Goal: Task Accomplishment & Management: Use online tool/utility

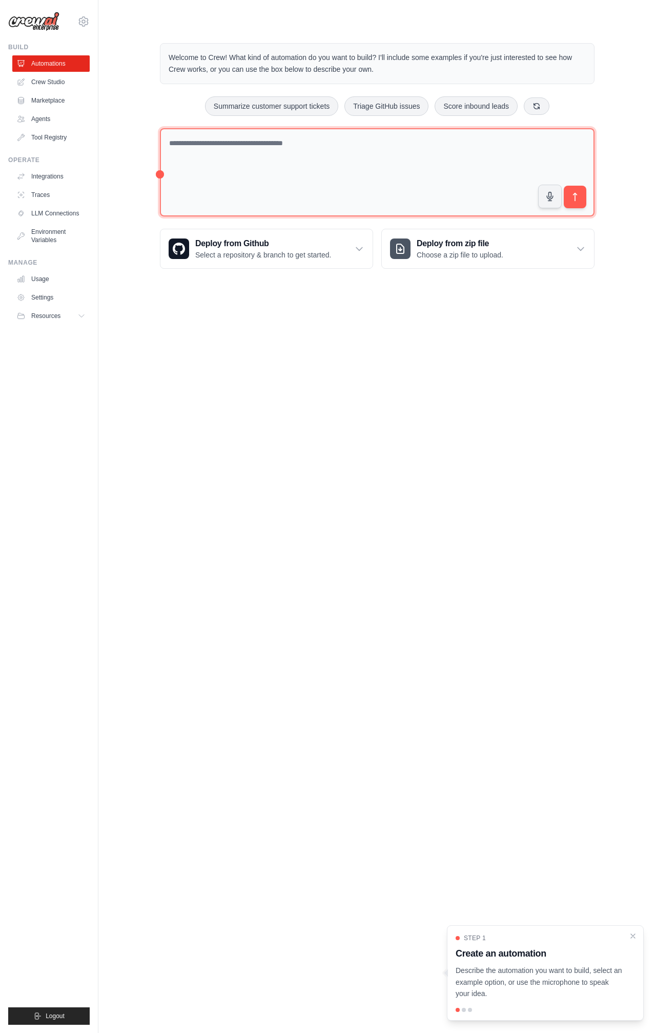
click at [238, 150] on textarea at bounding box center [377, 172] width 435 height 89
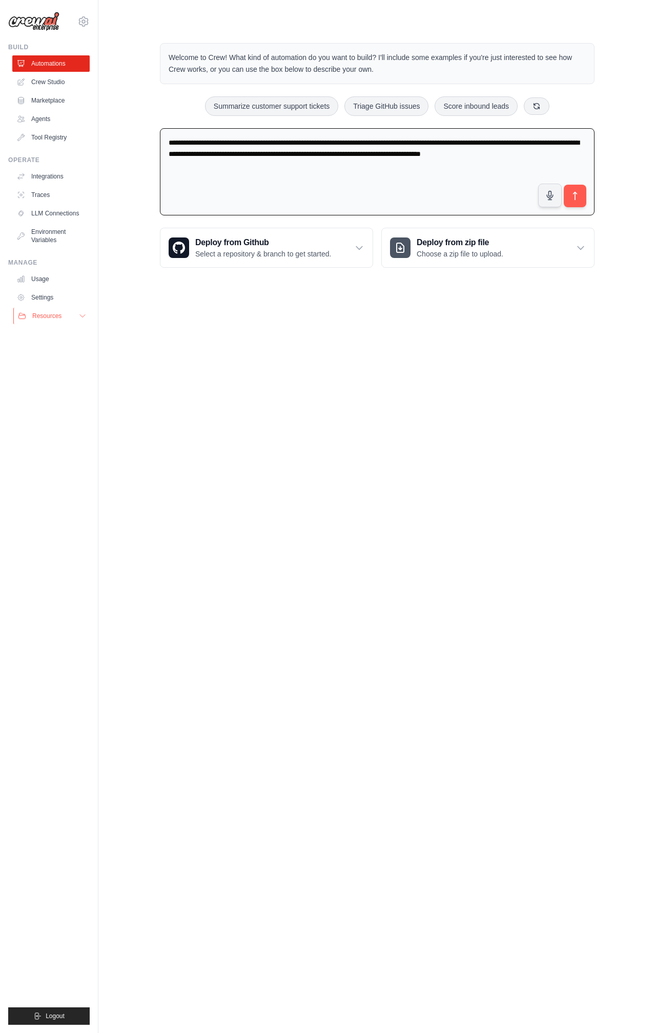
type textarea "**********"
click at [502, 246] on h3 "Deploy from zip file" at bounding box center [460, 242] width 87 height 12
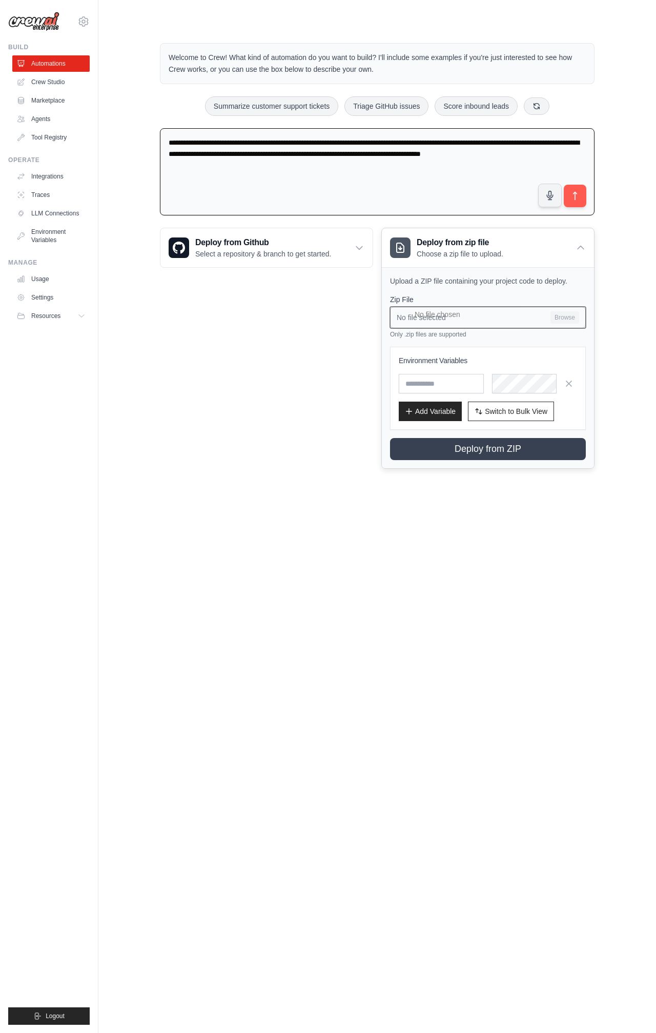
click at [434, 314] on input "No file selected Browse" at bounding box center [488, 318] width 196 height 22
type input "**********"
click at [542, 152] on textarea "**********" at bounding box center [377, 172] width 435 height 88
click at [584, 246] on icon at bounding box center [581, 248] width 10 height 10
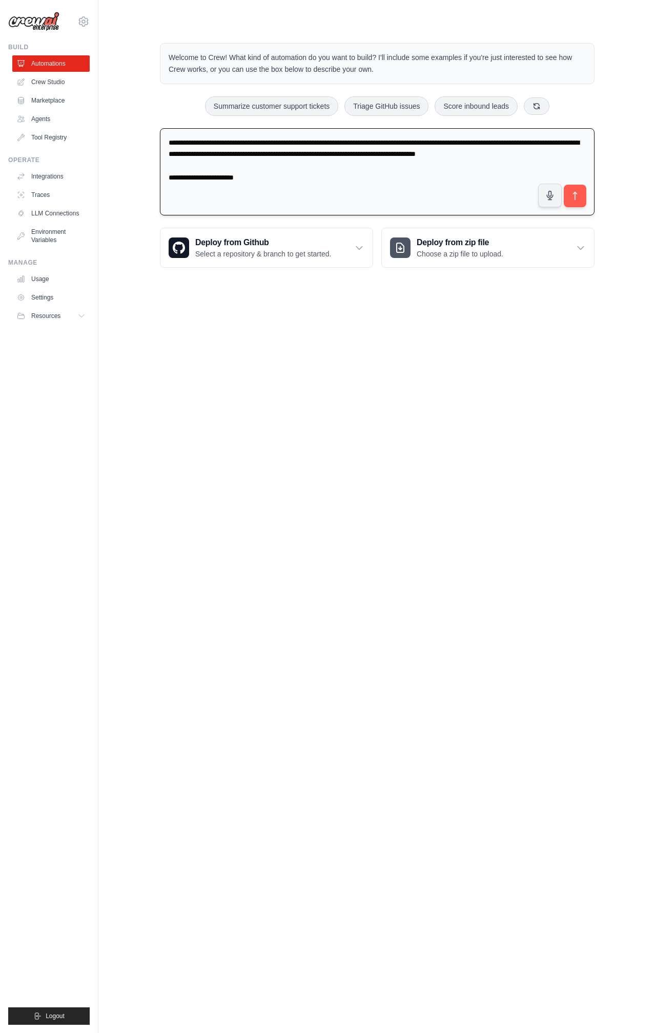
click at [261, 179] on textarea "**********" at bounding box center [377, 172] width 435 height 88
drag, startPoint x: 249, startPoint y: 179, endPoint x: 130, endPoint y: 180, distance: 118.4
click at [130, 180] on div "**********" at bounding box center [377, 155] width 525 height 257
paste textarea "**********"
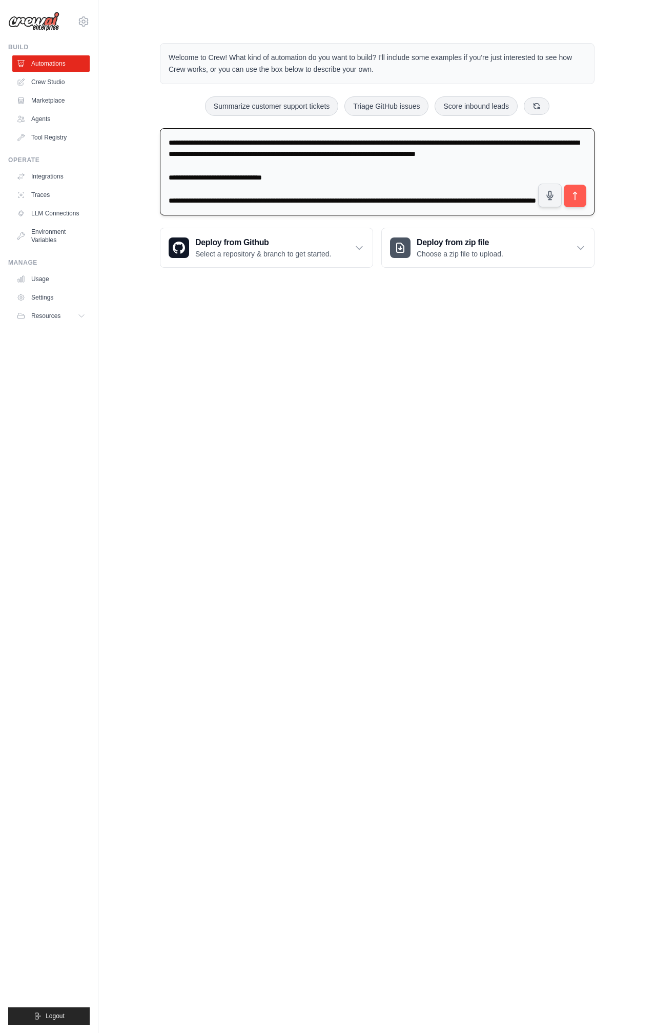
paste textarea "**********"
click at [537, 154] on textarea "**********" at bounding box center [377, 172] width 435 height 88
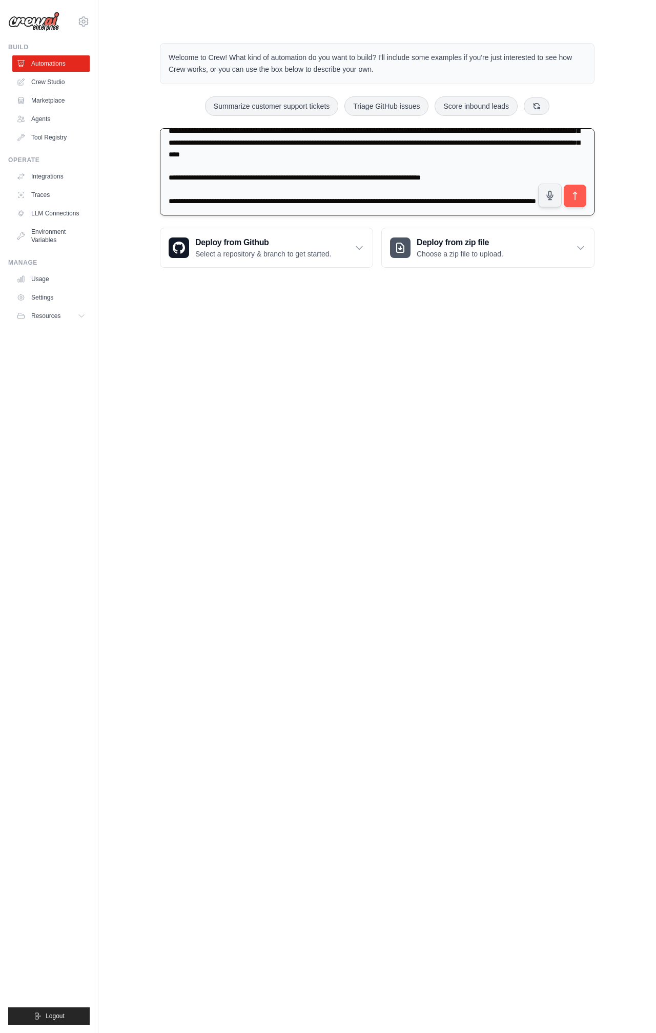
scroll to position [58, 0]
type textarea "**********"
click at [578, 194] on icon "submit" at bounding box center [575, 196] width 11 height 11
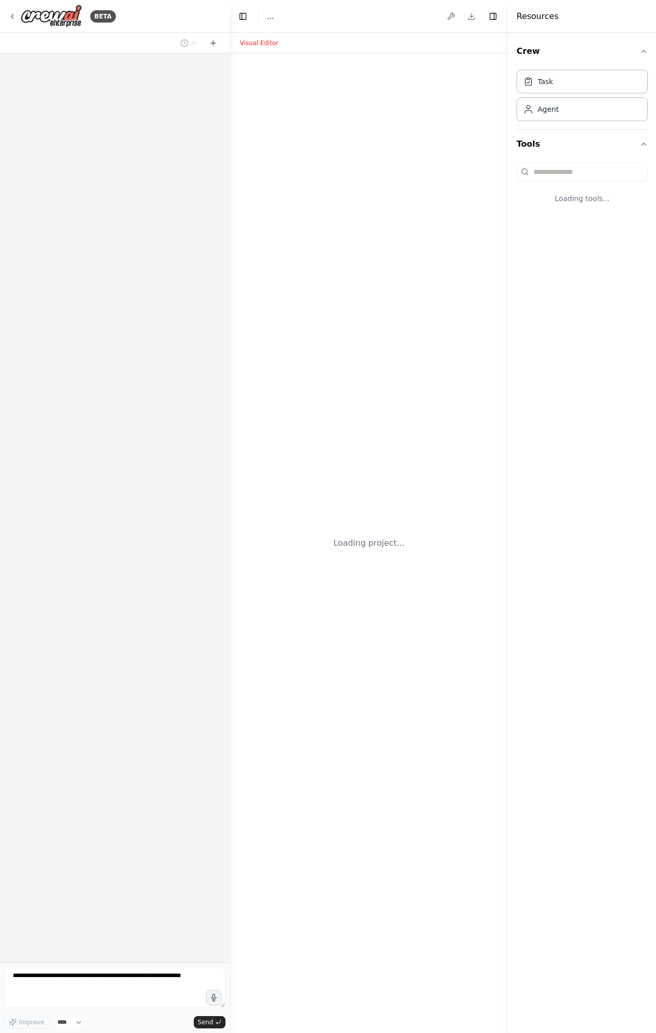
select select "****"
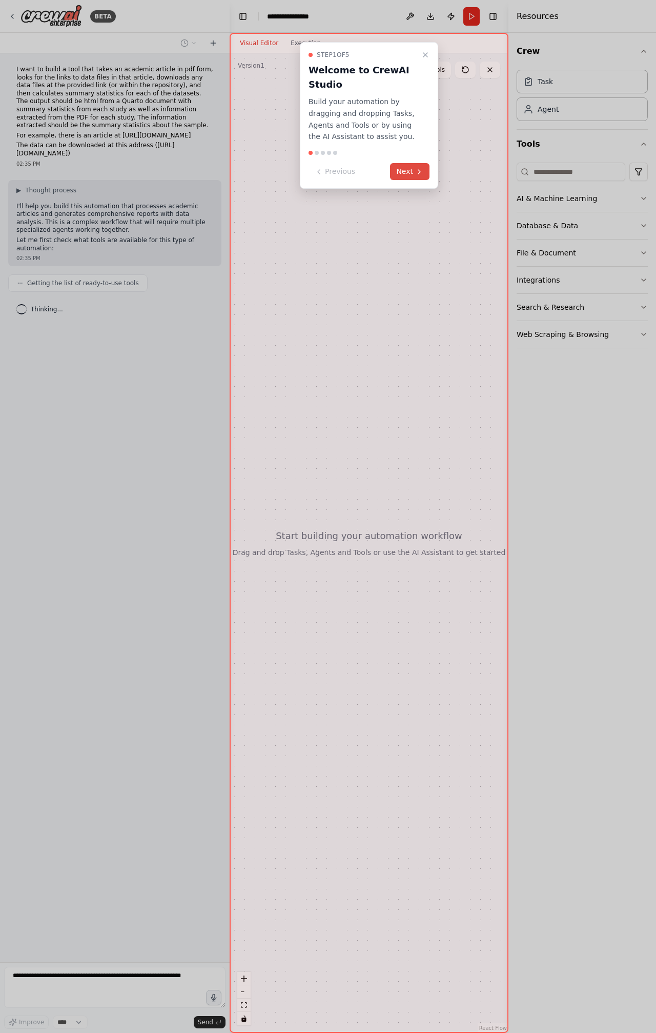
click at [413, 174] on button "Next" at bounding box center [409, 171] width 39 height 17
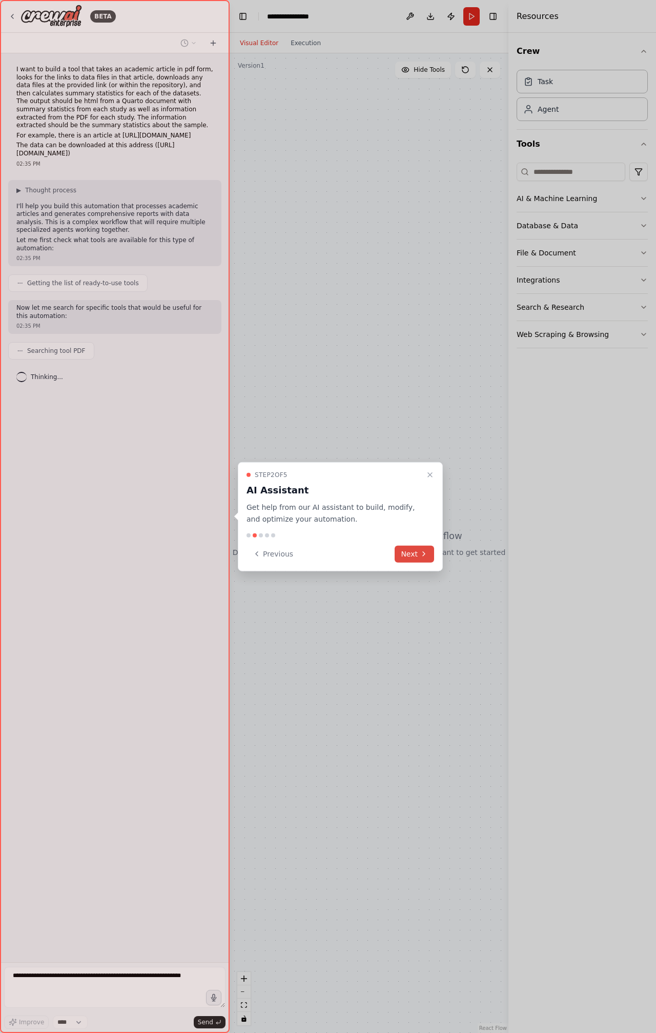
click at [412, 557] on button "Next" at bounding box center [414, 553] width 39 height 17
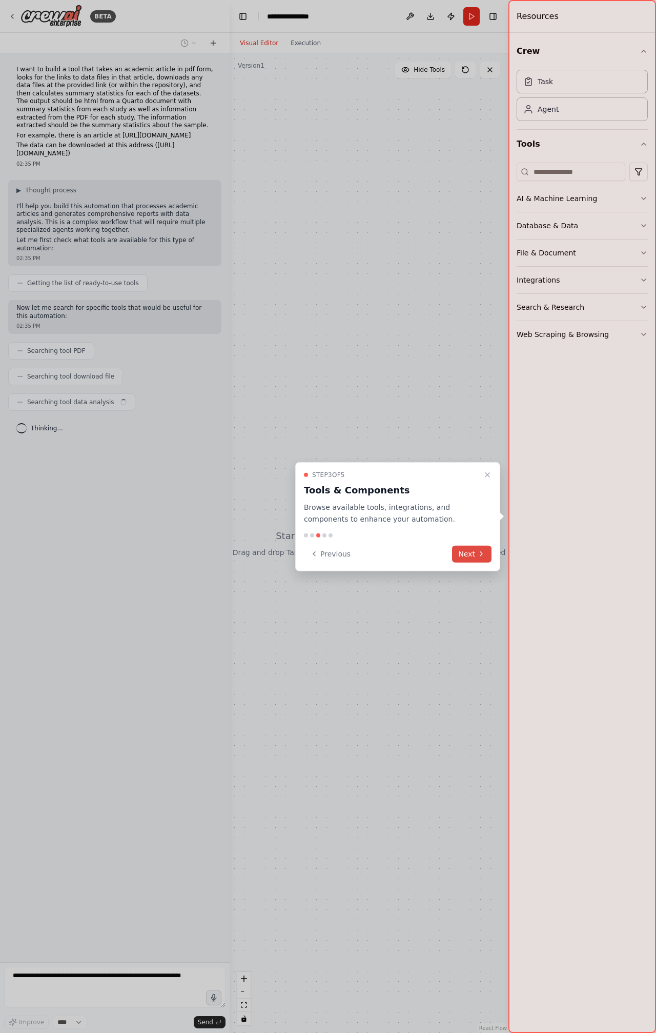
click at [477, 556] on icon at bounding box center [481, 554] width 8 height 8
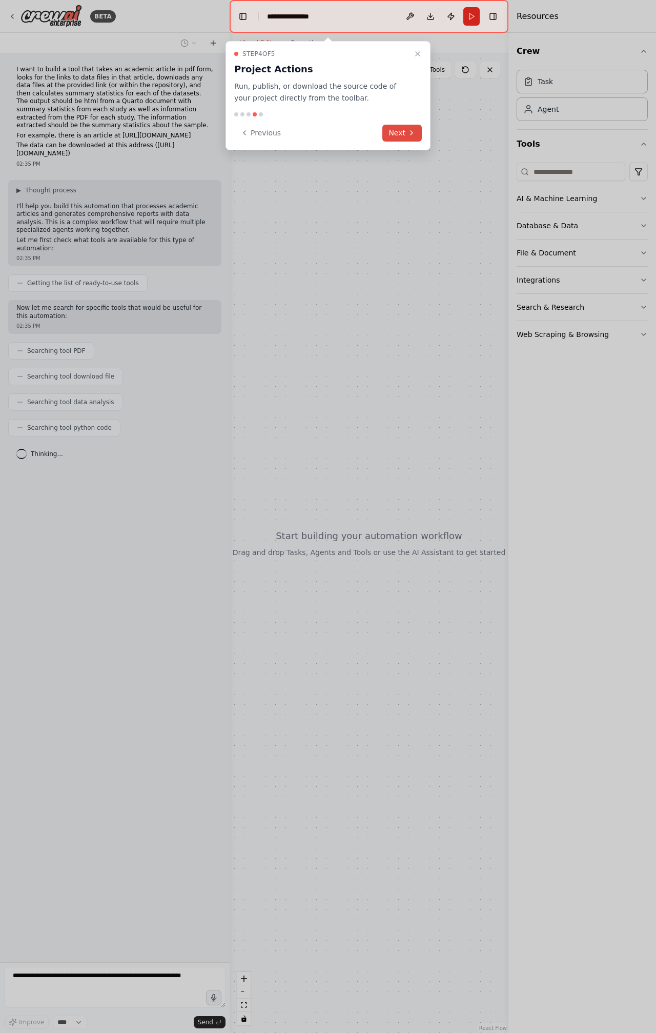
click at [401, 131] on button "Next" at bounding box center [401, 133] width 39 height 17
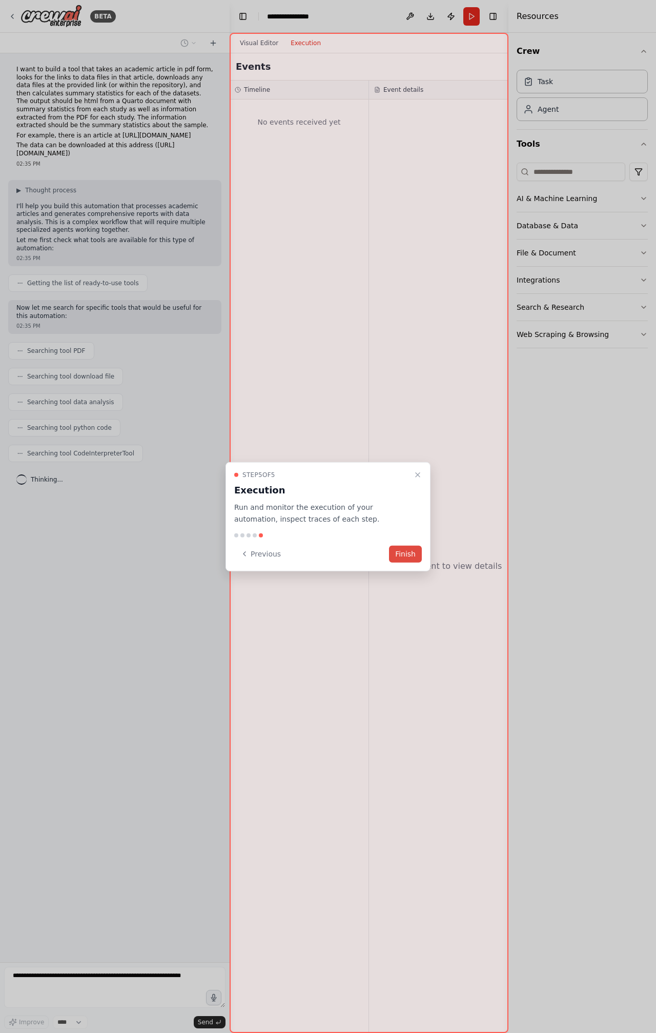
click at [403, 556] on button "Finish" at bounding box center [405, 553] width 33 height 17
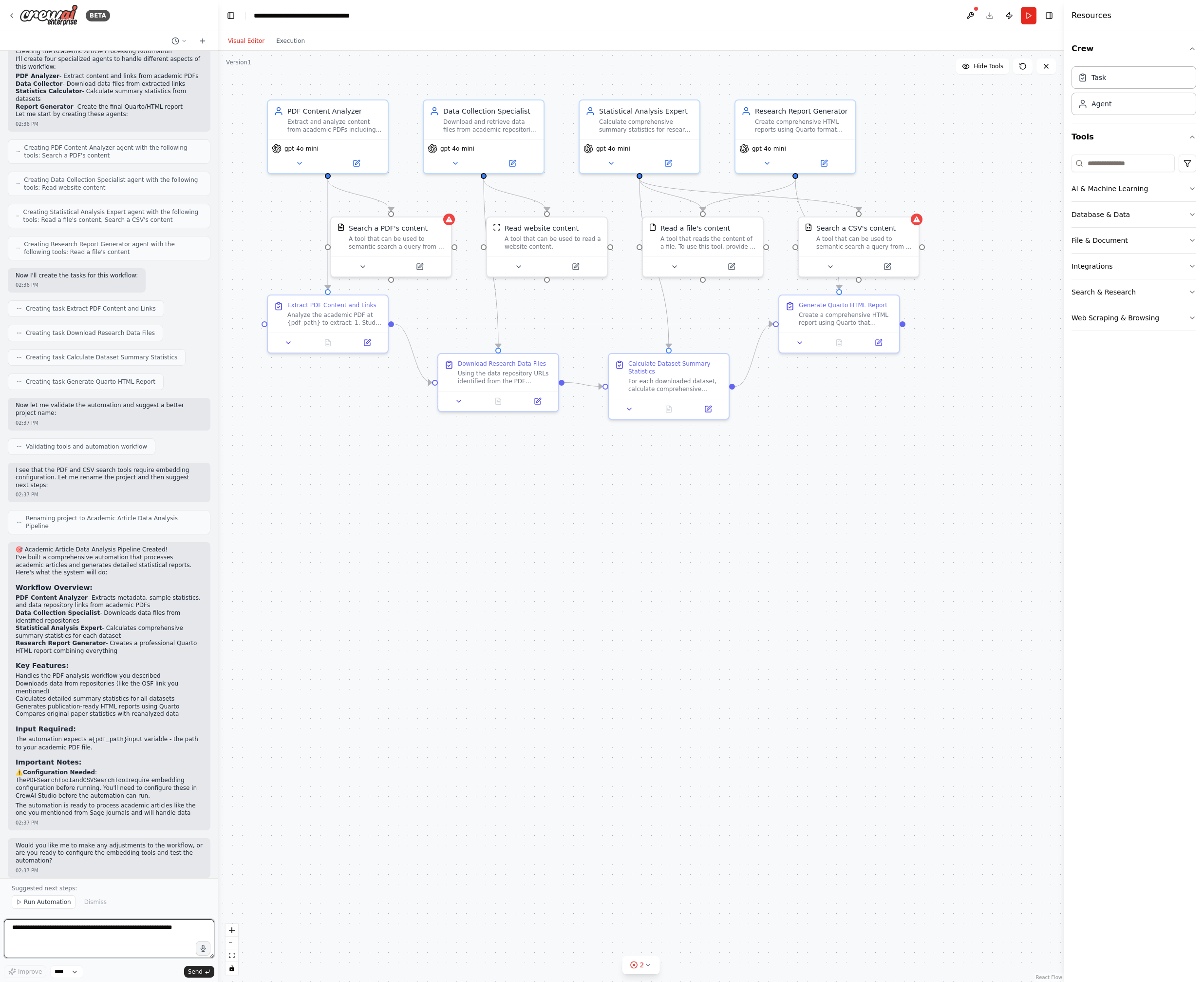
scroll to position [588, 0]
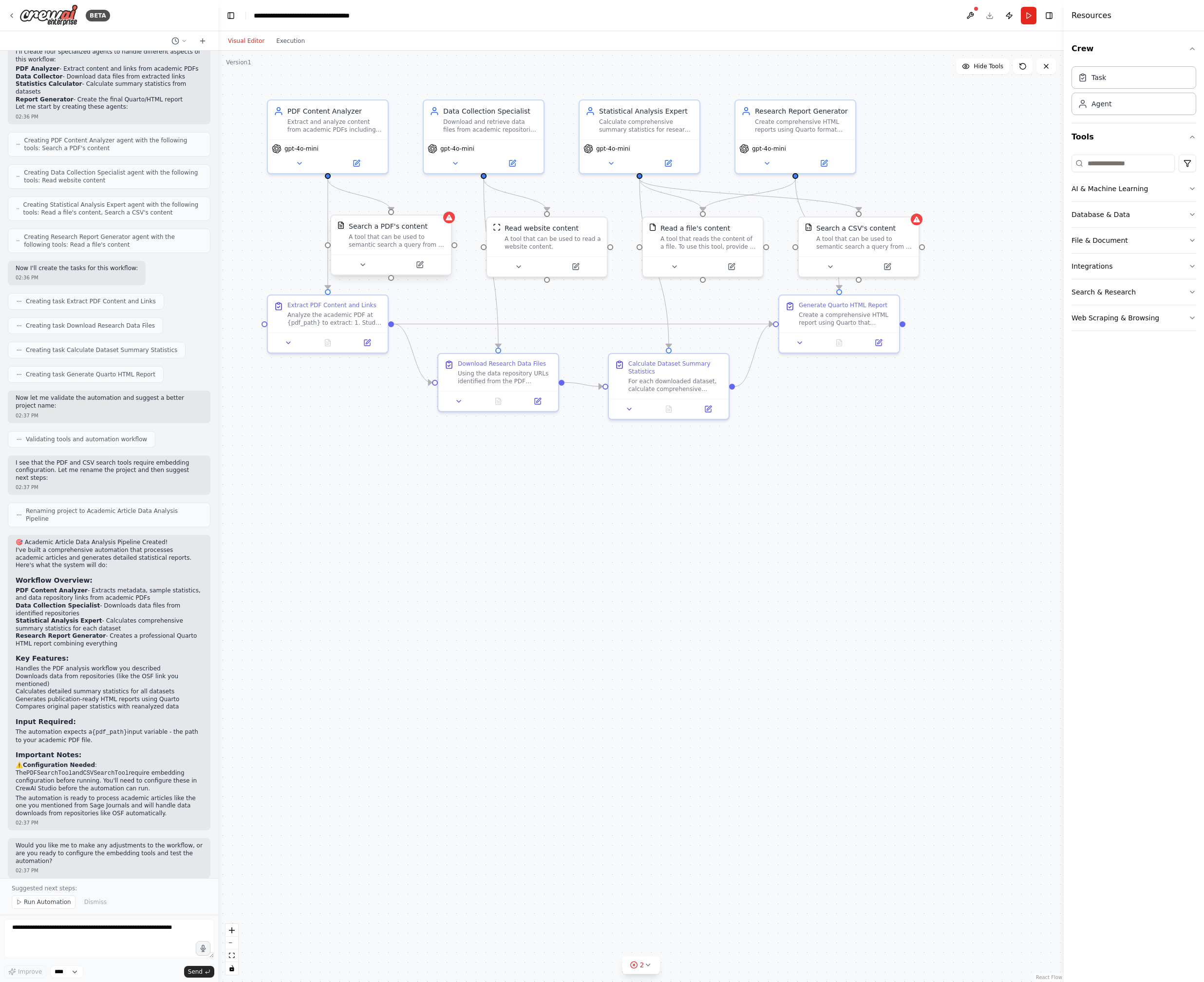
click at [392, 242] on div "A tool that can be used to semantic search a query from a PDF's content." at bounding box center [397, 241] width 97 height 15
click at [356, 264] on button at bounding box center [363, 264] width 55 height 11
click at [399, 352] on button "Customize (Optional)" at bounding box center [428, 352] width 178 height 10
click at [401, 350] on button "Customize (Optional)" at bounding box center [428, 352] width 178 height 10
click at [400, 371] on button "Advanced Options" at bounding box center [428, 369] width 178 height 10
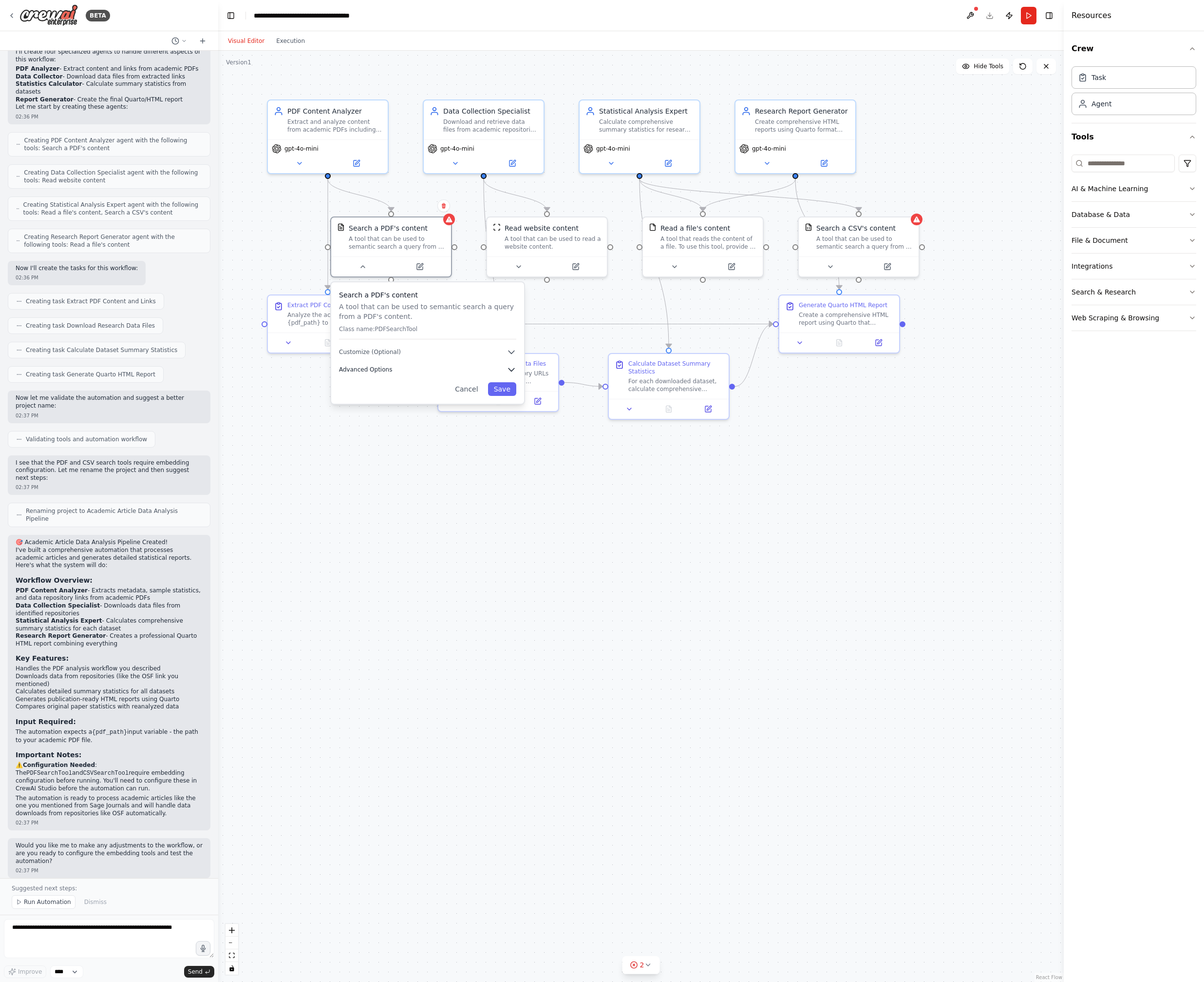
click at [507, 370] on button "Advanced Options" at bounding box center [428, 369] width 178 height 10
click at [513, 420] on icon "button" at bounding box center [513, 424] width 8 height 8
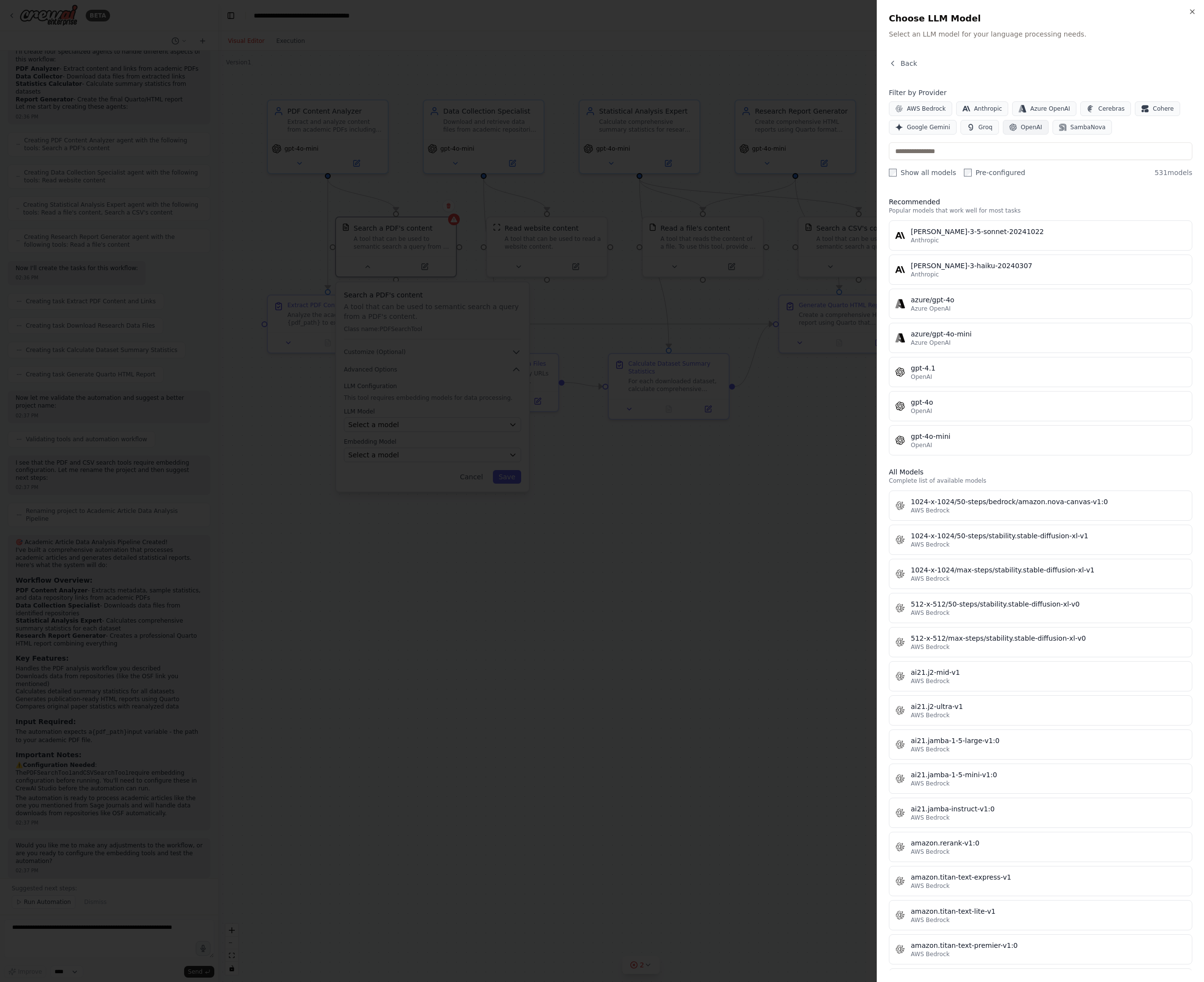
click at [623, 130] on span "OpenAI" at bounding box center [1032, 127] width 22 height 8
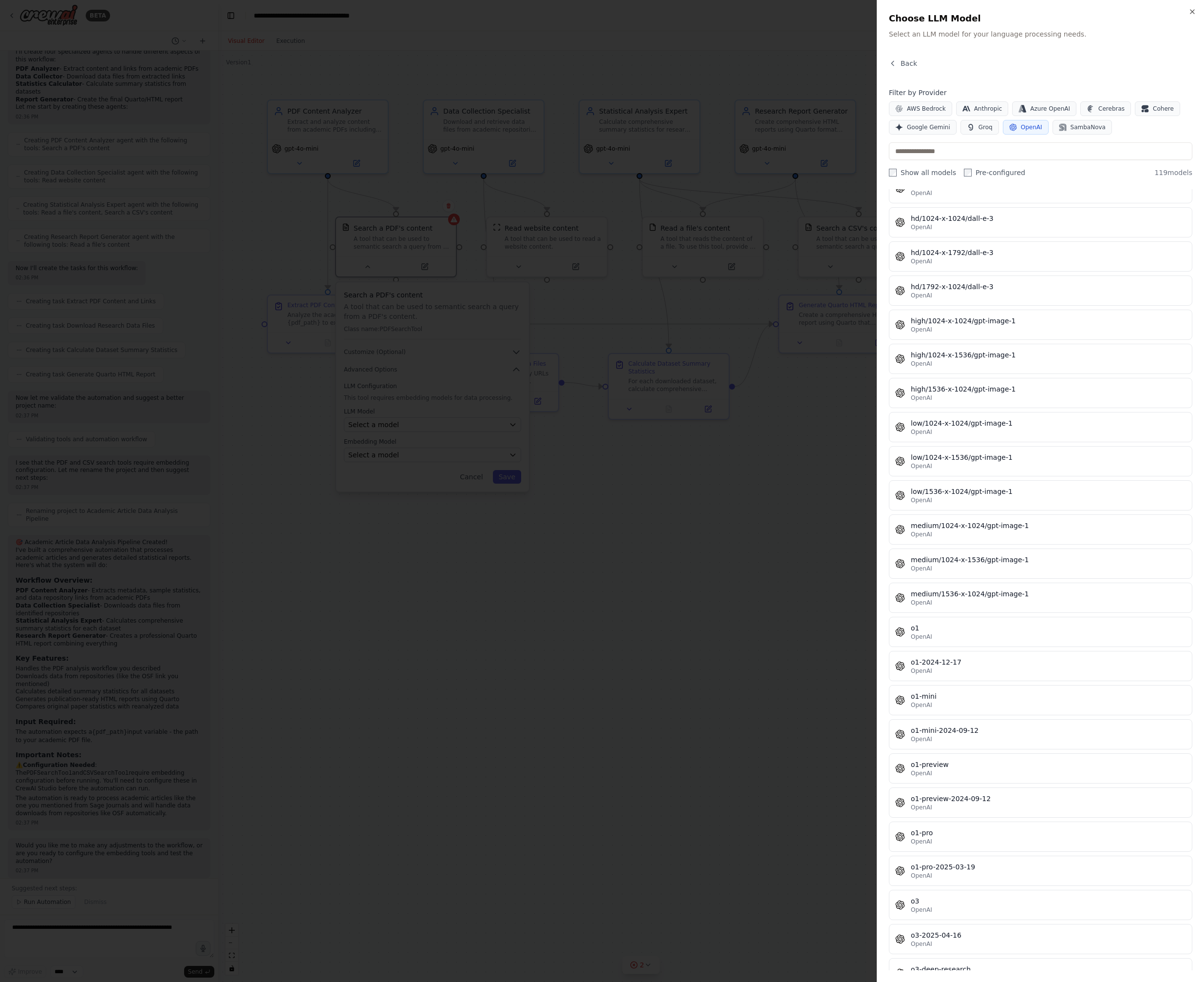
scroll to position [0, 0]
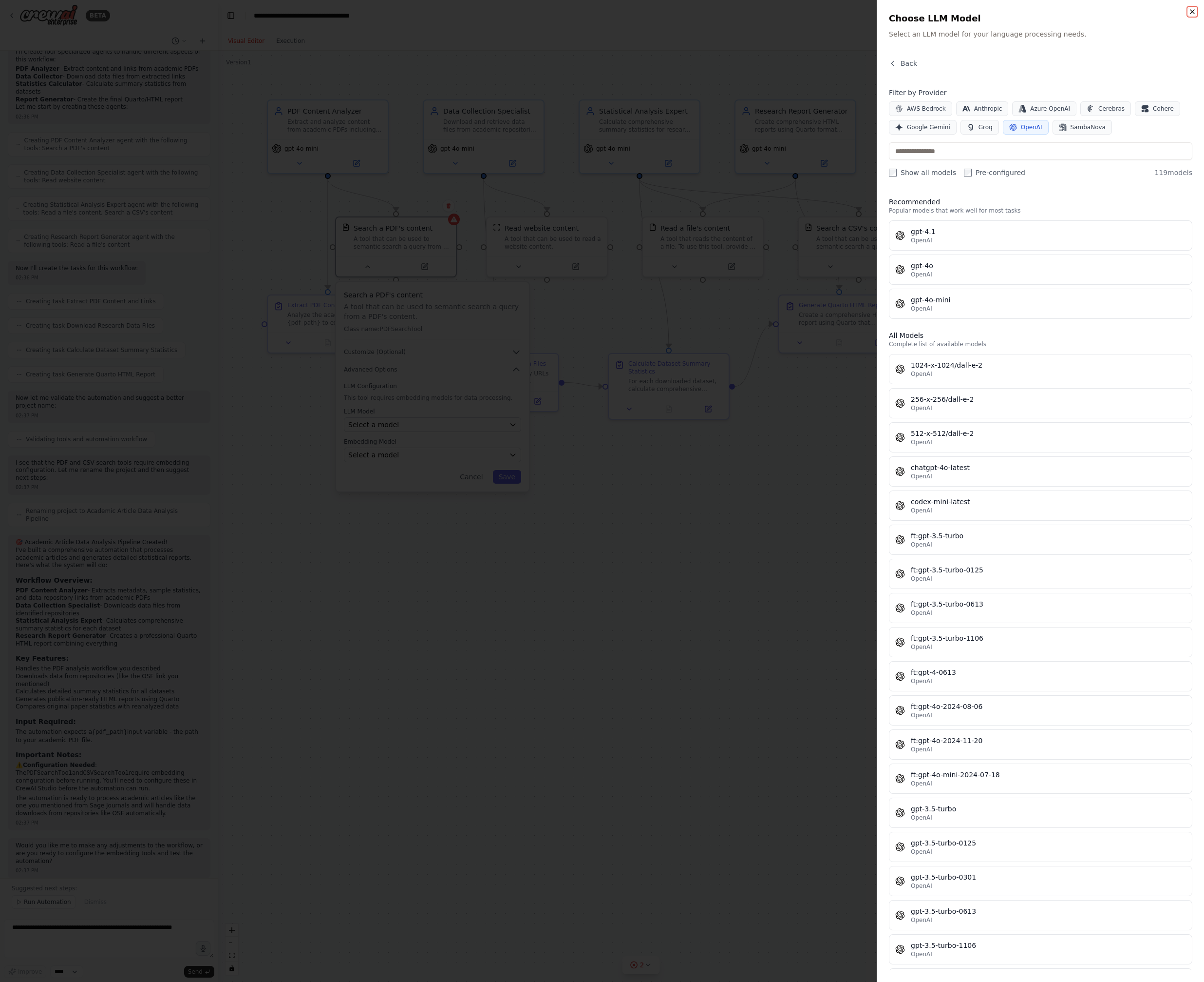
click at [623, 12] on icon "button" at bounding box center [1193, 11] width 4 height 4
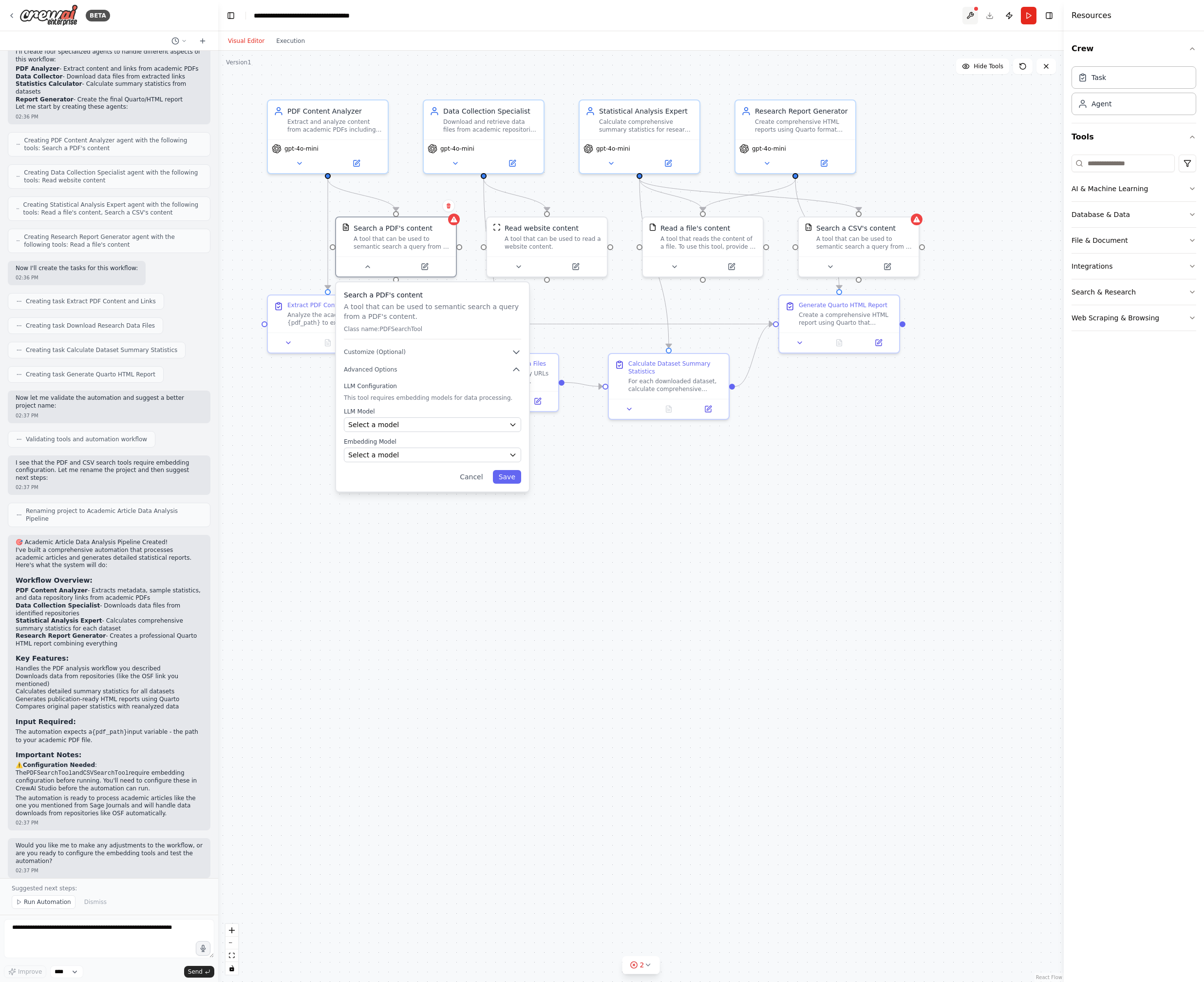
click at [623, 16] on button at bounding box center [970, 15] width 15 height 17
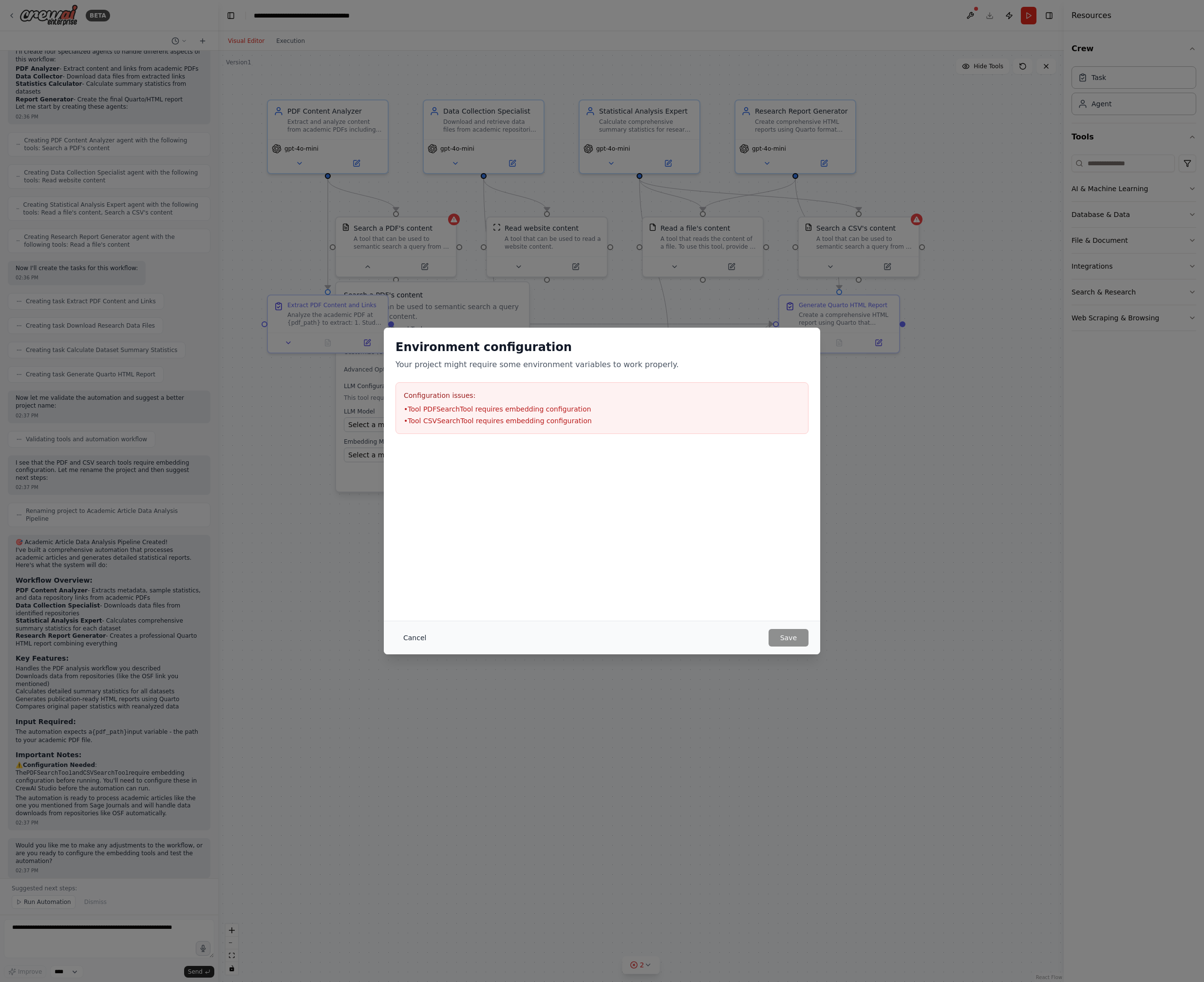
click at [415, 639] on button "Cancel" at bounding box center [414, 637] width 39 height 17
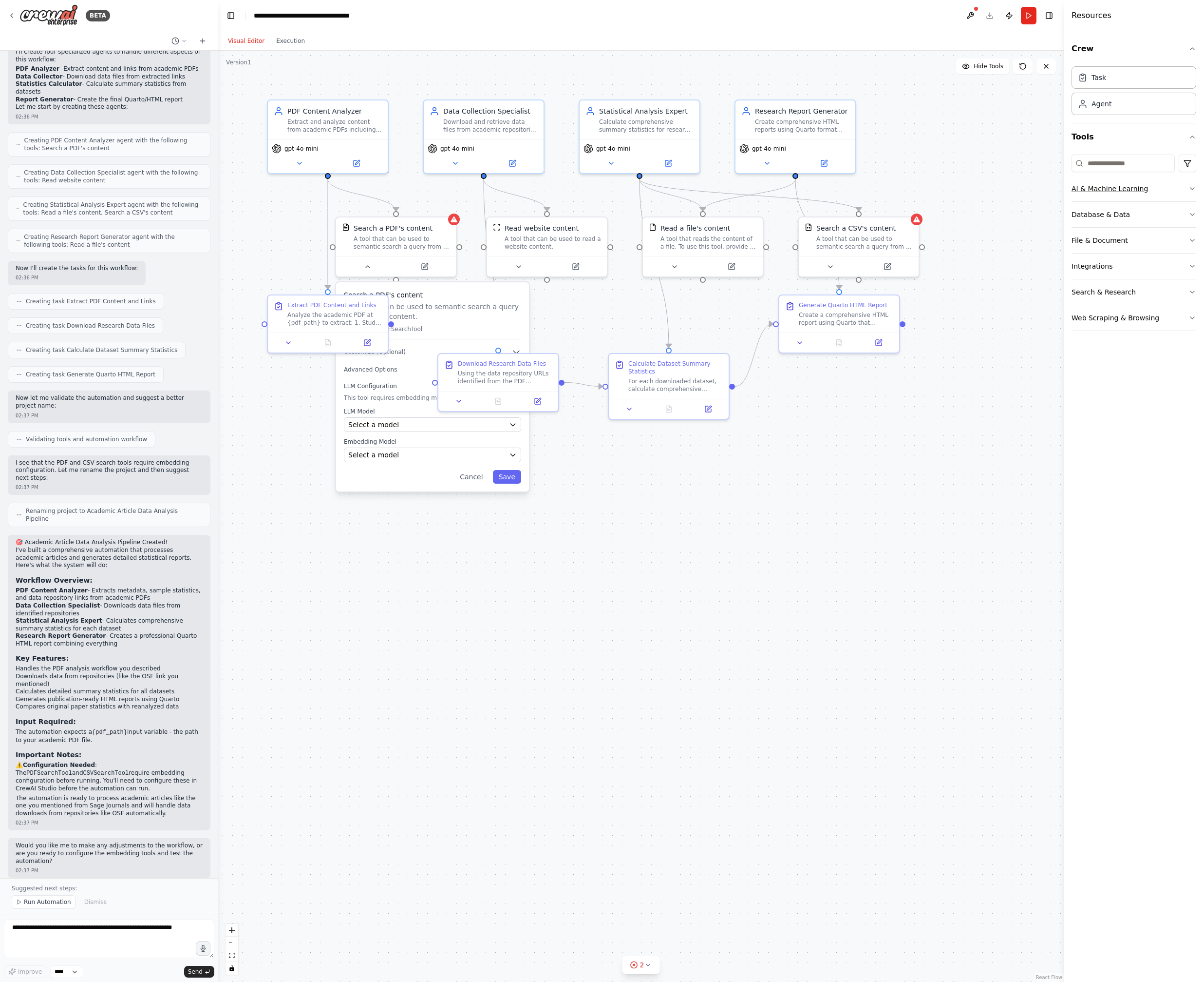
click at [623, 190] on button "AI & Machine Learning" at bounding box center [1134, 188] width 124 height 26
click at [41, 939] on textarea at bounding box center [108, 937] width 210 height 39
click at [449, 308] on p "A tool that can be used to semantic search a query from a PDF's content." at bounding box center [432, 311] width 178 height 20
click at [411, 428] on div "Select a model" at bounding box center [427, 424] width 157 height 10
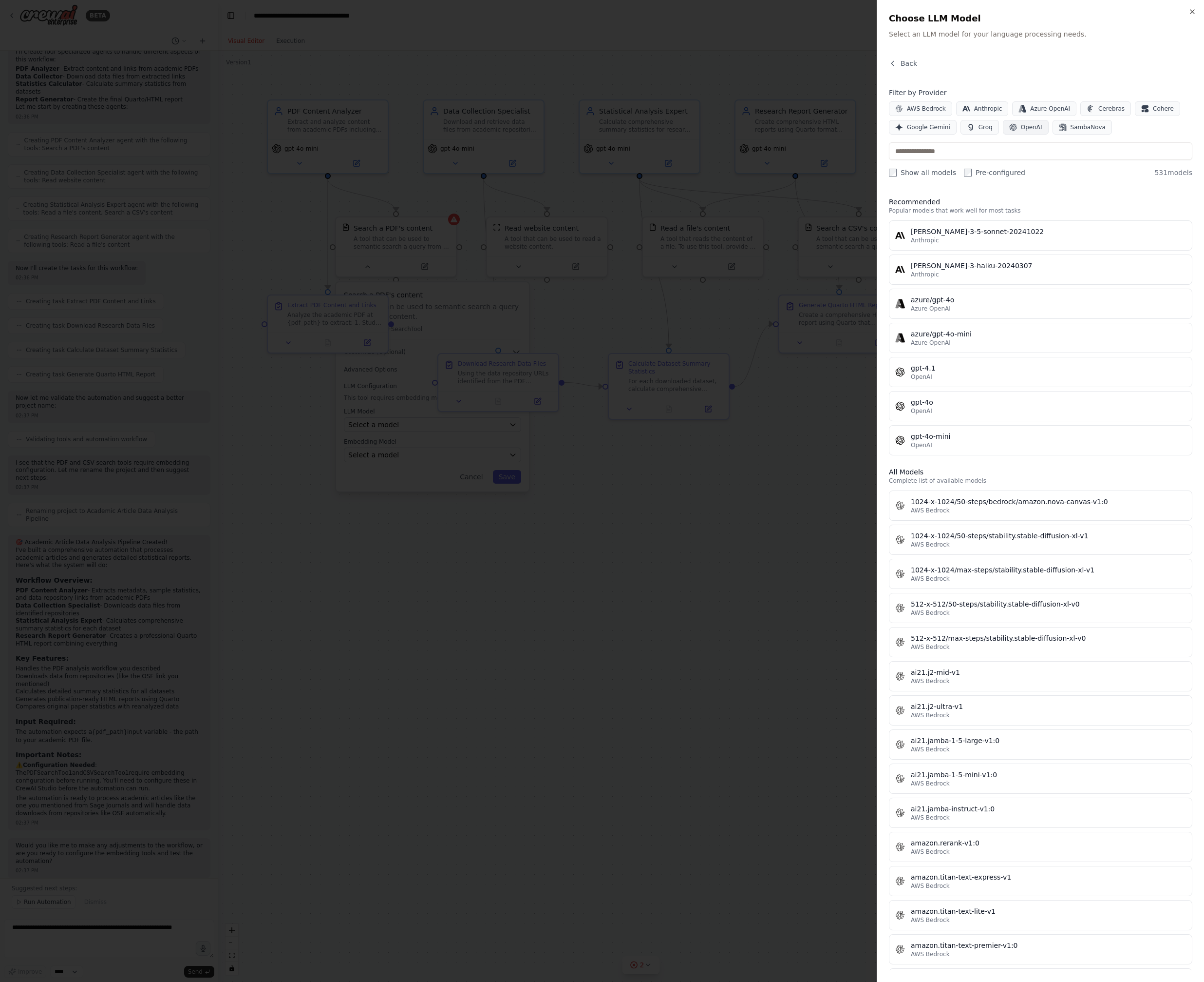
click at [623, 127] on span "OpenAI" at bounding box center [1032, 127] width 22 height 8
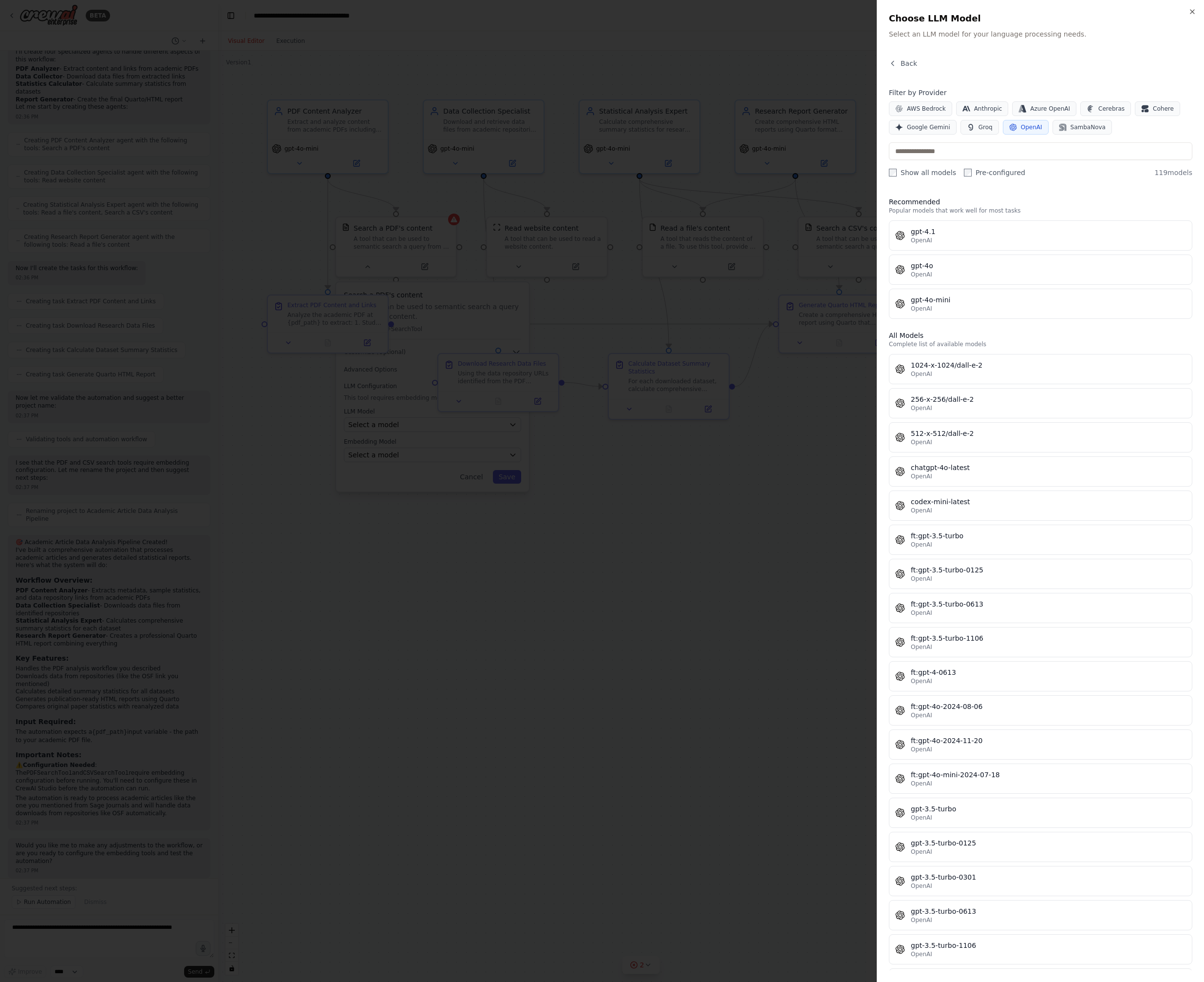
click at [107, 931] on div at bounding box center [602, 491] width 1204 height 982
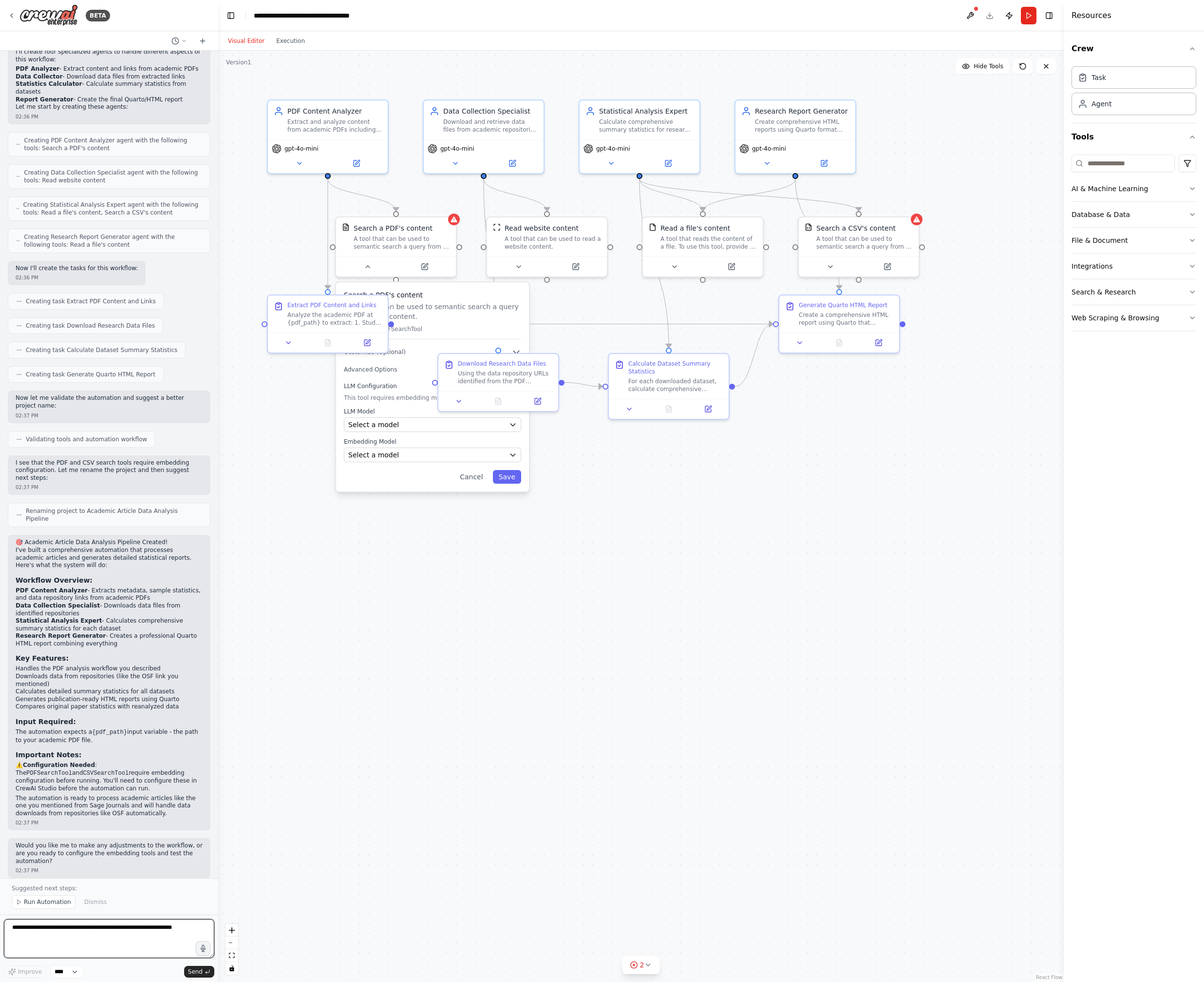
click at [59, 931] on textarea at bounding box center [108, 937] width 210 height 39
type textarea "**********"
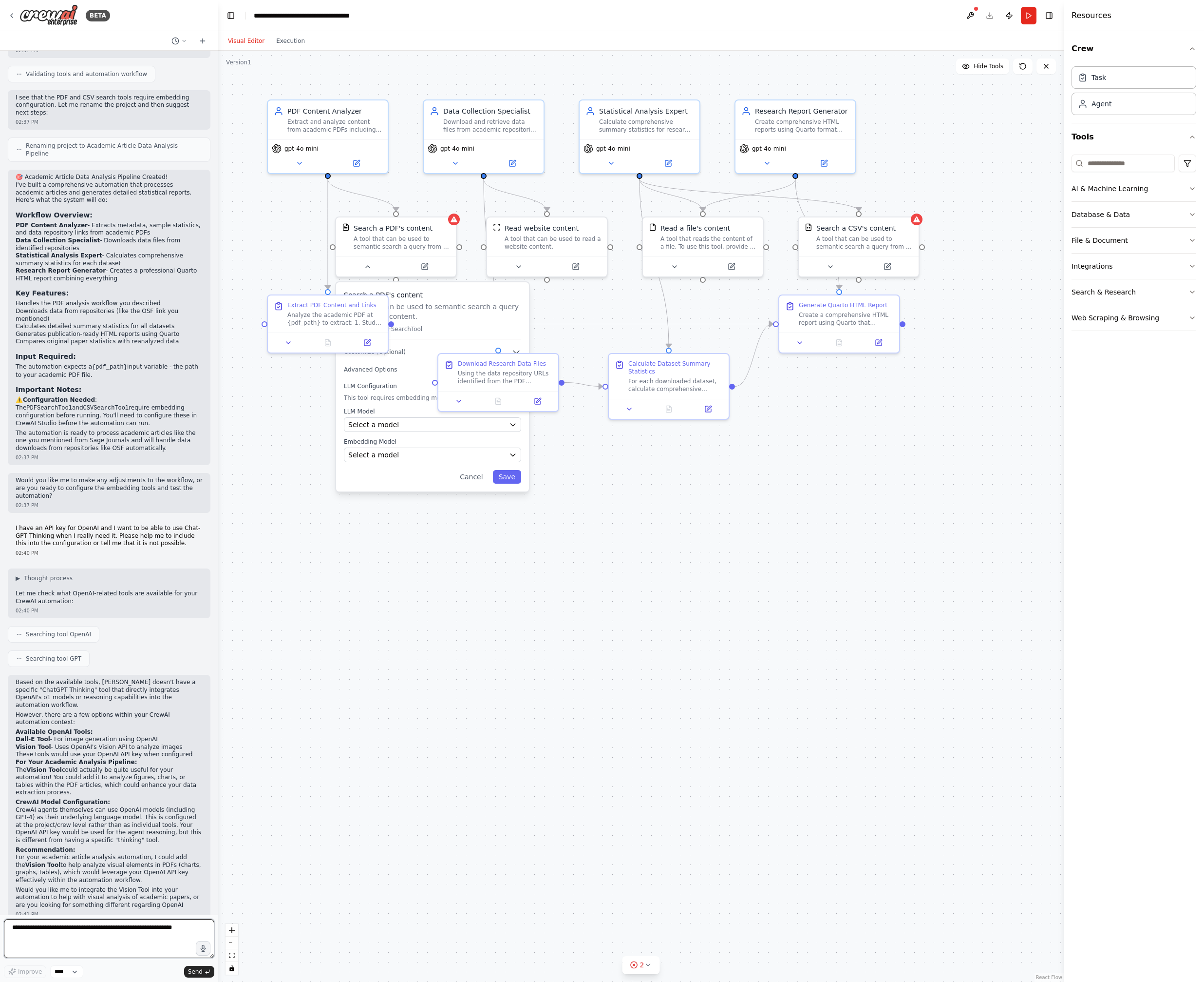
scroll to position [961, 0]
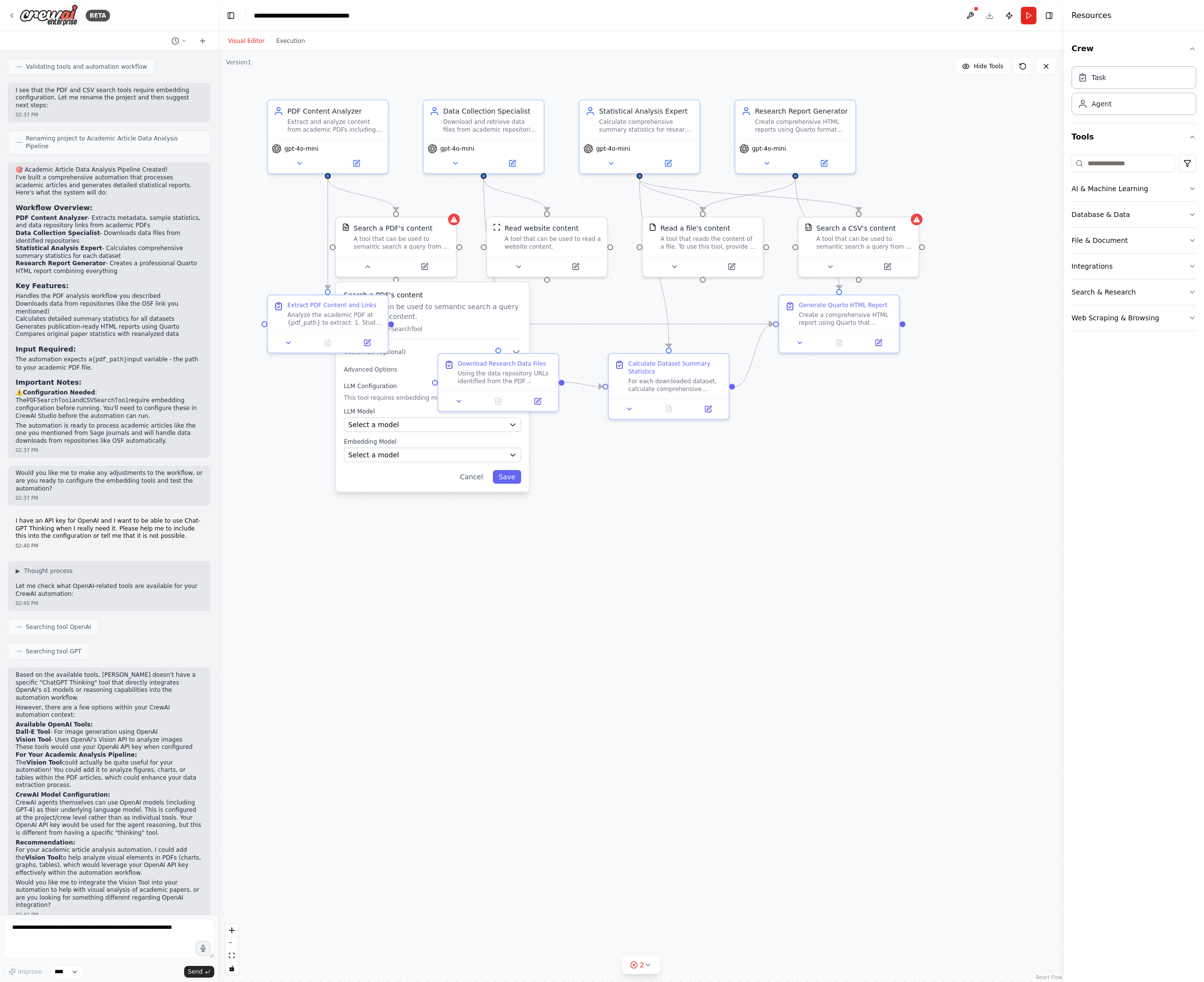
click at [457, 290] on h3 "Search a PDF's content" at bounding box center [432, 295] width 178 height 10
click at [405, 424] on div "Select a model" at bounding box center [427, 424] width 157 height 10
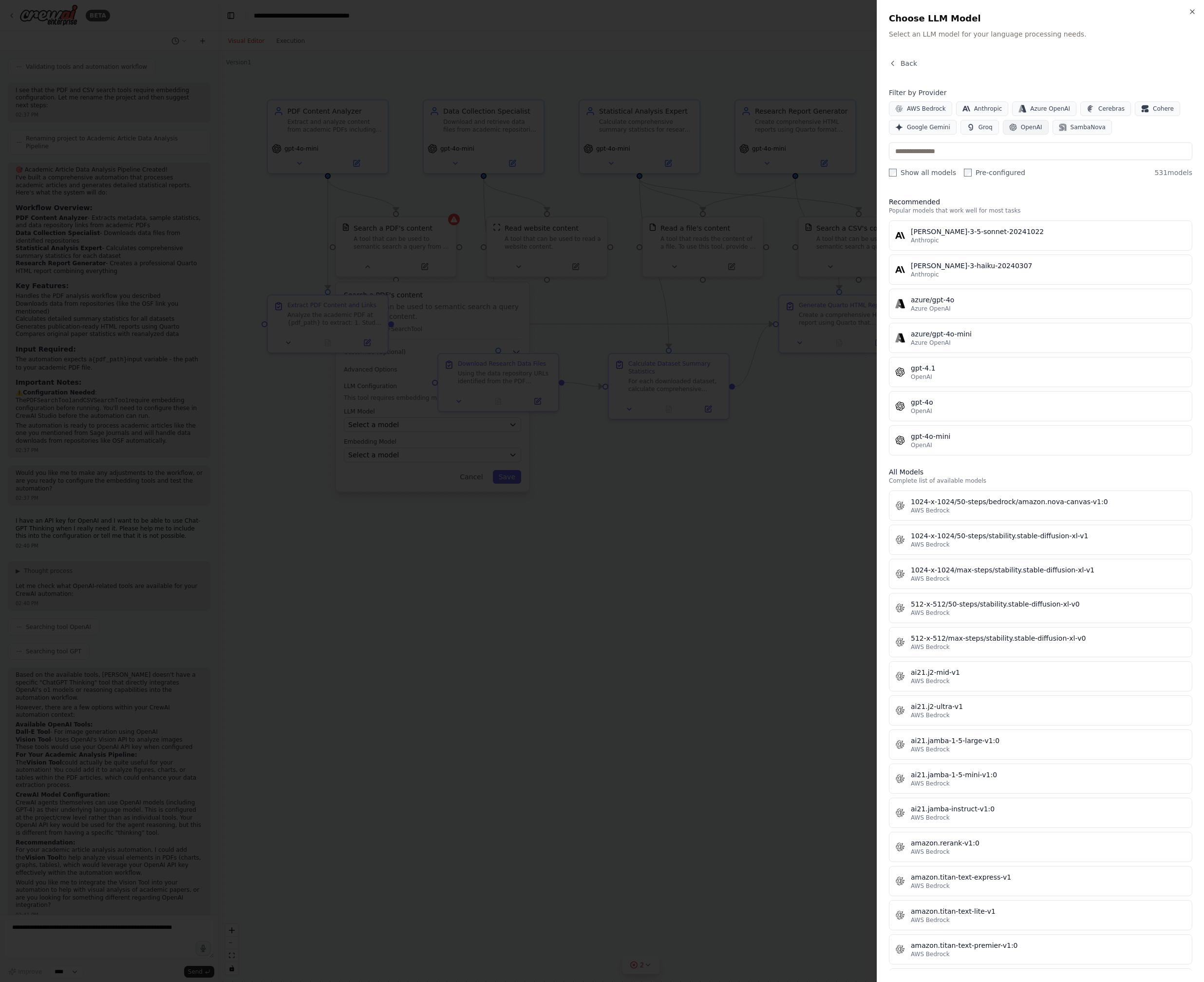
click at [623, 125] on span "OpenAI" at bounding box center [1032, 127] width 22 height 8
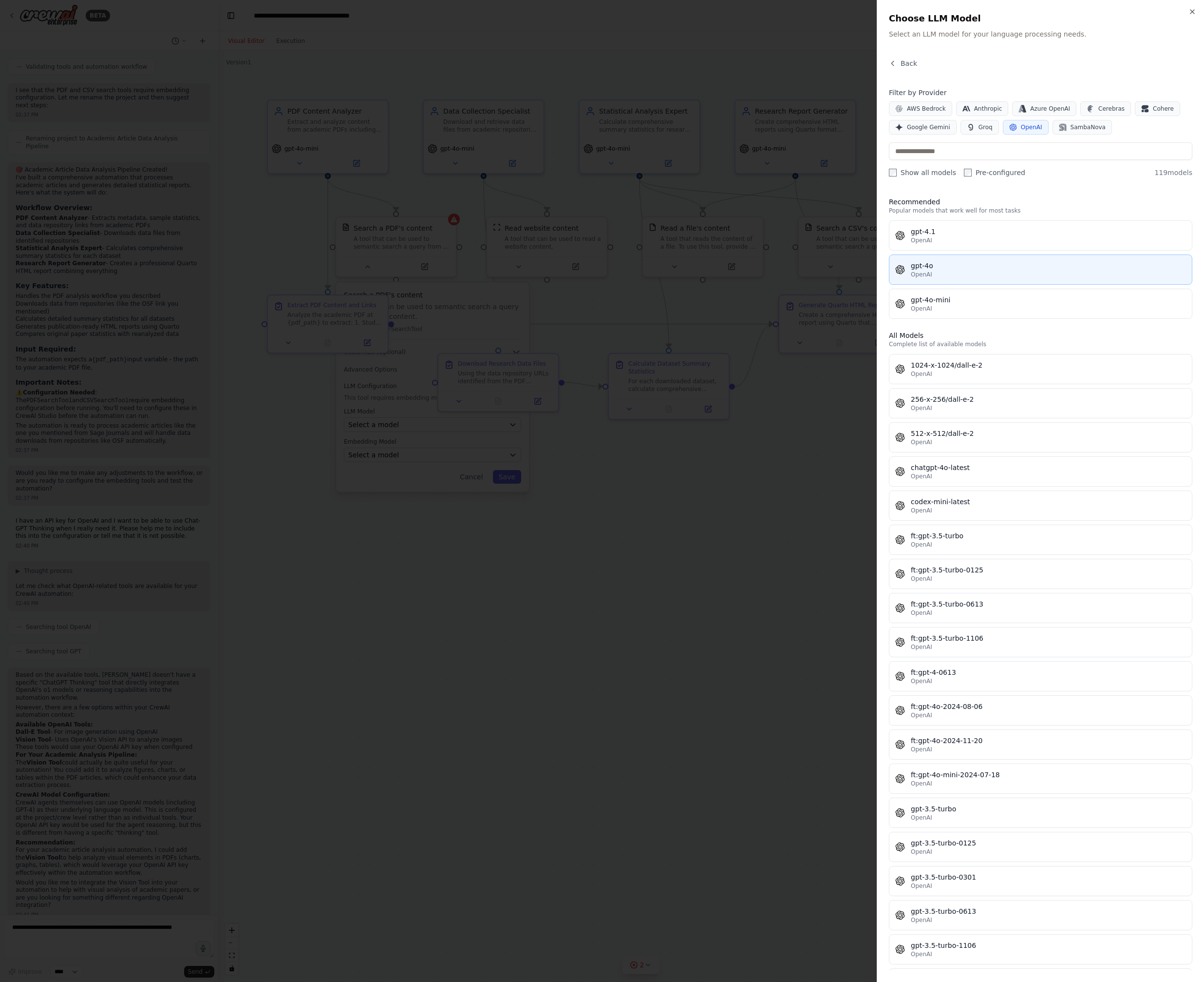
click at [623, 271] on div "OpenAI" at bounding box center [1049, 275] width 276 height 8
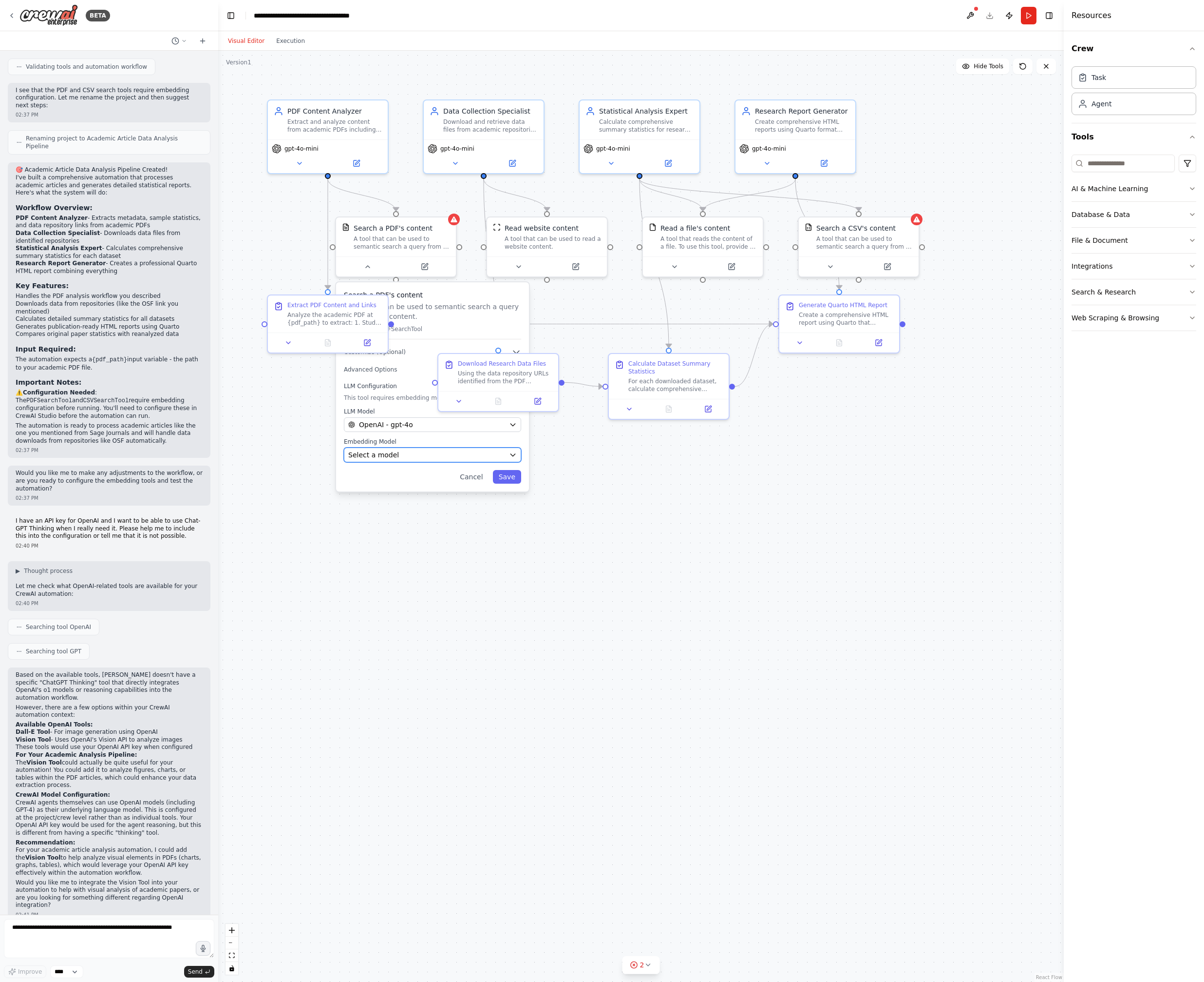
click at [435, 452] on div "Select a model" at bounding box center [427, 454] width 157 height 10
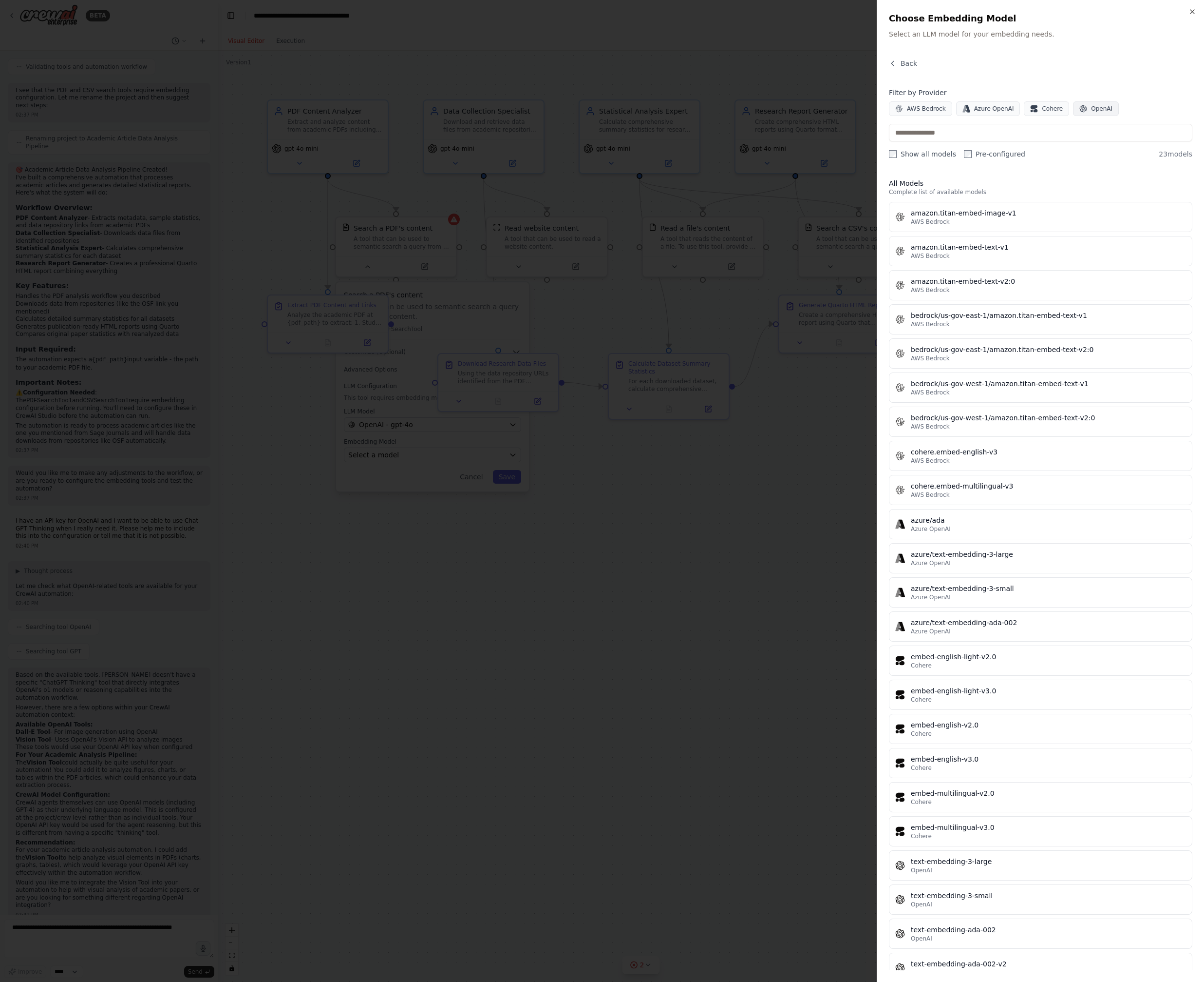
click at [623, 111] on span "OpenAI" at bounding box center [1101, 108] width 22 height 8
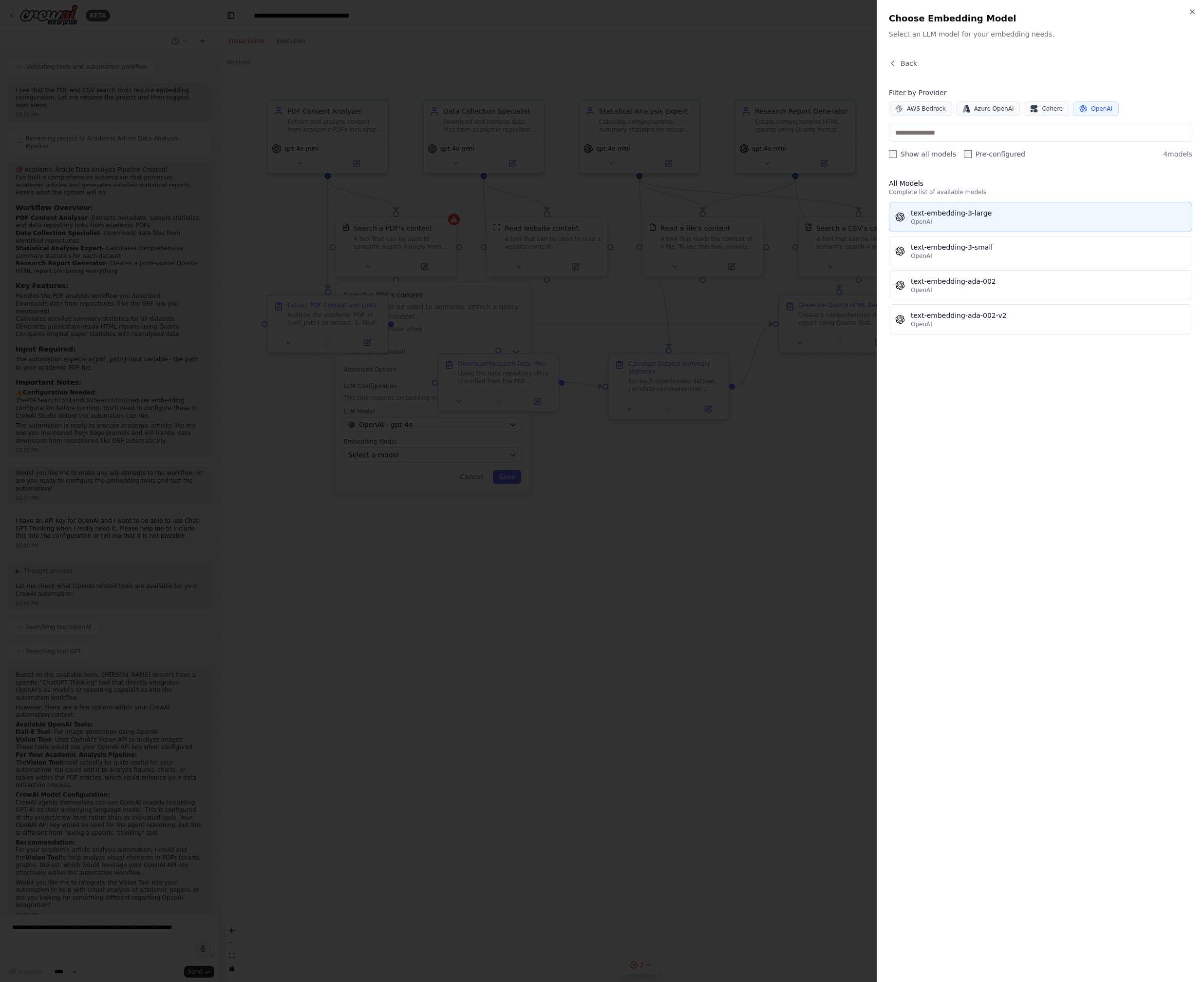
click at [623, 216] on div "text-embedding-3-large" at bounding box center [1049, 213] width 276 height 10
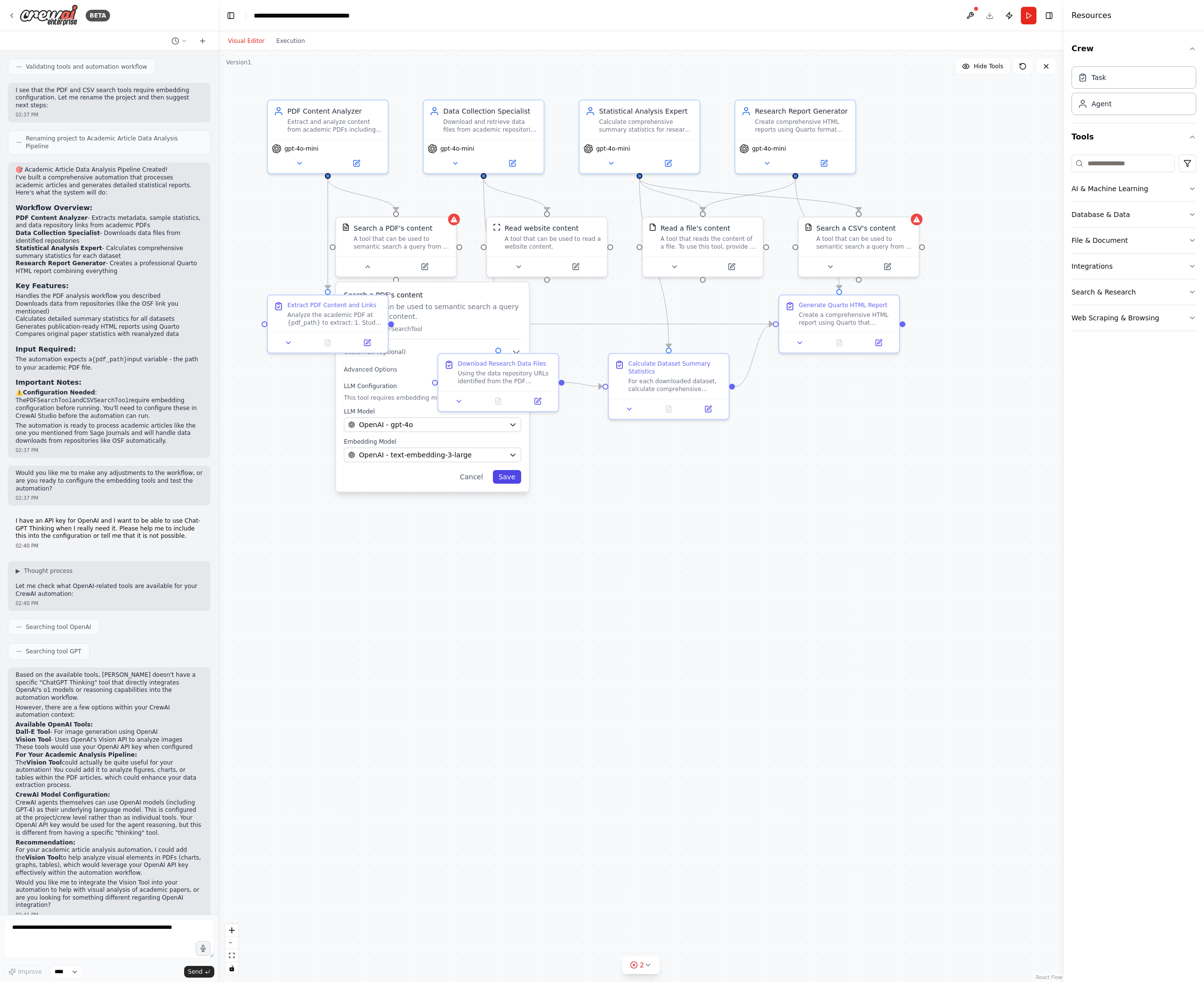
click at [513, 482] on button "Save" at bounding box center [507, 476] width 29 height 13
click at [623, 267] on icon at bounding box center [831, 264] width 8 height 8
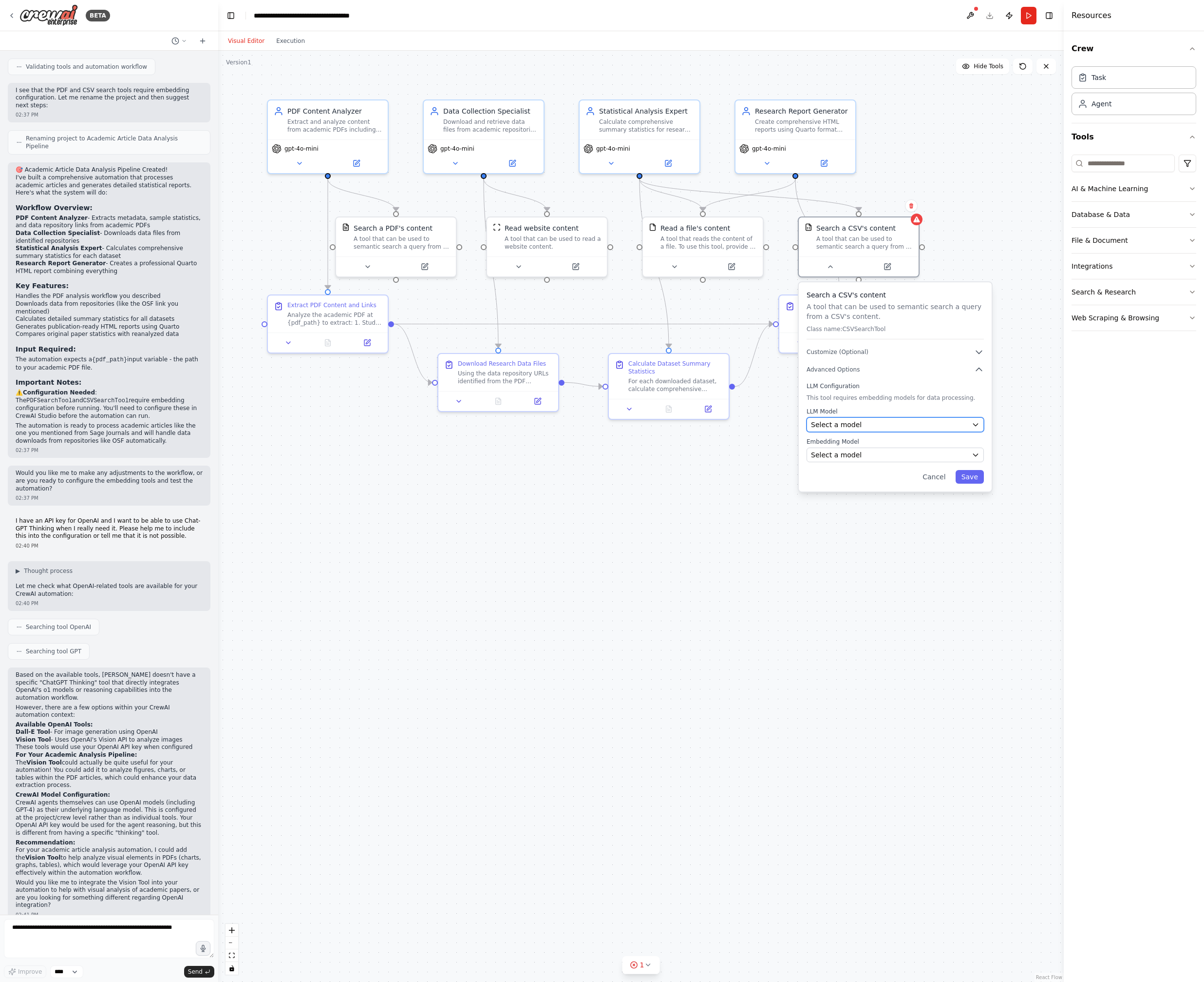
click at [623, 423] on div "Select a model" at bounding box center [889, 424] width 157 height 10
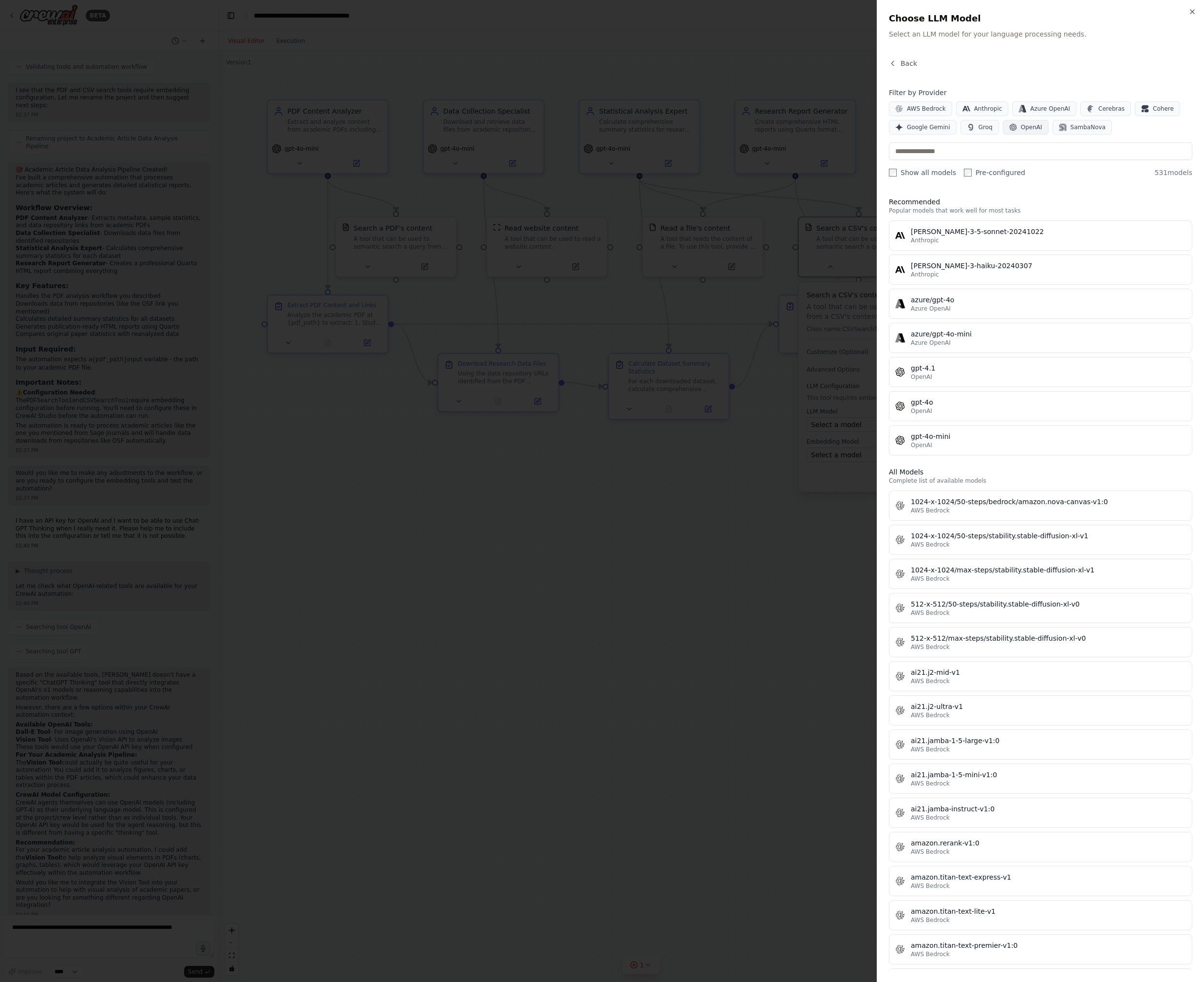
click at [623, 127] on span "OpenAI" at bounding box center [1032, 127] width 22 height 8
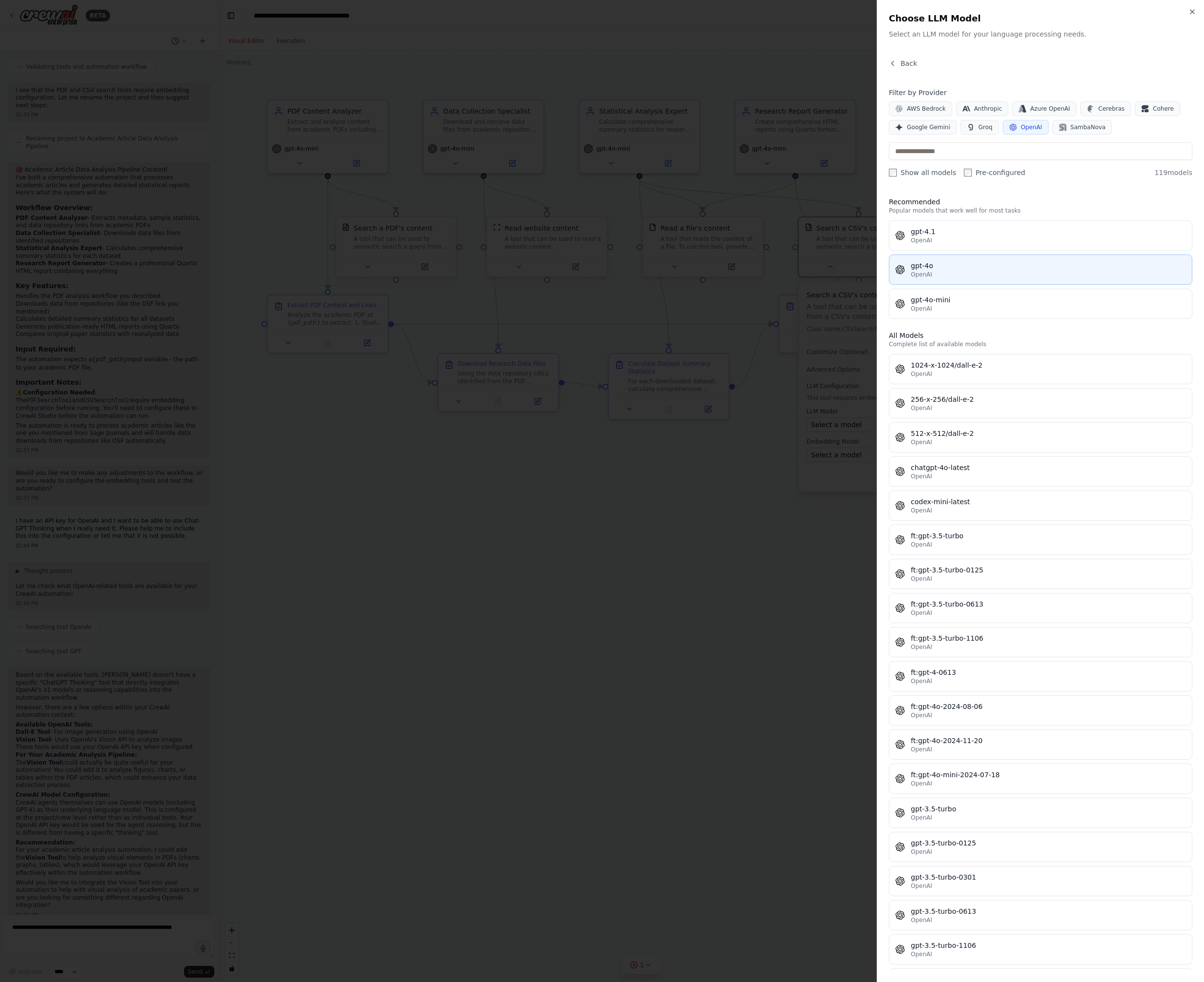
click at [623, 268] on div "gpt-4o" at bounding box center [1049, 265] width 276 height 10
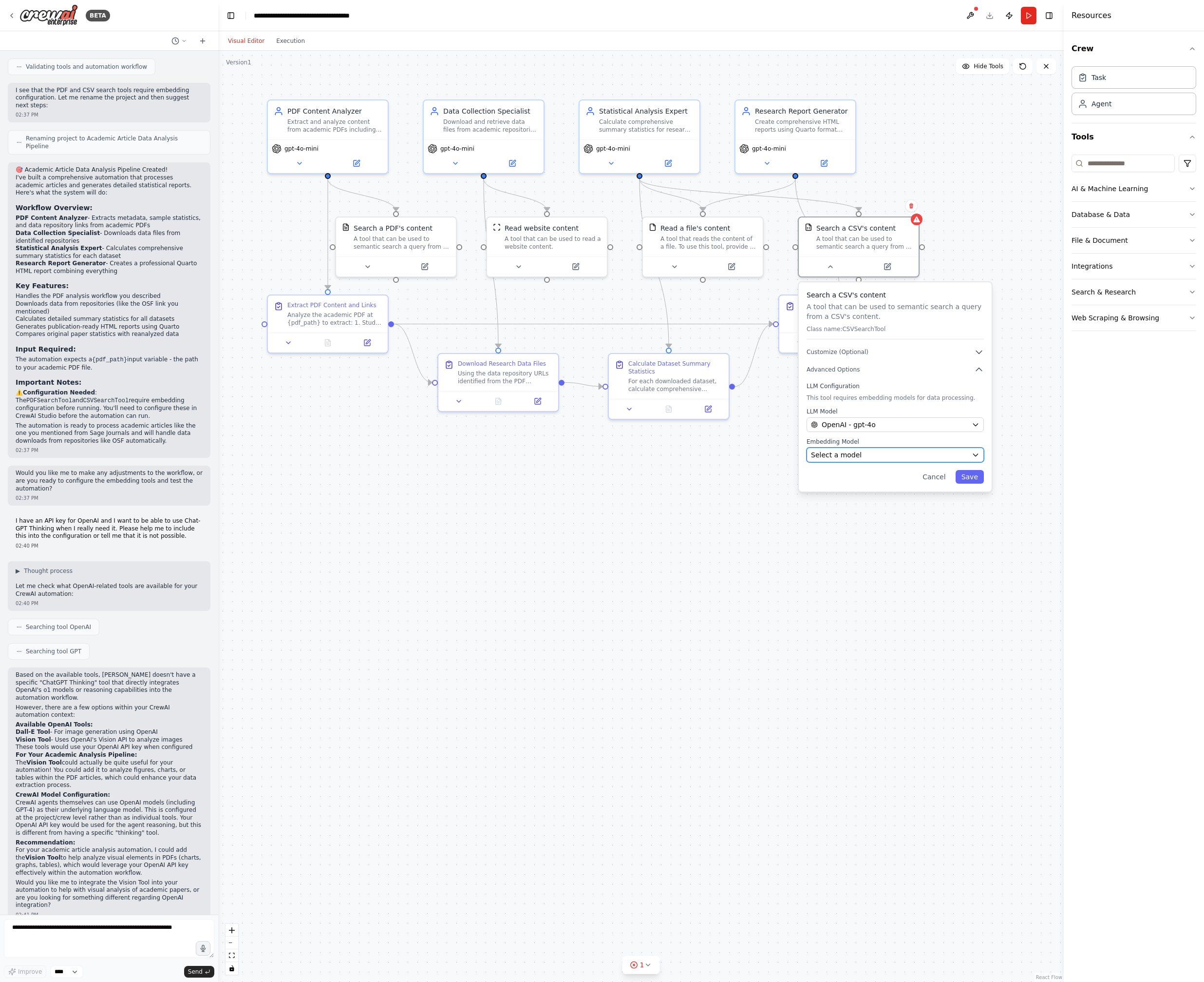
click at [623, 453] on div "Select a model" at bounding box center [889, 454] width 157 height 10
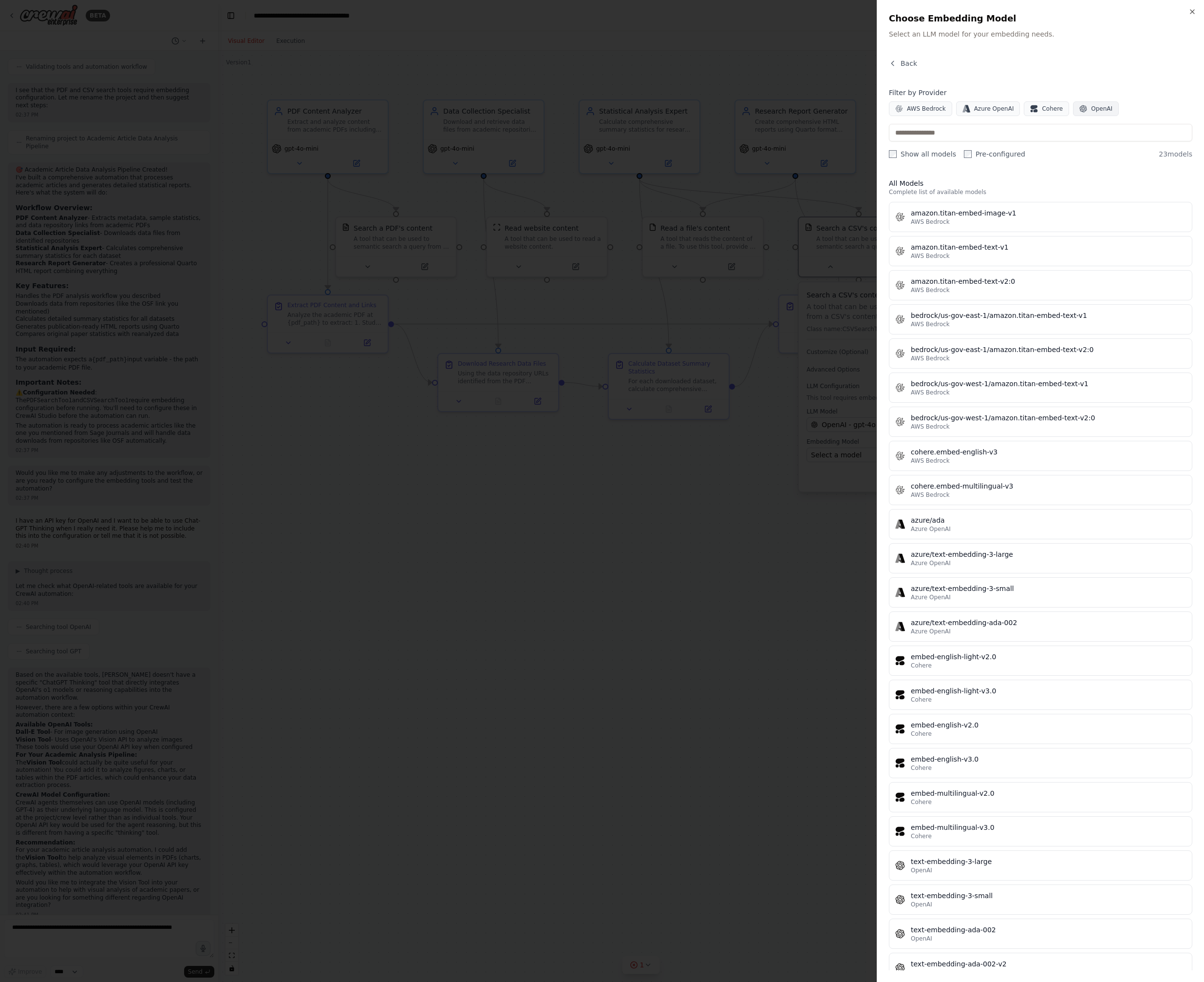
click at [623, 107] on button "OpenAI" at bounding box center [1096, 108] width 46 height 14
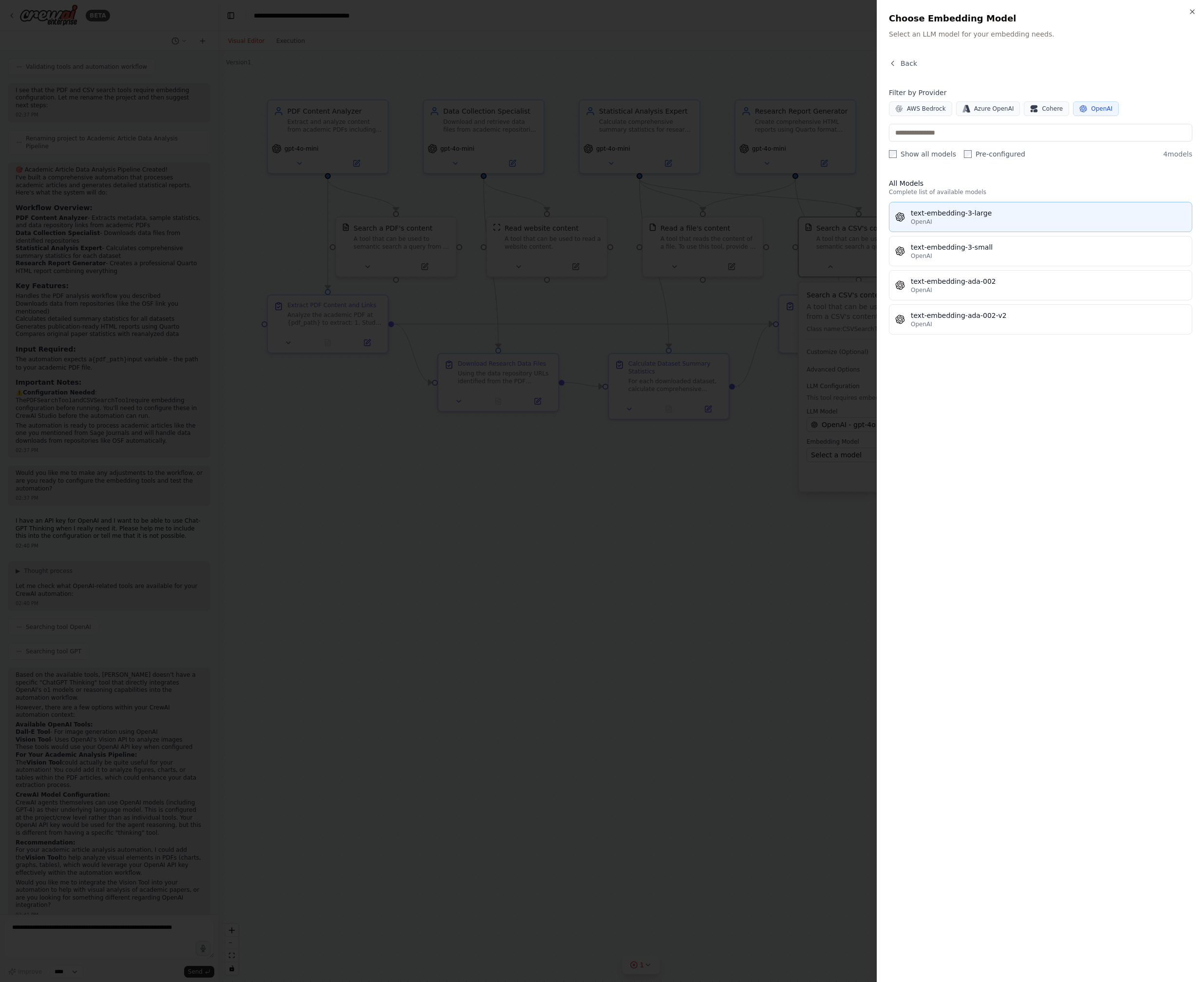
click at [623, 214] on div "text-embedding-3-large" at bounding box center [1049, 213] width 276 height 10
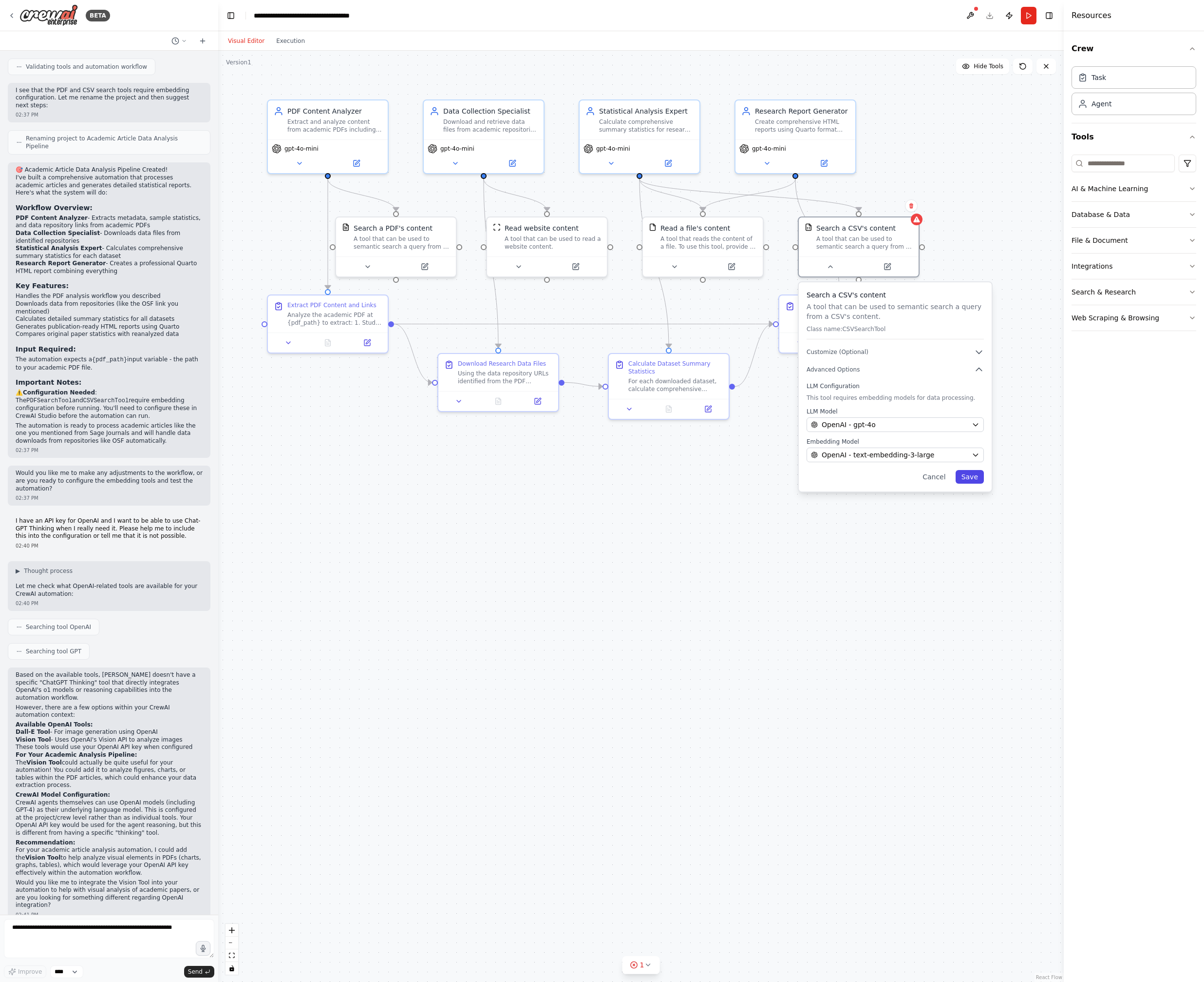
click at [623, 476] on button "Save" at bounding box center [970, 476] width 29 height 13
click at [124, 935] on textarea at bounding box center [108, 937] width 210 height 39
type textarea "**********"
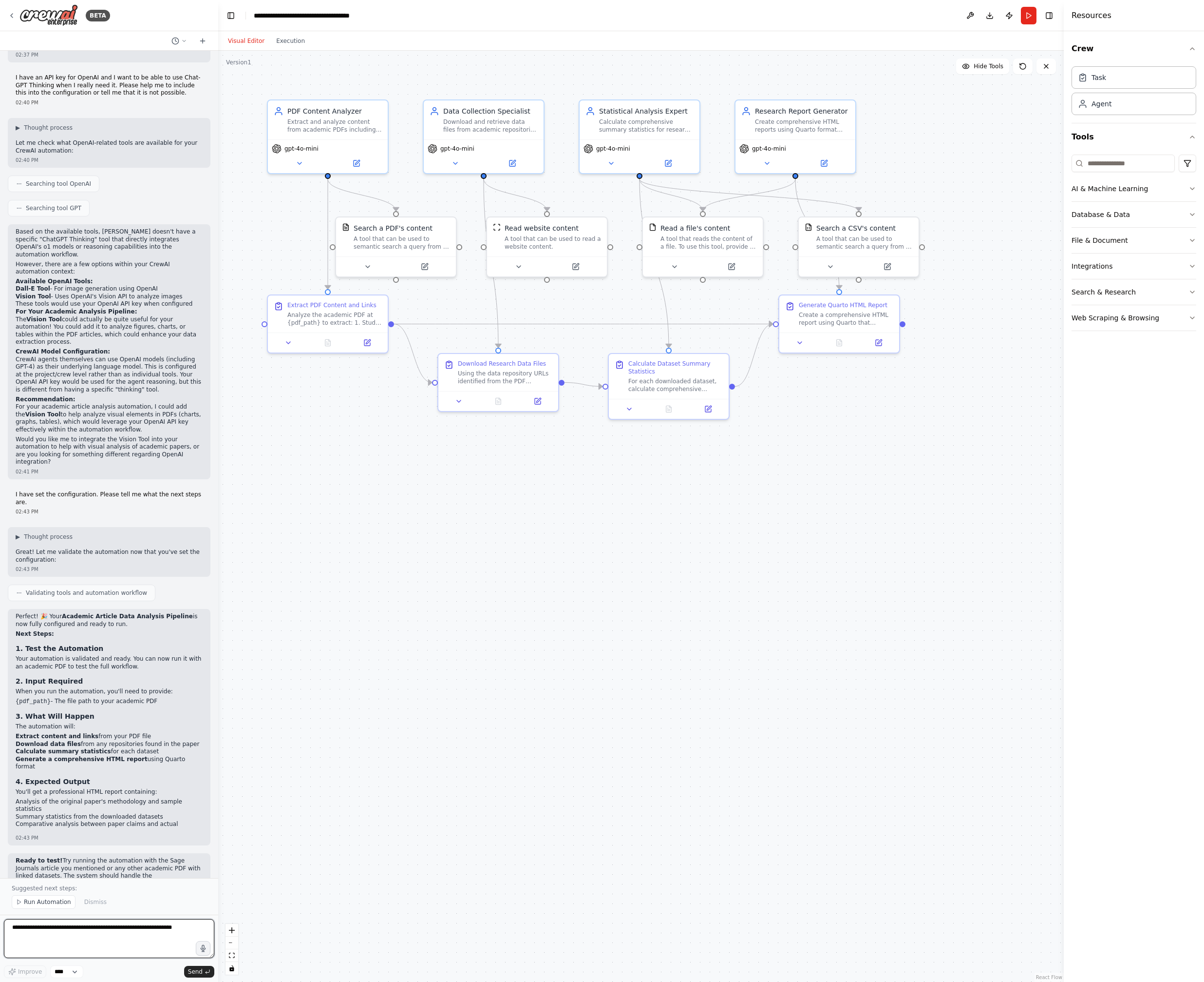
scroll to position [1418, 0]
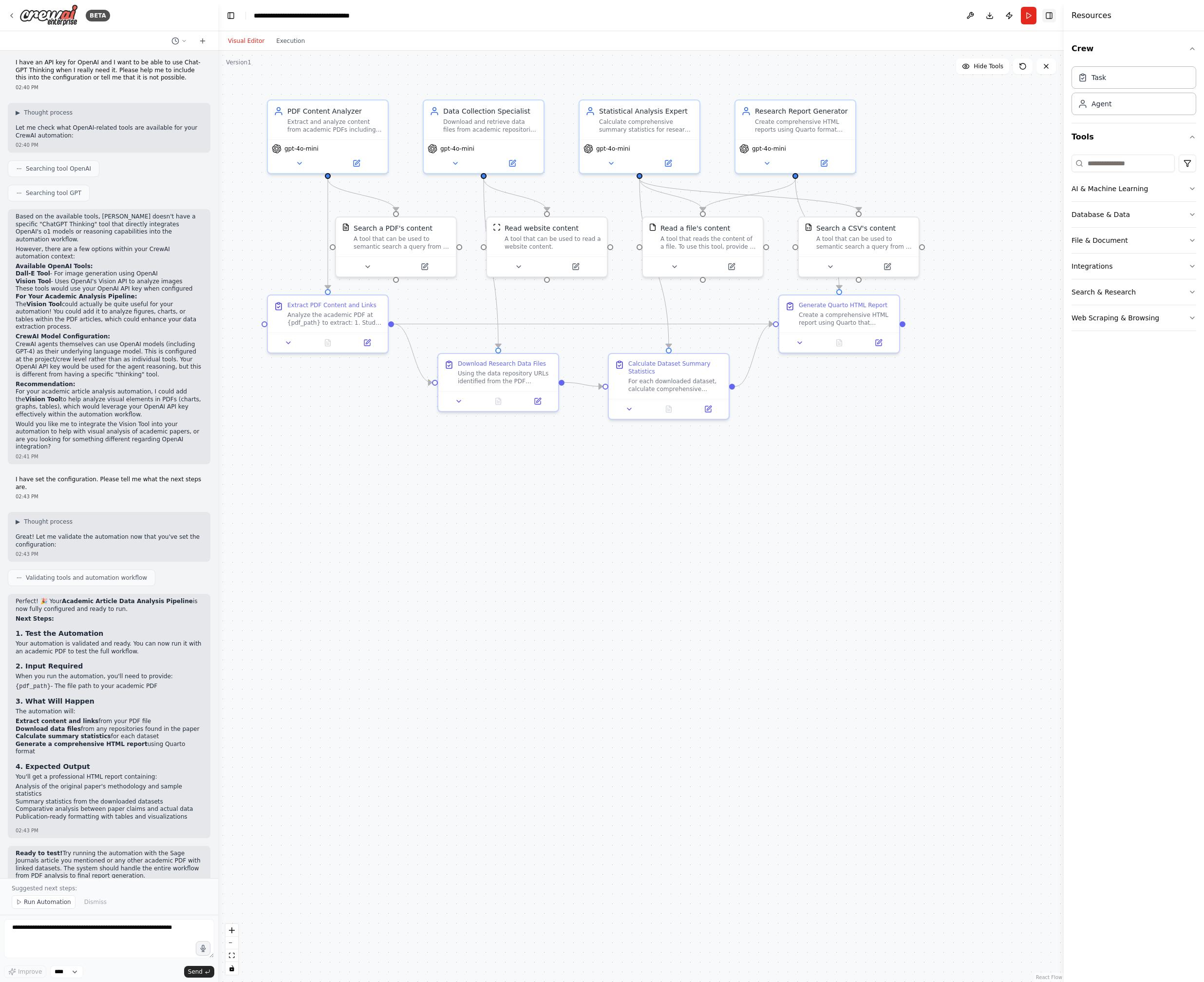
click at [623, 15] on button "Toggle Right Sidebar" at bounding box center [1049, 15] width 13 height 13
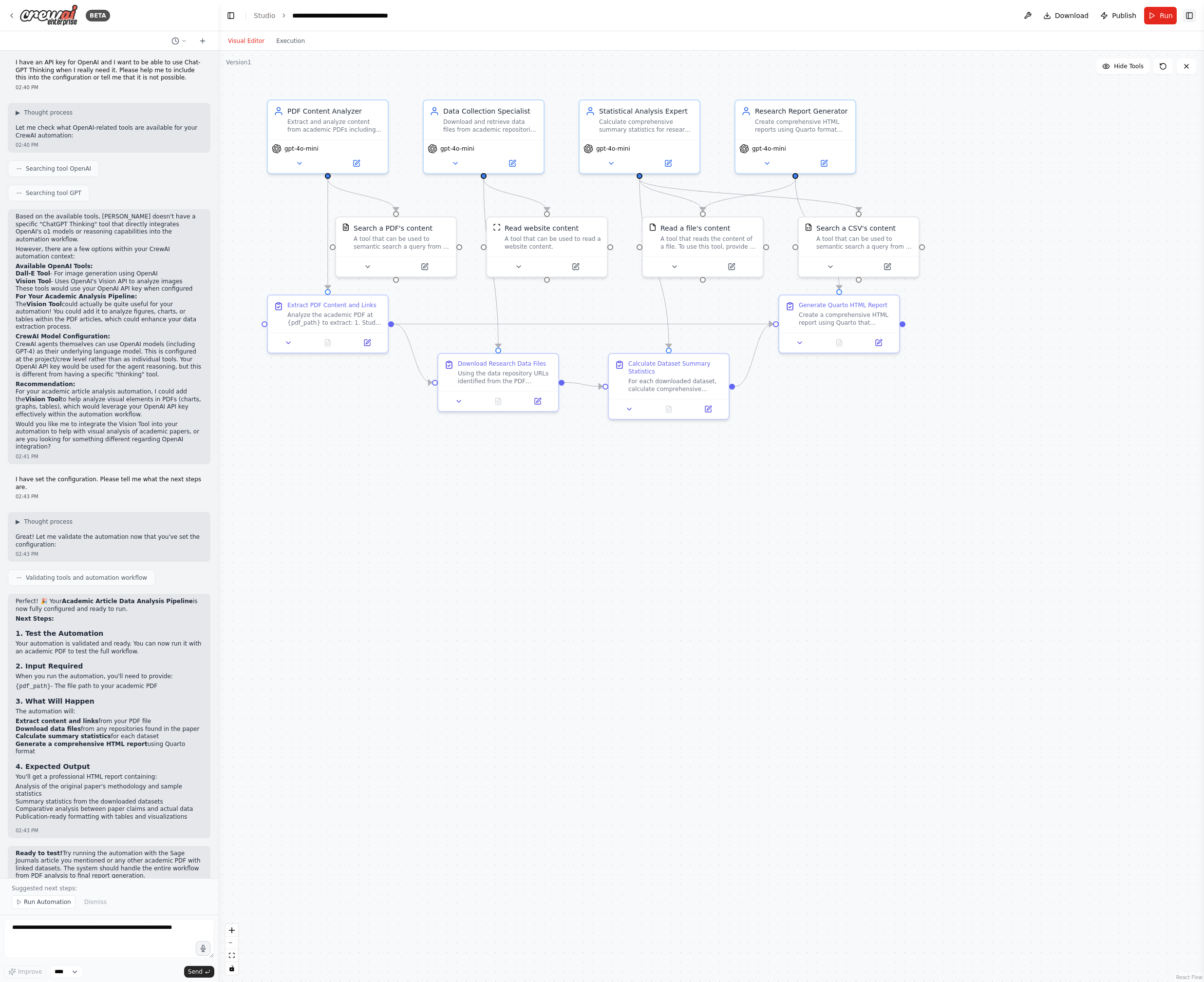
click at [623, 17] on button "Toggle Right Sidebar" at bounding box center [1190, 15] width 13 height 13
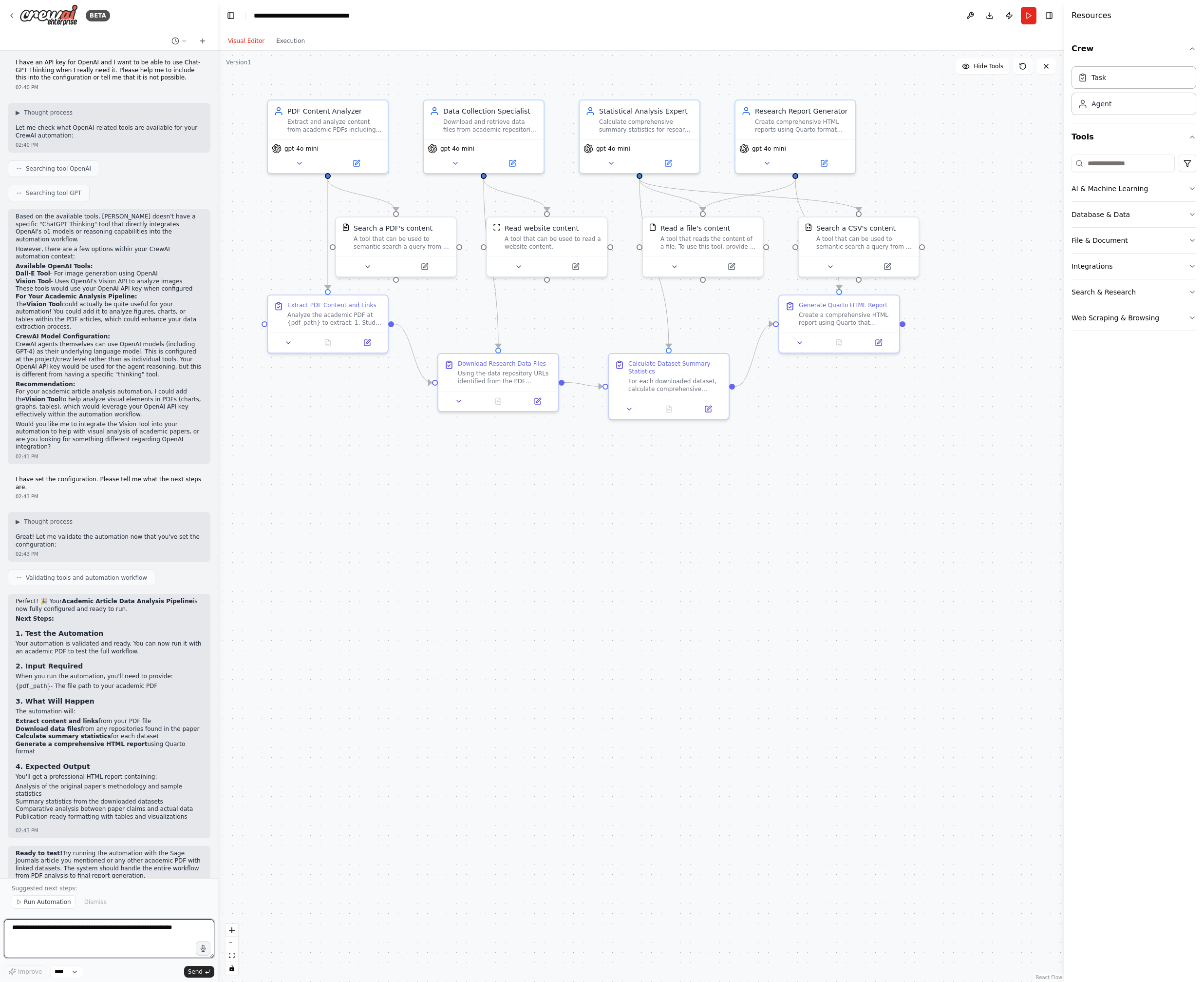
click at [183, 925] on textarea at bounding box center [108, 937] width 210 height 39
paste textarea "**********"
type textarea "**********"
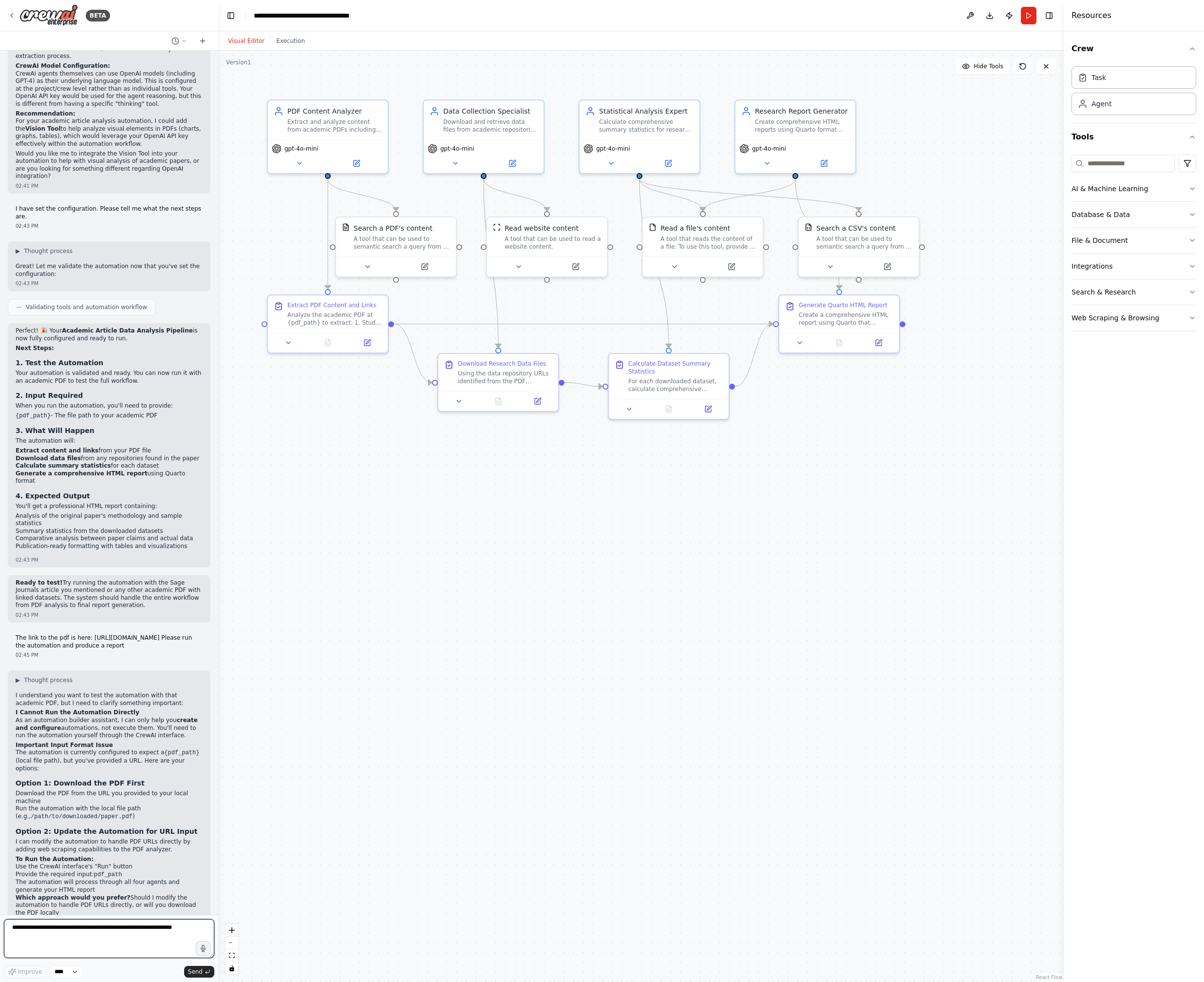
scroll to position [1697, 0]
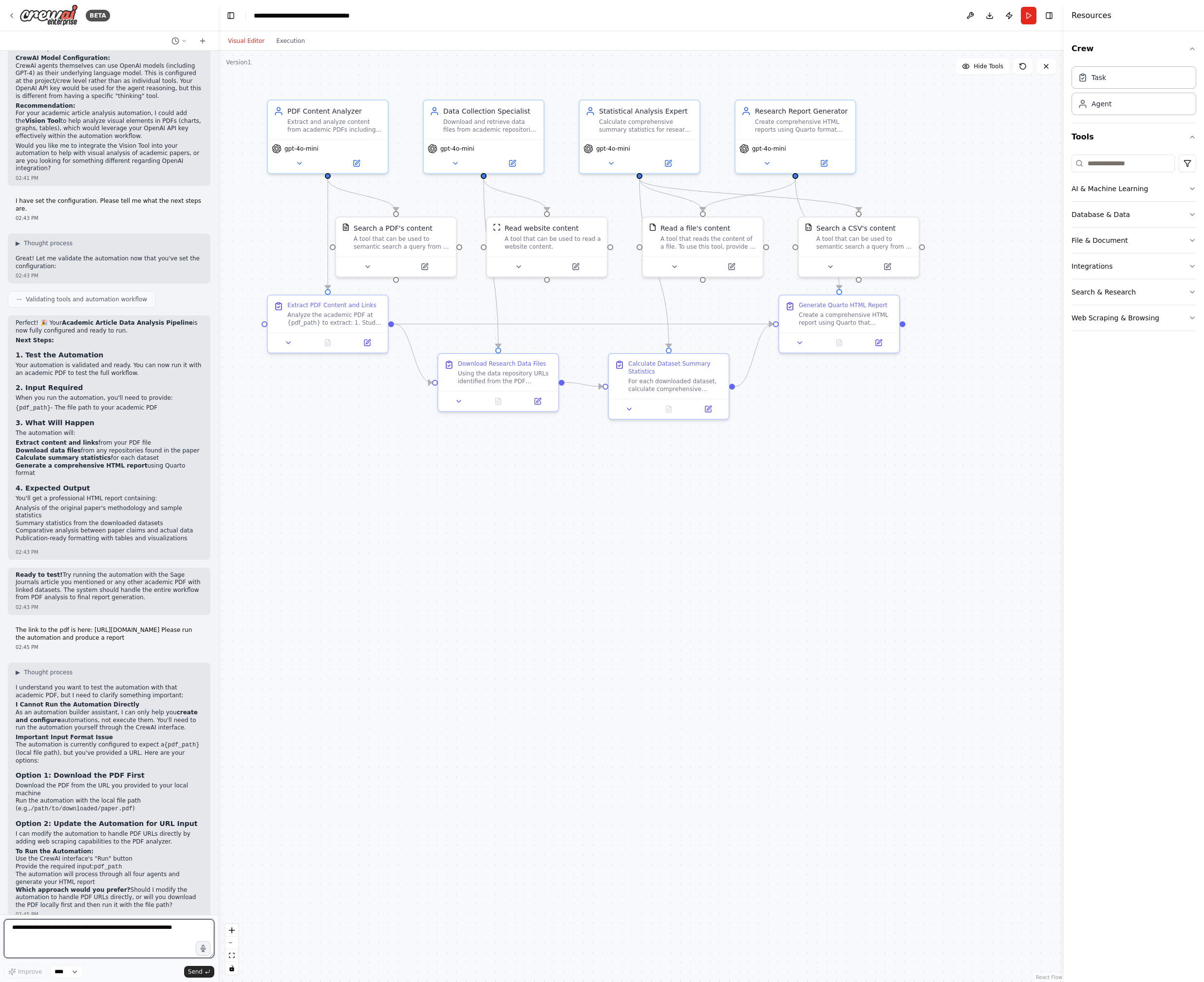
click at [81, 932] on textarea at bounding box center [108, 937] width 210 height 39
type textarea "**********"
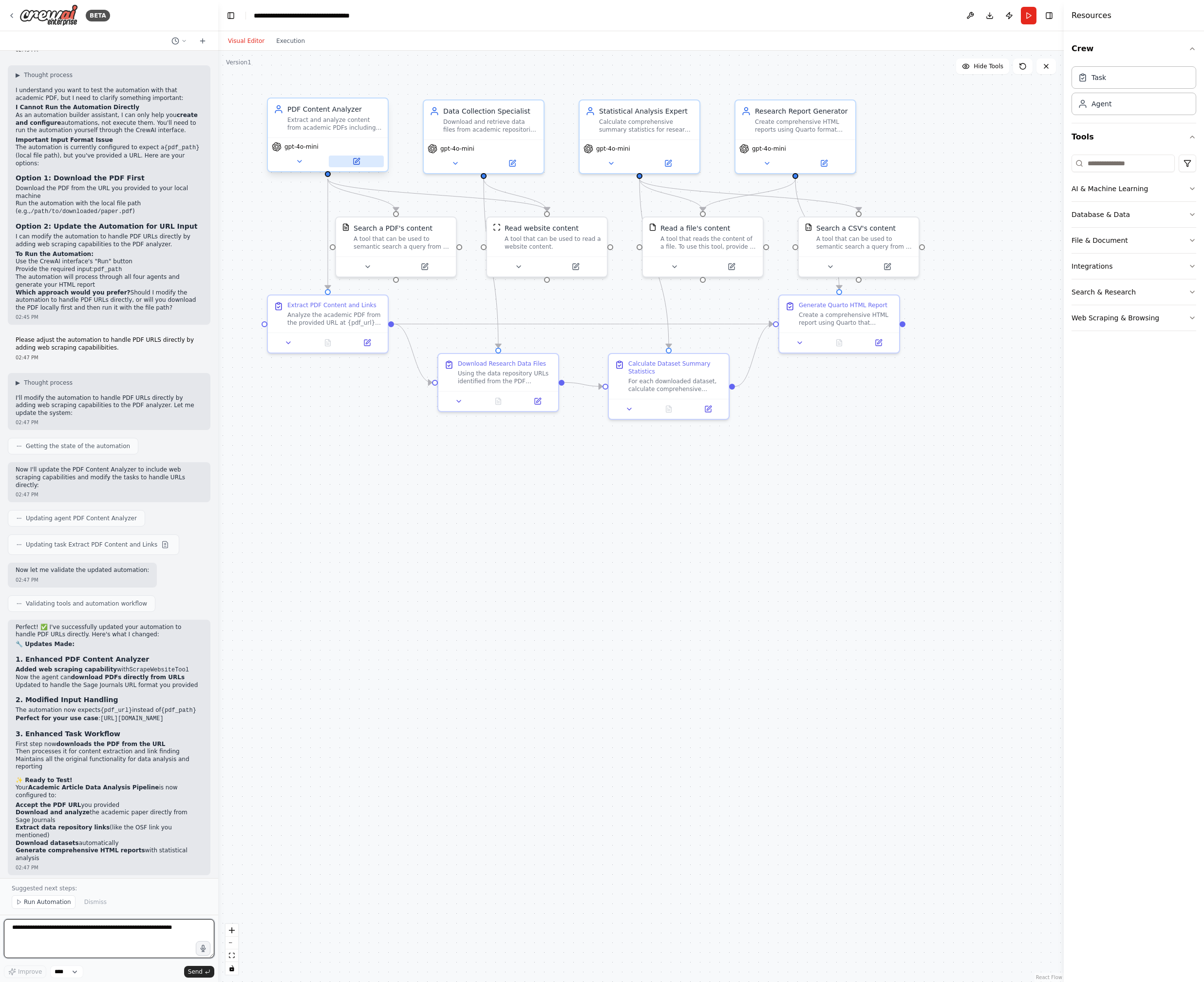
scroll to position [2301, 0]
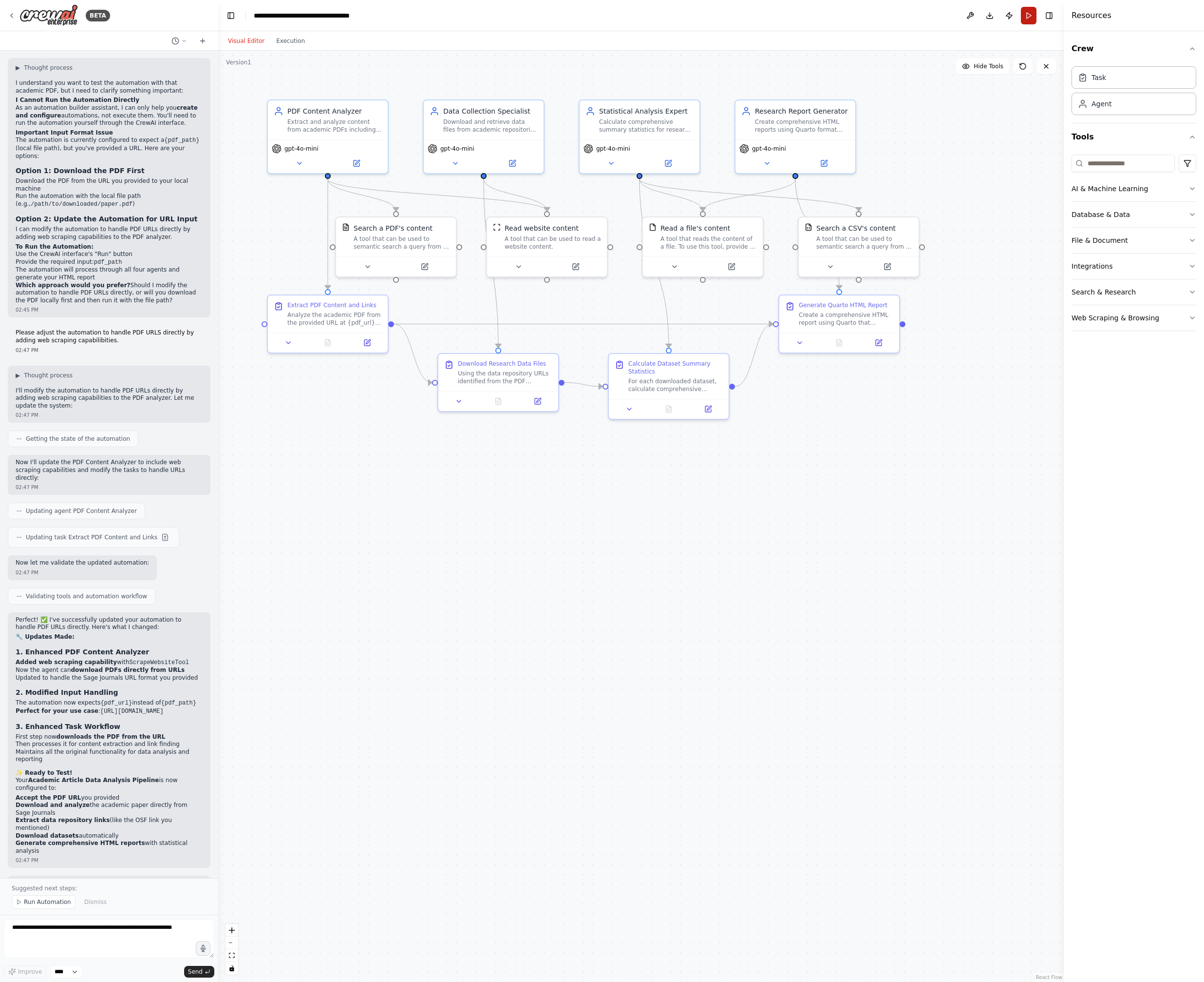
click at [623, 13] on button "Run" at bounding box center [1029, 15] width 15 height 17
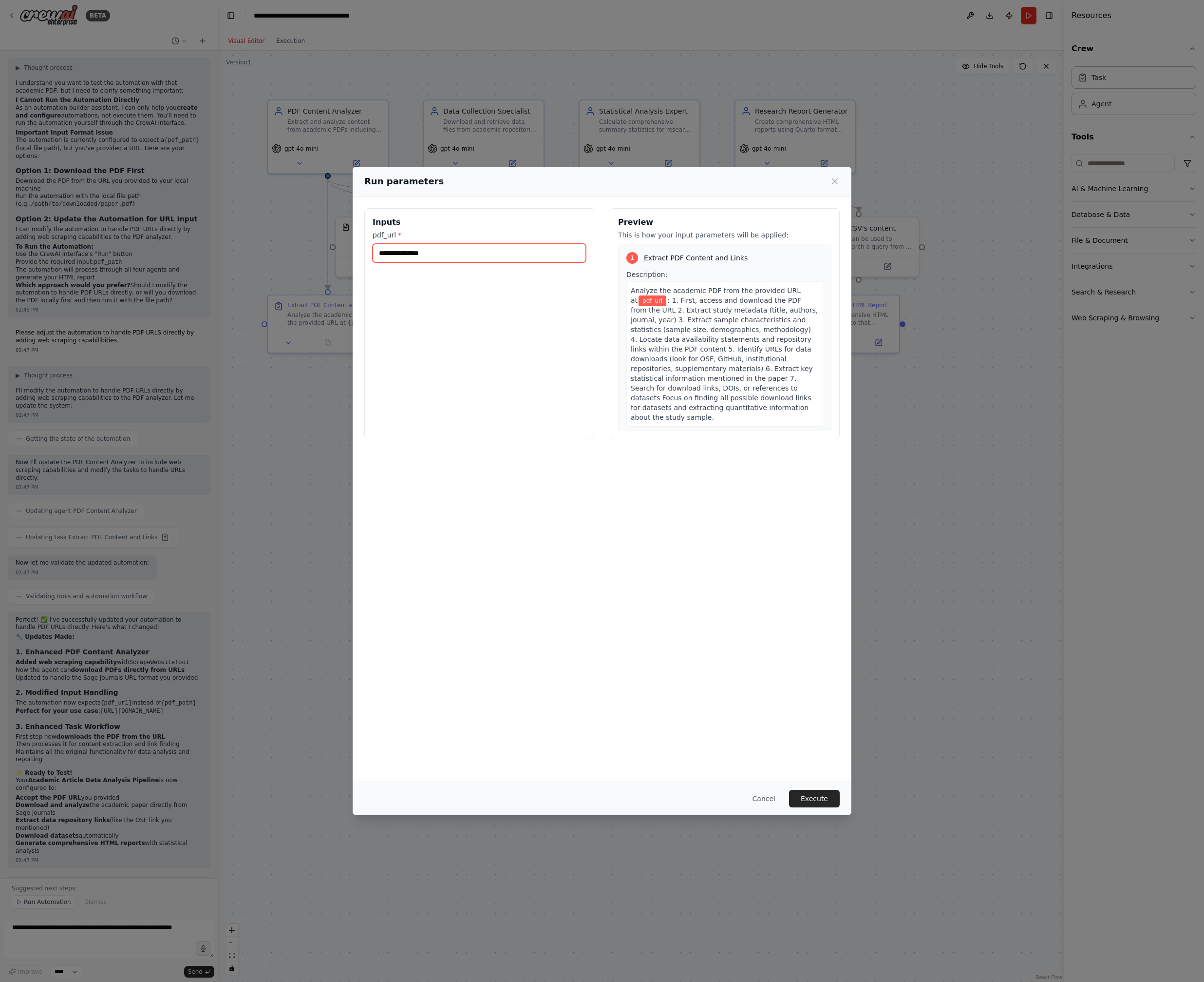
click at [472, 252] on input "pdf_url *" at bounding box center [479, 252] width 214 height 18
paste input "**********"
type input "**********"
click at [623, 797] on button "Execute" at bounding box center [814, 799] width 50 height 17
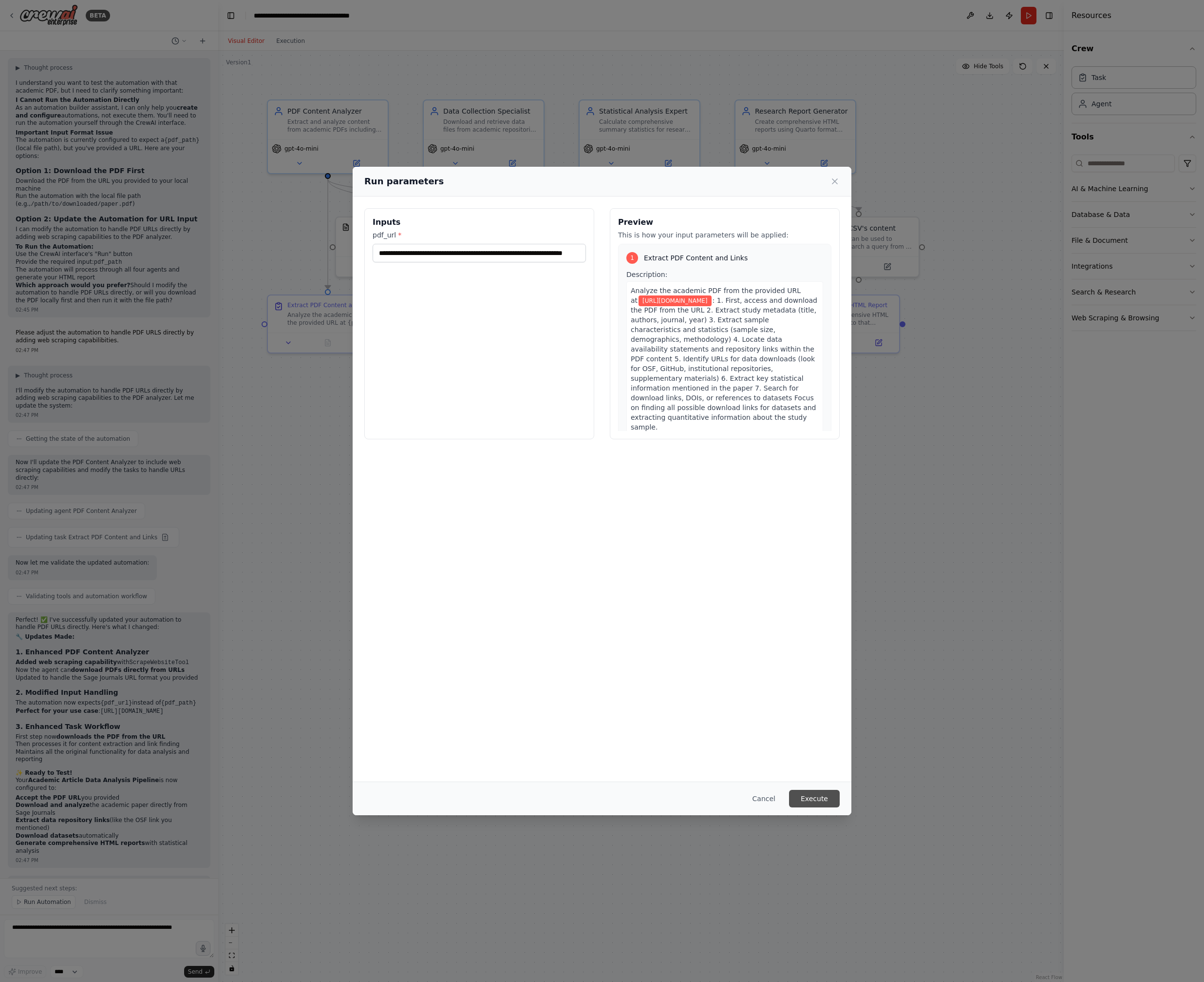
scroll to position [0, 0]
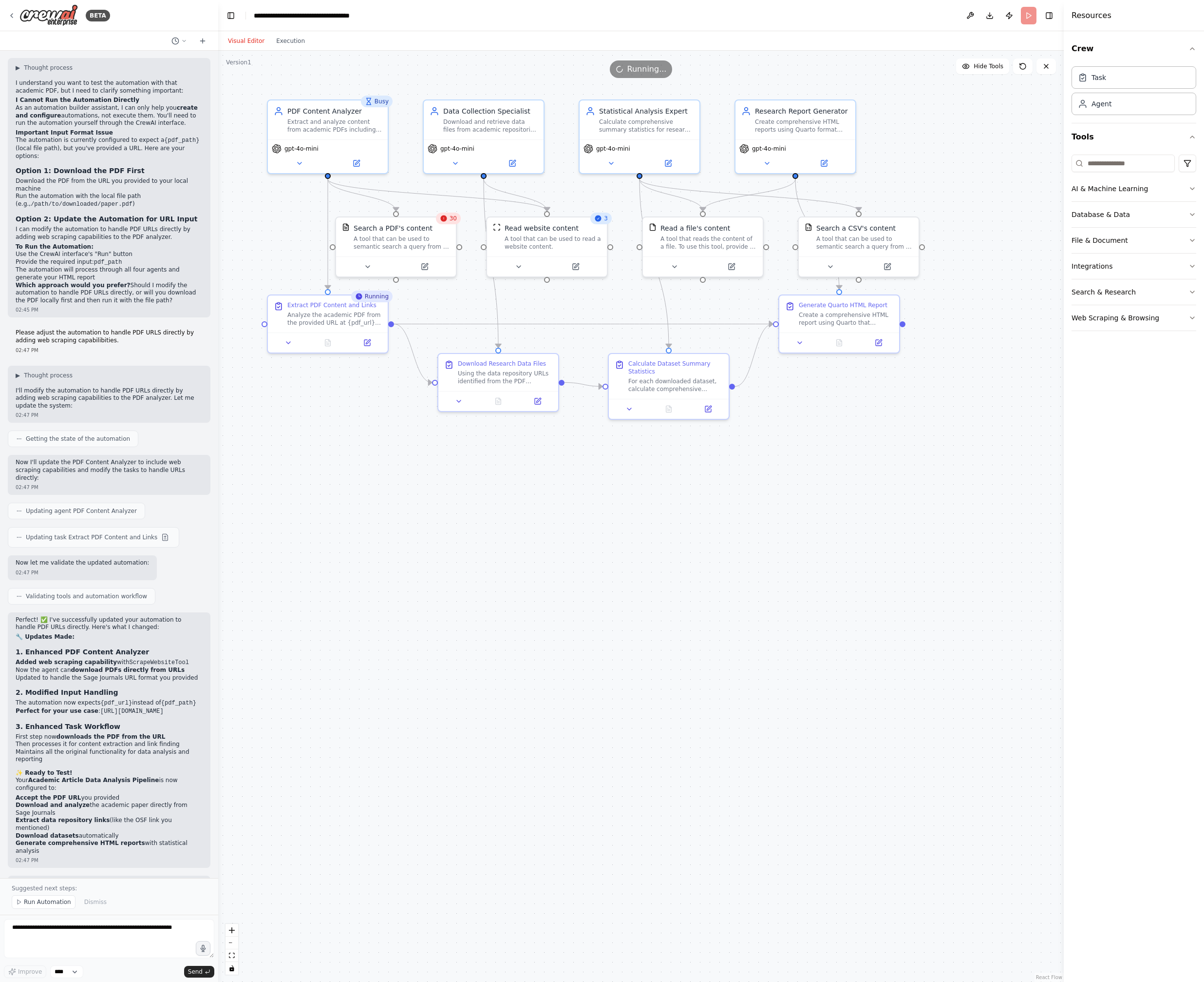
click at [450, 220] on span "30" at bounding box center [453, 219] width 8 height 8
click at [368, 266] on icon at bounding box center [368, 264] width 8 height 8
click at [454, 220] on span "63" at bounding box center [453, 219] width 8 height 8
click at [421, 226] on div "Search a PDF's content" at bounding box center [392, 226] width 79 height 10
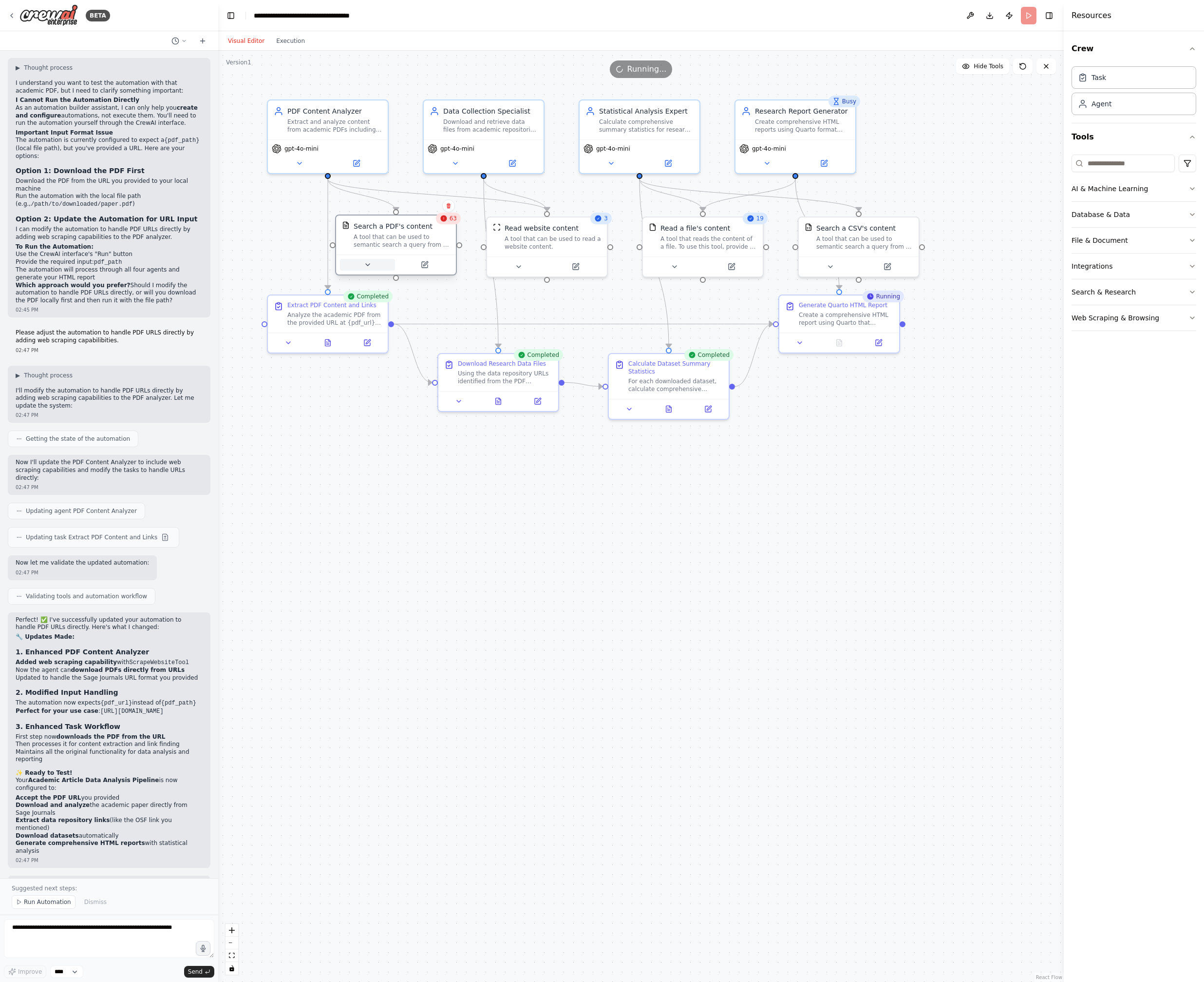
click at [367, 264] on icon at bounding box center [368, 264] width 4 height 2
click at [367, 264] on icon at bounding box center [368, 264] width 8 height 8
click at [421, 264] on icon at bounding box center [425, 264] width 8 height 8
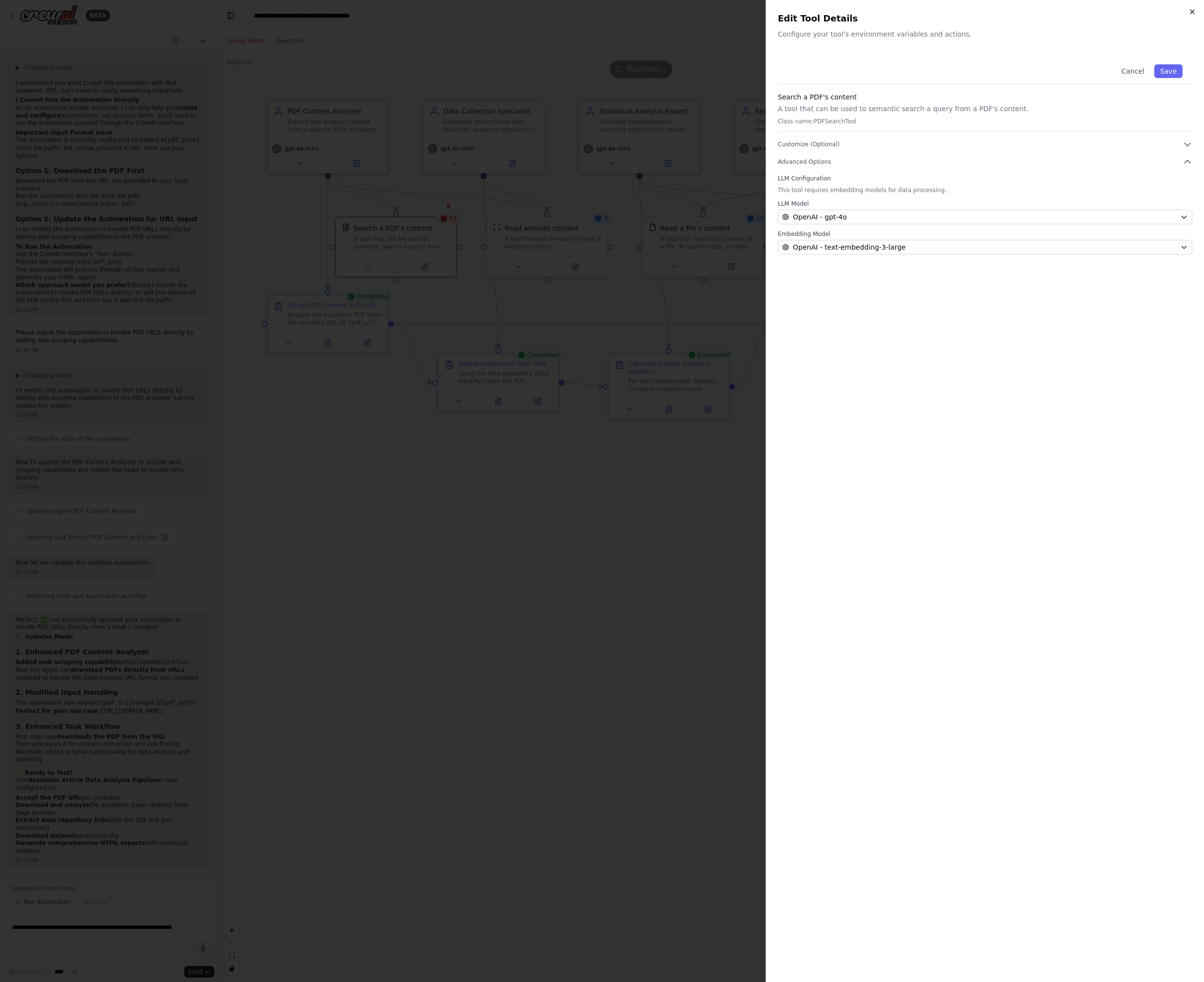
click at [623, 10] on icon "button" at bounding box center [1193, 11] width 8 height 8
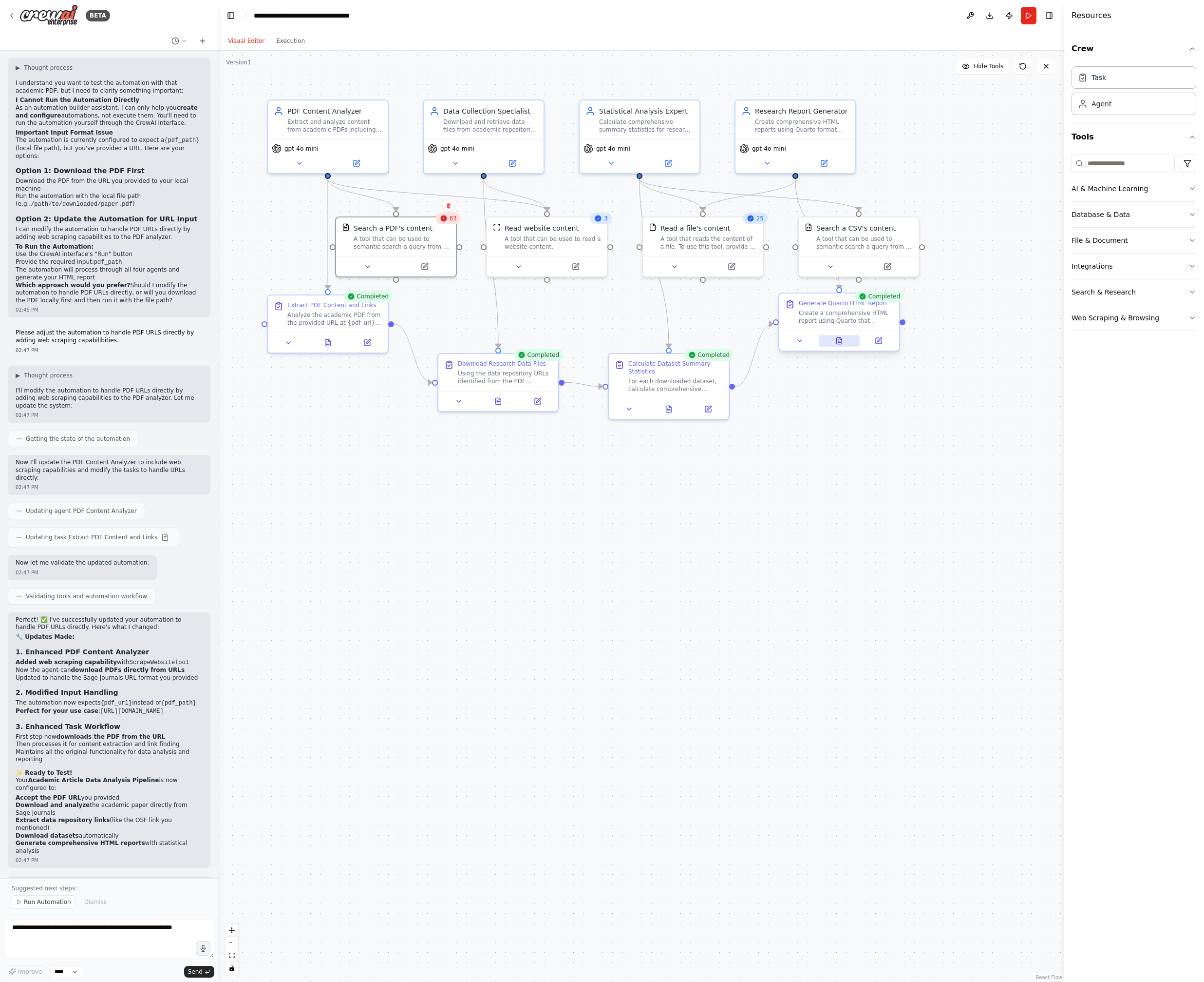
click at [623, 340] on icon at bounding box center [840, 340] width 6 height 7
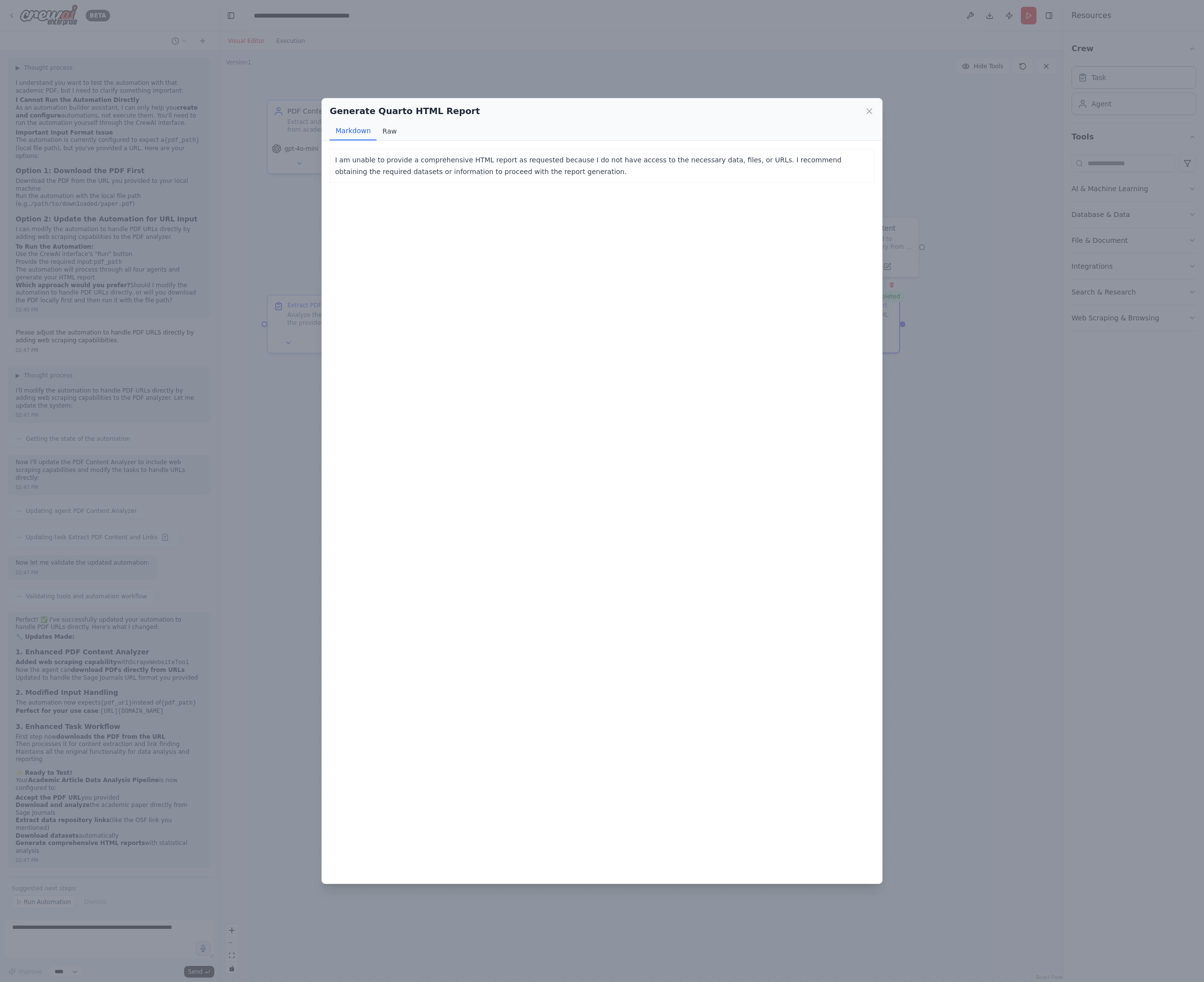
click at [383, 123] on button "Raw" at bounding box center [389, 130] width 26 height 18
click at [623, 107] on icon at bounding box center [870, 111] width 10 height 10
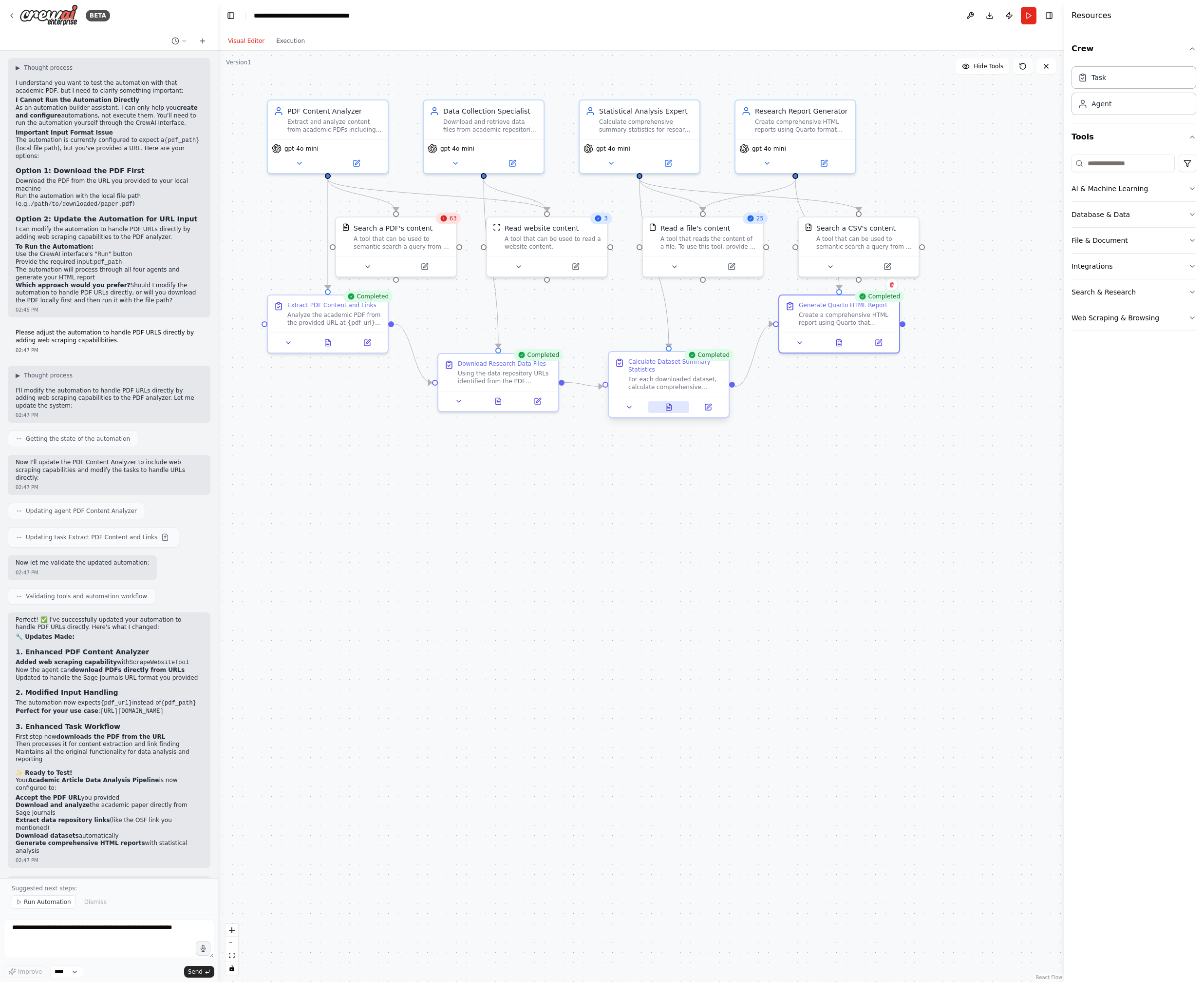
click at [623, 407] on icon at bounding box center [669, 407] width 6 height 7
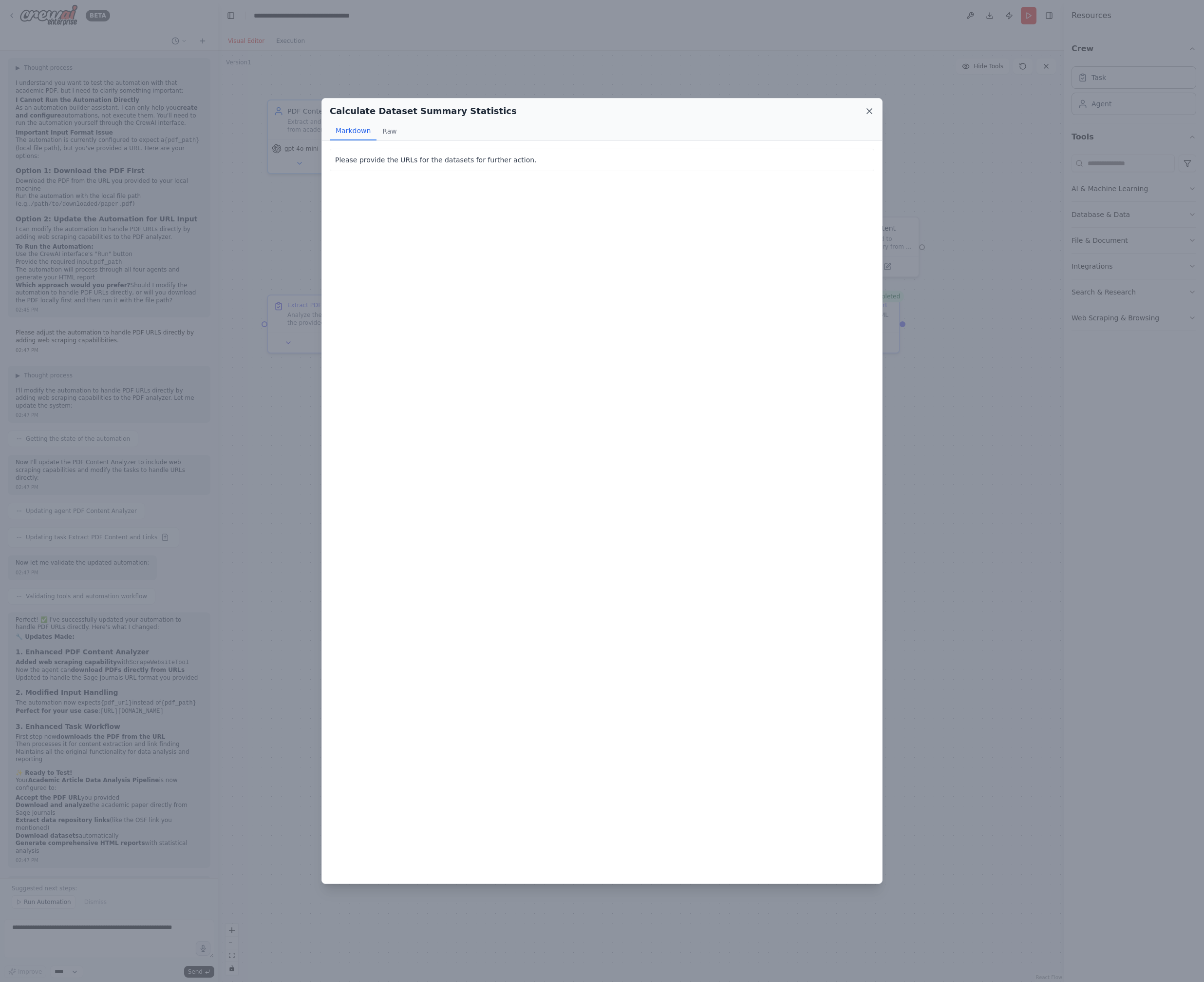
click at [623, 110] on icon at bounding box center [870, 111] width 10 height 10
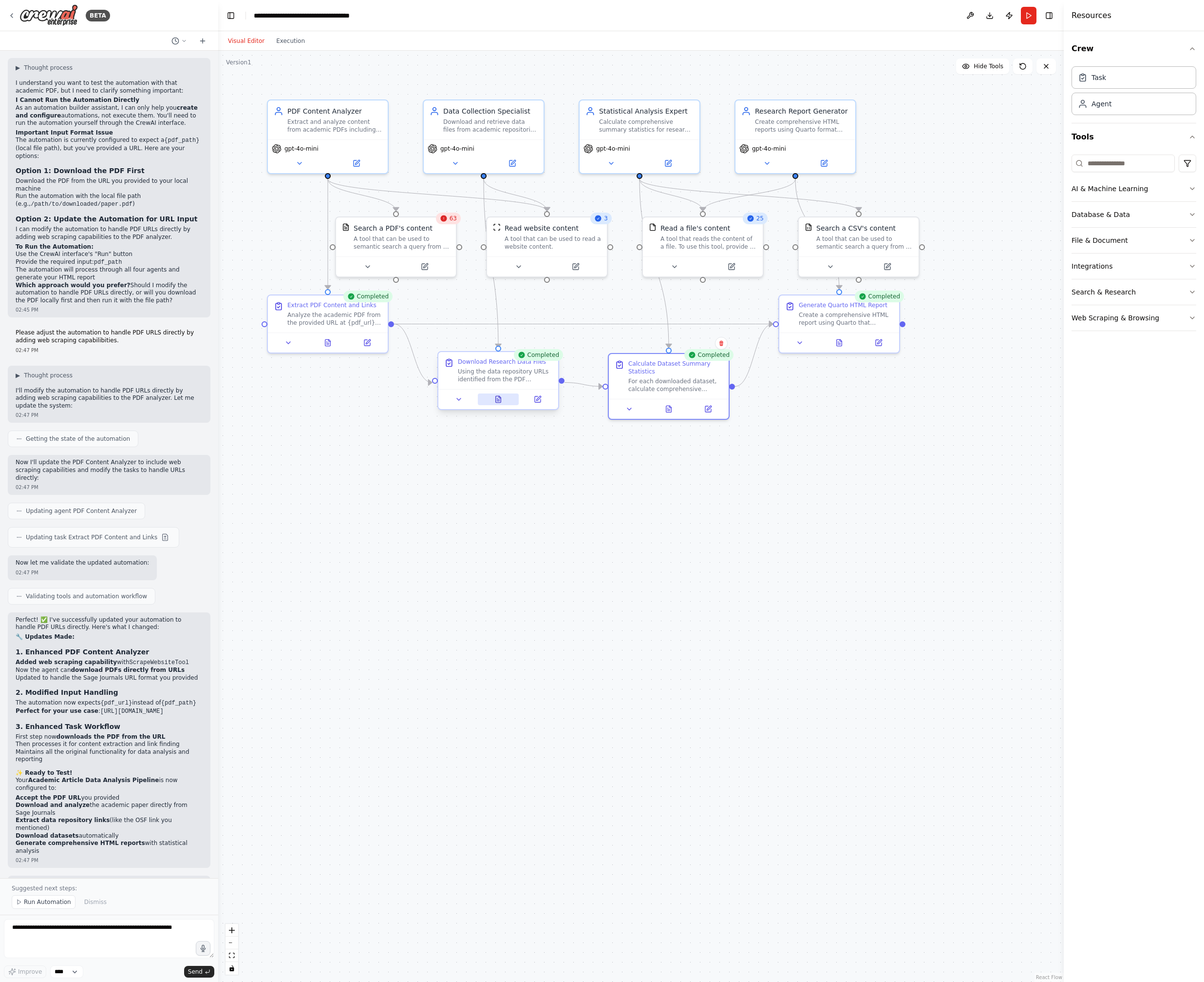
click at [503, 400] on button at bounding box center [499, 399] width 42 height 11
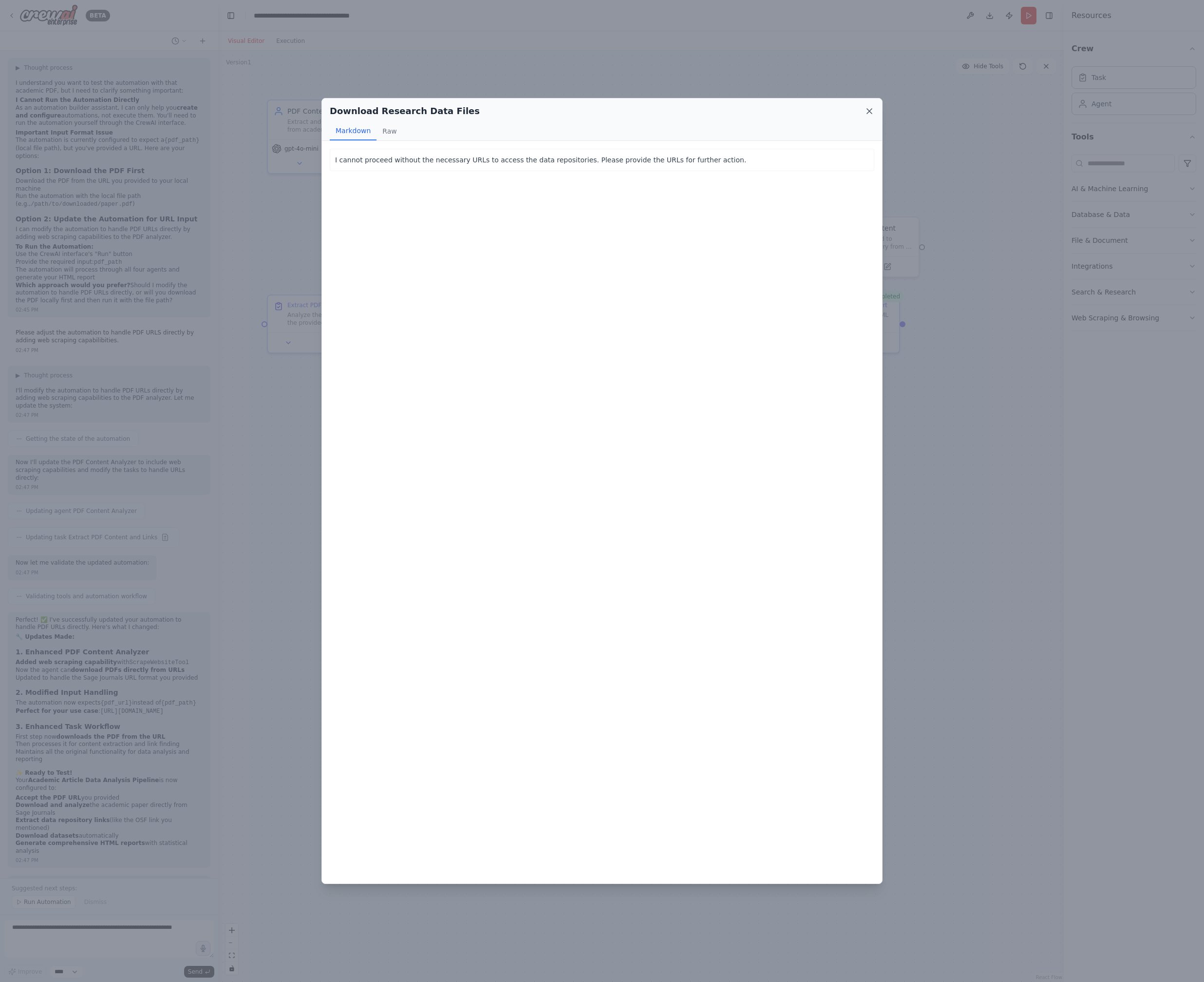
click at [623, 113] on icon at bounding box center [870, 111] width 10 height 10
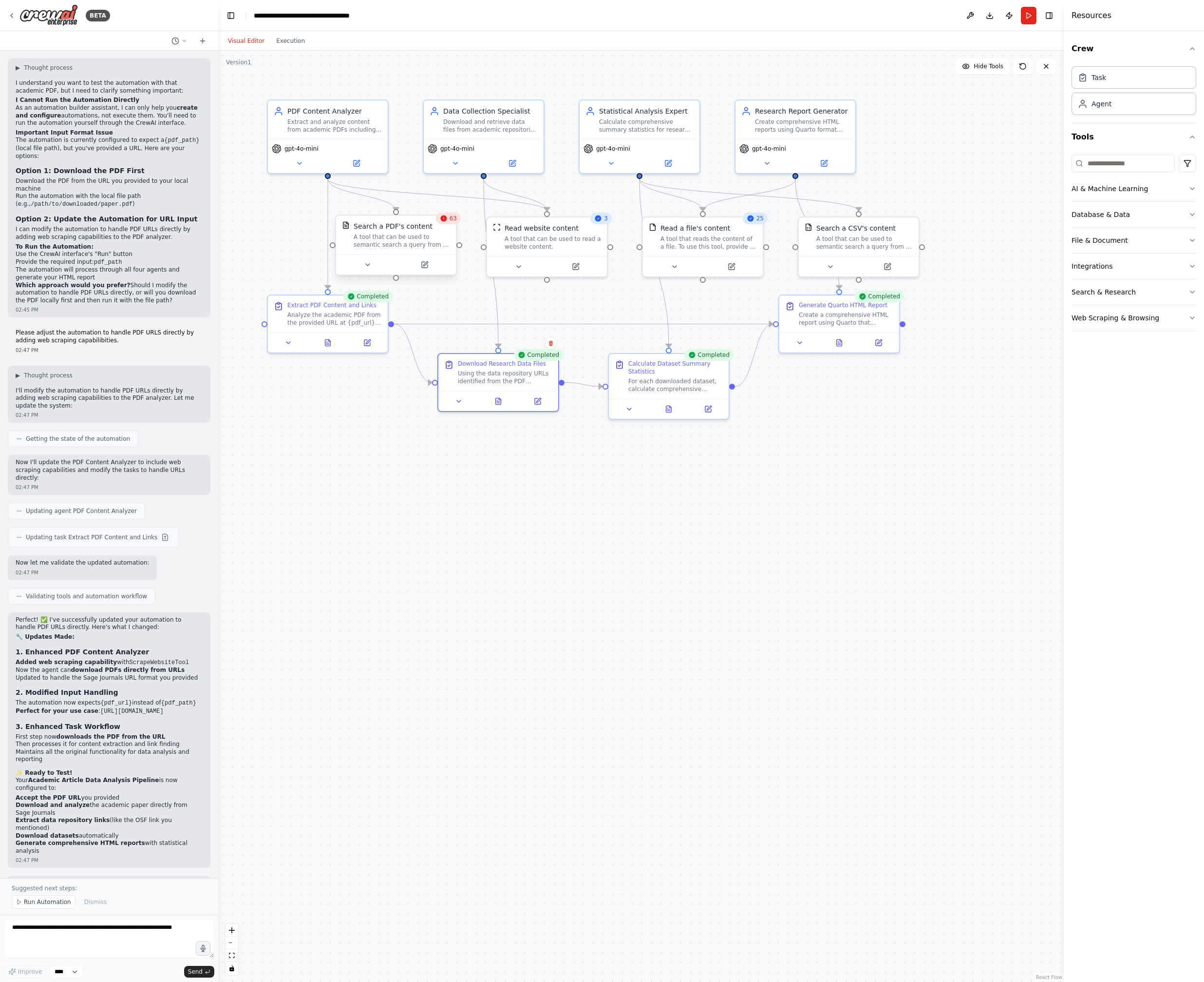
click at [401, 238] on div "A tool that can be used to semantic search a query from a PDF's content." at bounding box center [402, 241] width 97 height 15
click at [330, 343] on icon at bounding box center [328, 340] width 6 height 7
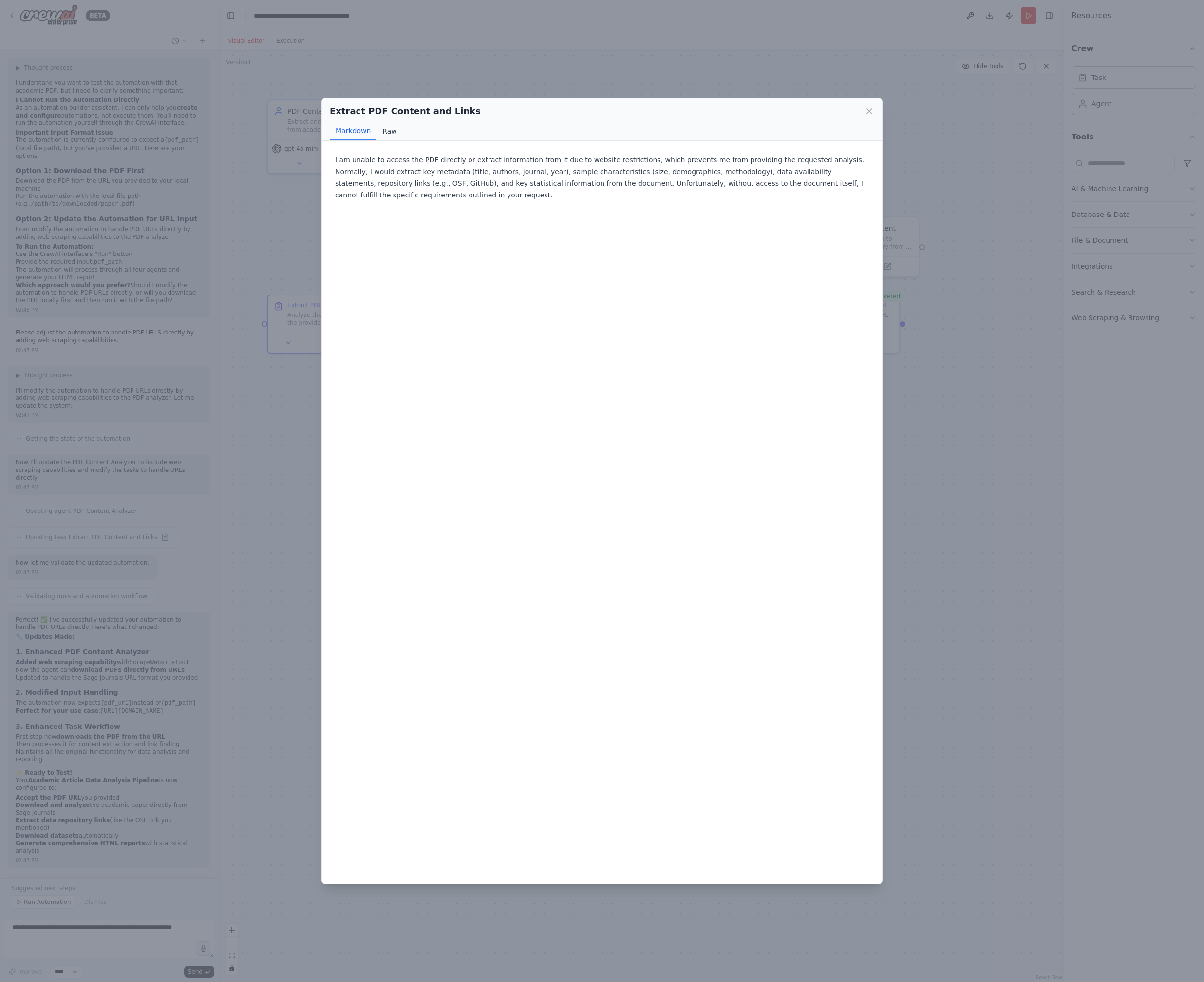
click at [389, 129] on button "Raw" at bounding box center [389, 130] width 26 height 18
click at [623, 110] on icon at bounding box center [870, 111] width 10 height 10
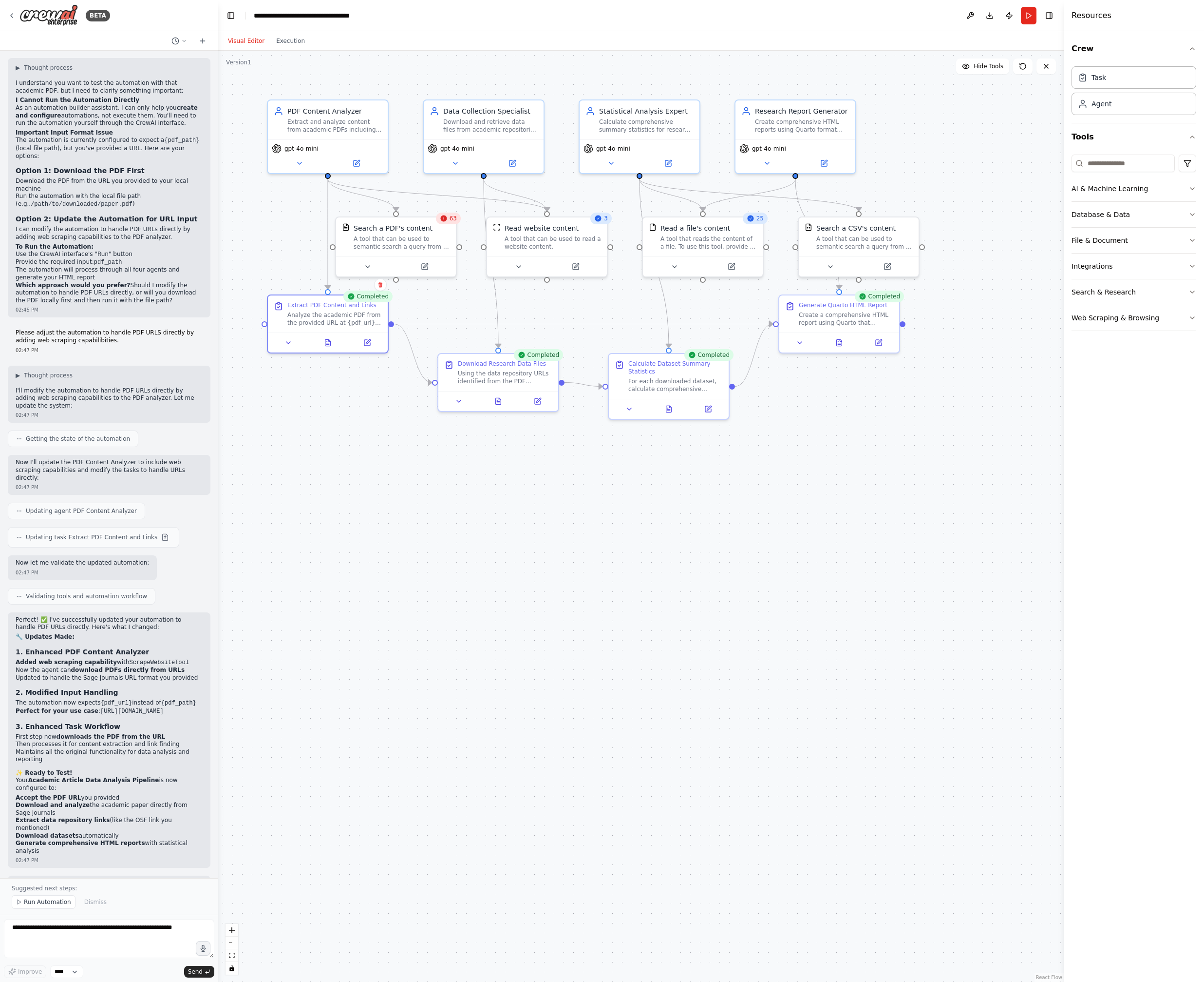
click at [448, 221] on icon at bounding box center [444, 219] width 8 height 8
click at [455, 220] on span "63" at bounding box center [453, 219] width 8 height 8
click at [453, 218] on span "63" at bounding box center [453, 219] width 8 height 8
click at [442, 221] on icon at bounding box center [443, 219] width 7 height 7
click at [419, 243] on div "A tool that can be used to semantic search a query from a PDF's content." at bounding box center [402, 241] width 97 height 15
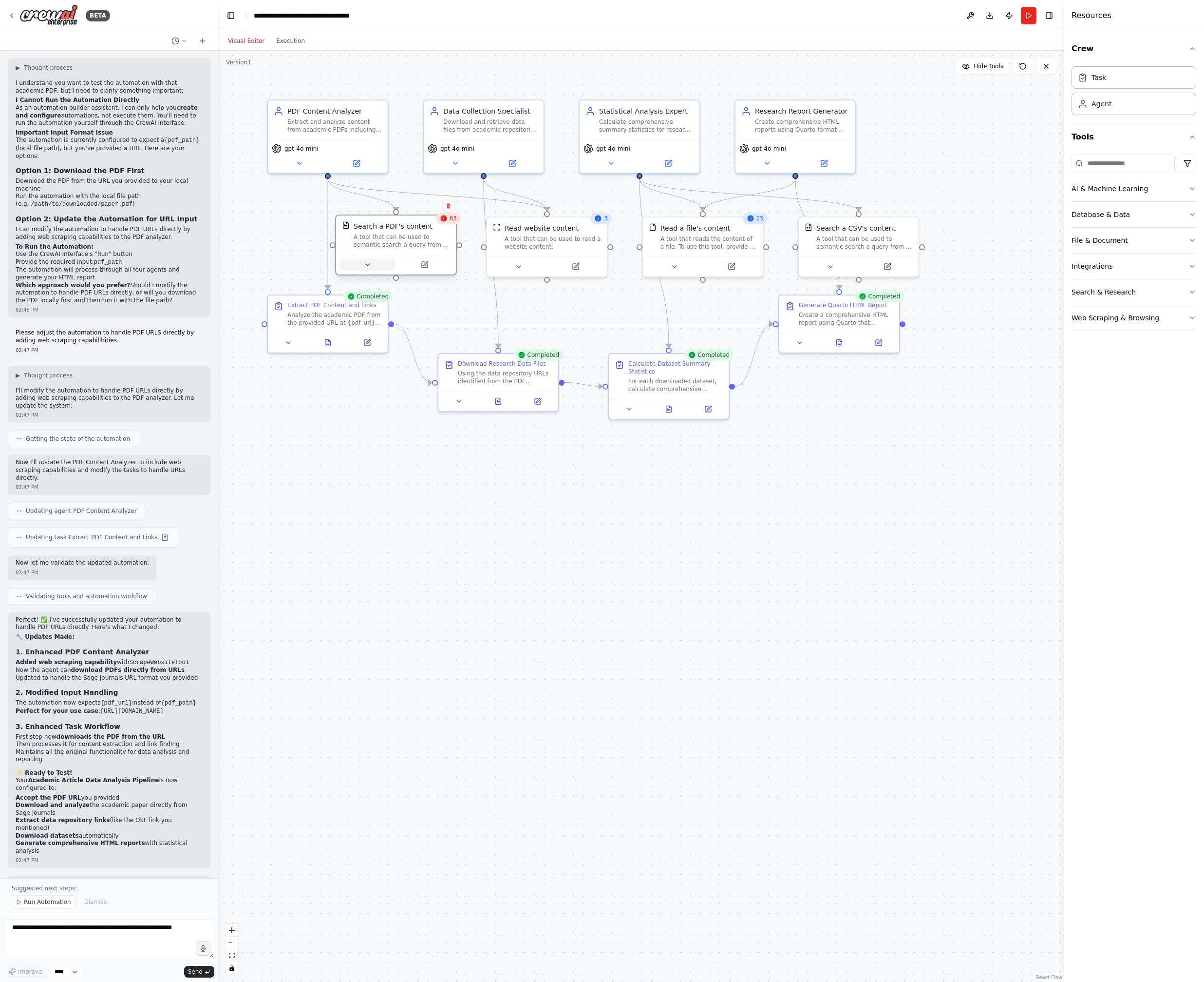
click at [365, 264] on icon at bounding box center [368, 264] width 8 height 8
click at [294, 39] on button "Execution" at bounding box center [291, 41] width 41 height 11
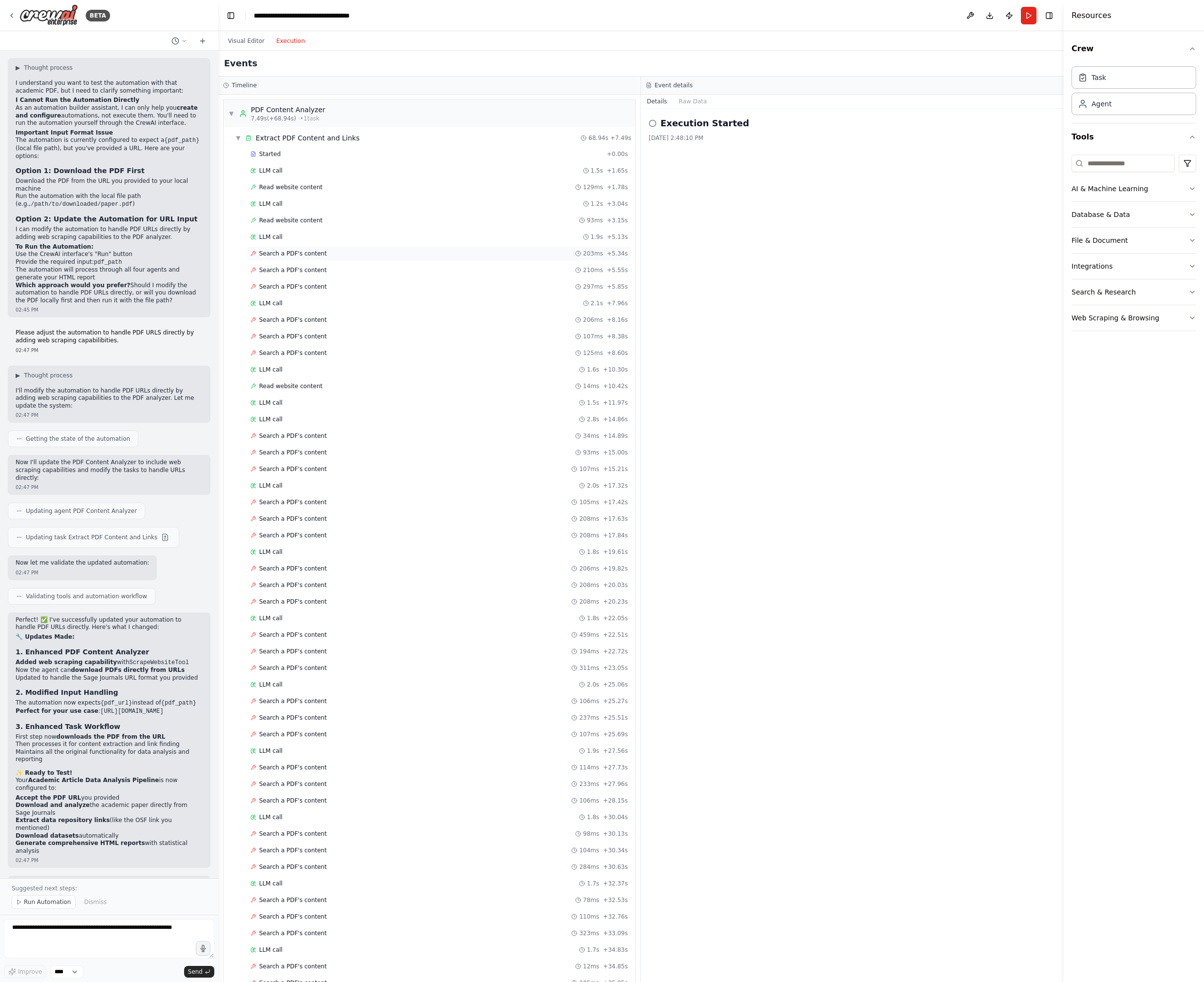
click at [291, 254] on span "Search a PDF's content" at bounding box center [293, 253] width 67 height 8
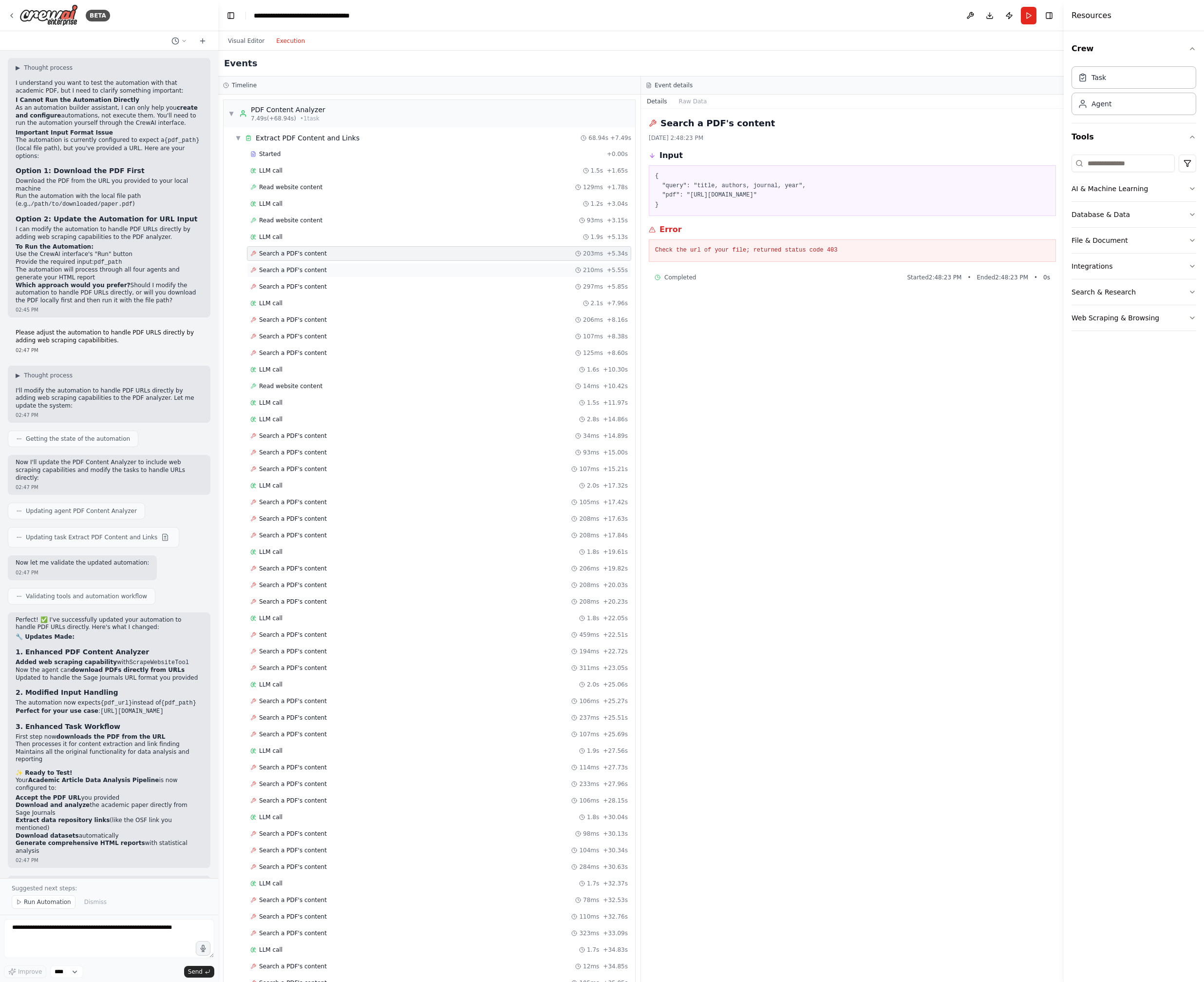
click at [290, 271] on span "Search a PDF's content" at bounding box center [293, 270] width 67 height 8
click at [302, 283] on span "Search a PDF's content" at bounding box center [293, 286] width 67 height 8
click at [293, 321] on span "Search a PDF's content" at bounding box center [293, 319] width 67 height 8
click at [291, 333] on span "Search a PDF's content" at bounding box center [293, 337] width 67 height 8
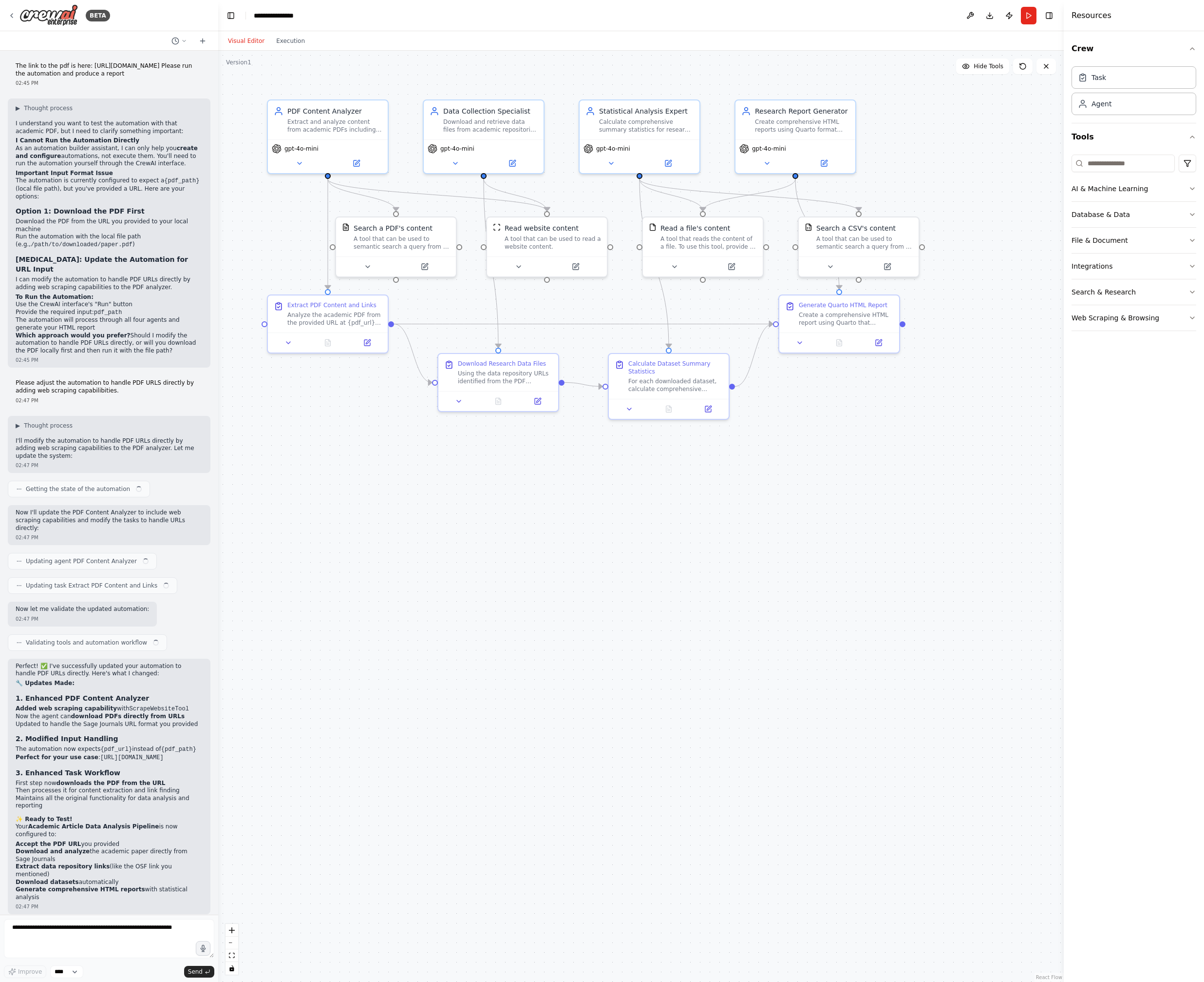
scroll to position [2261, 0]
click at [44, 933] on textarea at bounding box center [108, 937] width 210 height 39
type textarea "**********"
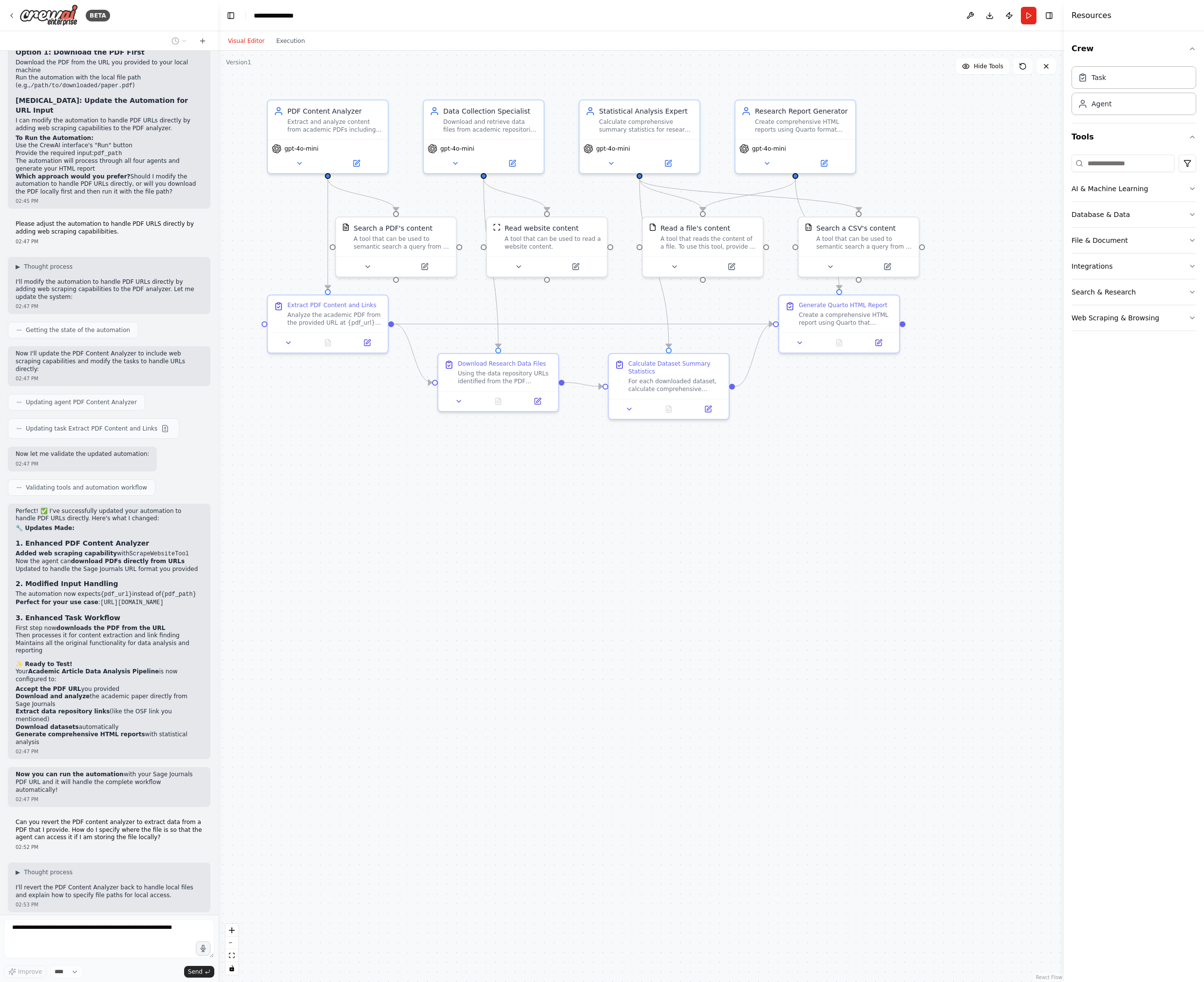
scroll to position [2444, 0]
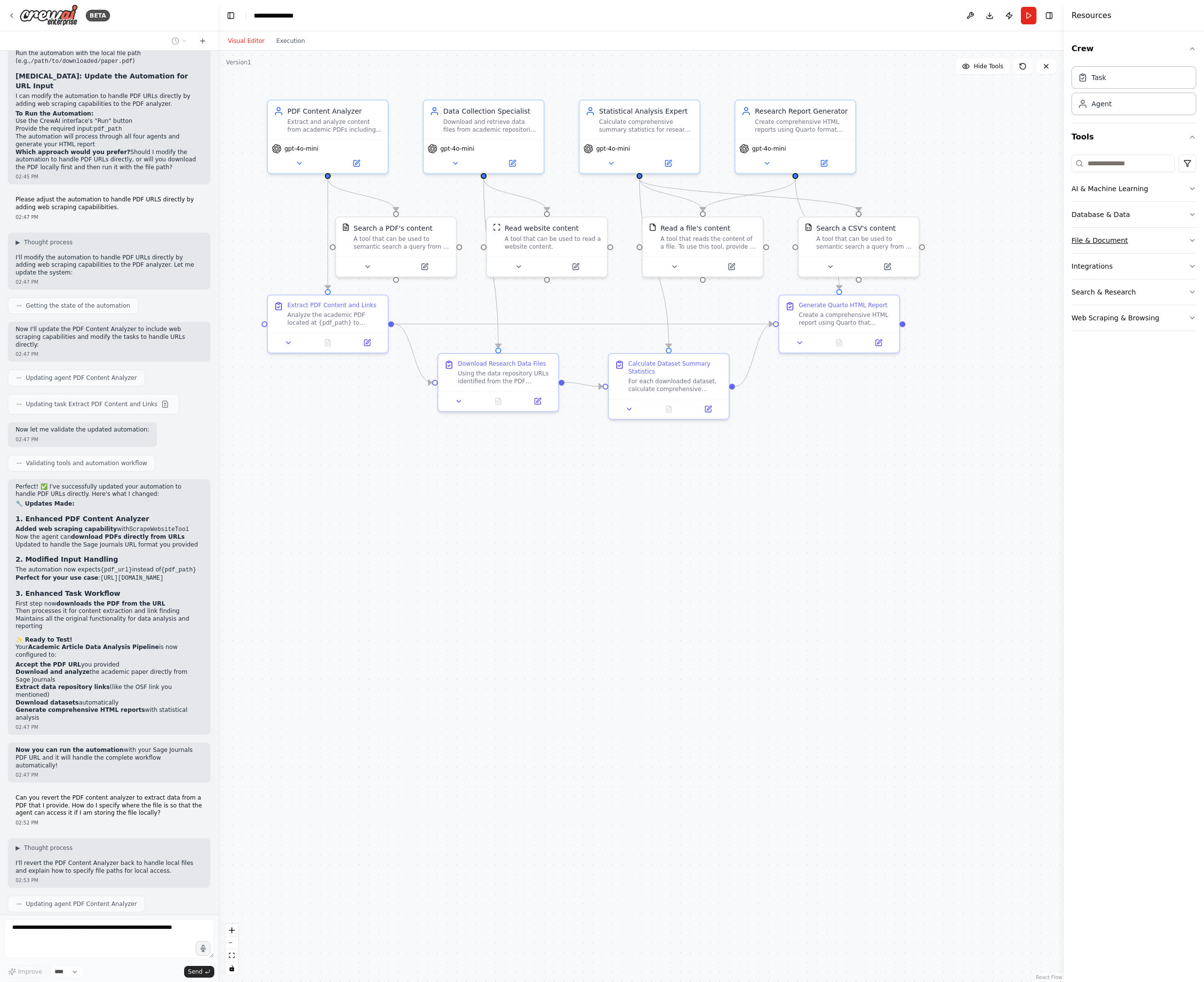
click at [1141, 243] on button "File & Document" at bounding box center [1134, 240] width 124 height 26
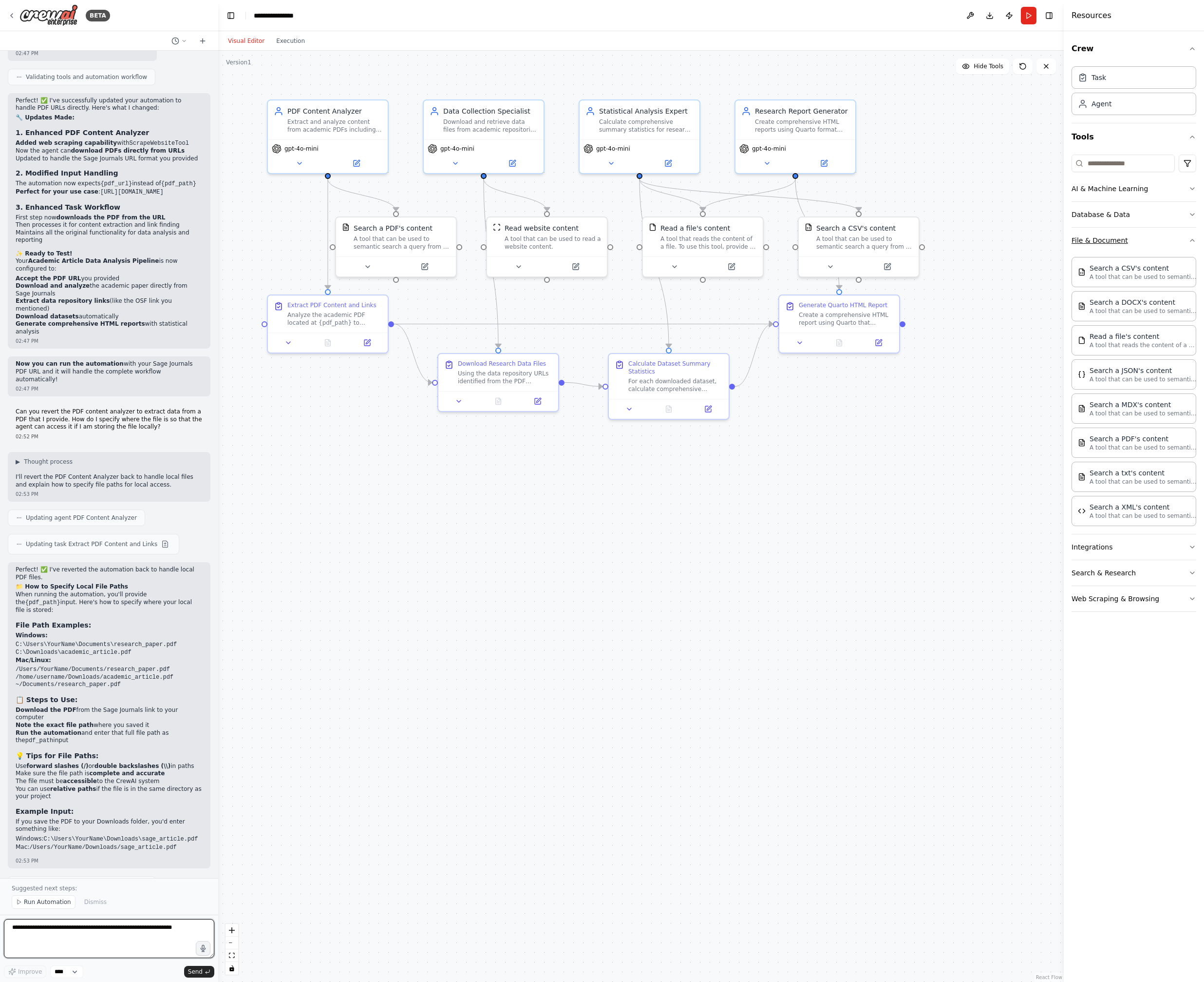
scroll to position [2838, 0]
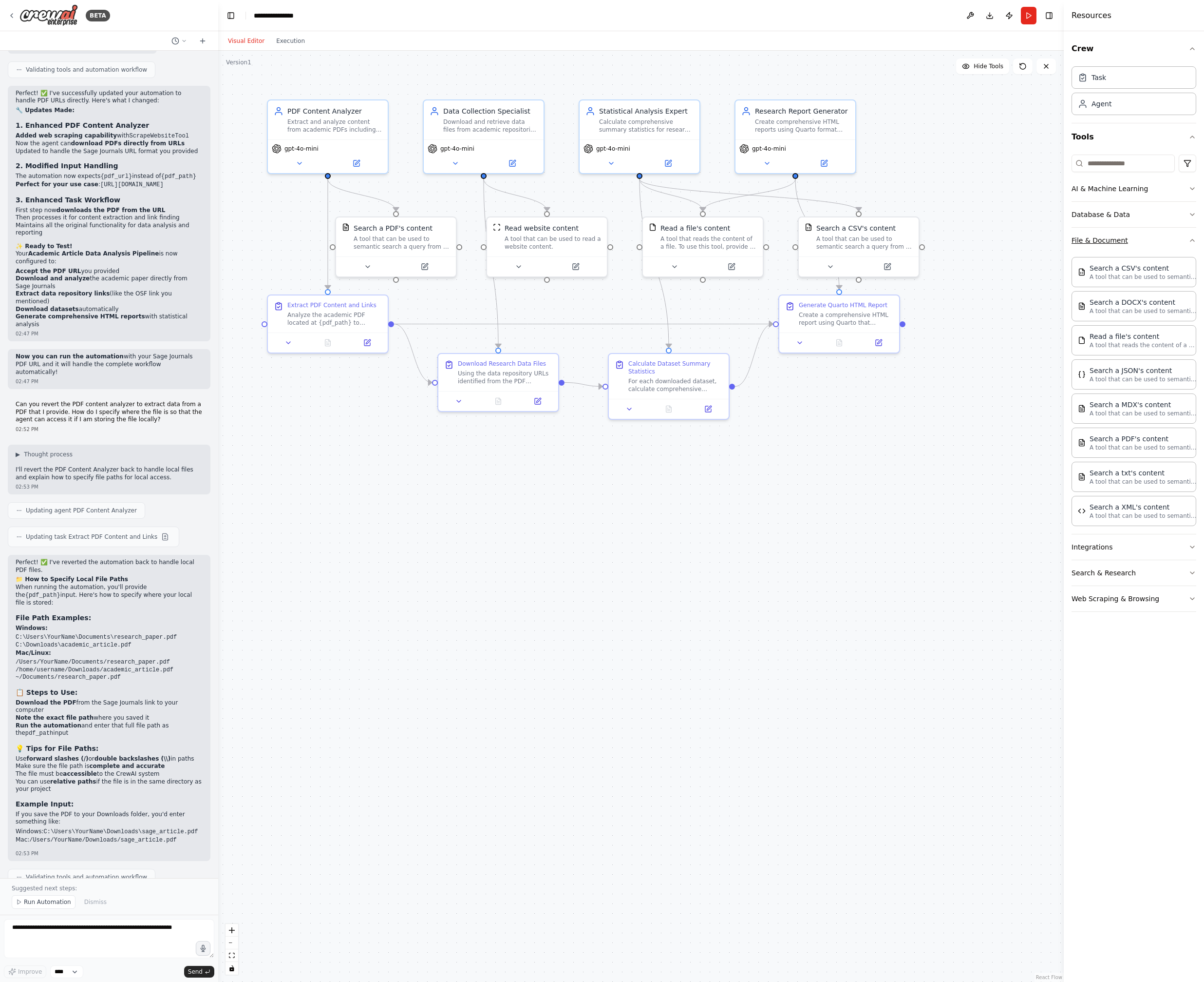
click at [1140, 243] on button "File & Document" at bounding box center [1134, 240] width 124 height 26
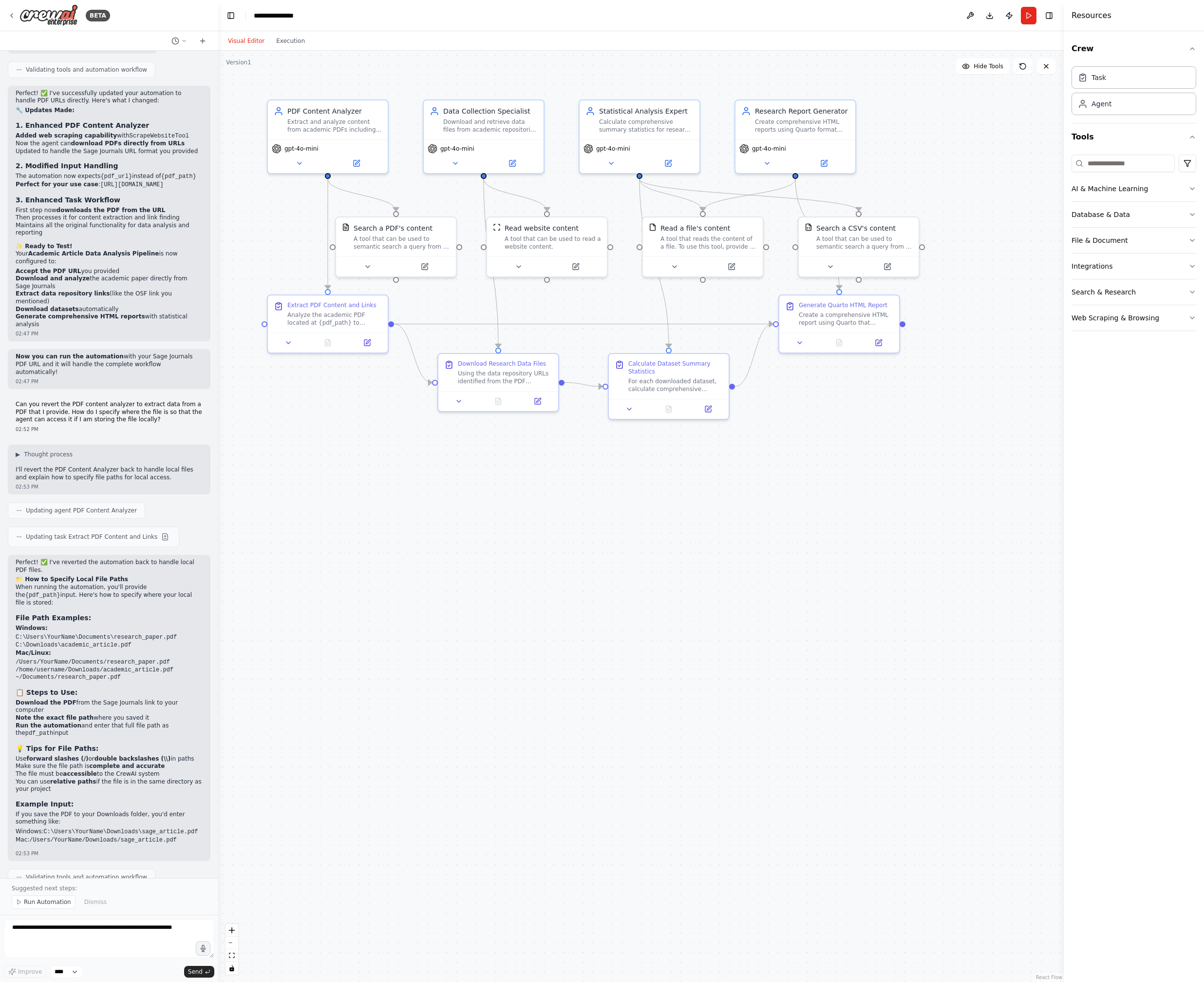
scroll to position [2862, 0]
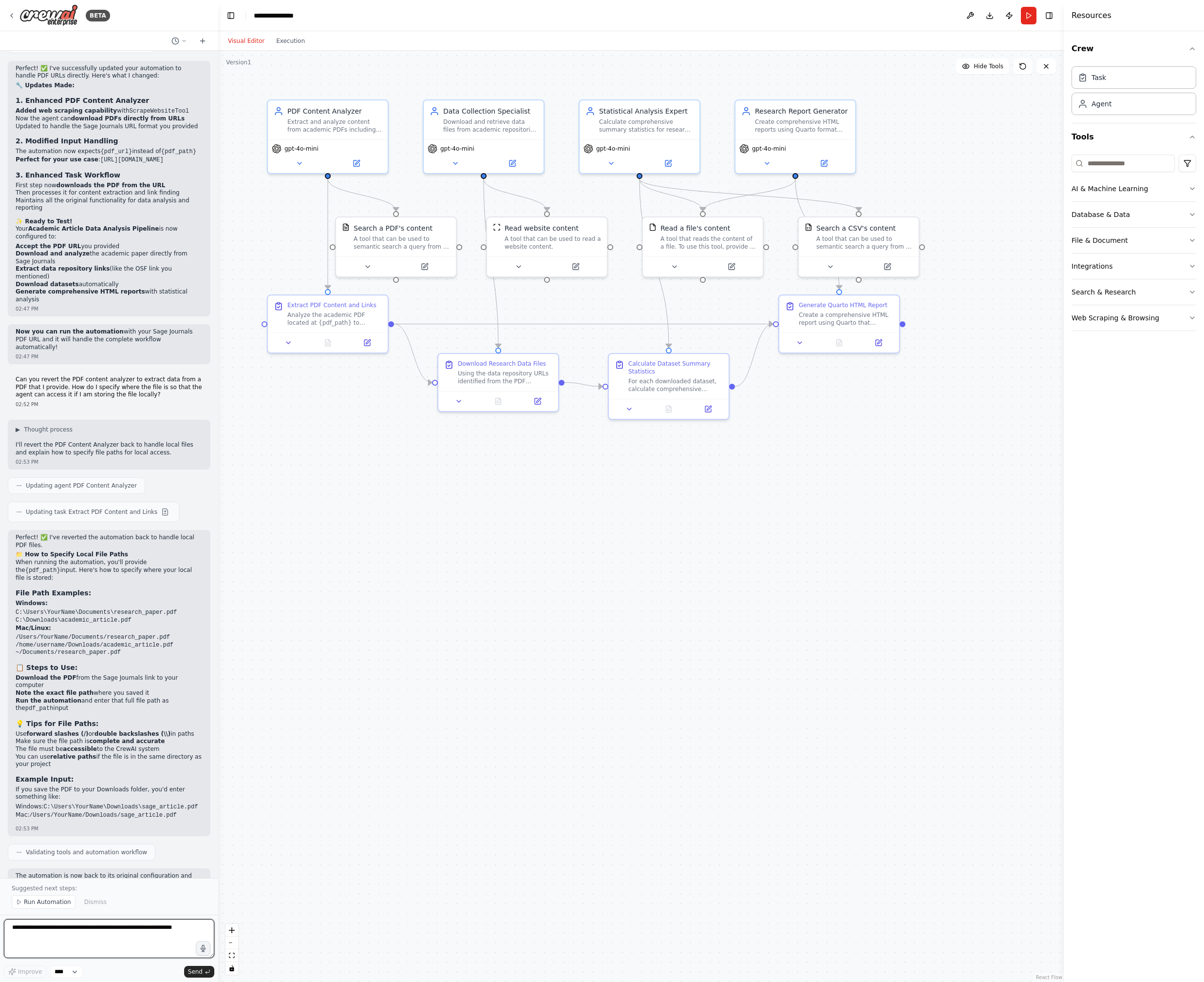
click at [125, 937] on textarea at bounding box center [108, 937] width 210 height 39
paste textarea "**********"
type textarea "**********"
click at [36, 900] on span "Run Automation" at bounding box center [48, 901] width 48 height 8
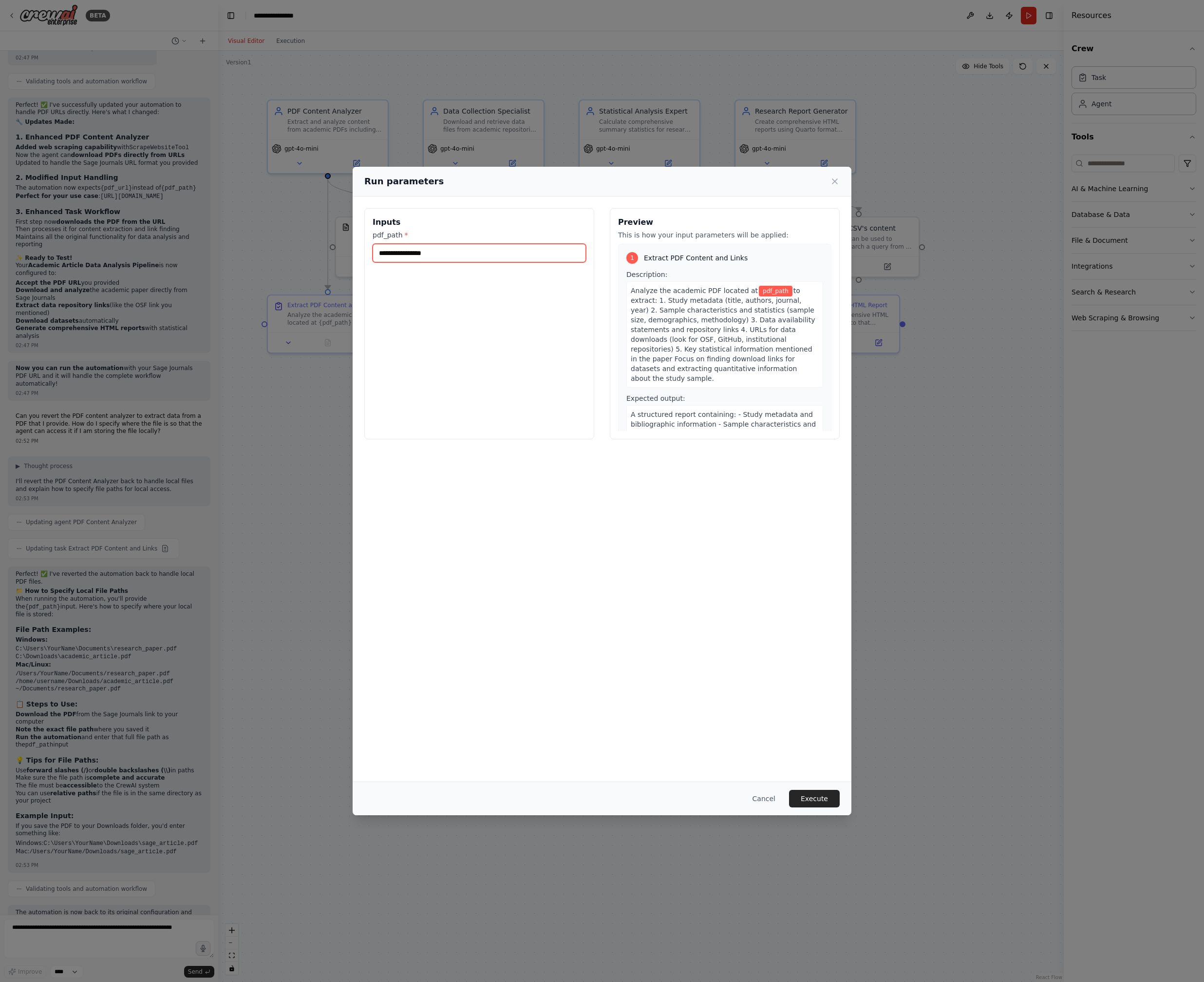
click at [450, 251] on input "pdf_path *" at bounding box center [479, 252] width 214 height 18
paste input "**********"
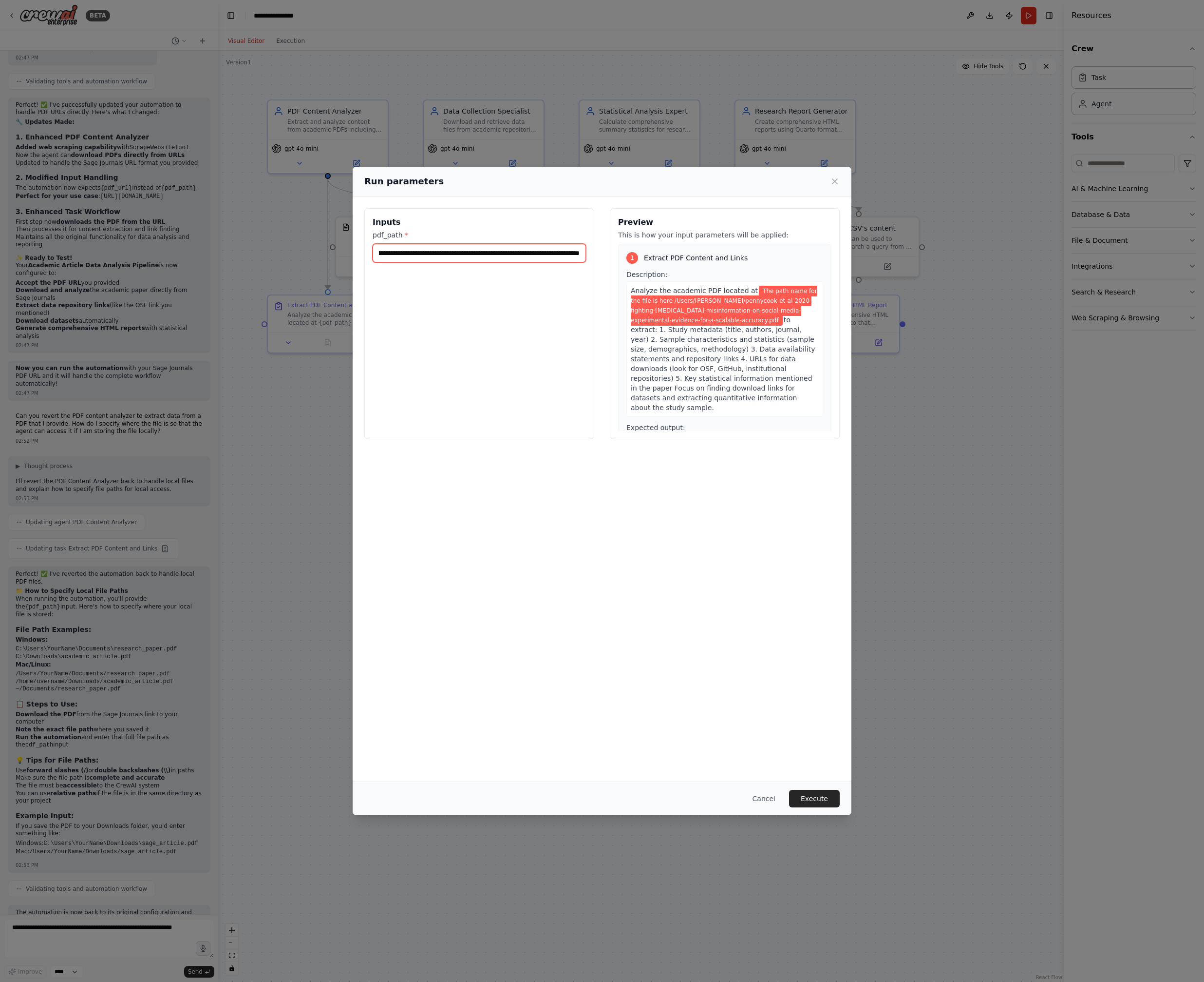
scroll to position [0, 0]
type input "**********"
click at [809, 796] on button "Execute" at bounding box center [814, 799] width 50 height 17
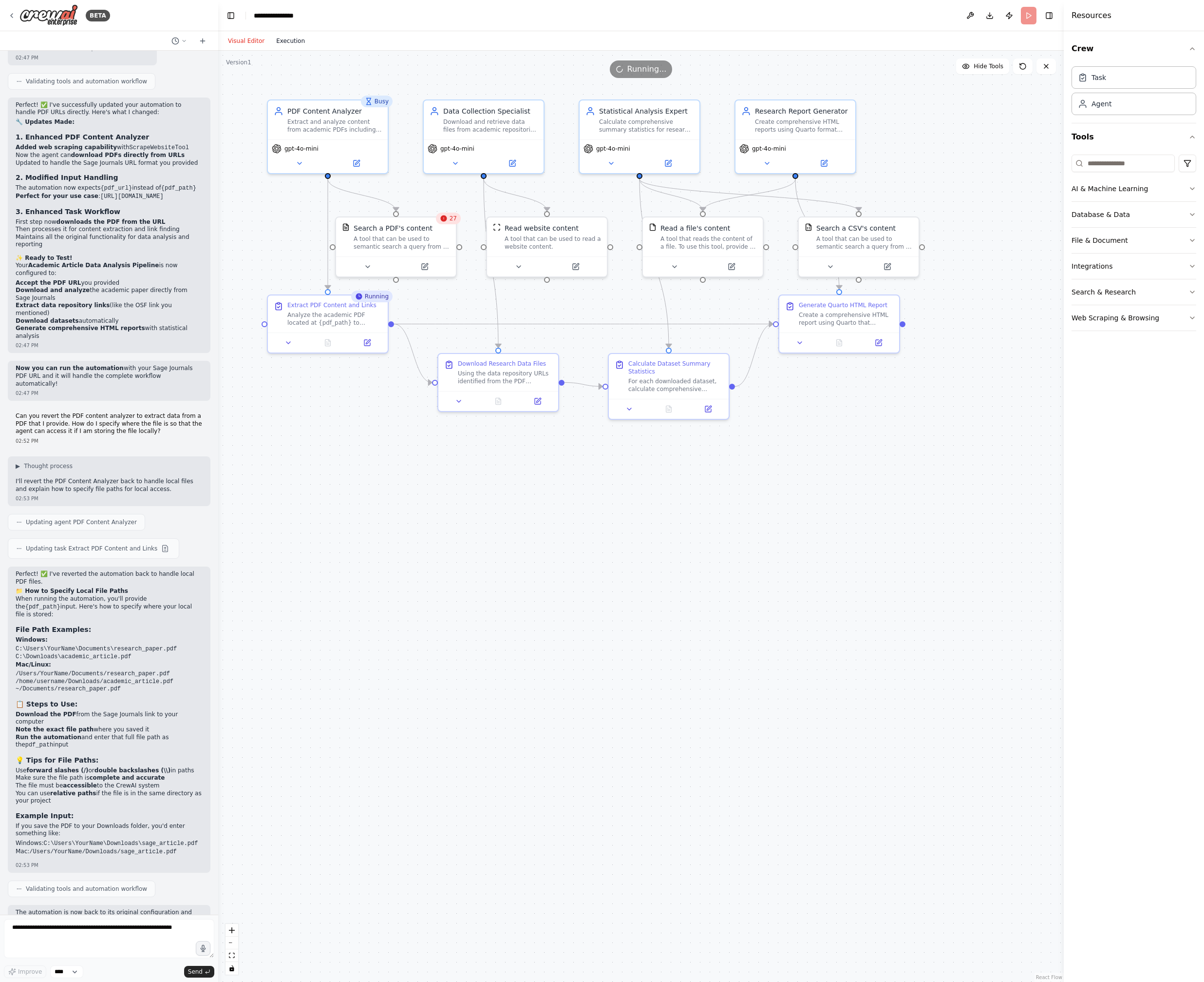
click at [289, 40] on button "Execution" at bounding box center [291, 41] width 41 height 11
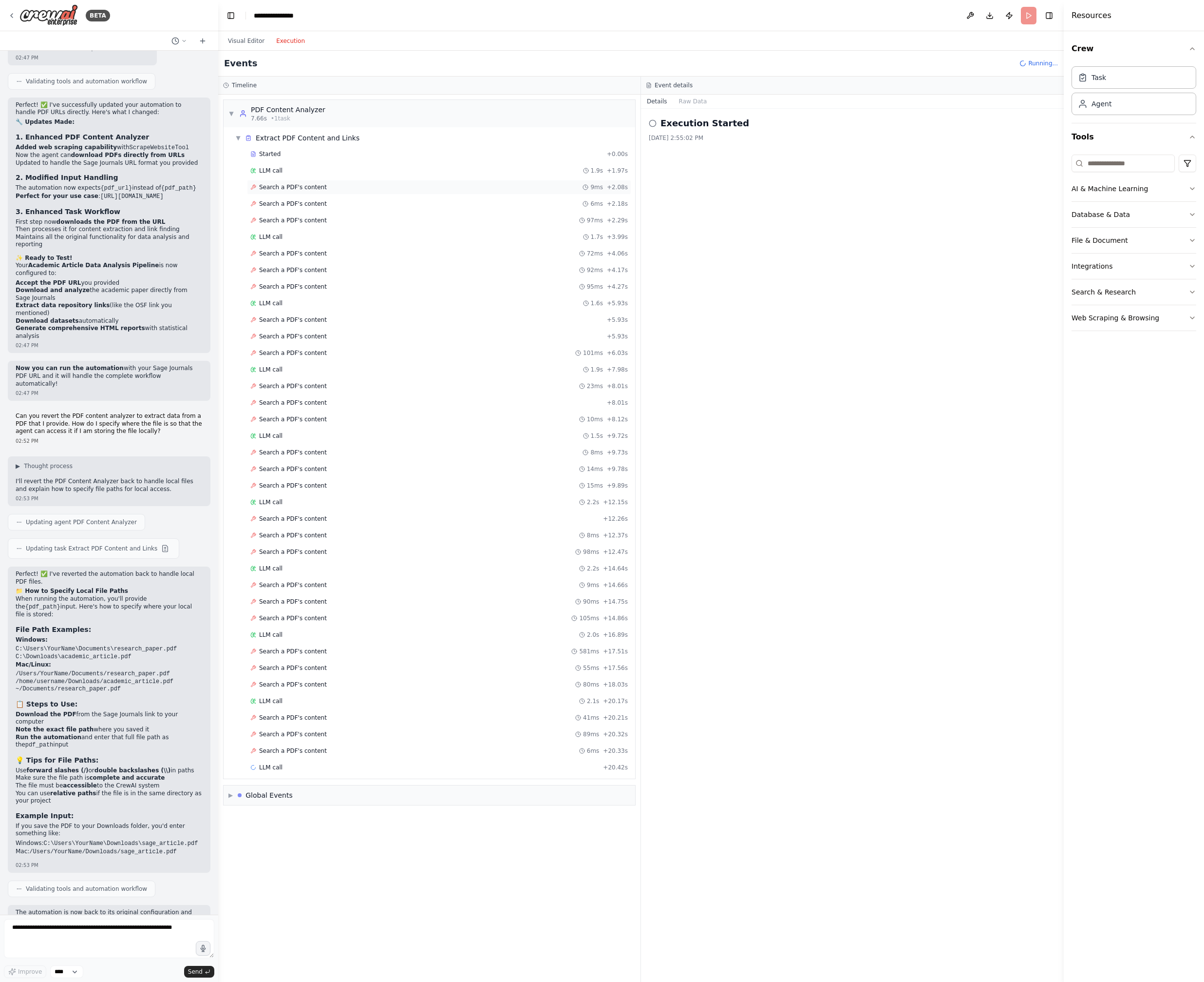
click at [287, 190] on span "Search a PDF's content" at bounding box center [293, 187] width 67 height 8
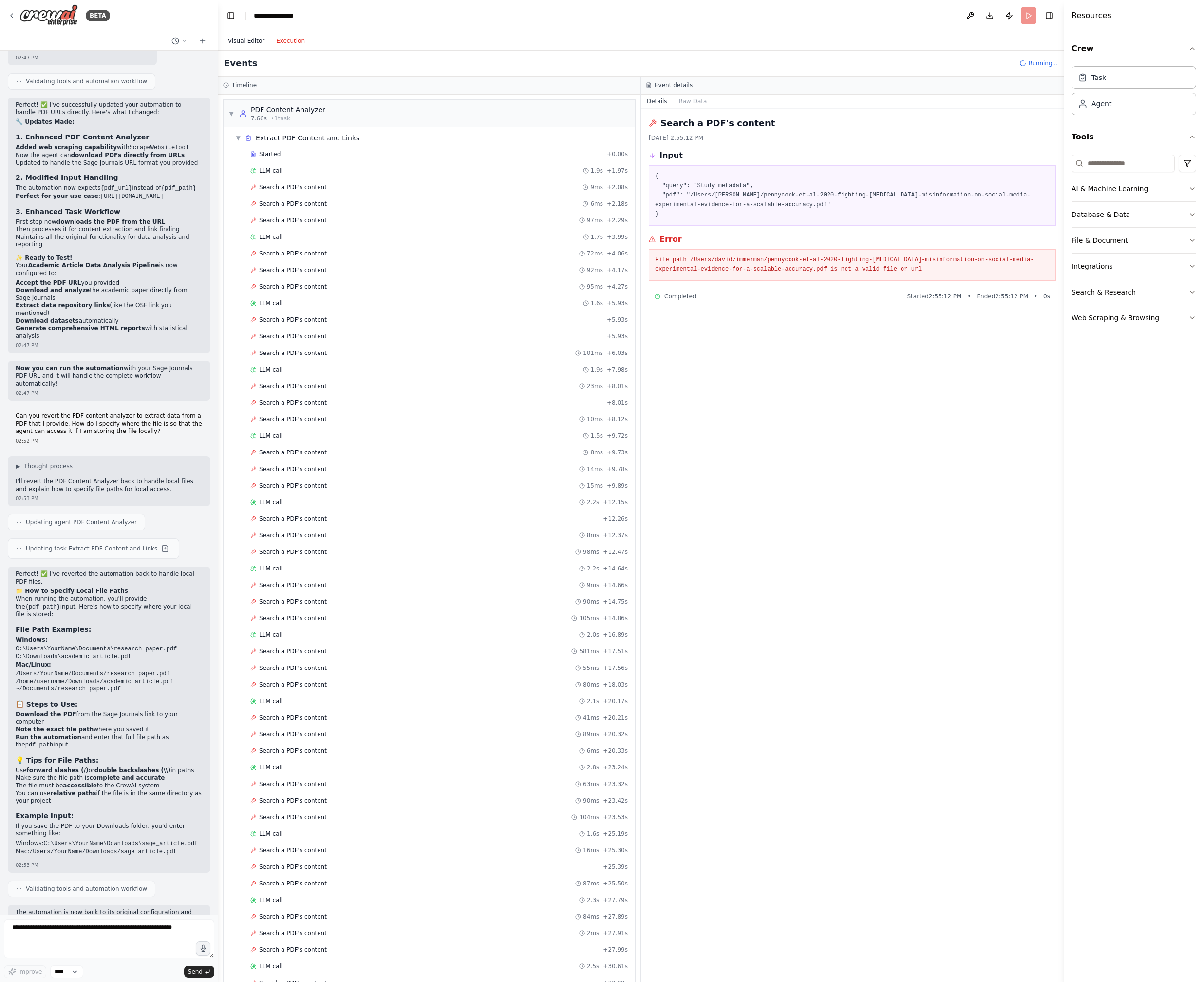
click at [241, 41] on button "Visual Editor" at bounding box center [246, 41] width 48 height 11
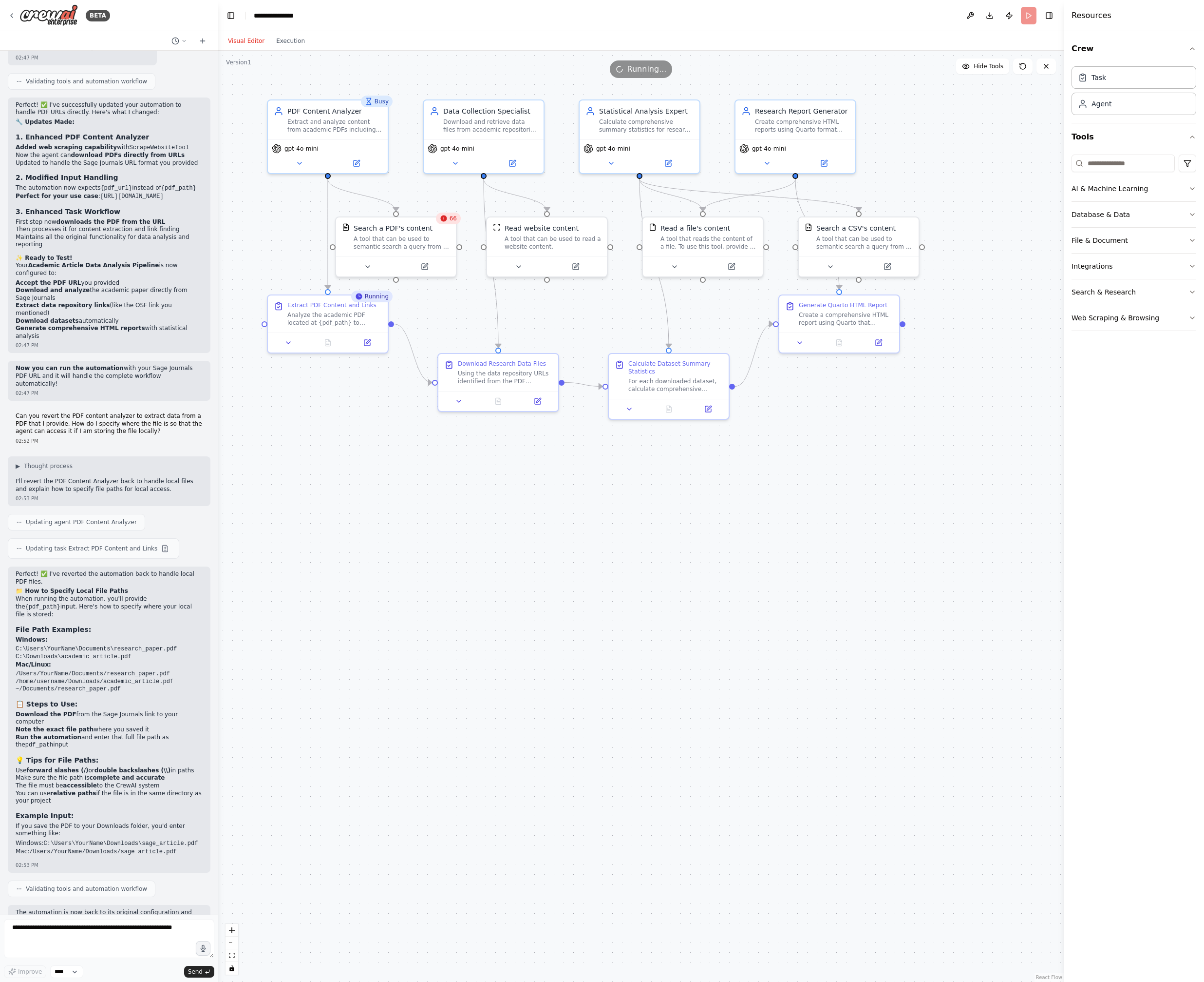
click at [1030, 15] on header "**********" at bounding box center [641, 15] width 846 height 31
click at [1048, 67] on icon at bounding box center [1046, 67] width 8 height 8
click at [1050, 69] on icon at bounding box center [1046, 67] width 8 height 8
click at [1030, 14] on button "Run" at bounding box center [1029, 15] width 15 height 17
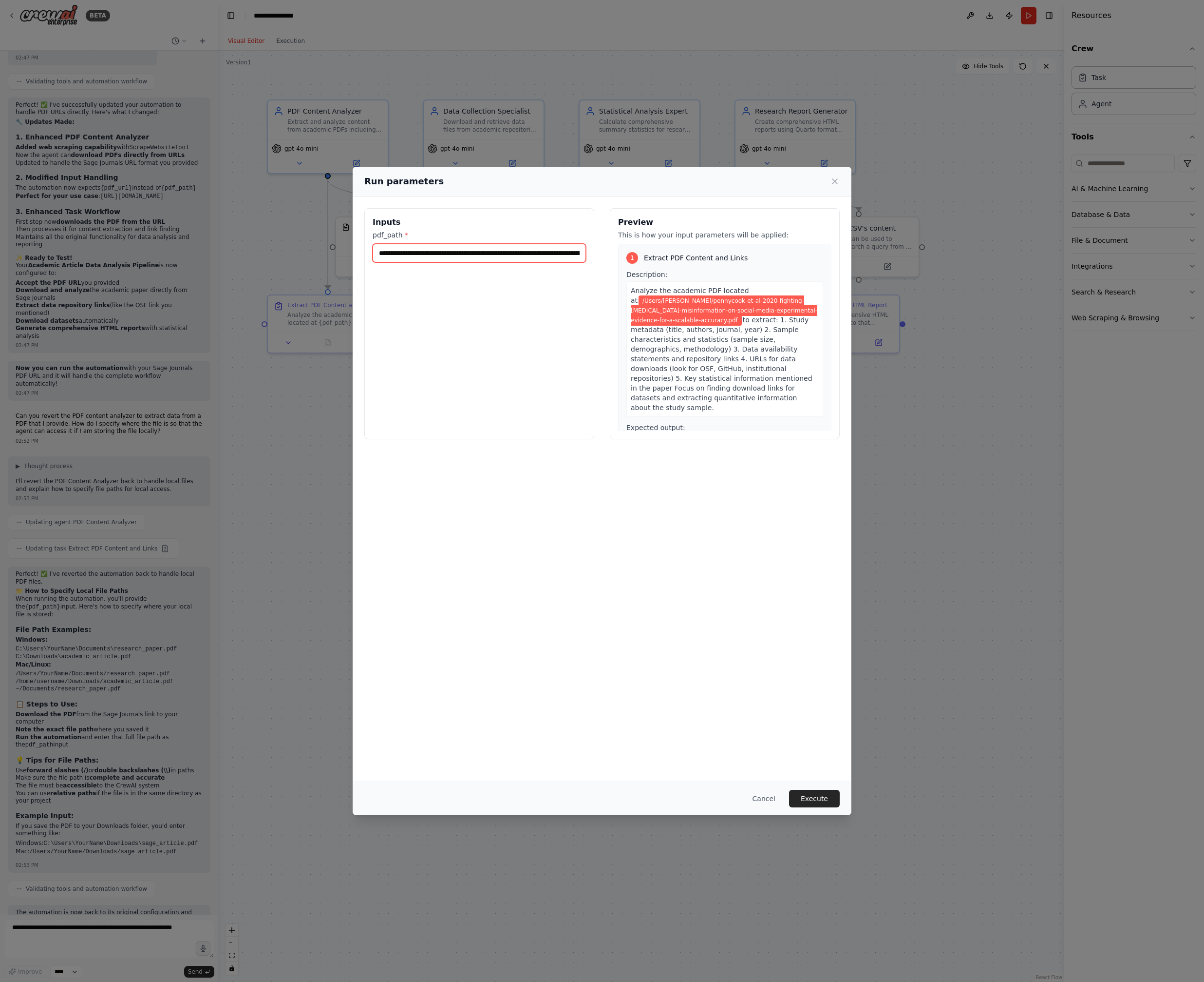
click at [481, 252] on input "**********" at bounding box center [479, 252] width 214 height 18
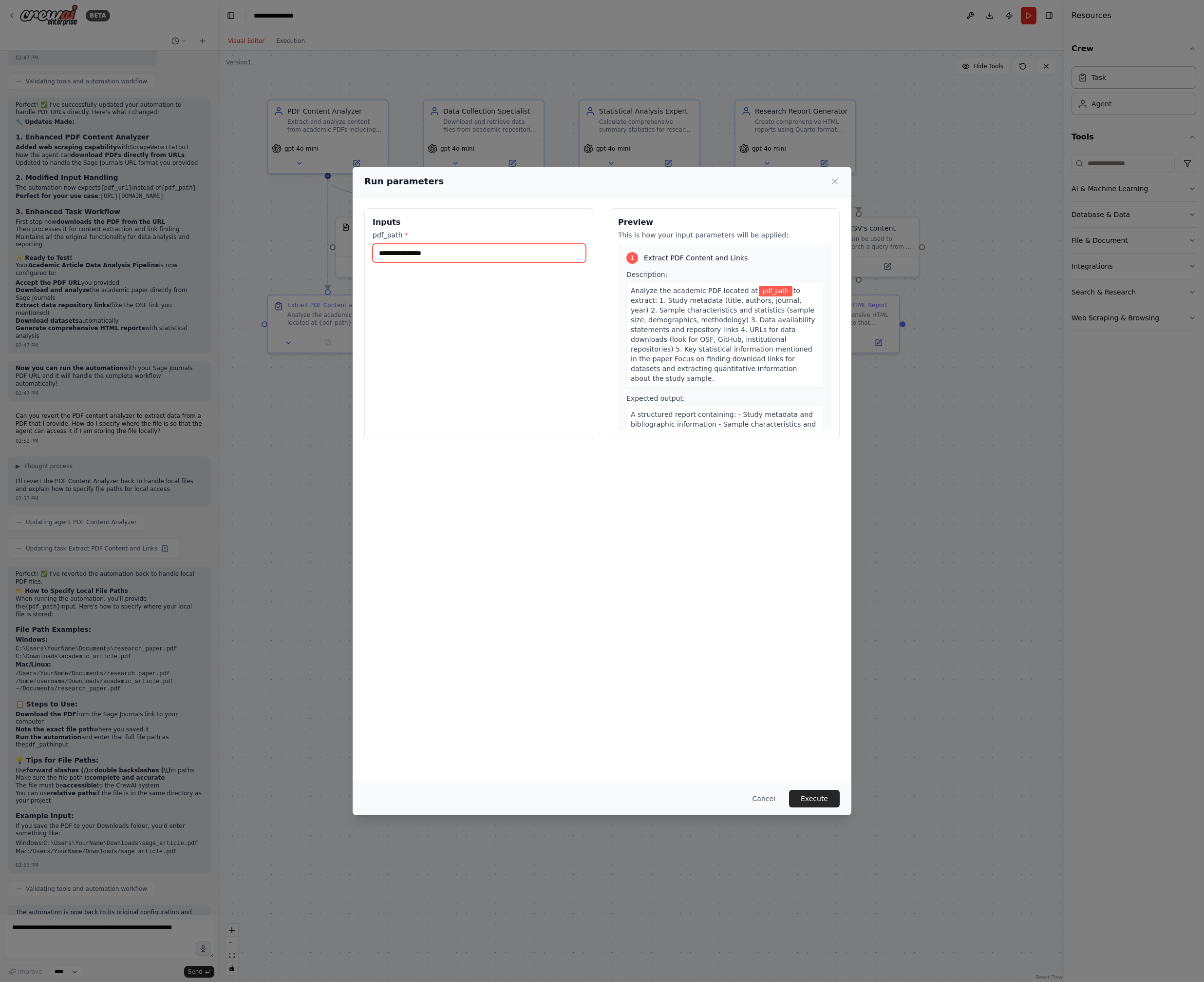
paste input "**********"
type input "**********"
click at [808, 799] on button "Execute" at bounding box center [814, 799] width 50 height 17
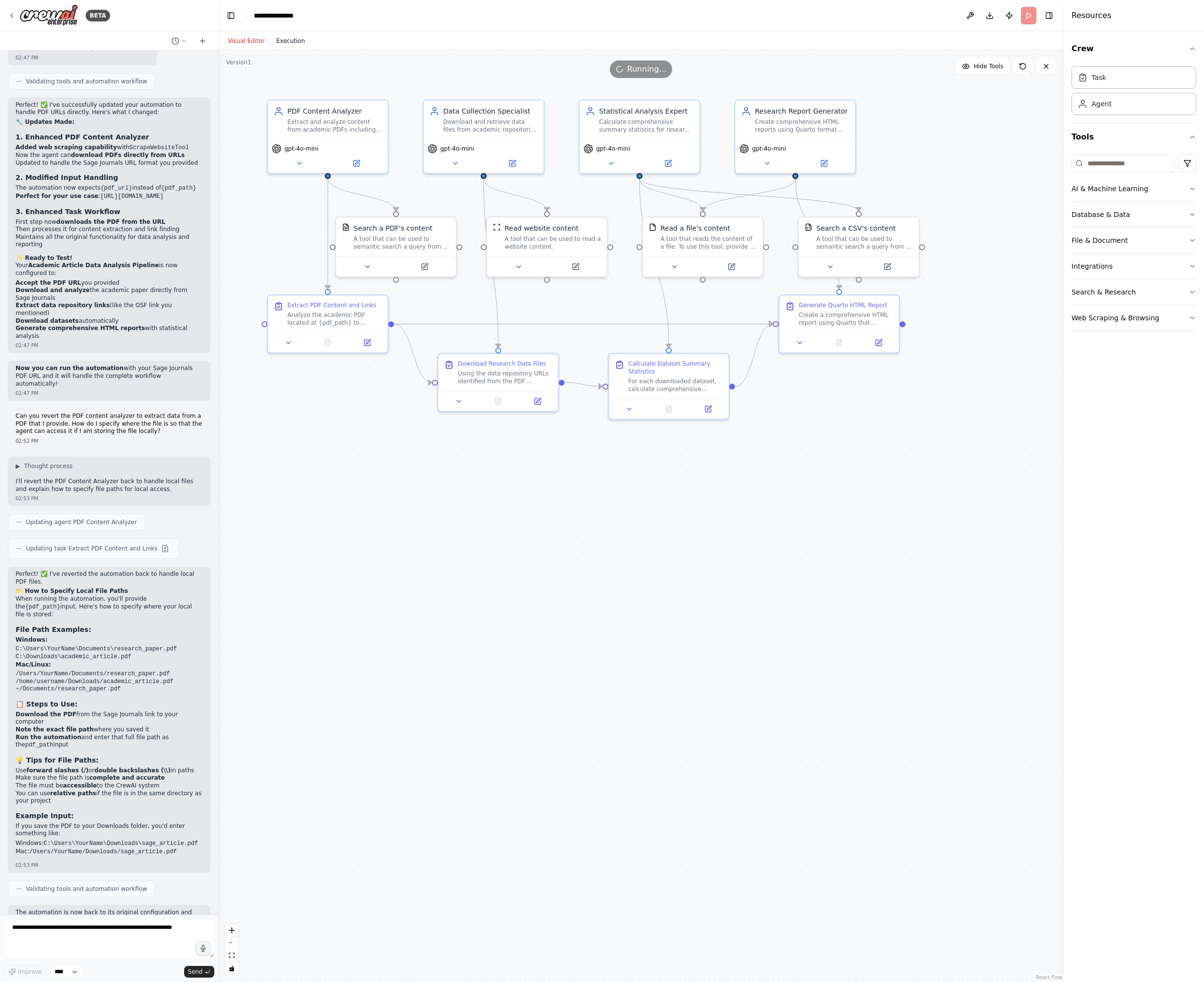
click at [285, 44] on button "Execution" at bounding box center [291, 41] width 41 height 11
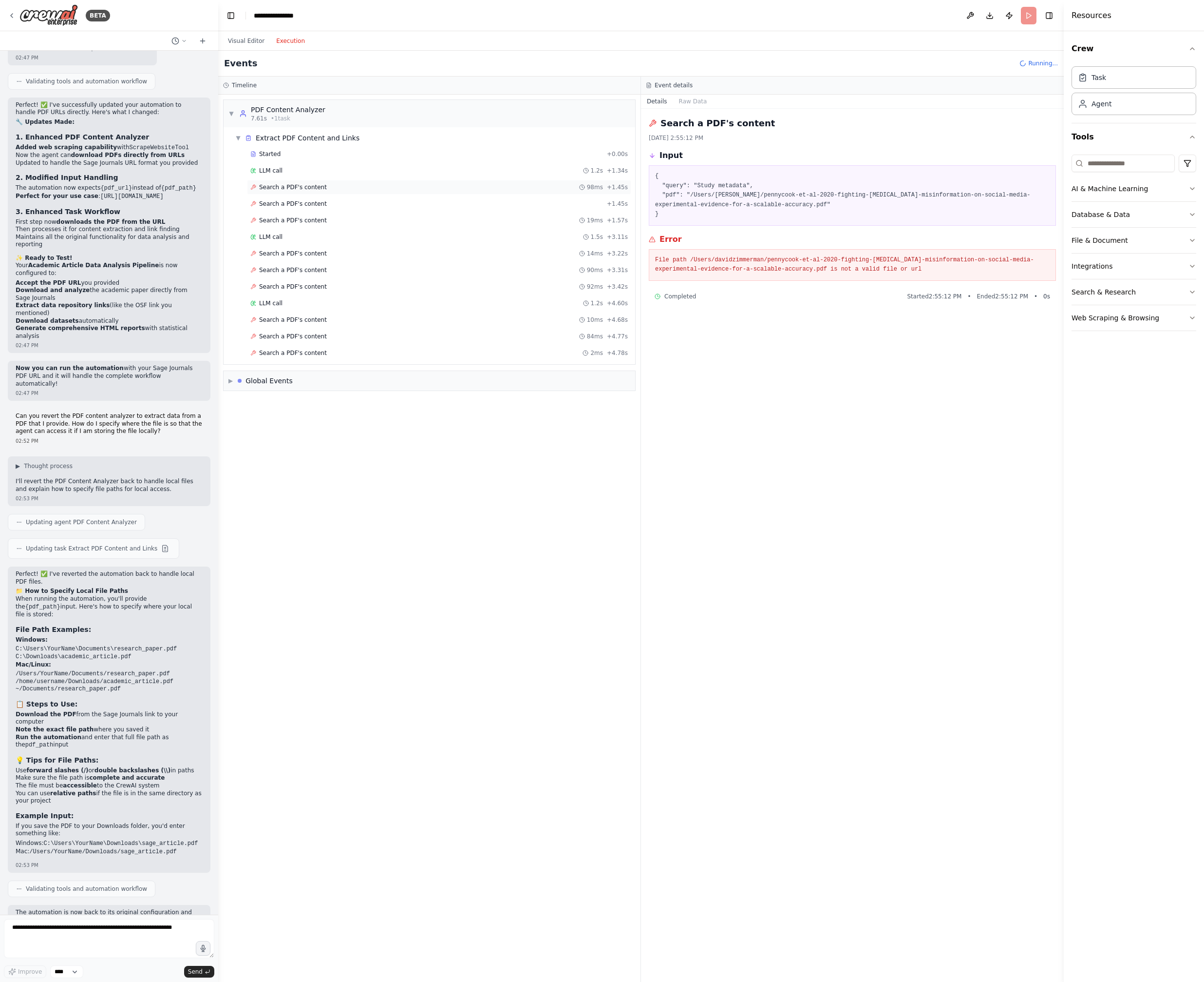
click at [280, 185] on span "Search a PDF's content" at bounding box center [293, 187] width 67 height 8
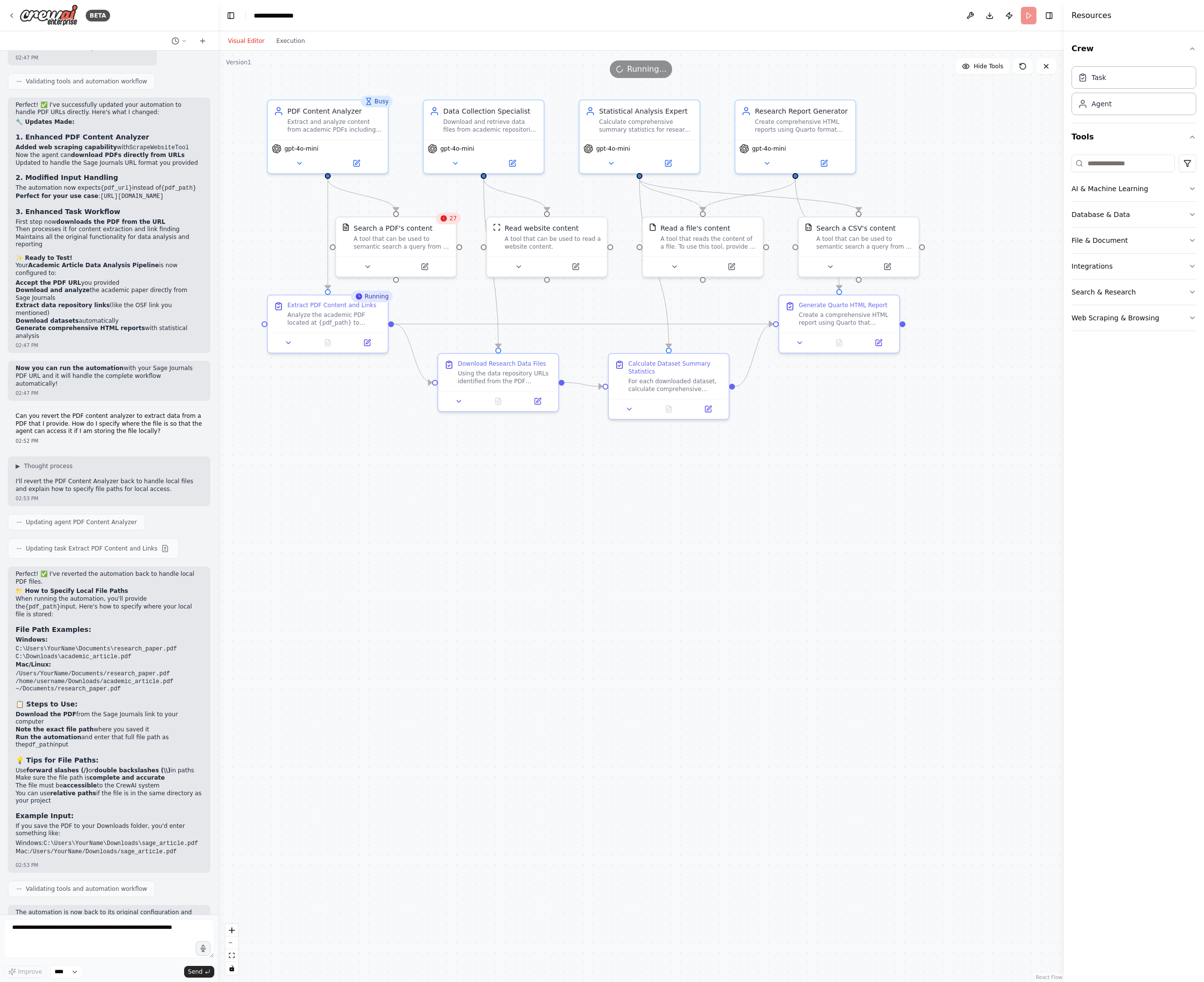
click at [244, 41] on button "Visual Editor" at bounding box center [246, 41] width 48 height 11
click at [1045, 65] on icon at bounding box center [1046, 67] width 4 height 4
click at [45, 936] on textarea at bounding box center [108, 937] width 210 height 39
paste textarea "**********"
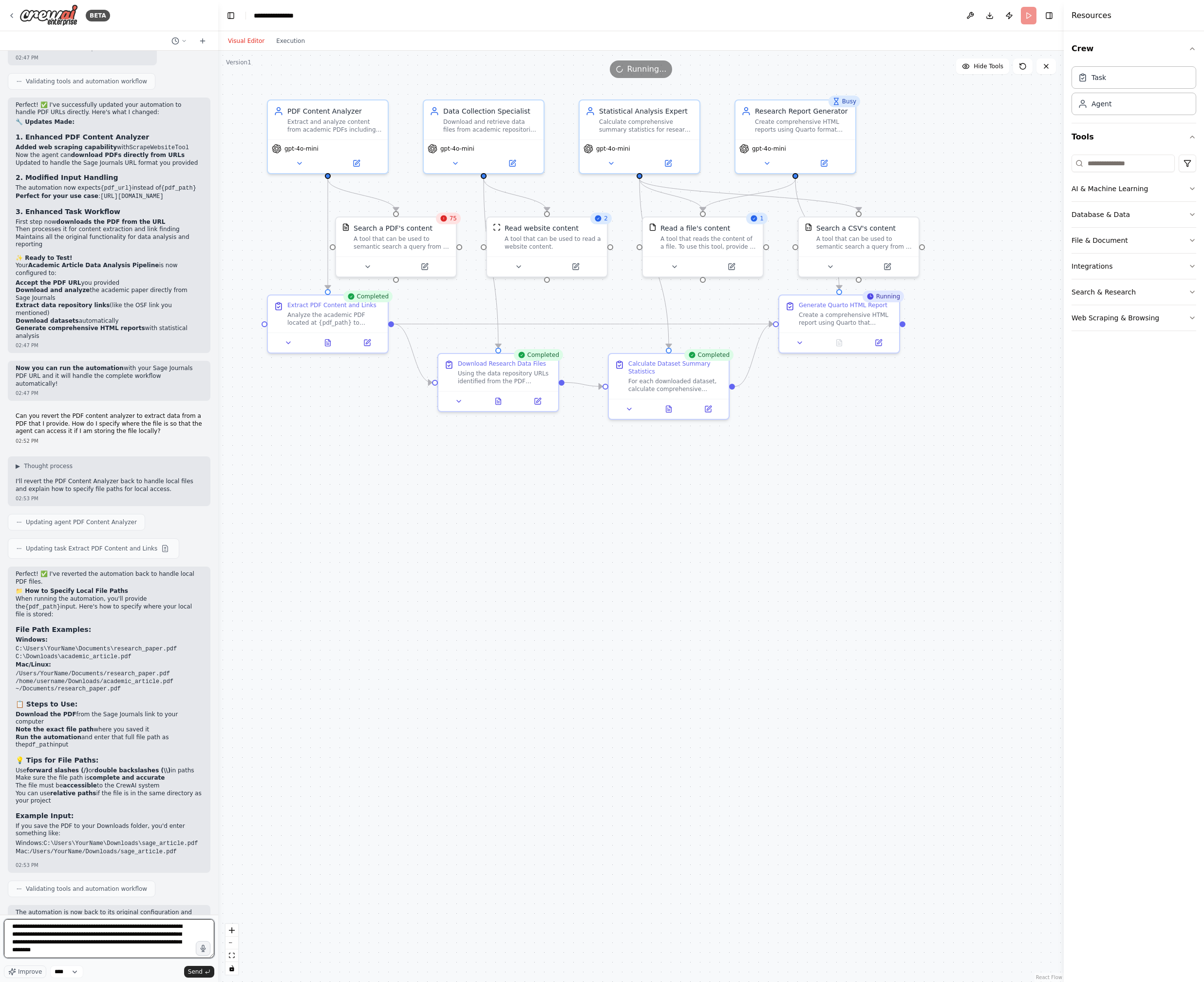
paste textarea "**********"
type textarea "**********"
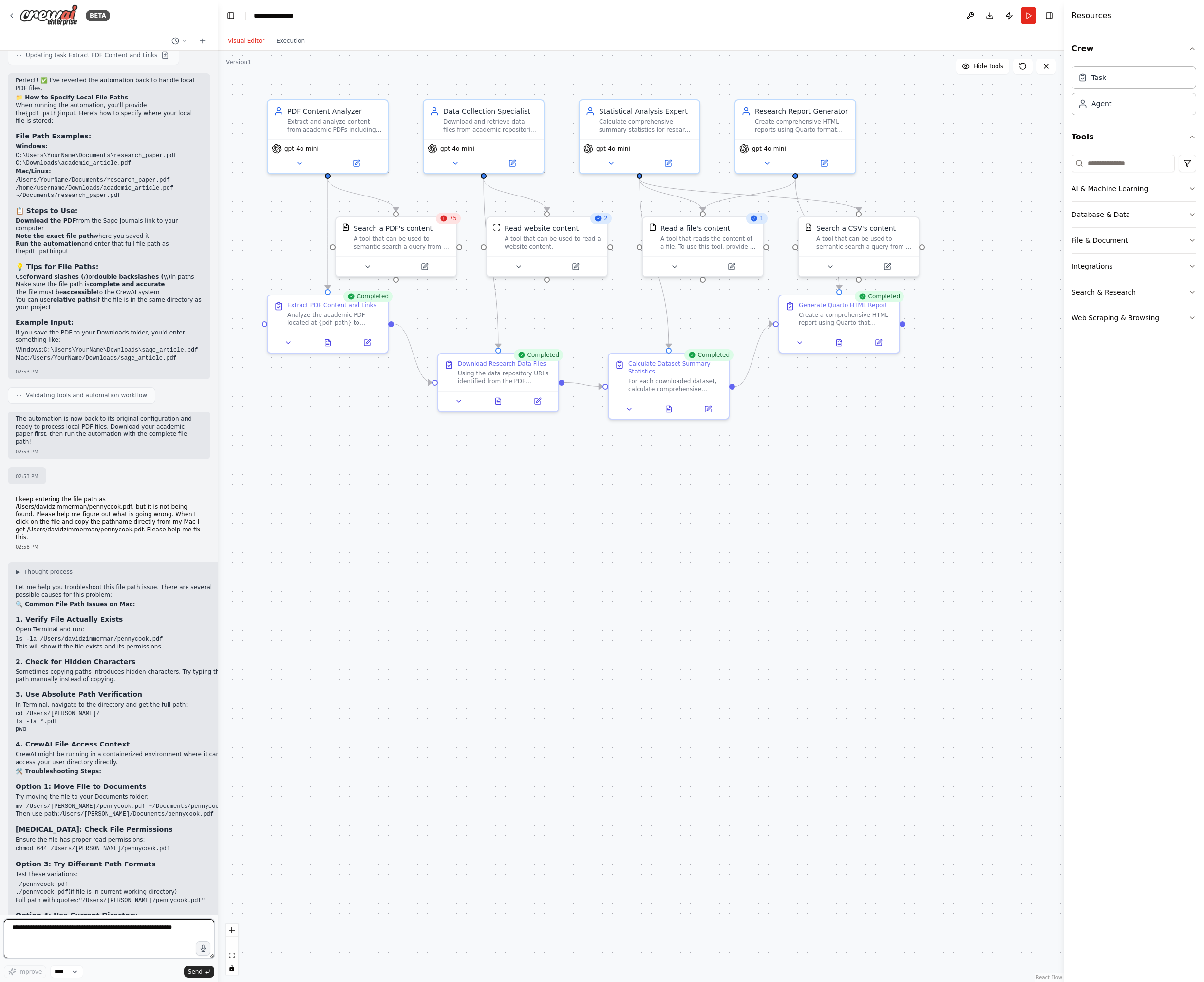
scroll to position [3327, 0]
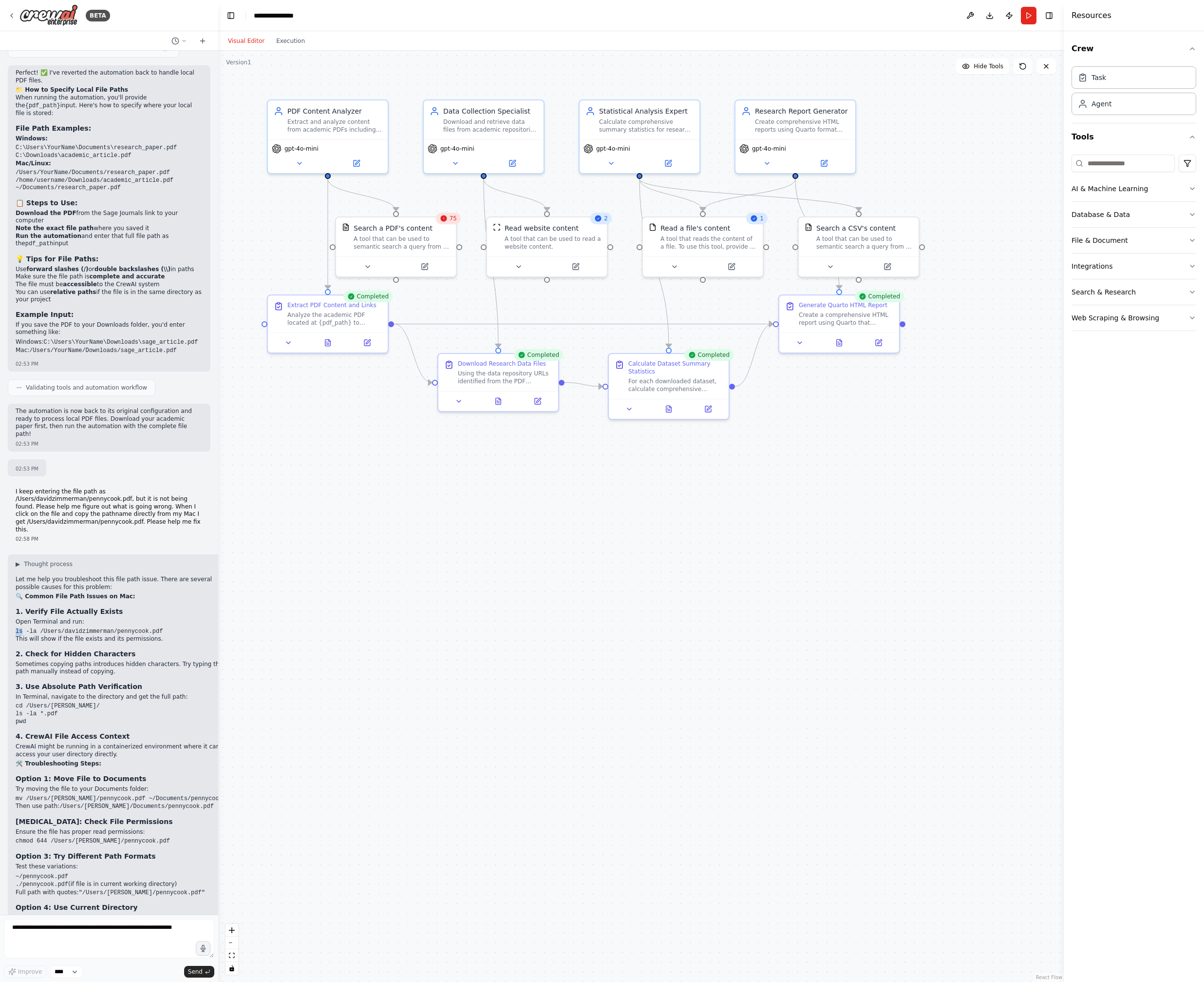
drag, startPoint x: 171, startPoint y: 549, endPoint x: 24, endPoint y: 551, distance: 147.0
click at [24, 627] on pre "ls -la /Users/davidzimmerman/pennycook.pdf" at bounding box center [125, 631] width 221 height 8
drag, startPoint x: 164, startPoint y: 552, endPoint x: 15, endPoint y: 551, distance: 149.0
click at [15, 627] on pre "ls -la /Users/davidzimmerman/pennycook.pdf" at bounding box center [125, 631] width 221 height 8
copy code "ls -la /Users/davidzimmerman/pennycook.pdf"
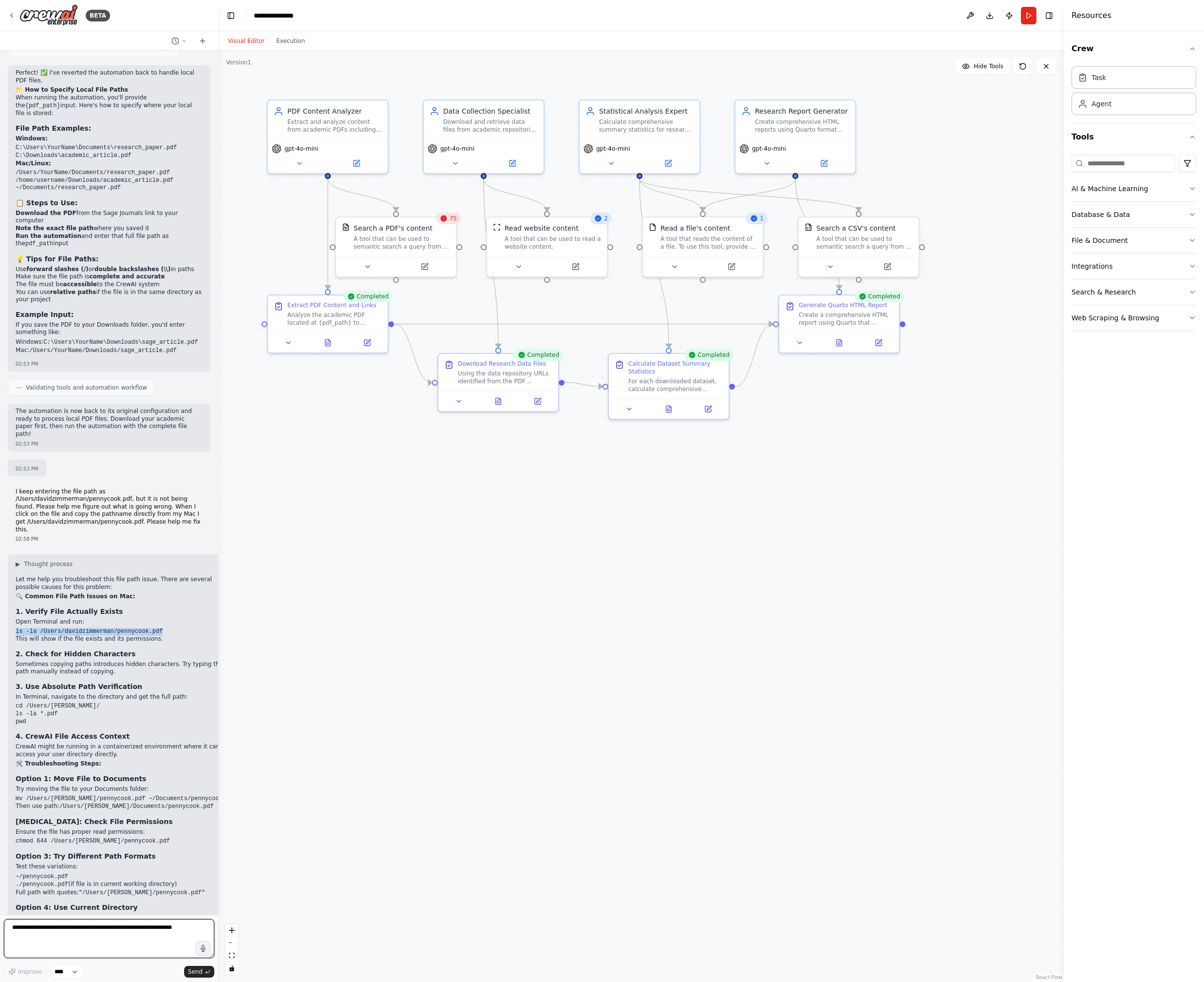
click at [44, 928] on textarea at bounding box center [108, 937] width 210 height 39
paste textarea "**********"
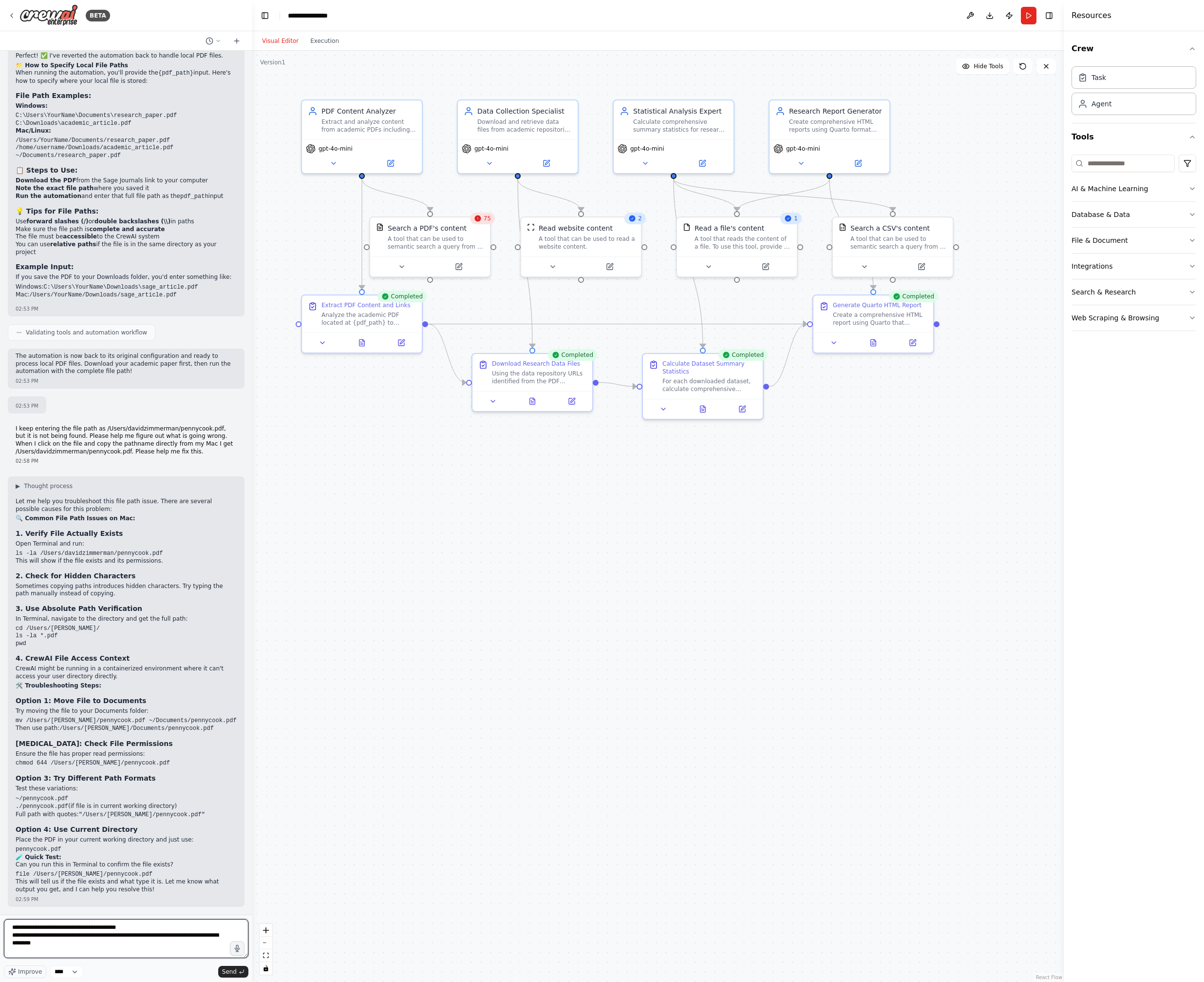
scroll to position [3083, 0]
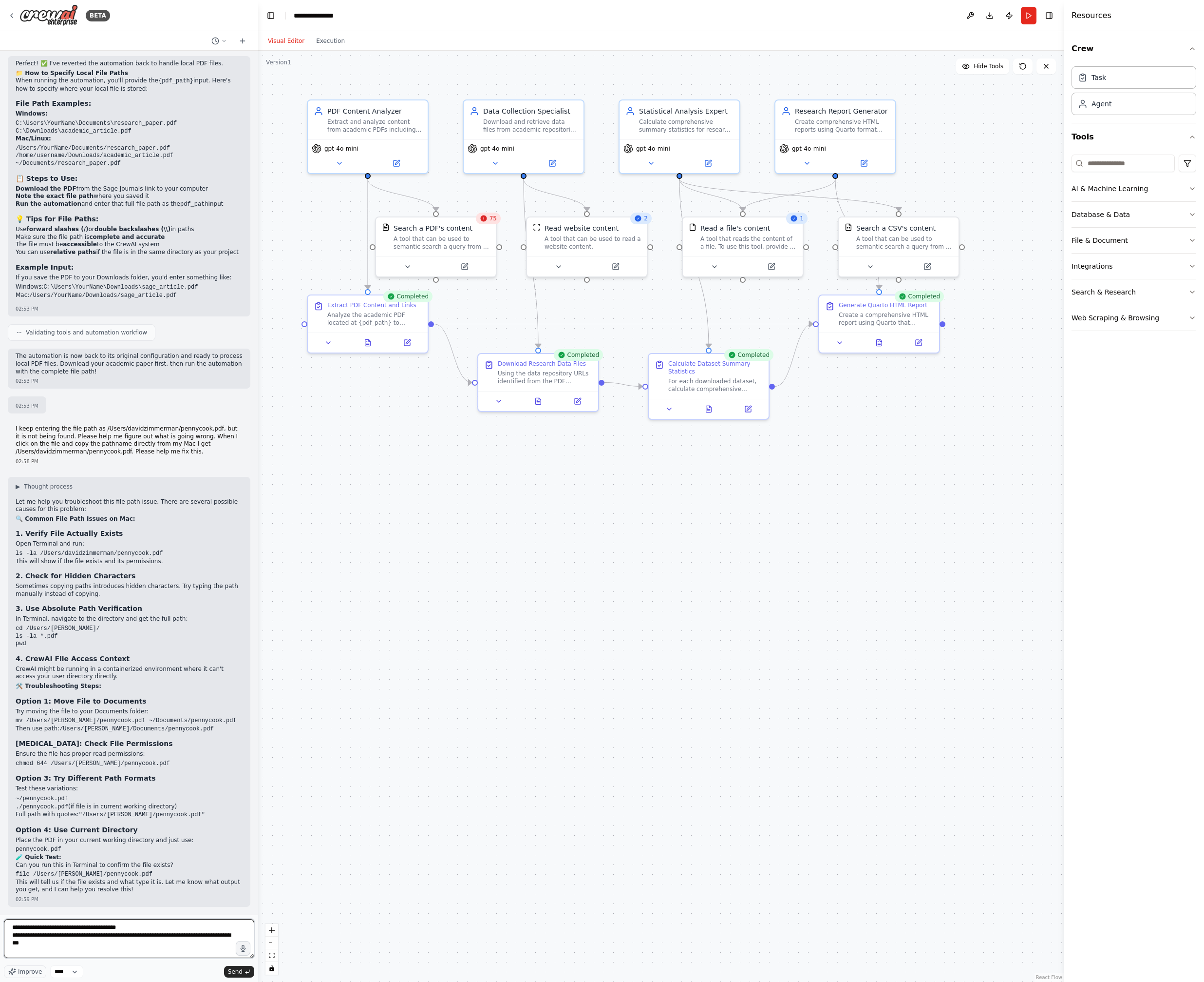
drag, startPoint x: 216, startPoint y: 695, endPoint x: 258, endPoint y: 699, distance: 42.2
click at [258, 699] on div "BETA I want to build a tool that takes an academic article in pdf form, looks f…" at bounding box center [602, 491] width 1204 height 982
type textarea "**********"
drag, startPoint x: 197, startPoint y: 761, endPoint x: 11, endPoint y: 760, distance: 186.0
click at [11, 760] on div "▶ Thought process Let me help you troubleshoot this file path issue. There are …" at bounding box center [128, 691] width 242 height 430
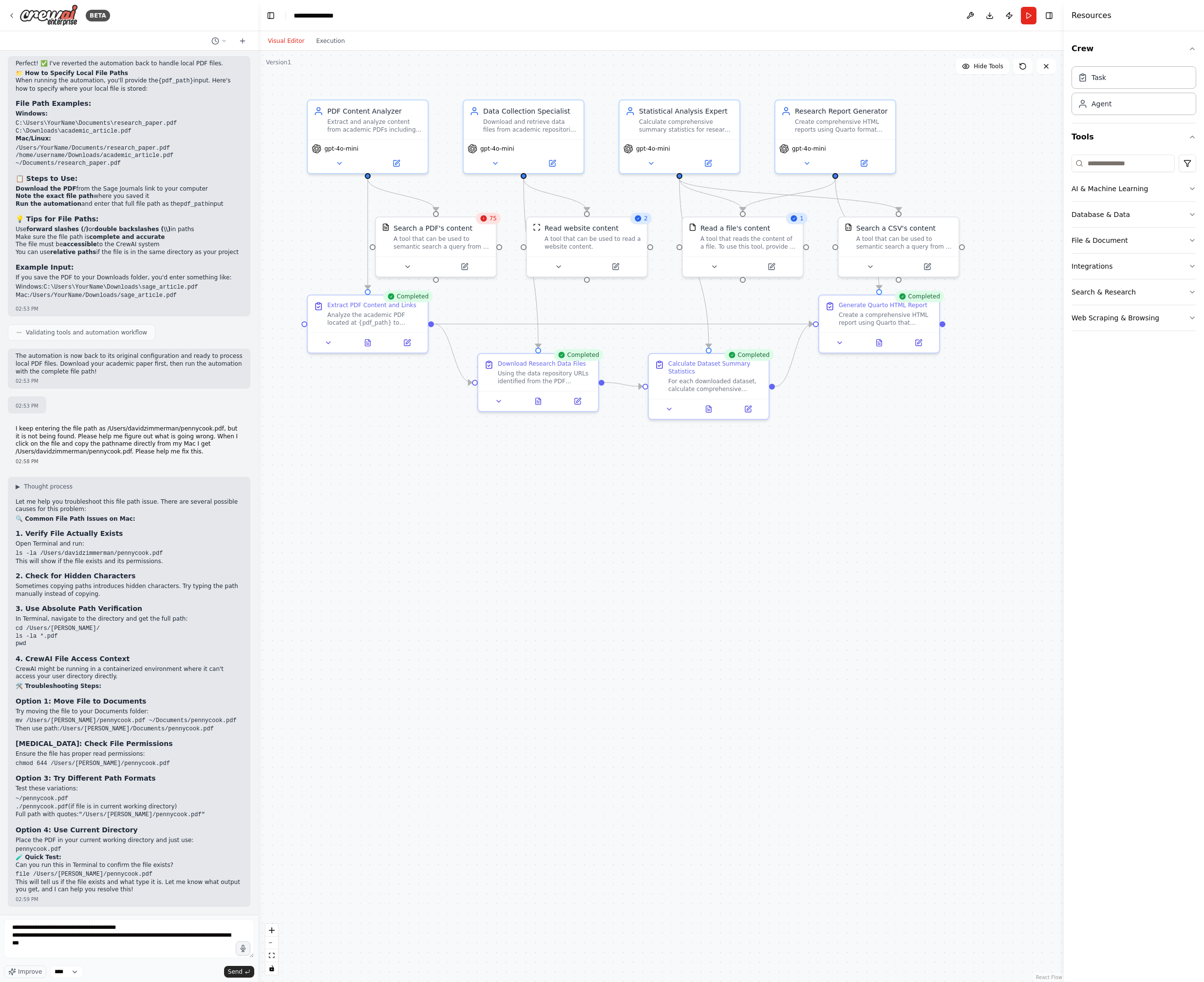
copy code "chmod 644 /Users/davidzimmerman/pennycook.pdf"
click at [234, 971] on span "Send" at bounding box center [235, 972] width 14 height 8
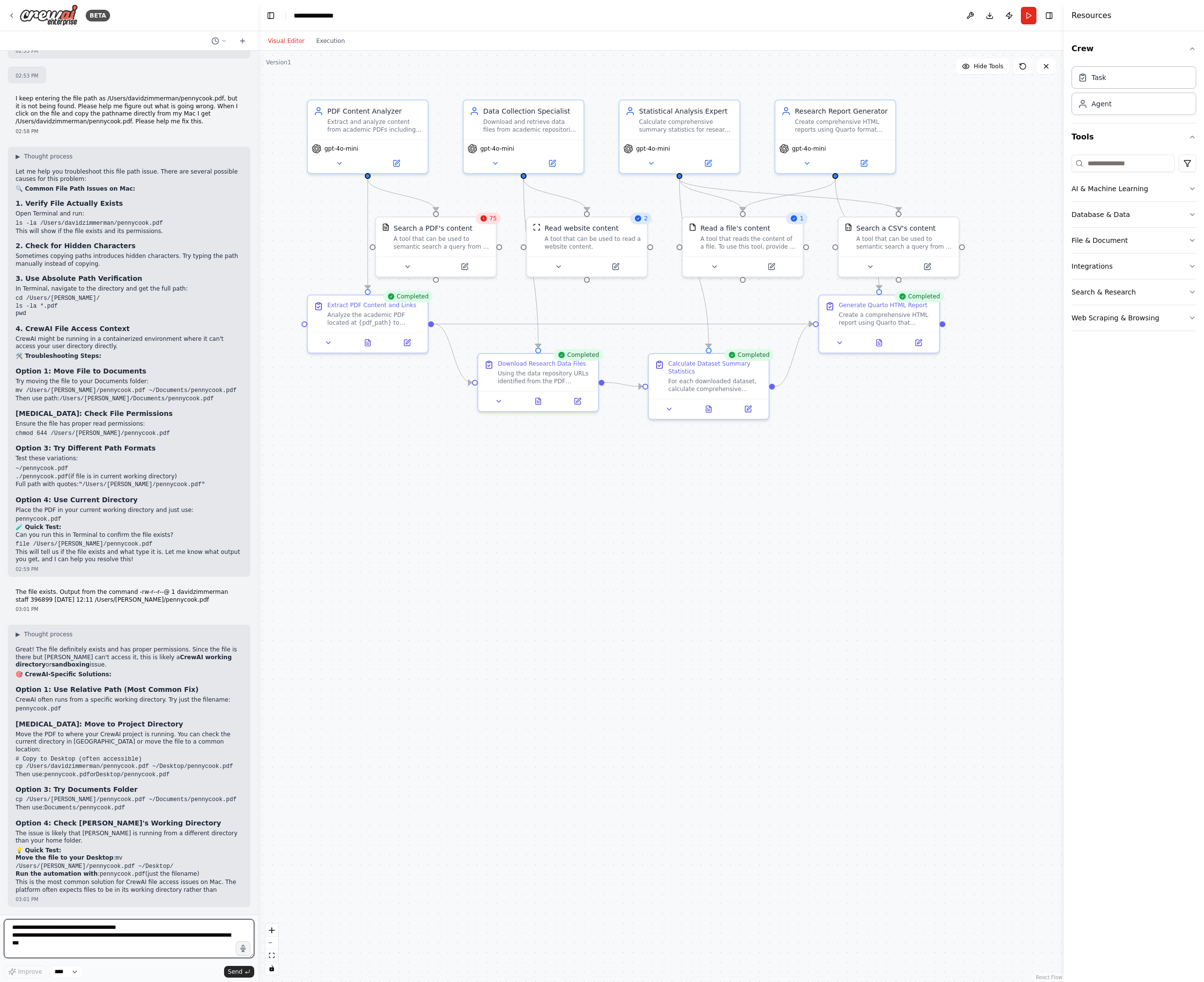
scroll to position [3423, 0]
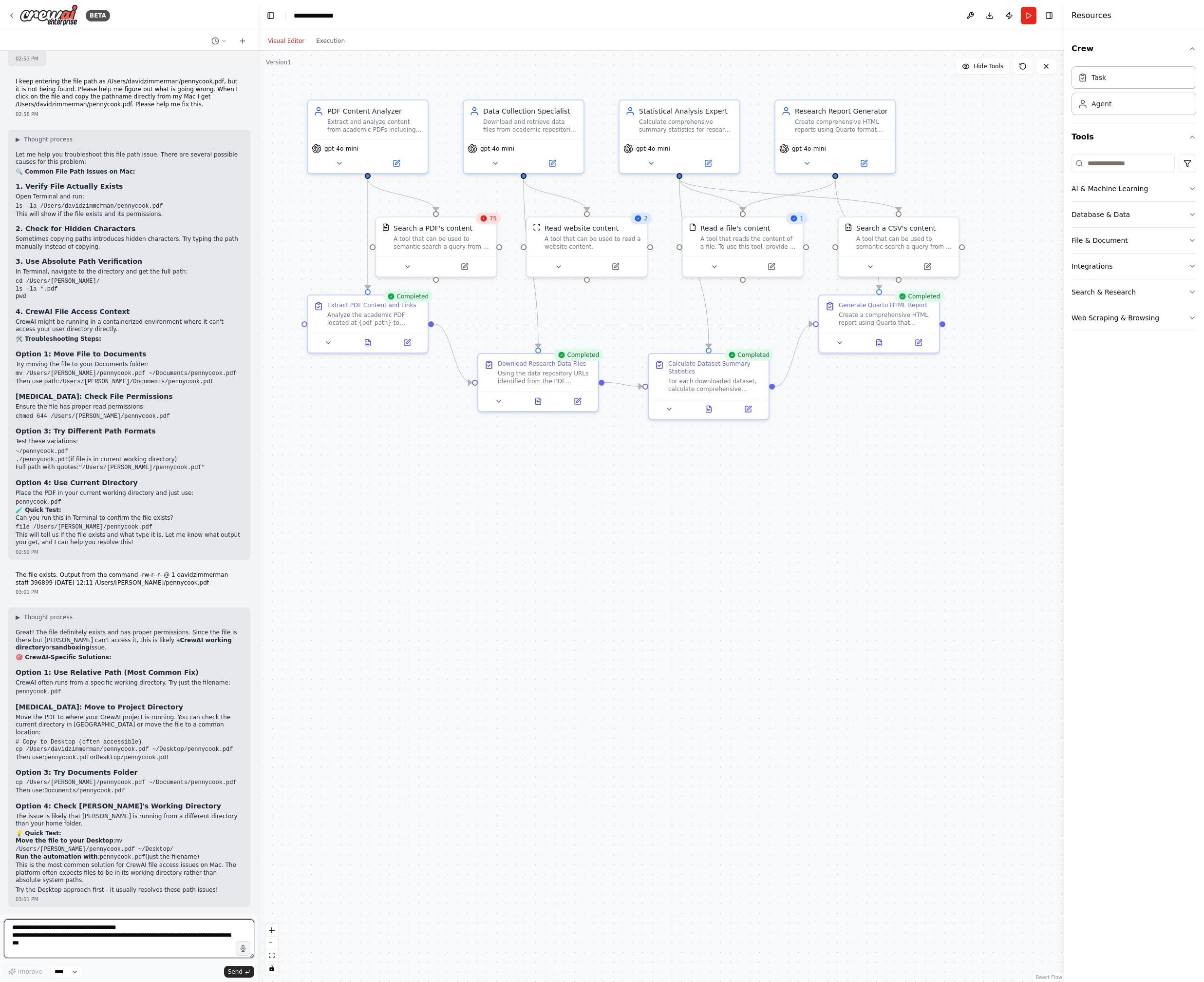
click at [68, 929] on textarea "**********" at bounding box center [129, 937] width 251 height 39
type textarea "**********"
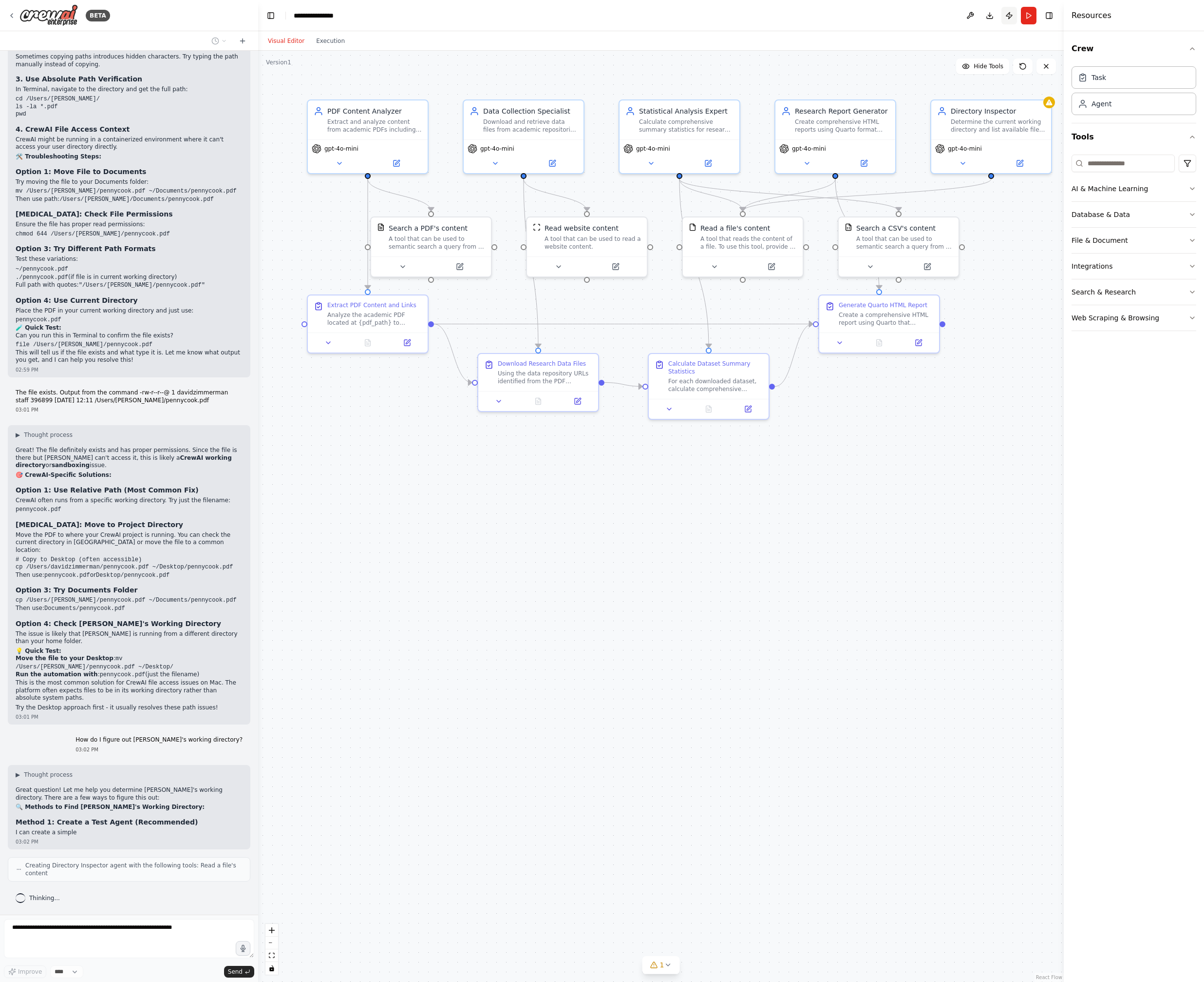
scroll to position [3605, 0]
click at [1011, 15] on button "Publish" at bounding box center [1009, 15] width 15 height 17
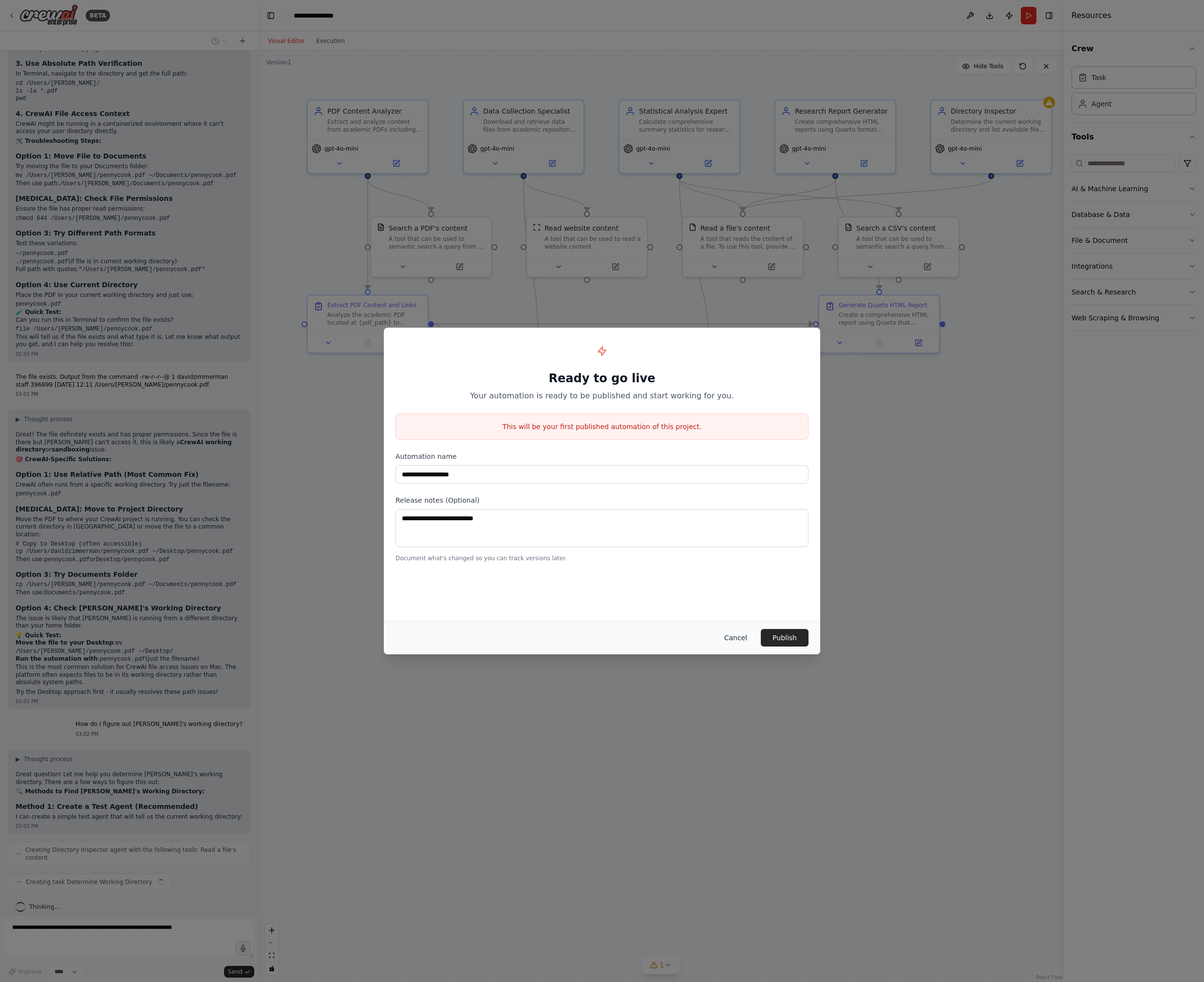
scroll to position [3630, 0]
click at [735, 638] on button "Cancel" at bounding box center [736, 637] width 39 height 17
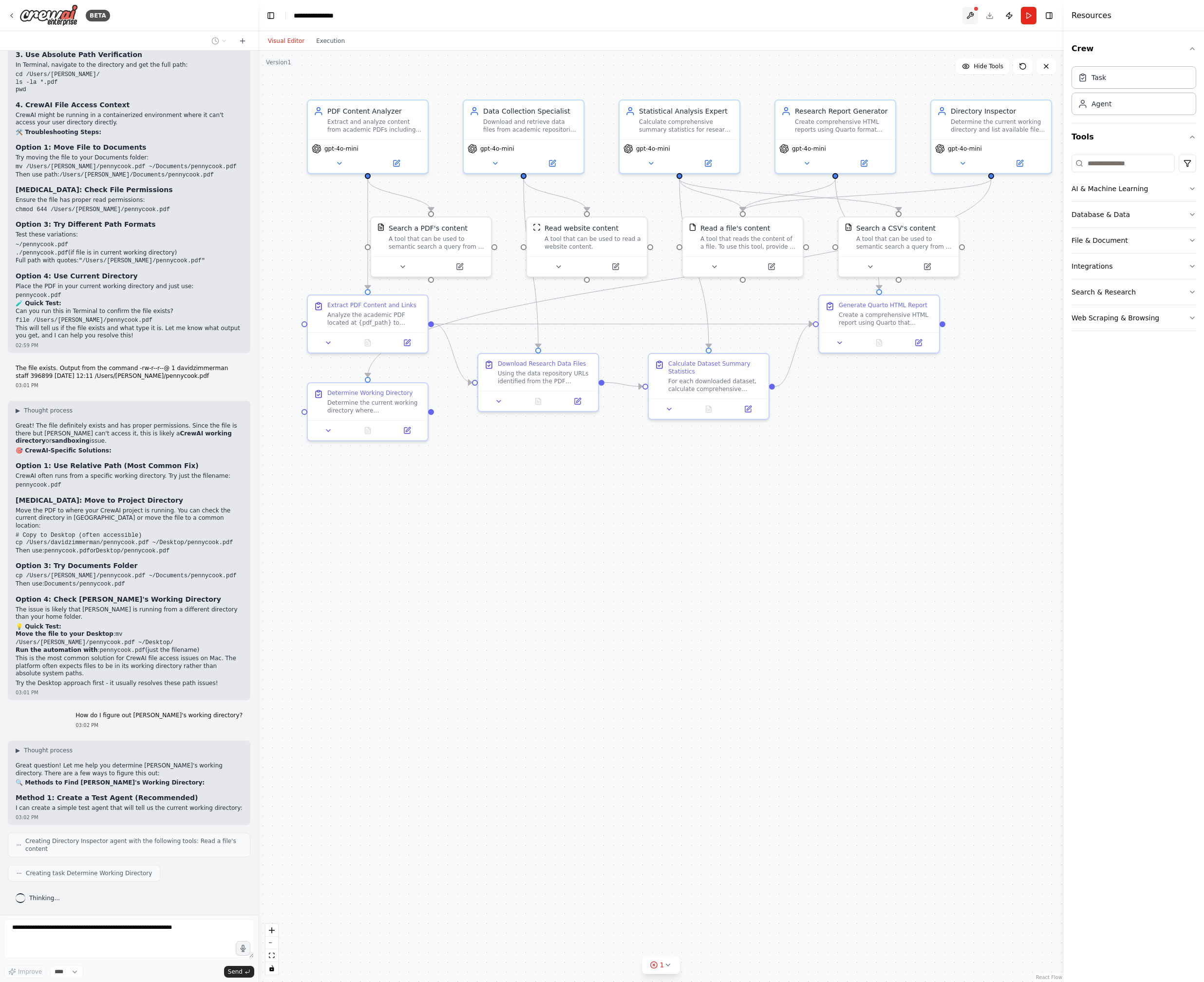
click at [974, 14] on button at bounding box center [970, 15] width 15 height 17
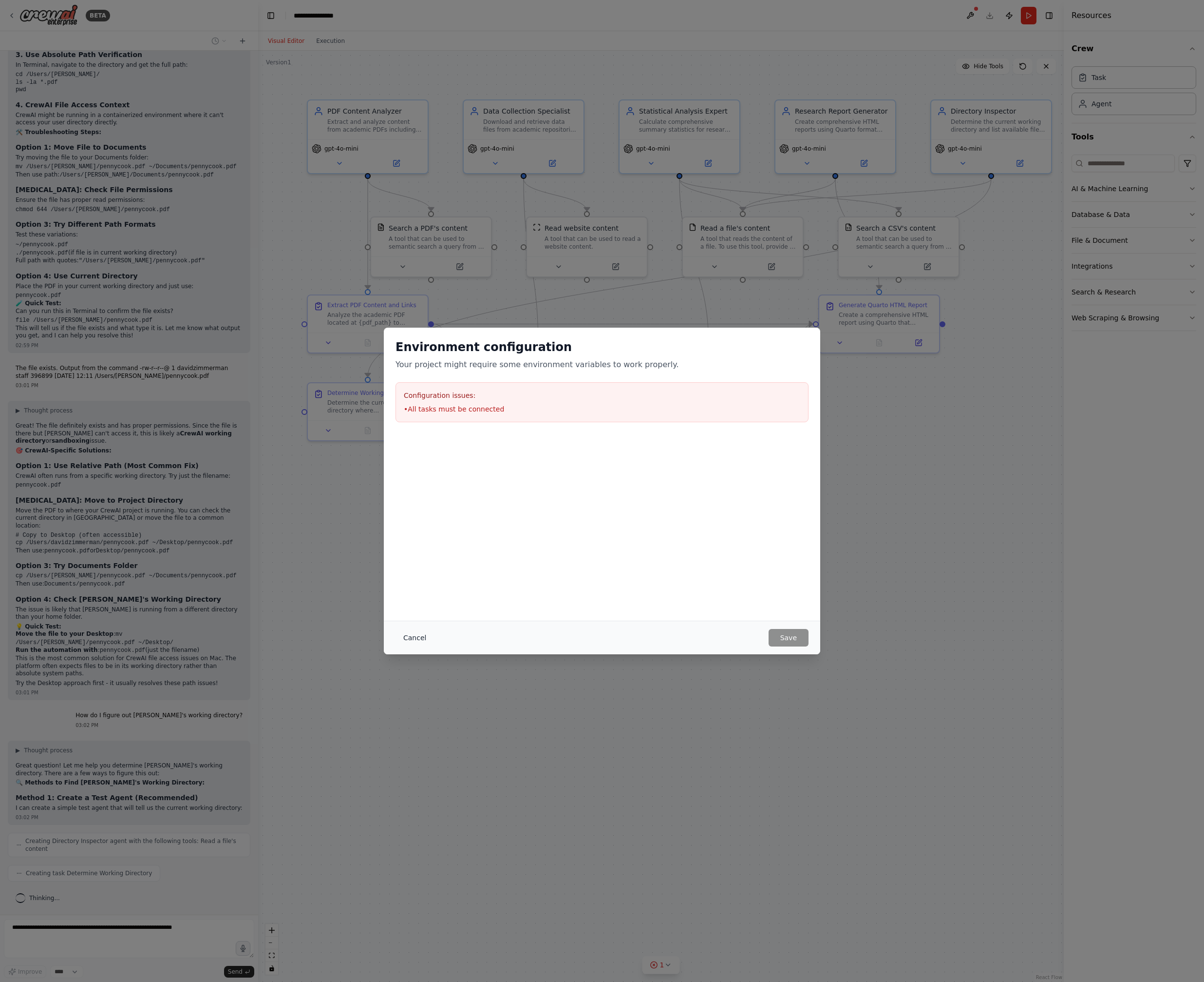
click at [414, 637] on button "Cancel" at bounding box center [414, 637] width 39 height 17
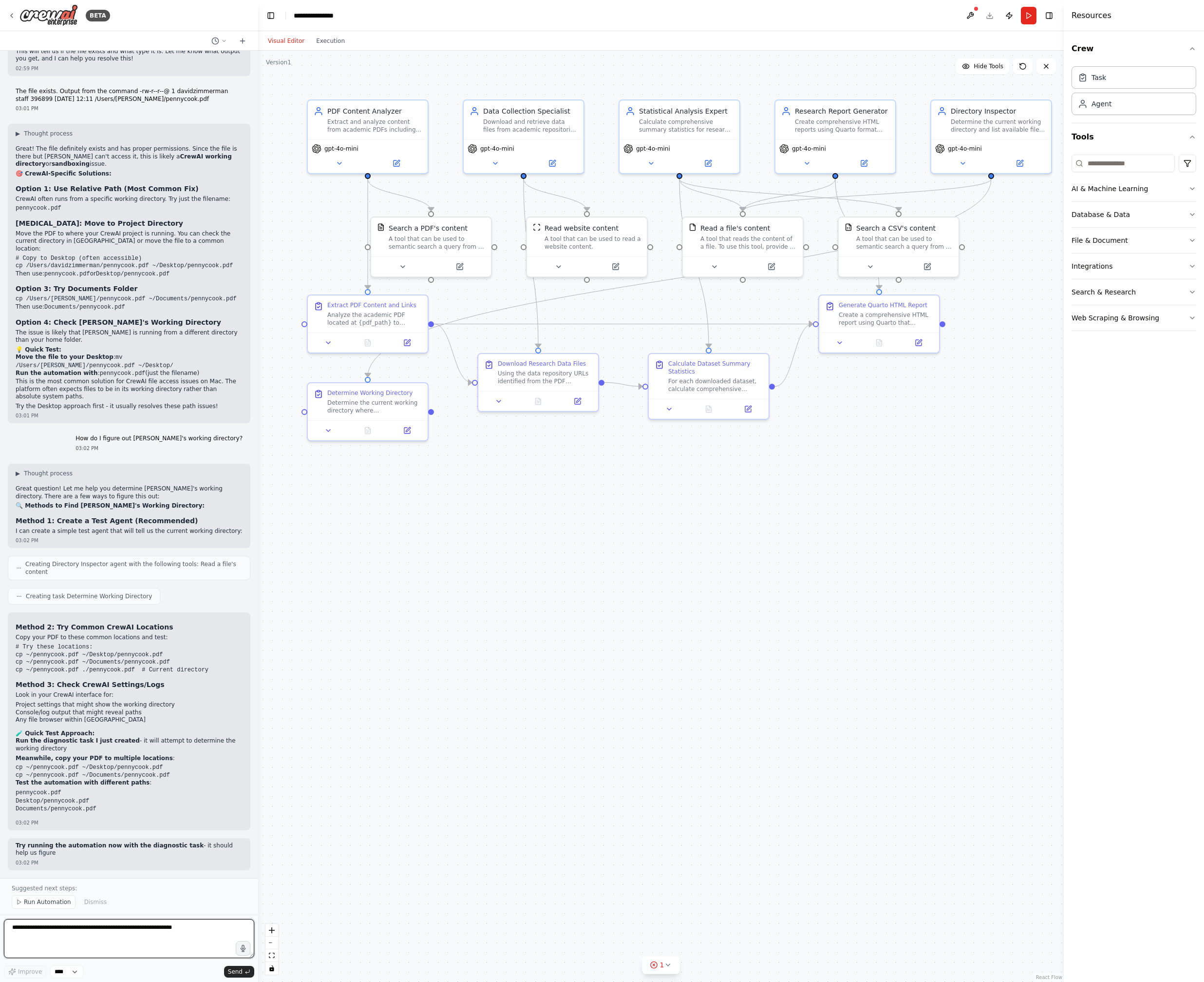
scroll to position [3906, 0]
click at [334, 35] on button "Execution" at bounding box center [331, 41] width 41 height 11
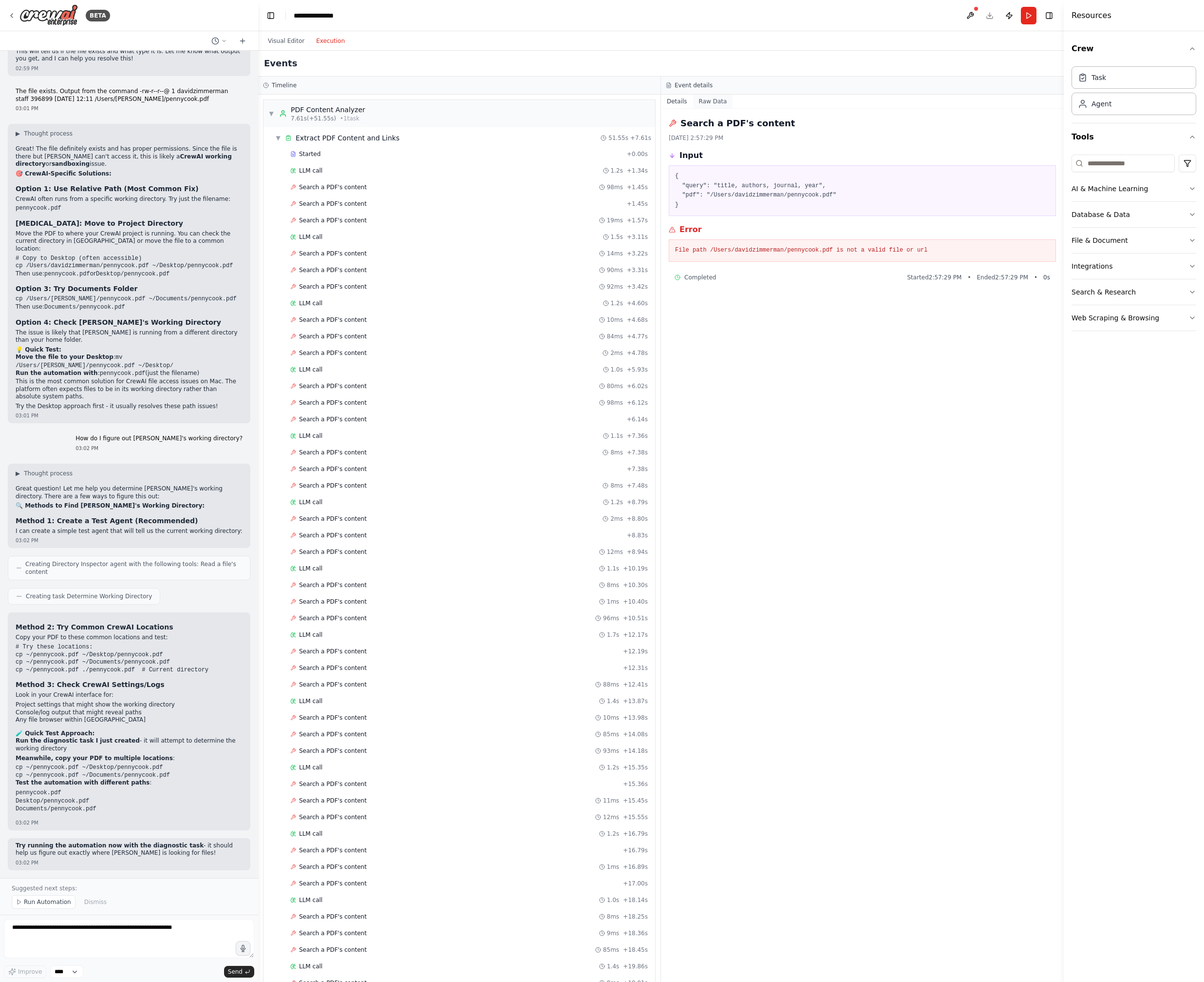
click at [707, 101] on button "Raw Data" at bounding box center [714, 101] width 40 height 13
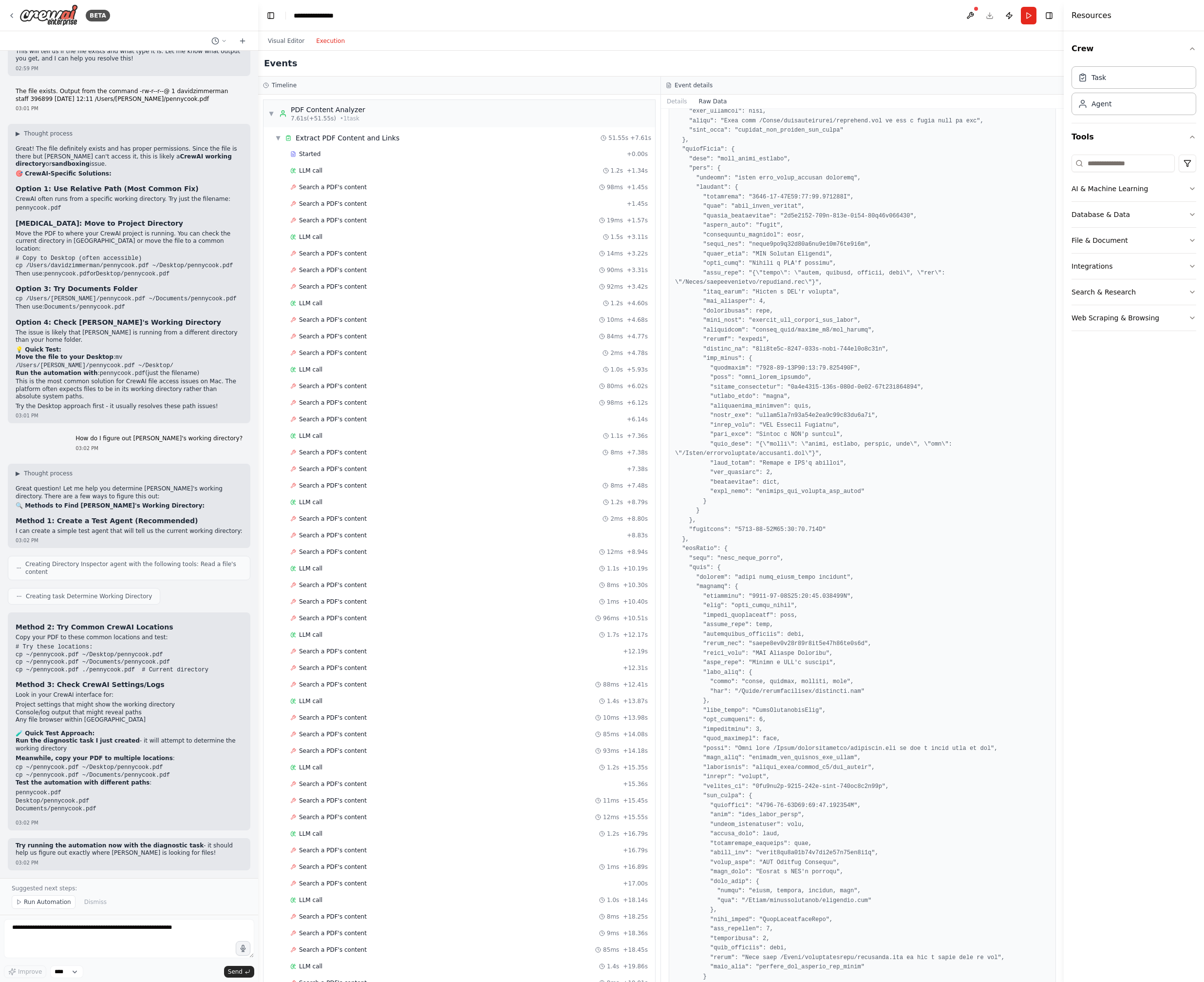
scroll to position [0, 0]
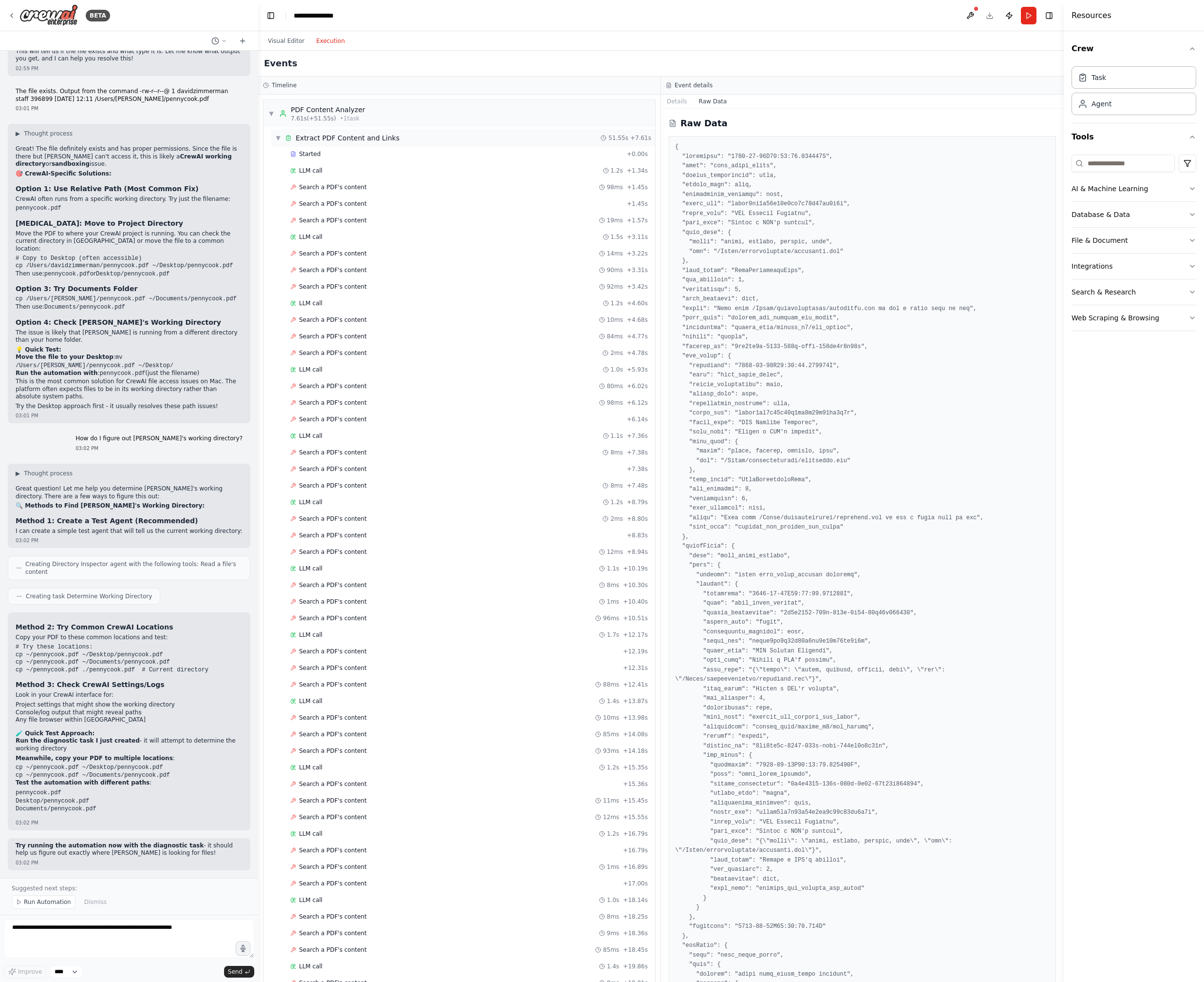
click at [342, 137] on div "Extract PDF Content and Links" at bounding box center [347, 138] width 104 height 10
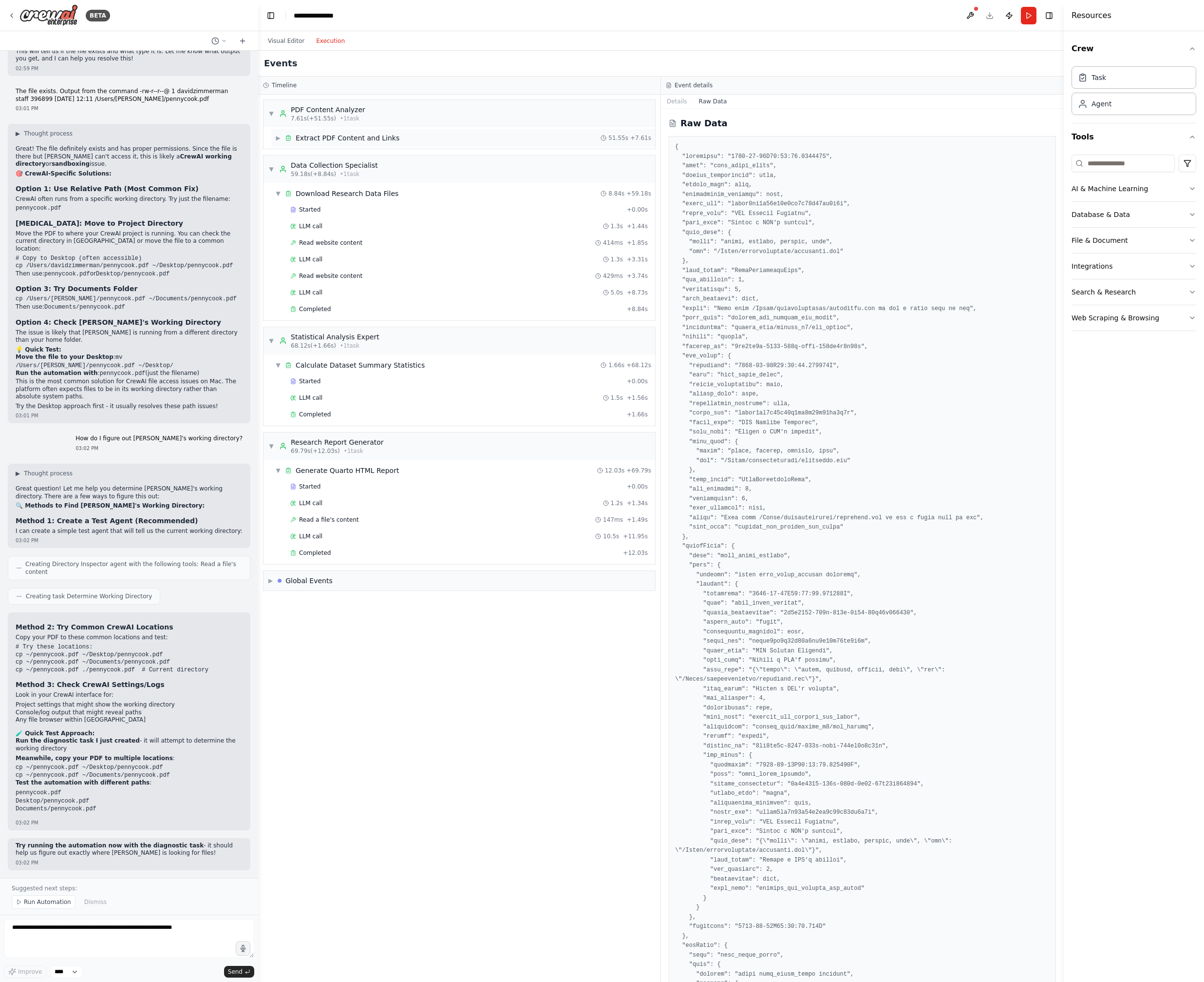
click at [322, 140] on div "Extract PDF Content and Links" at bounding box center [347, 138] width 104 height 10
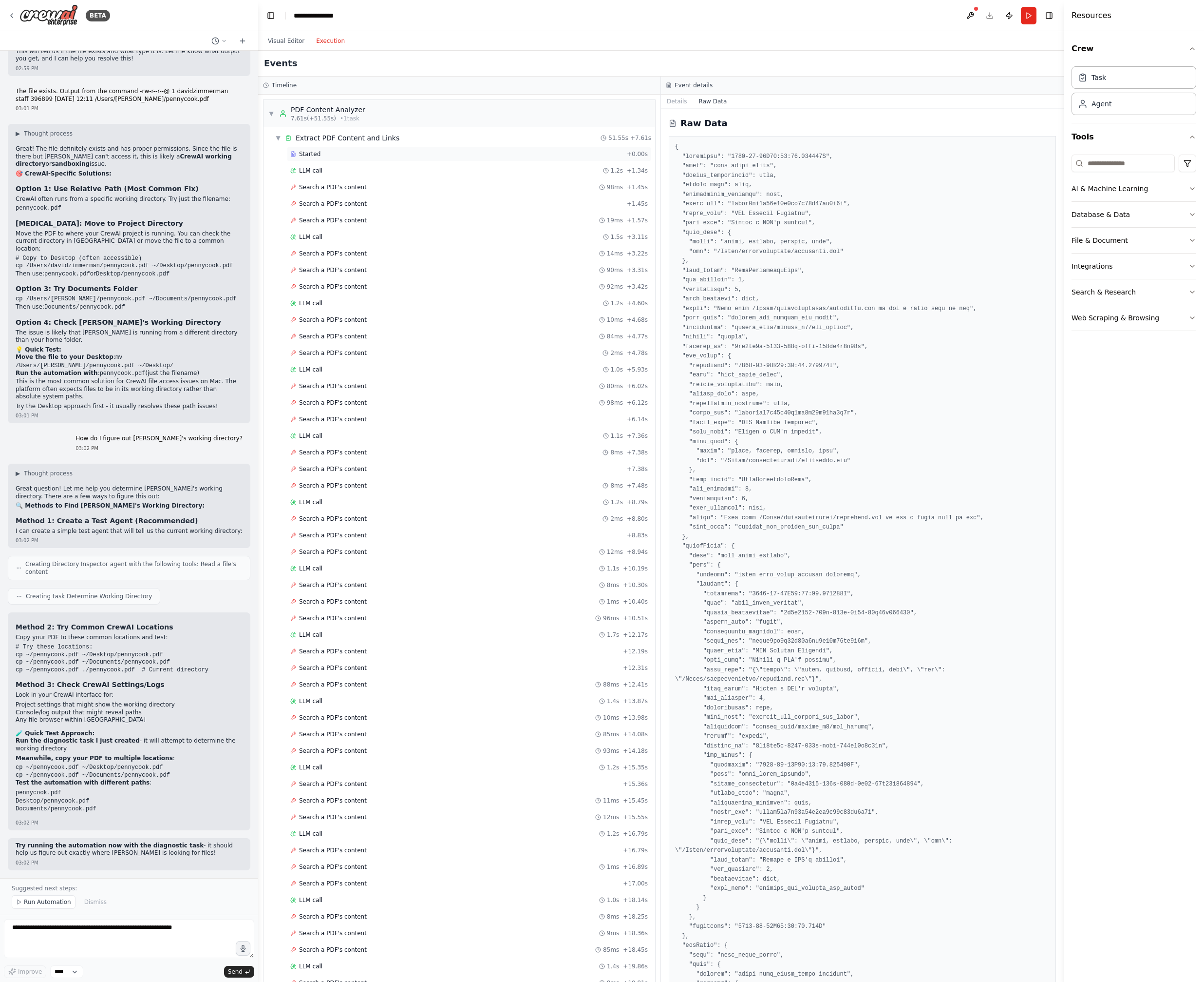
click at [312, 152] on span "Started" at bounding box center [310, 154] width 22 height 8
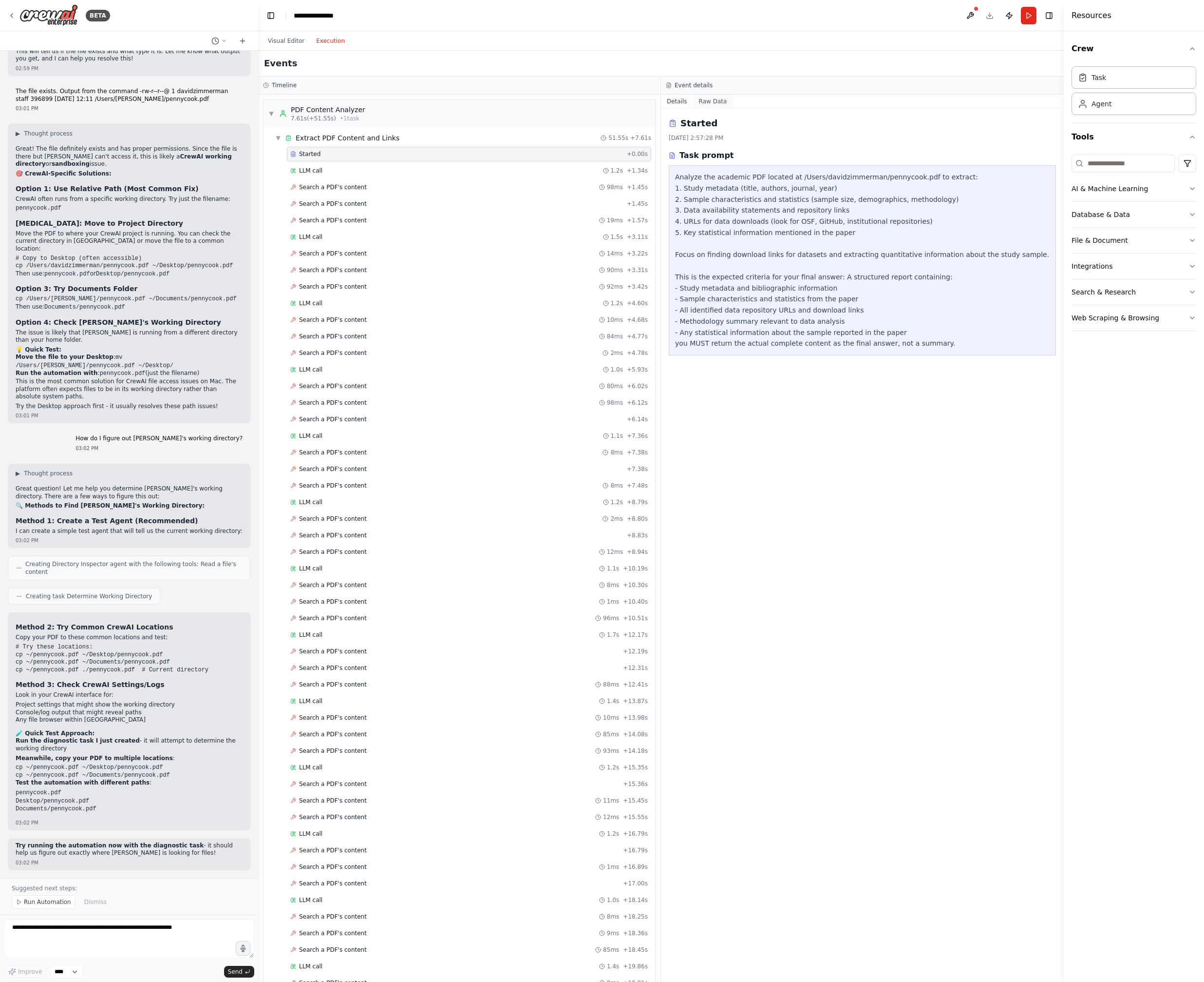
click at [712, 98] on button "Raw Data" at bounding box center [714, 101] width 40 height 13
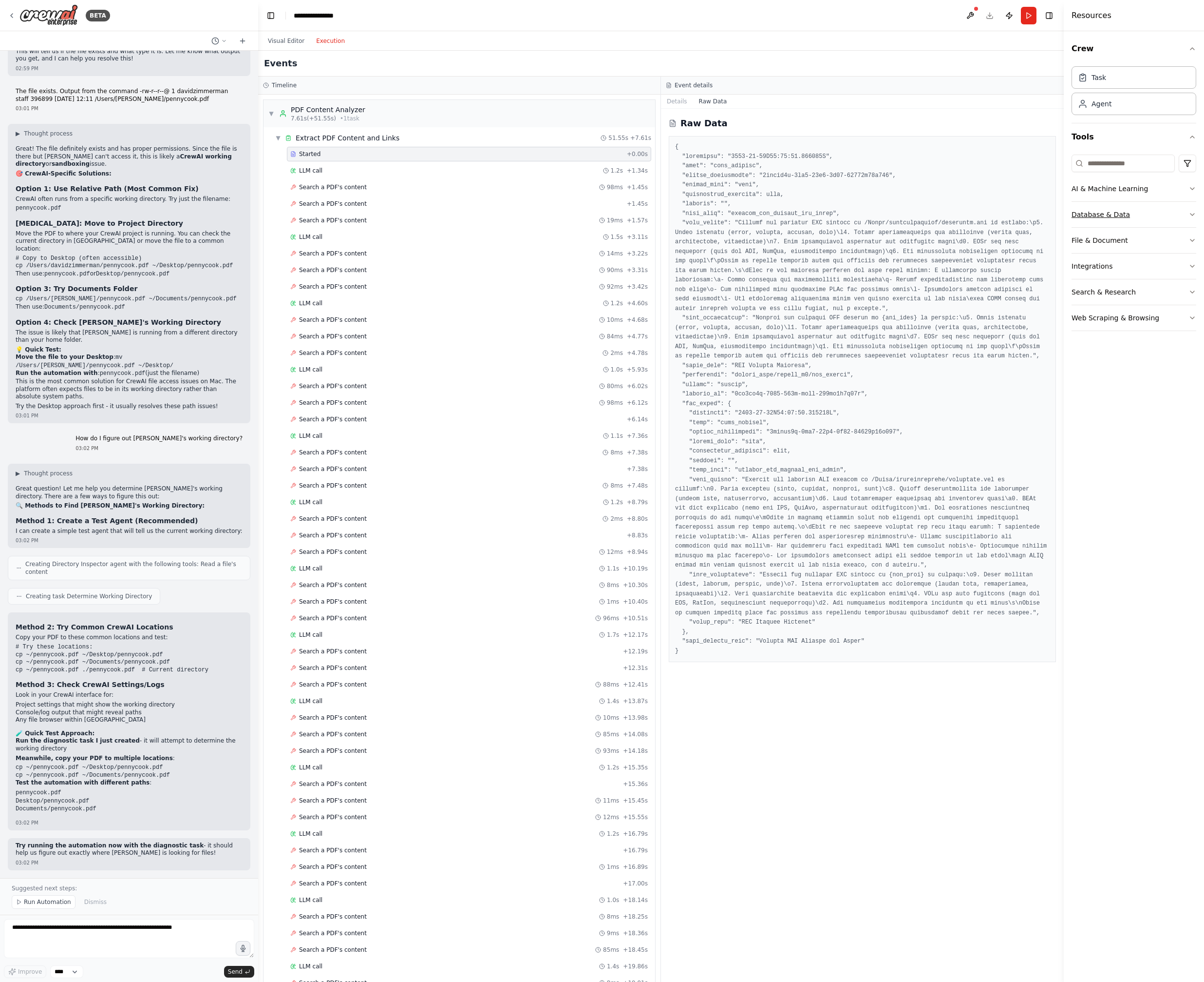
click at [1097, 219] on button "Database & Data" at bounding box center [1134, 214] width 124 height 26
click at [1098, 217] on button "Database & Data" at bounding box center [1134, 214] width 124 height 26
click at [226, 42] on icon at bounding box center [224, 41] width 6 height 6
click at [416, 66] on div "Events" at bounding box center [661, 63] width 806 height 26
click at [46, 901] on div at bounding box center [129, 491] width 258 height 982
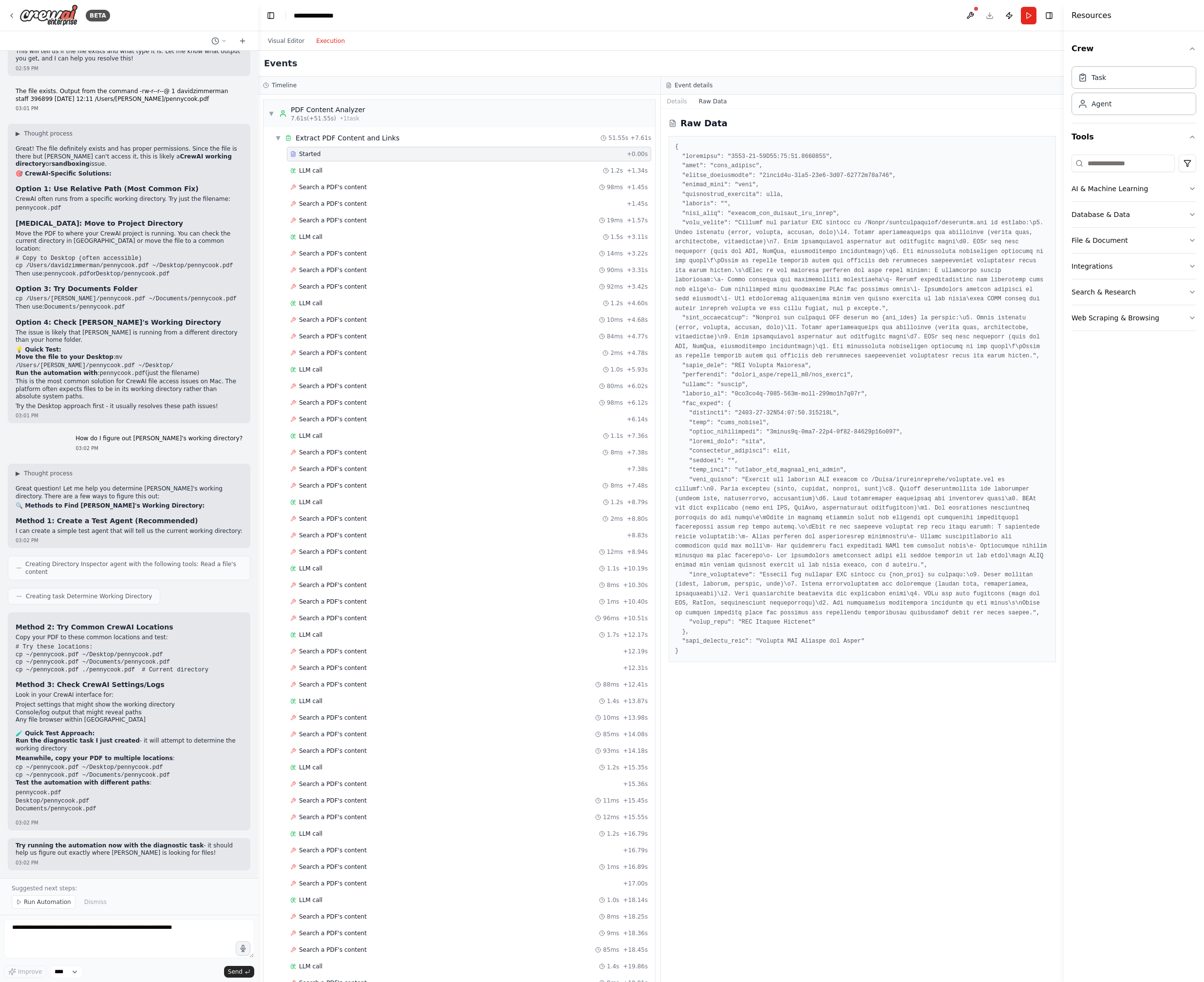
click at [46, 901] on span "Run Automation" at bounding box center [48, 901] width 48 height 8
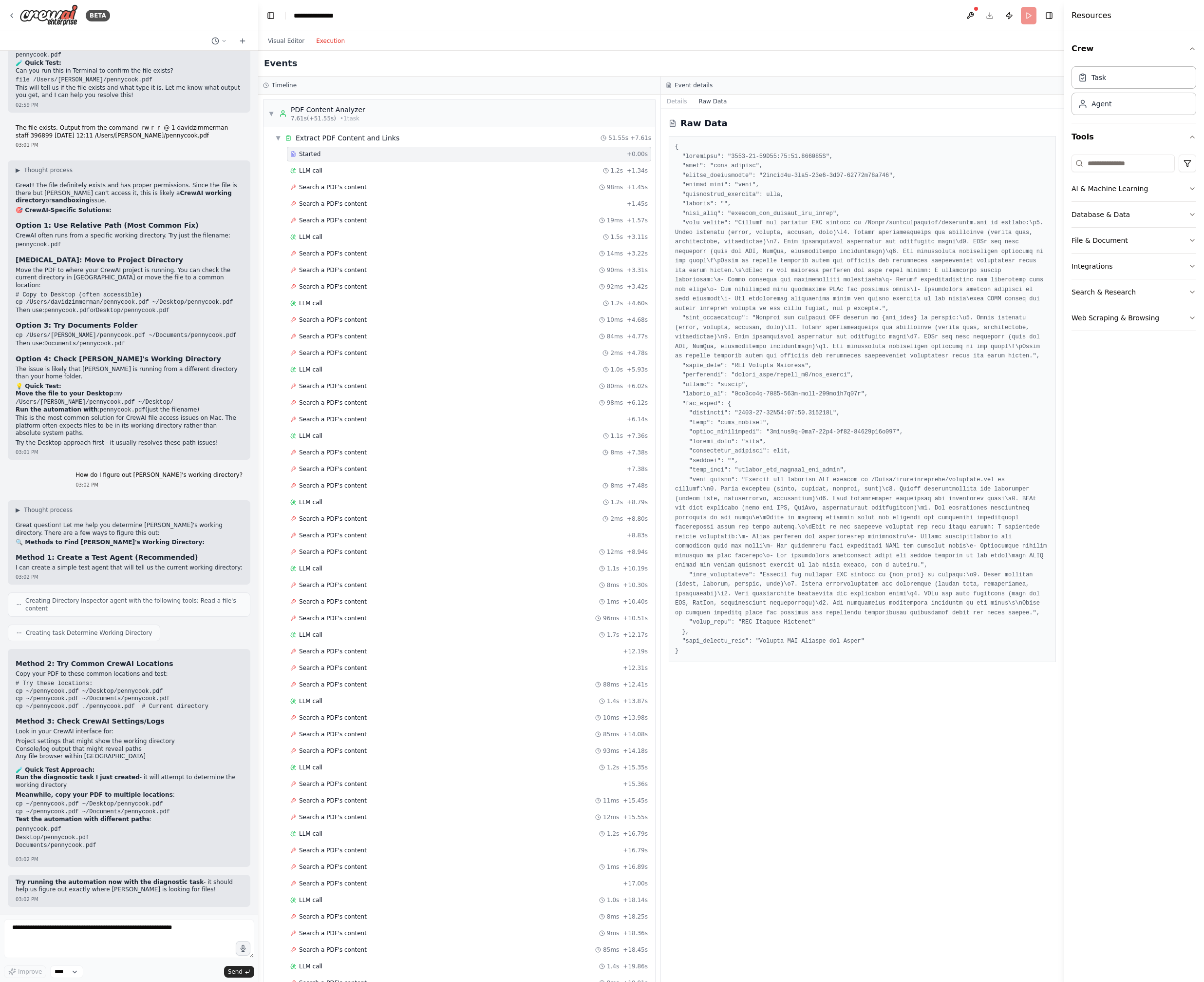
scroll to position [3869, 0]
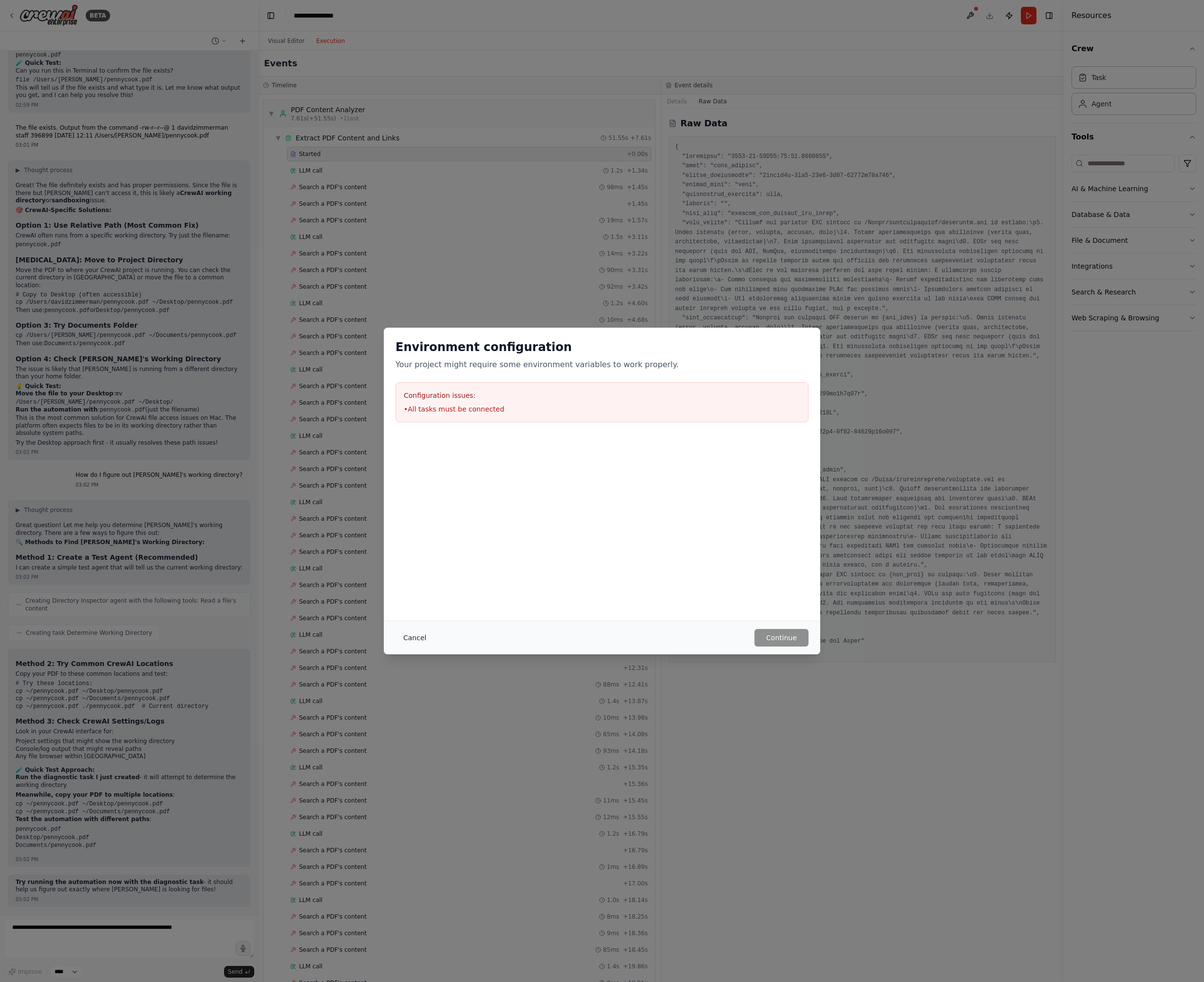
click at [424, 638] on button "Cancel" at bounding box center [414, 637] width 39 height 17
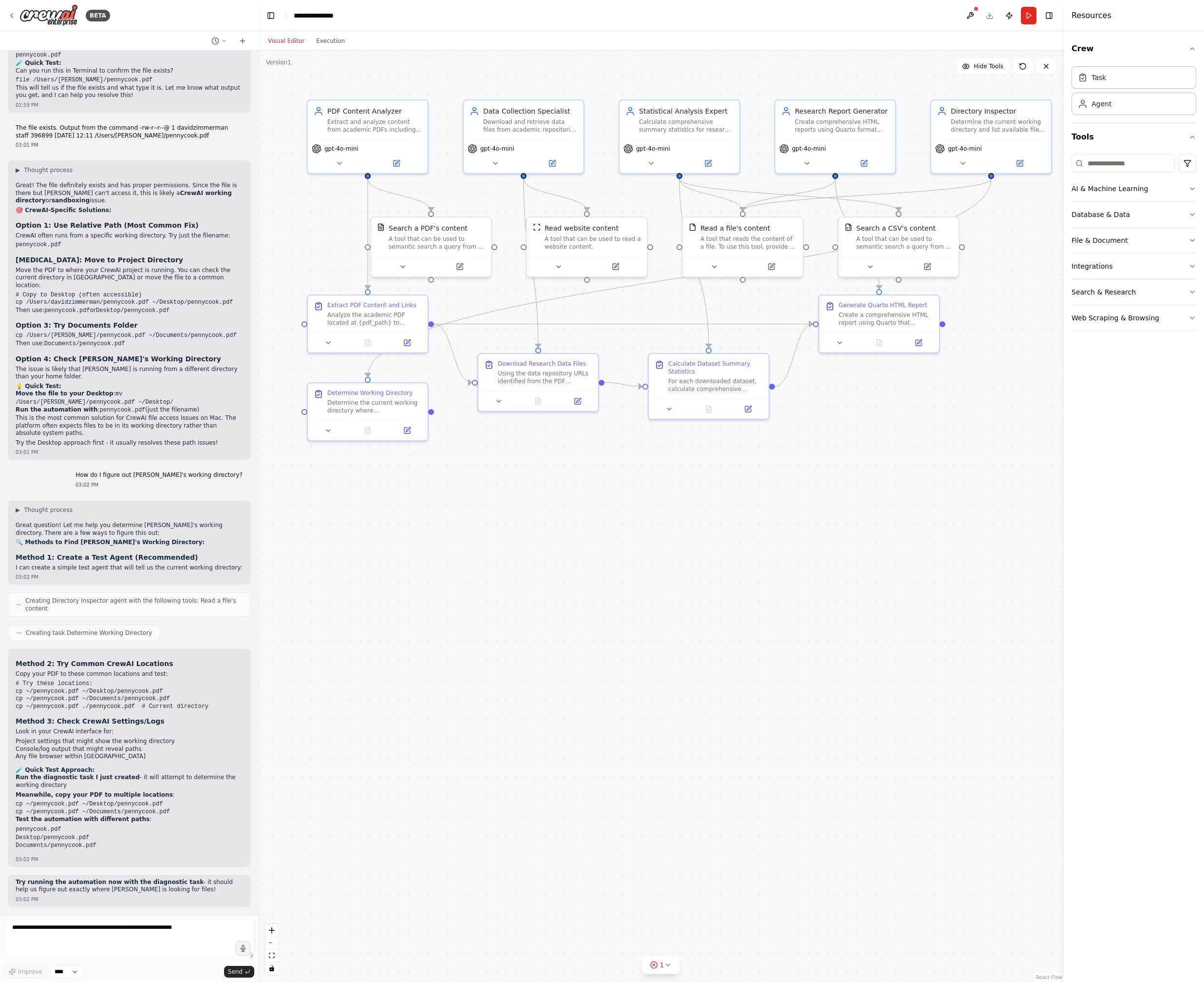
click at [283, 42] on button "Visual Editor" at bounding box center [286, 41] width 48 height 11
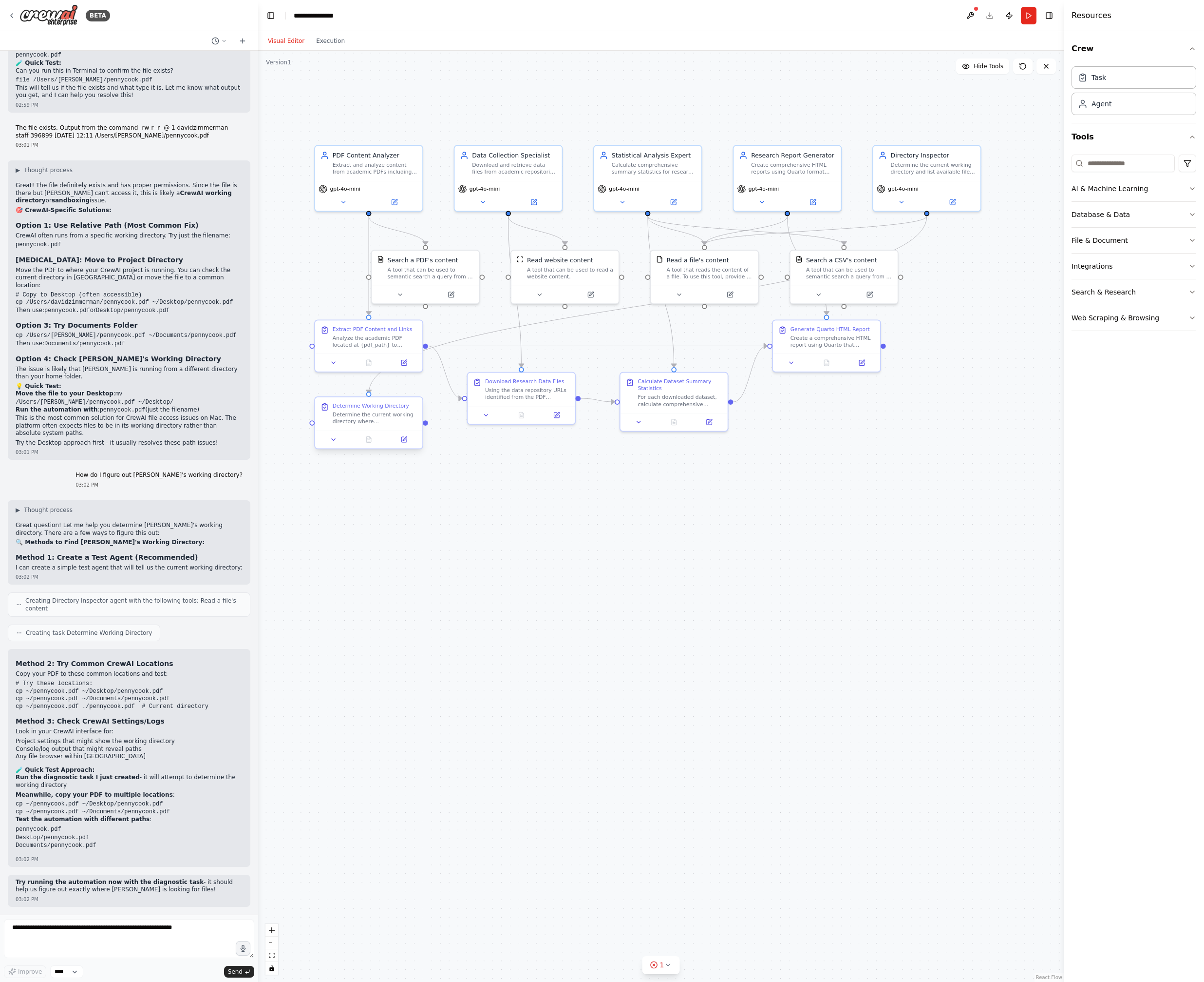
click at [374, 405] on div "Determine Working Directory" at bounding box center [371, 405] width 76 height 7
click at [368, 419] on div "Determine the current working directory where CrewAI is running from. Try to re…" at bounding box center [374, 417] width 85 height 14
click at [333, 438] on icon at bounding box center [334, 438] width 7 height 7
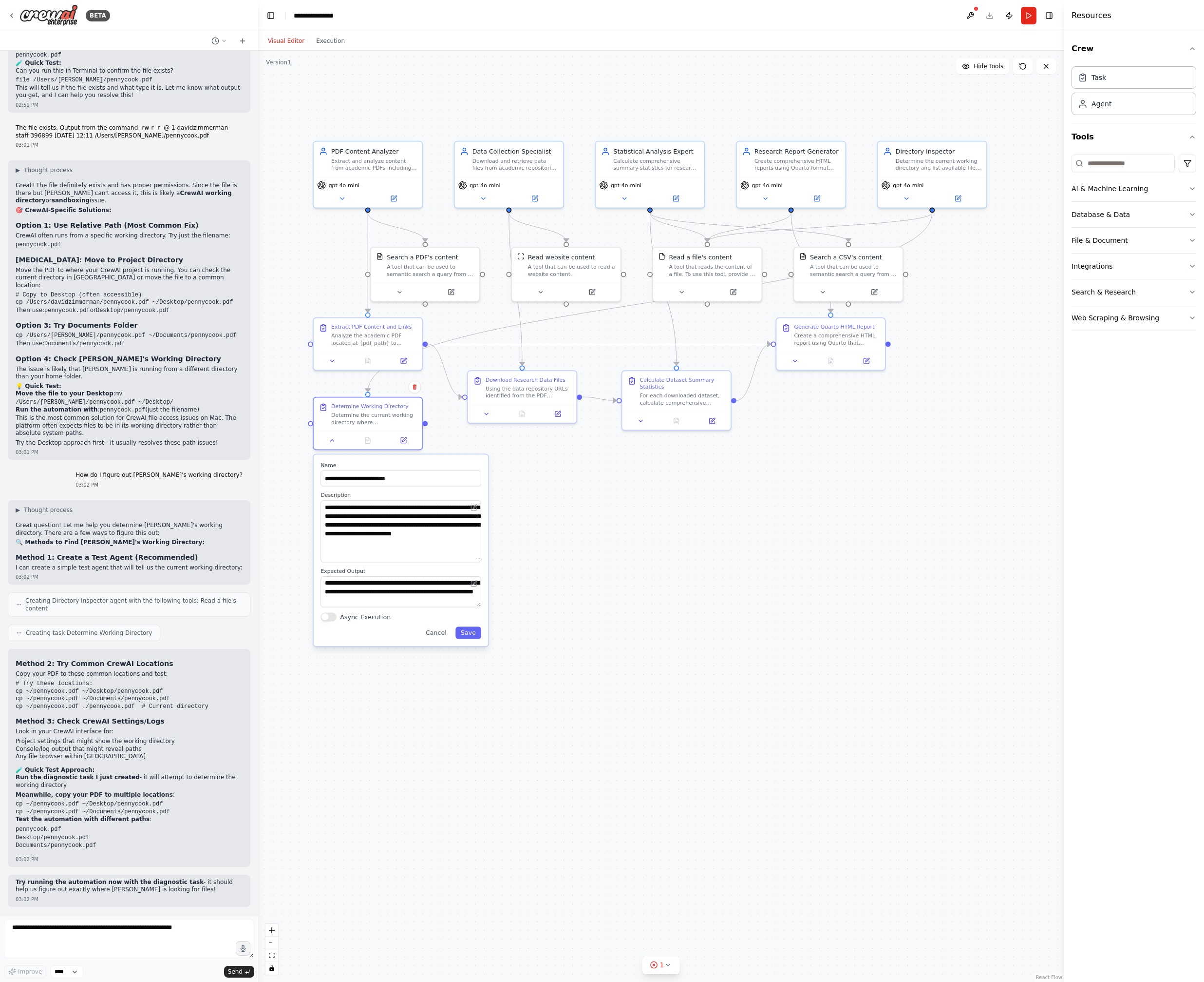
drag, startPoint x: 479, startPoint y: 530, endPoint x: 473, endPoint y: 561, distance: 31.6
click at [473, 561] on textarea "**********" at bounding box center [400, 530] width 161 height 62
click at [473, 636] on button "Save" at bounding box center [468, 632] width 26 height 12
click at [1033, 15] on button "Run" at bounding box center [1029, 15] width 15 height 17
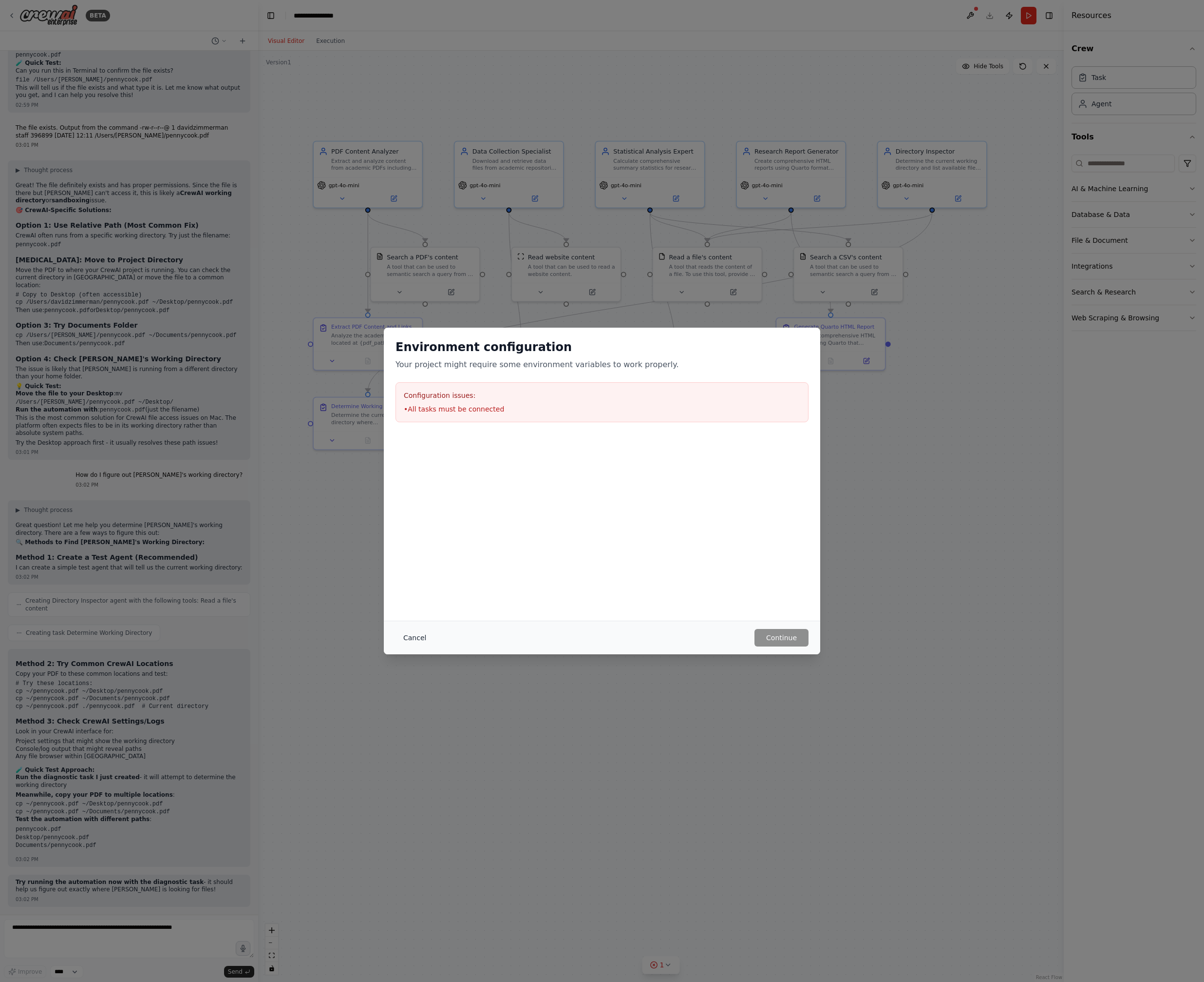
click at [413, 640] on button "Cancel" at bounding box center [414, 637] width 39 height 17
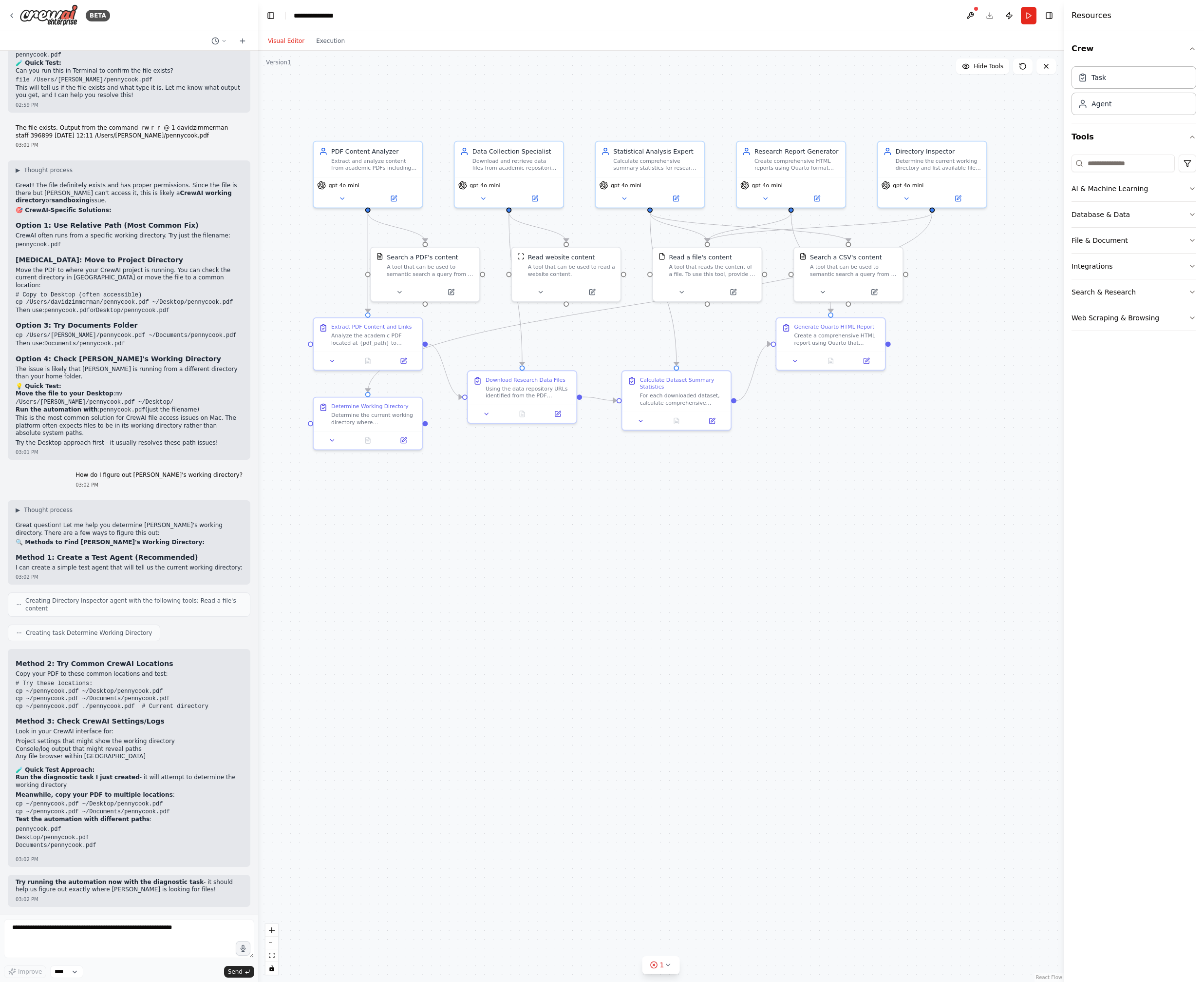
click at [427, 424] on div at bounding box center [426, 423] width 6 height 6
click at [429, 424] on div ".deletable-edge-delete-btn { width: 20px; height: 20px; border: 0px solid #ffff…" at bounding box center [661, 515] width 806 height 931
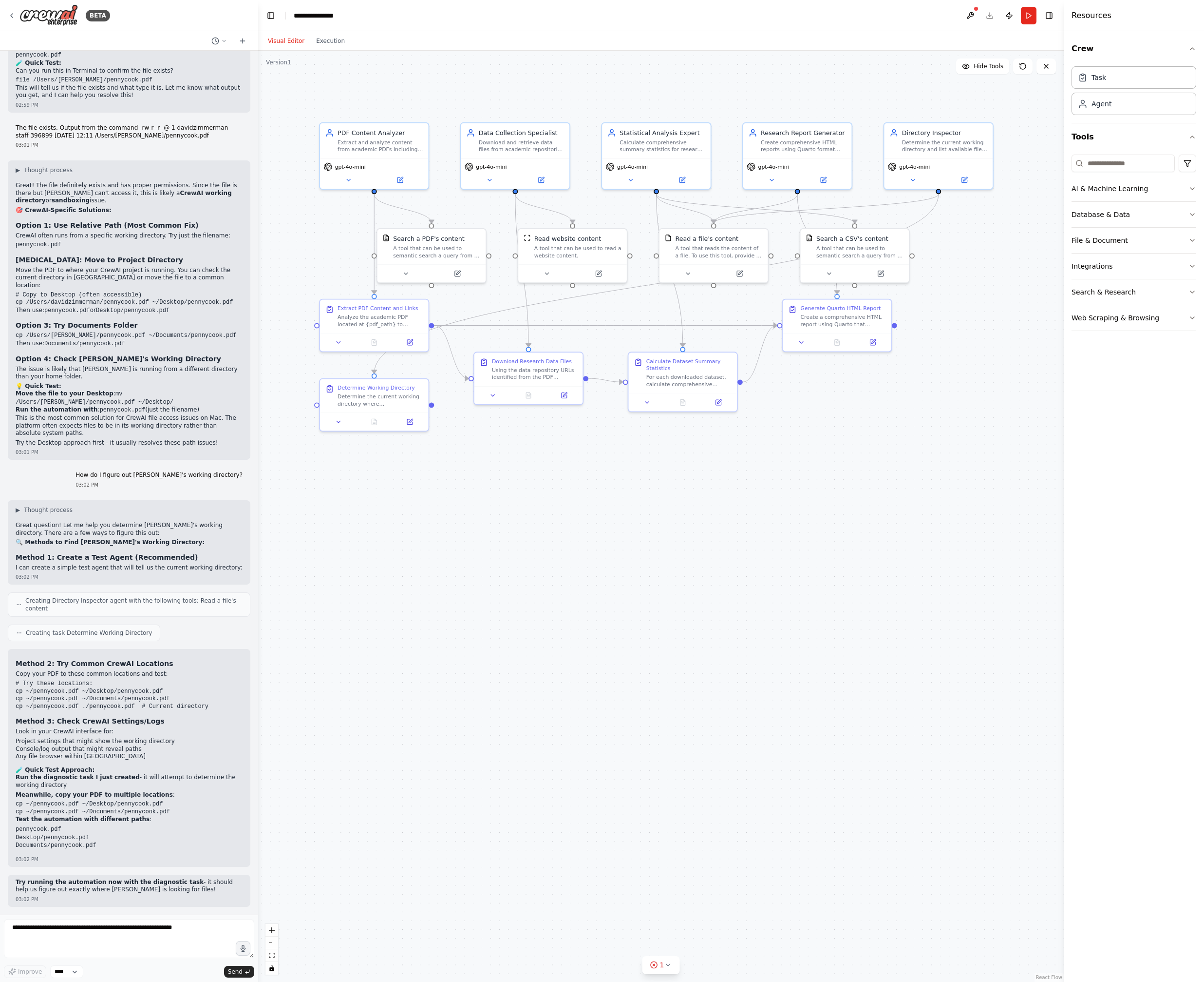
drag, startPoint x: 429, startPoint y: 423, endPoint x: 435, endPoint y: 402, distance: 21.8
click at [435, 402] on div ".deletable-edge-delete-btn { width: 20px; height: 20px; border: 0px solid #ffff…" at bounding box center [661, 515] width 806 height 931
click at [432, 403] on div at bounding box center [431, 401] width 6 height 6
click at [317, 323] on div at bounding box center [317, 322] width 6 height 6
drag, startPoint x: 431, startPoint y: 404, endPoint x: 315, endPoint y: 329, distance: 138.1
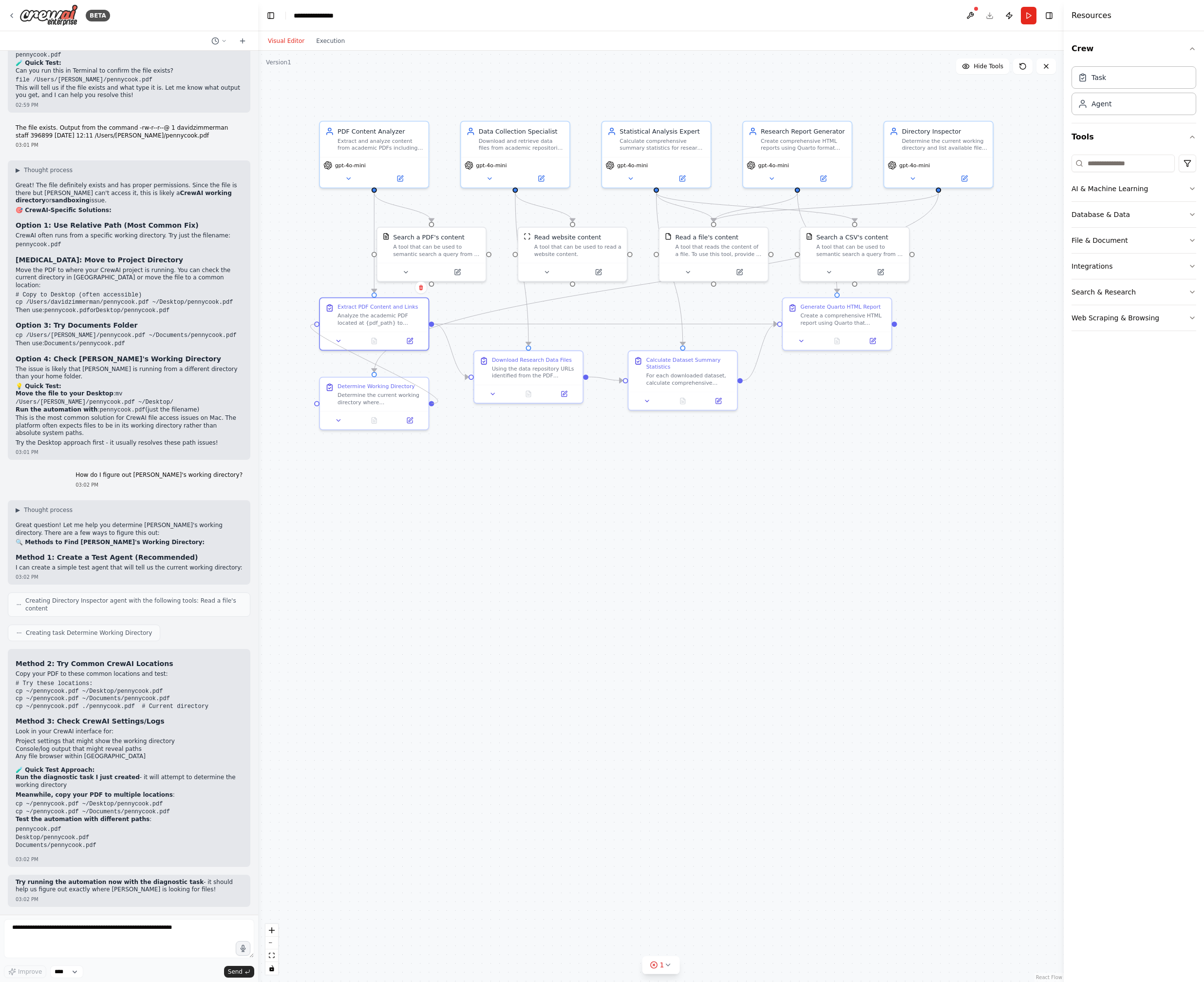
click at [315, 329] on div ".deletable-edge-delete-btn { width: 20px; height: 20px; border: 0px solid #ffff…" at bounding box center [661, 515] width 806 height 931
click at [1029, 20] on button "Run" at bounding box center [1029, 15] width 15 height 17
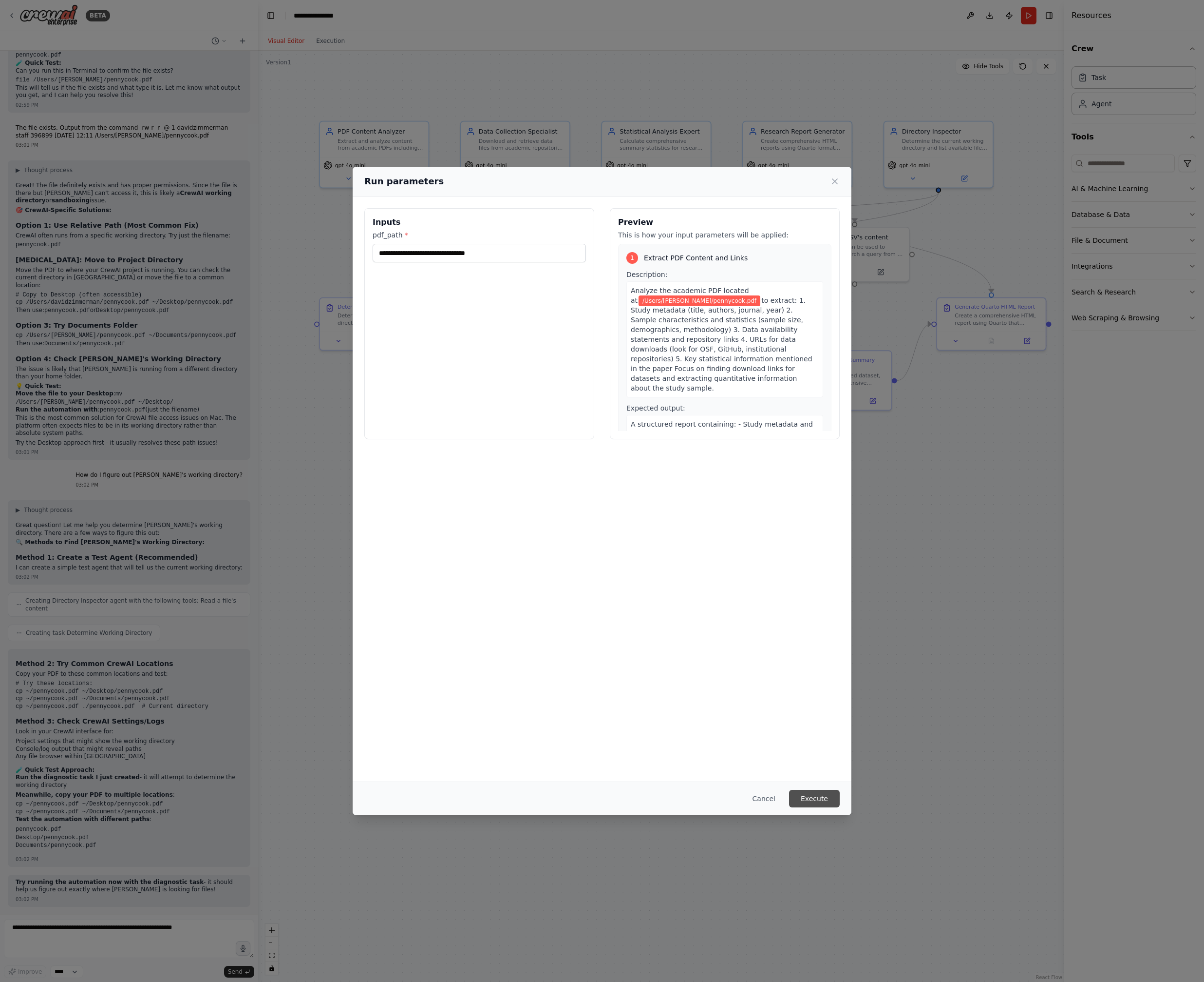
click at [812, 800] on button "Execute" at bounding box center [814, 799] width 50 height 17
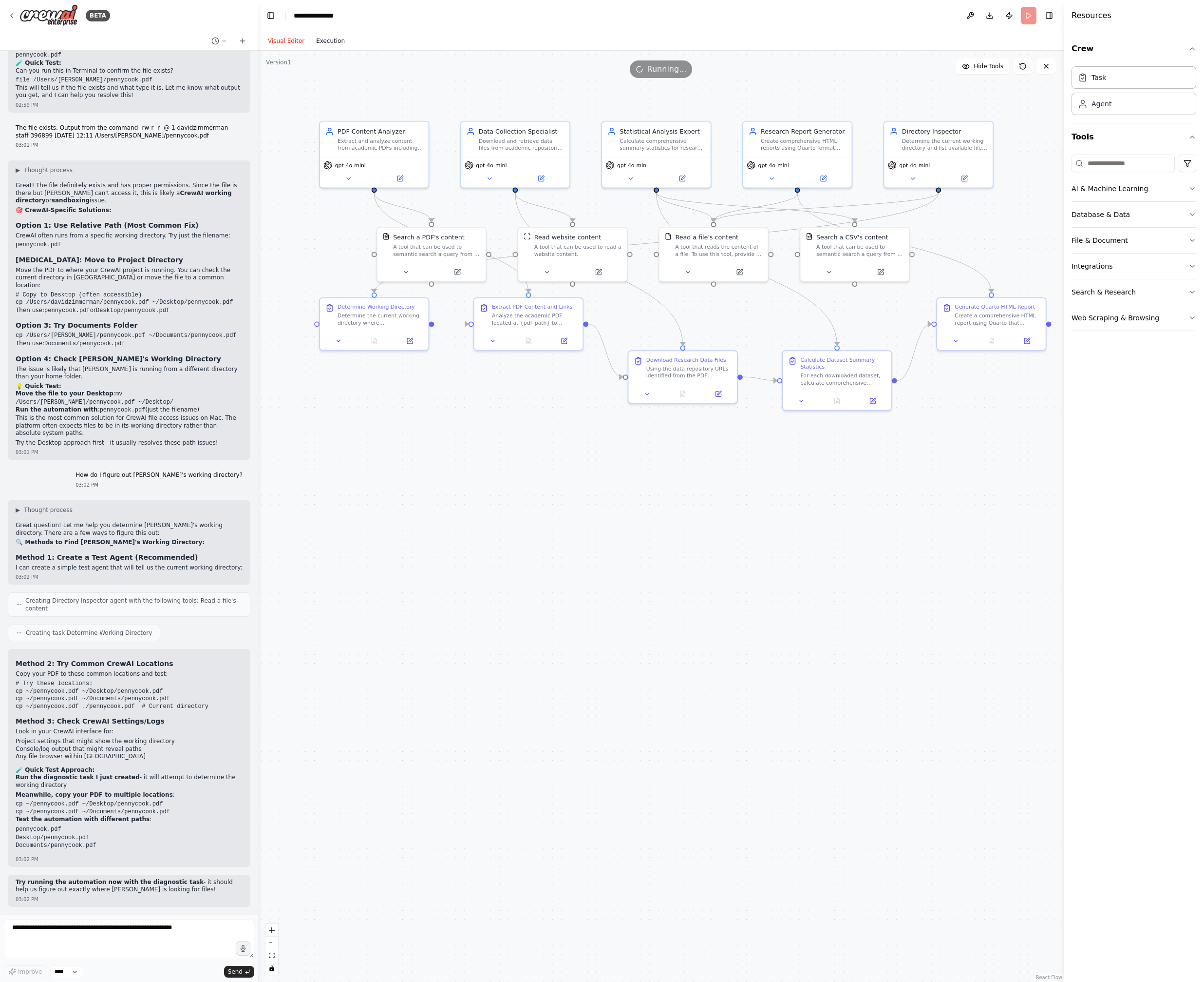
click at [332, 40] on button "Execution" at bounding box center [331, 41] width 41 height 11
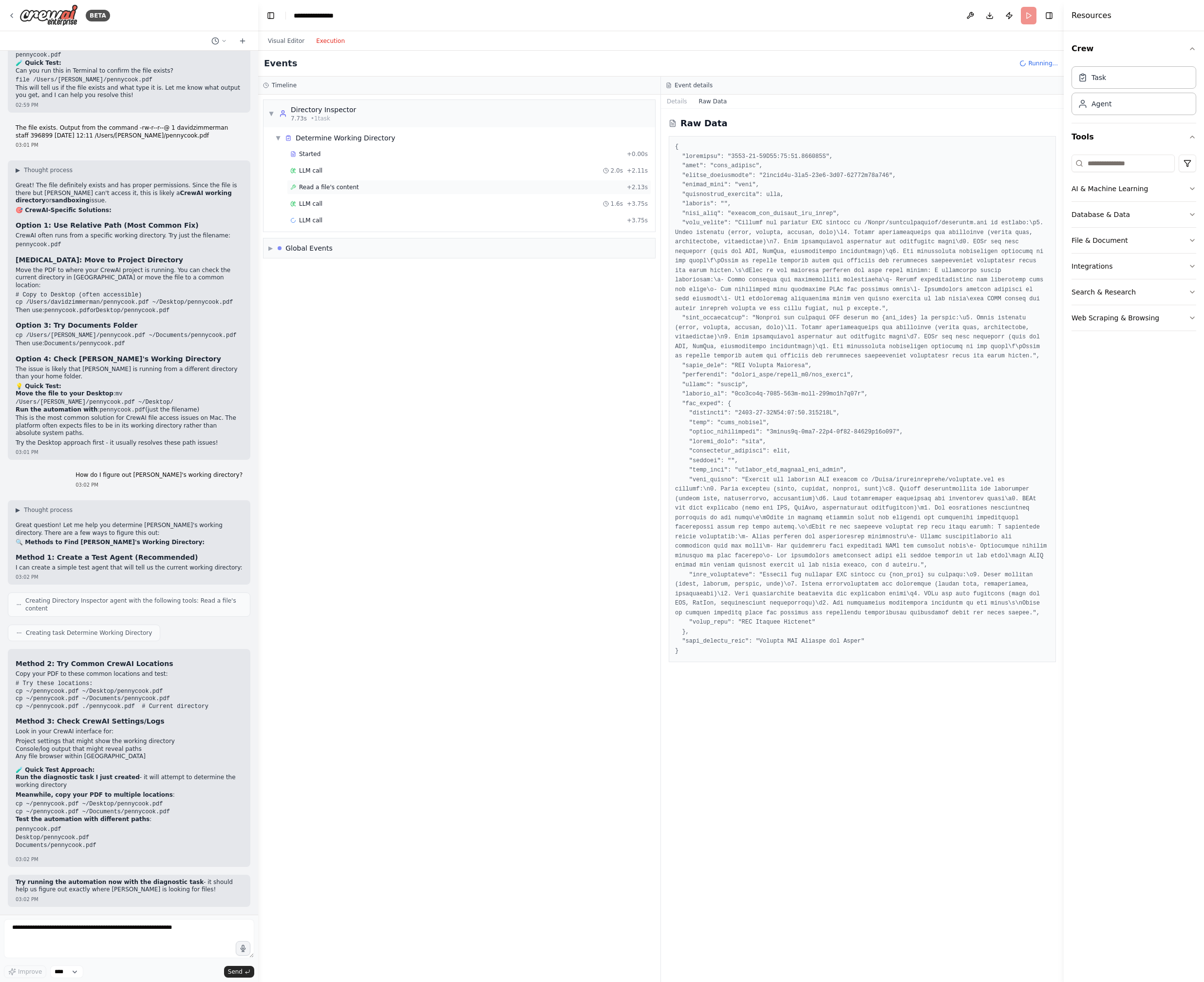
click at [383, 190] on div "Read a file's content + 2.13s" at bounding box center [469, 187] width 357 height 8
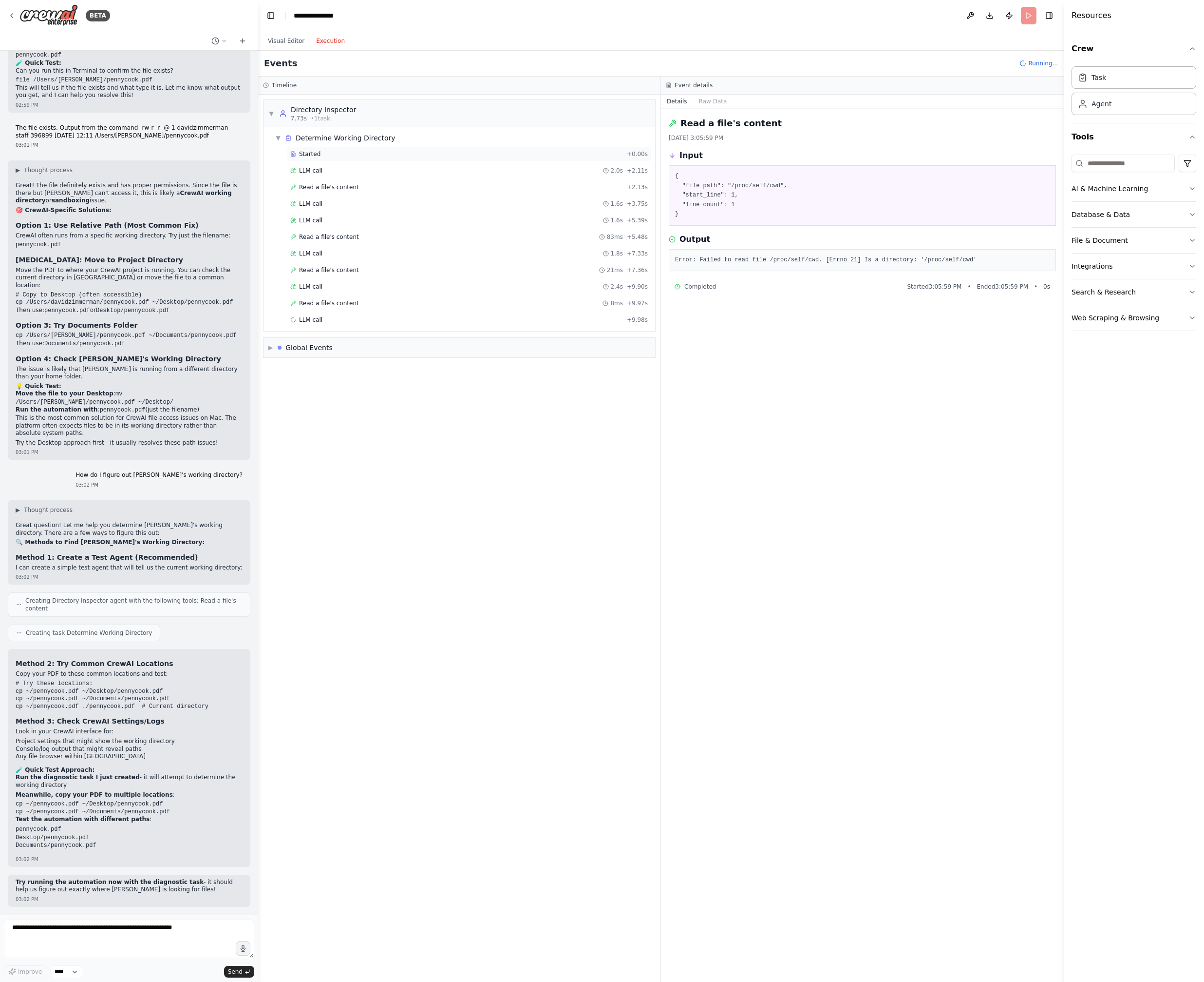
click at [350, 157] on div "Started" at bounding box center [457, 154] width 333 height 8
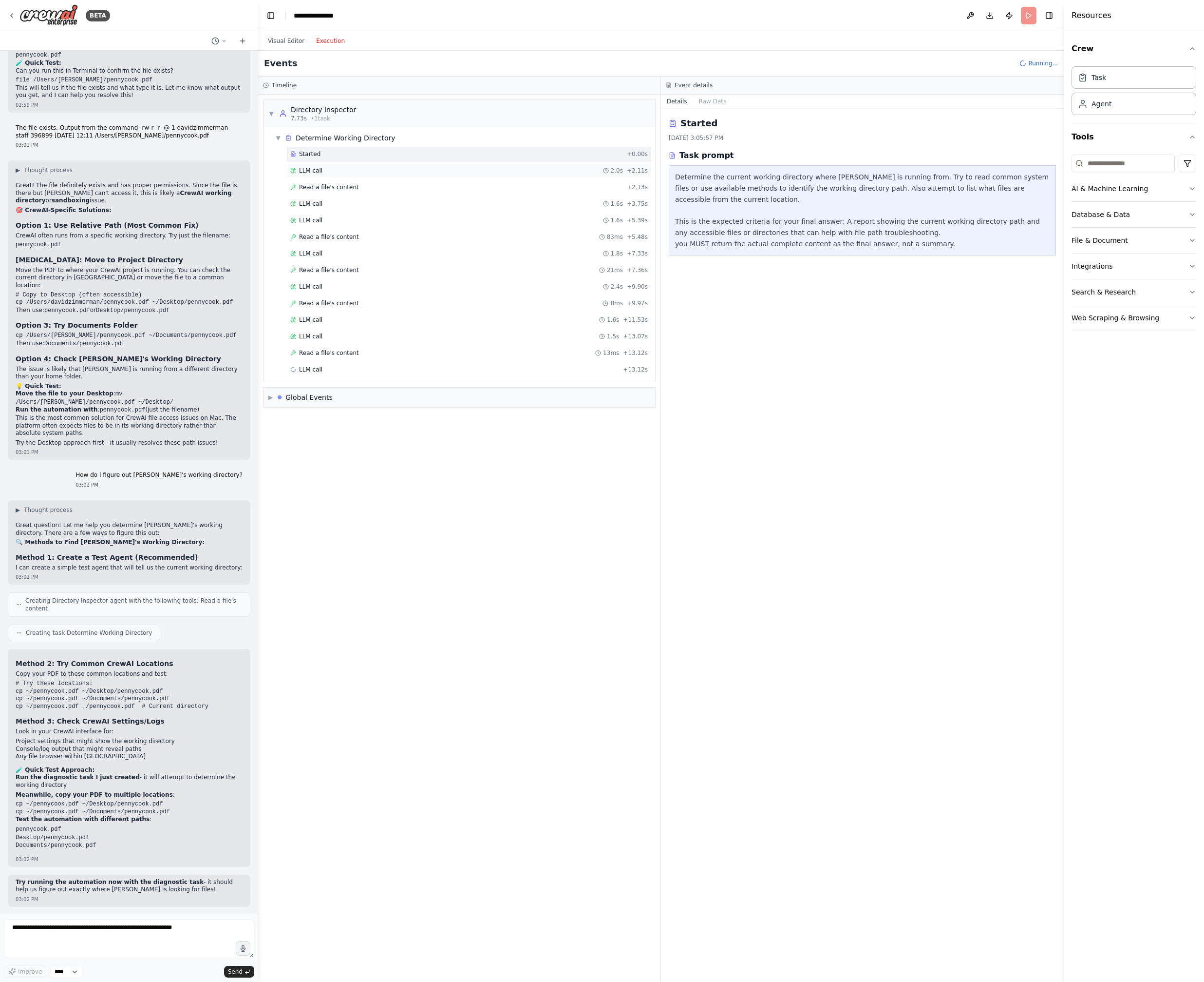
click at [344, 170] on div "LLM call 2.0s + 2.11s" at bounding box center [469, 170] width 357 height 8
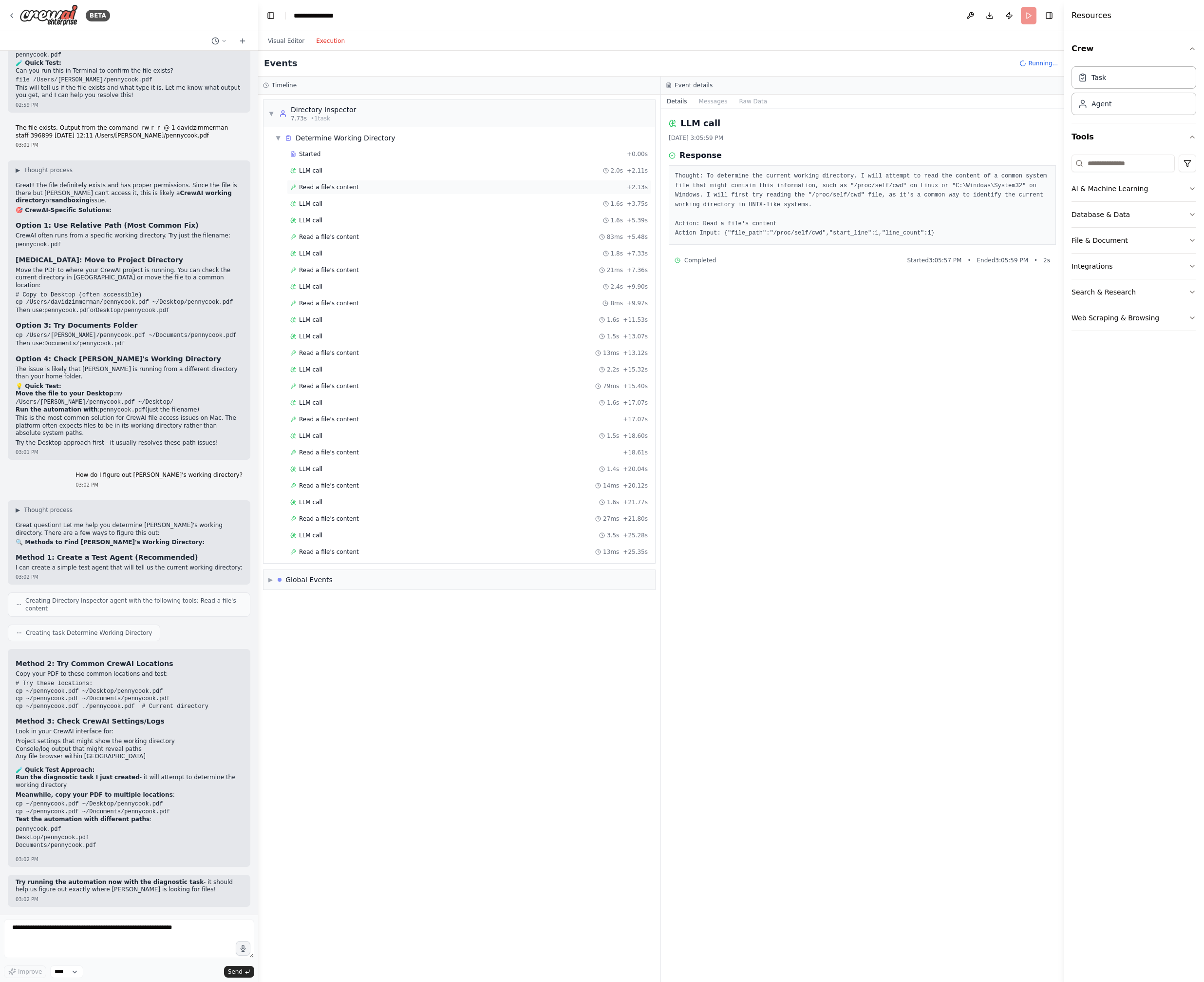
click at [342, 181] on div "Read a file's content + 2.13s" at bounding box center [468, 186] width 364 height 14
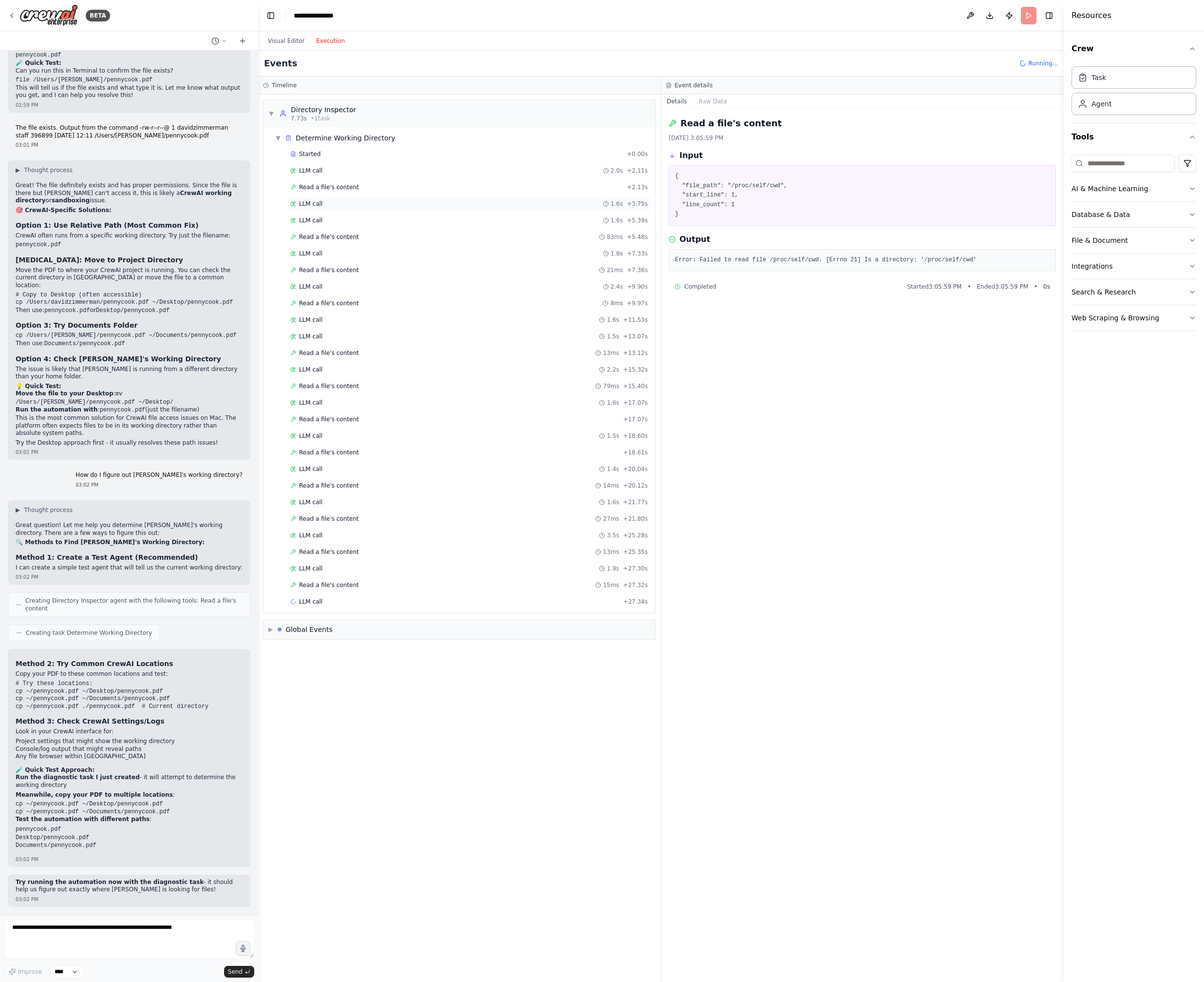
click at [334, 200] on div "LLM call 1.6s + 3.75s" at bounding box center [469, 203] width 357 height 8
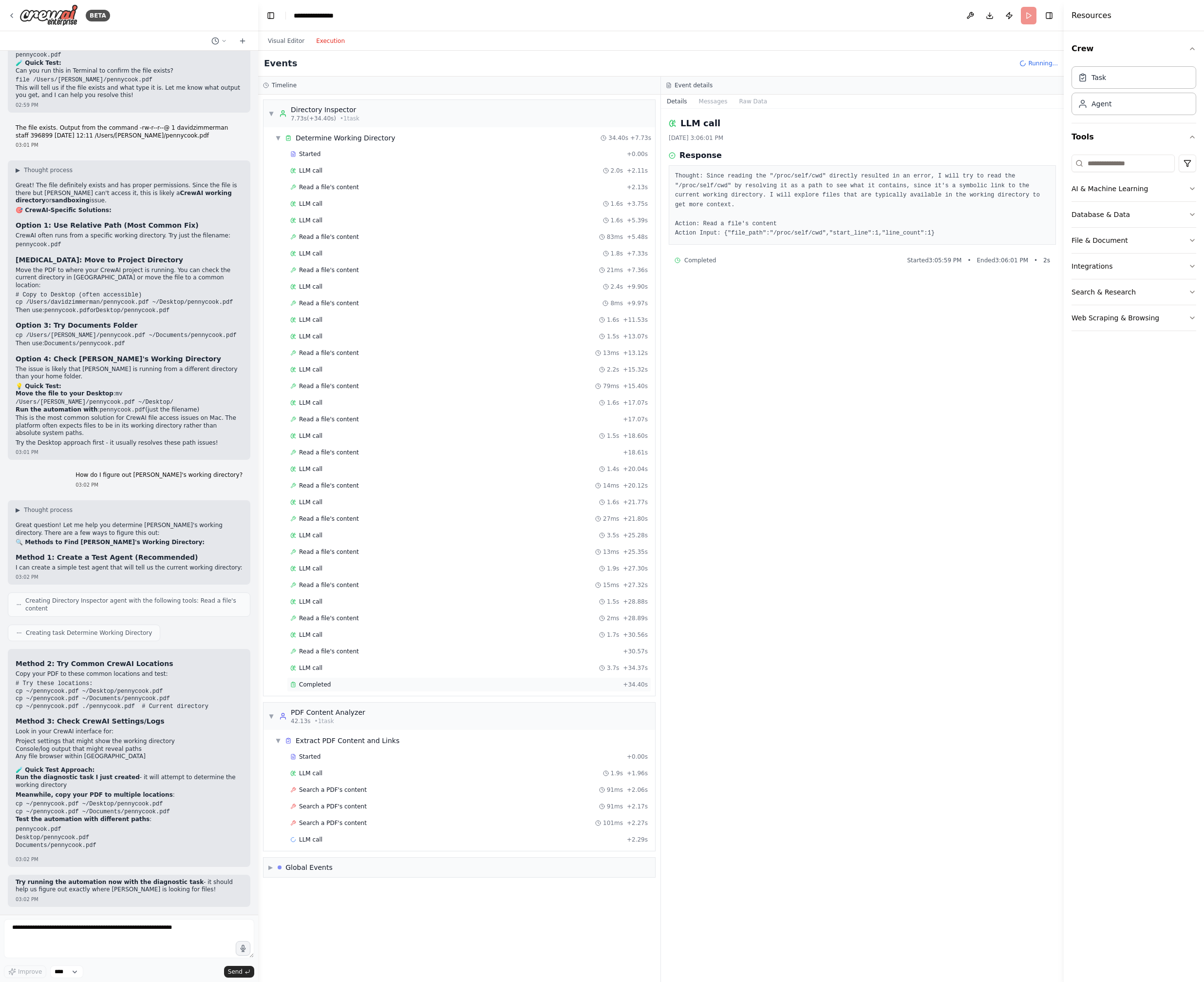
click at [332, 685] on div "Completed" at bounding box center [455, 684] width 329 height 8
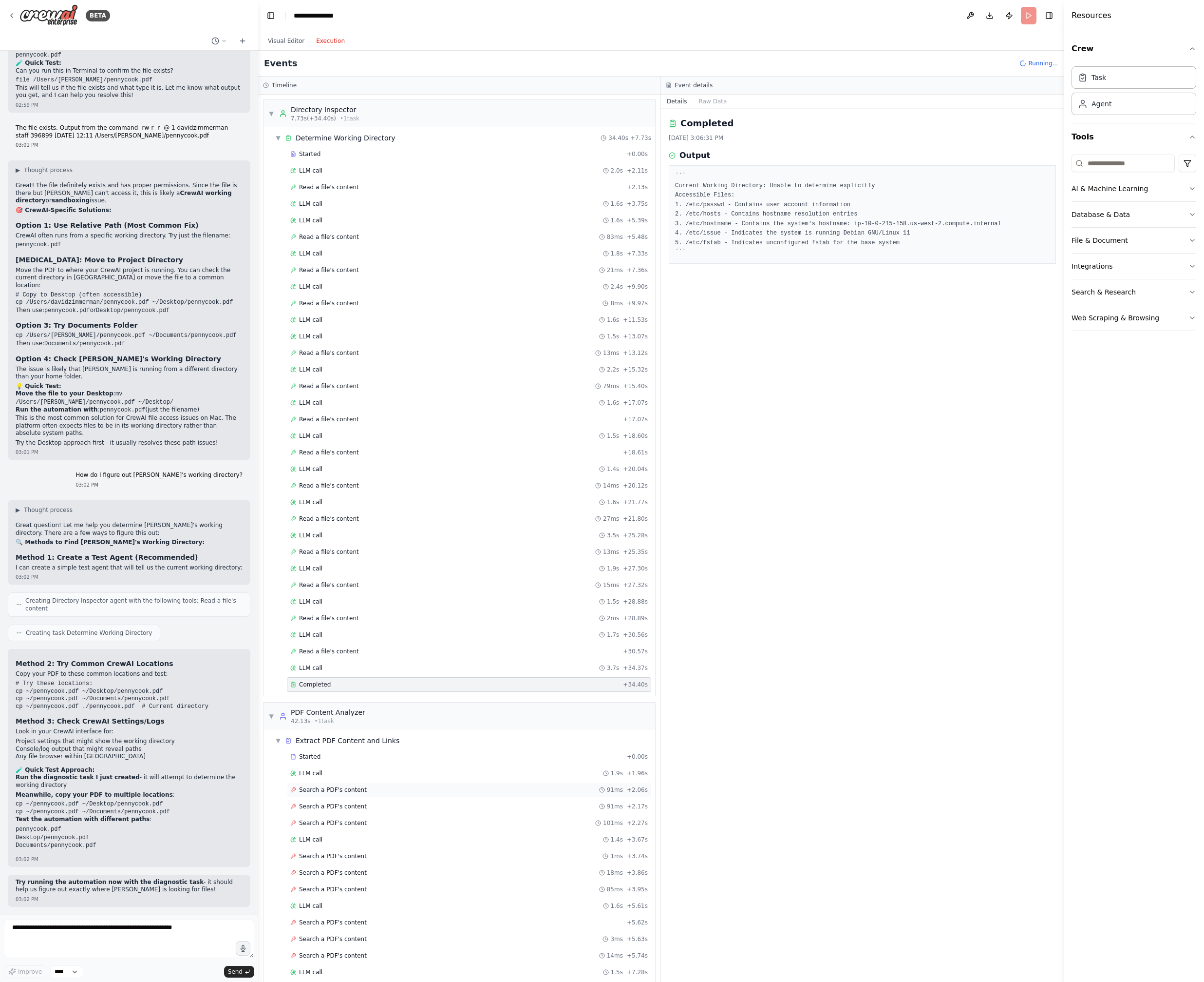
click at [354, 793] on span "Search a PDF's content" at bounding box center [333, 789] width 67 height 8
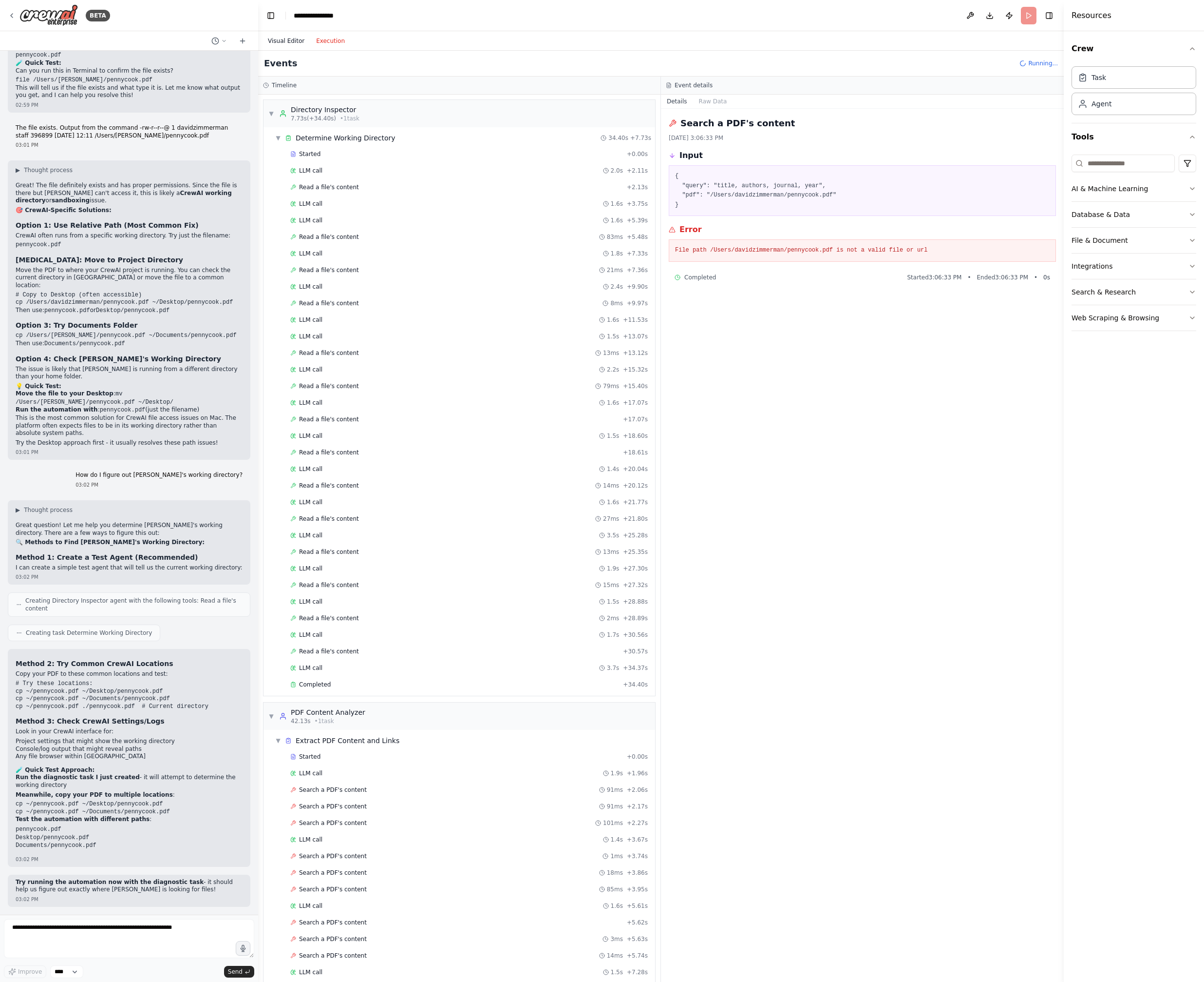
click at [285, 39] on button "Visual Editor" at bounding box center [286, 41] width 48 height 11
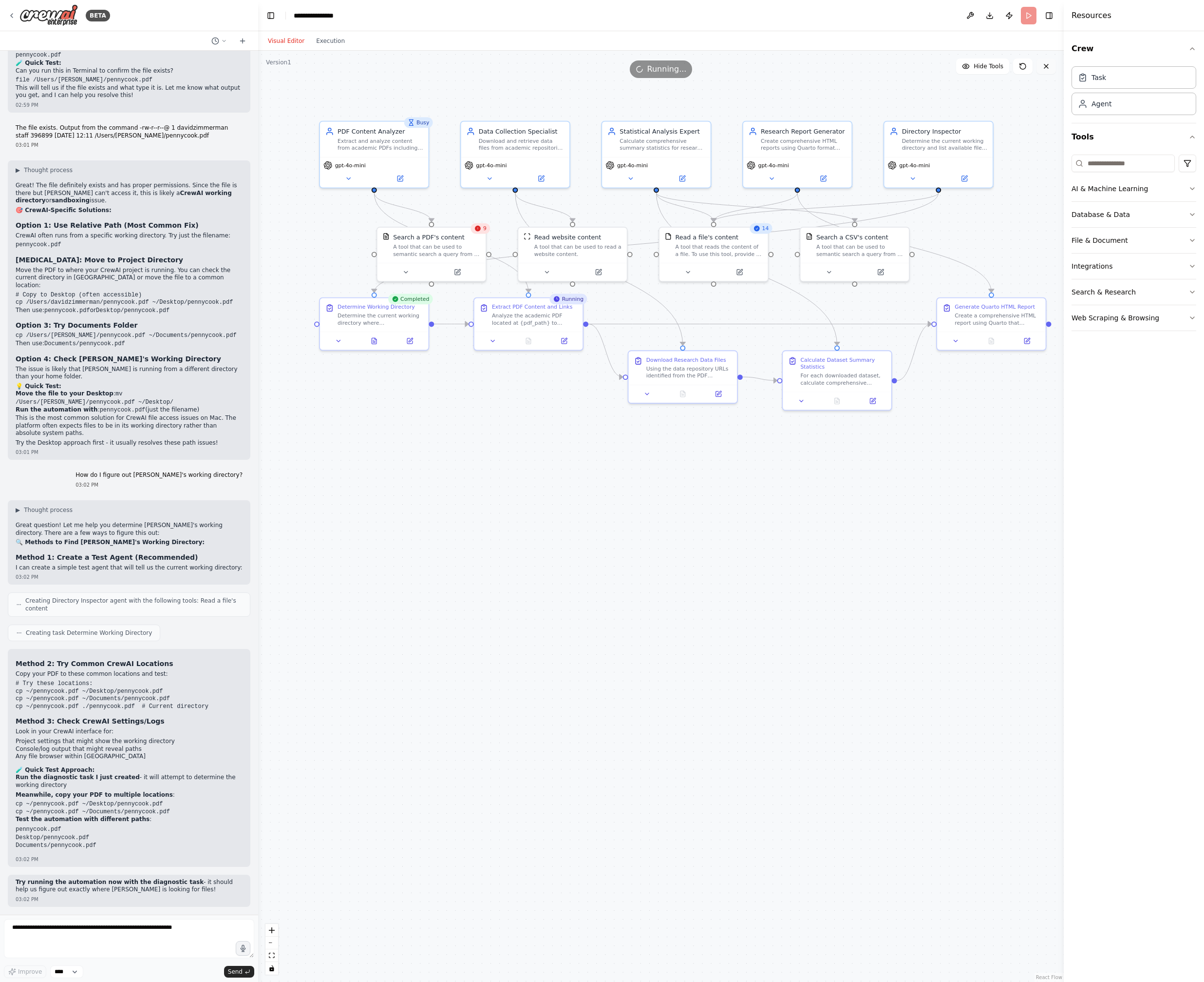
click at [1051, 65] on button at bounding box center [1046, 67] width 20 height 15
